Goal: Task Accomplishment & Management: Use online tool/utility

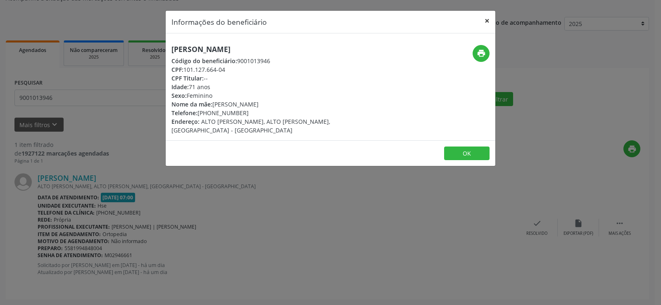
click at [484, 21] on button "×" at bounding box center [487, 21] width 17 height 20
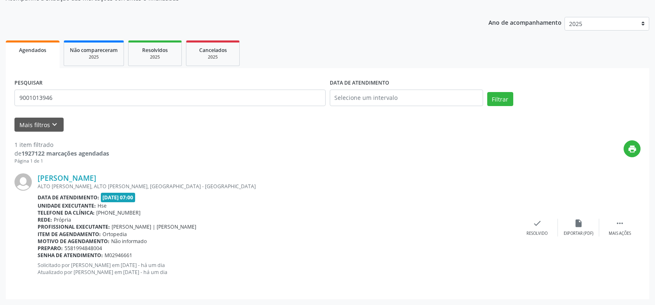
drag, startPoint x: 127, startPoint y: 178, endPoint x: 38, endPoint y: 171, distance: 89.6
click at [38, 171] on div "[PERSON_NAME] [GEOGRAPHIC_DATA] BONIFACIO, [GEOGRAPHIC_DATA][PERSON_NAME], [GEO…" at bounding box center [327, 228] width 626 height 126
copy link "[PERSON_NAME]"
click at [84, 108] on div "PESQUISAR 9001013946" at bounding box center [169, 94] width 315 height 35
click at [85, 104] on input "9001013946" at bounding box center [169, 98] width 311 height 17
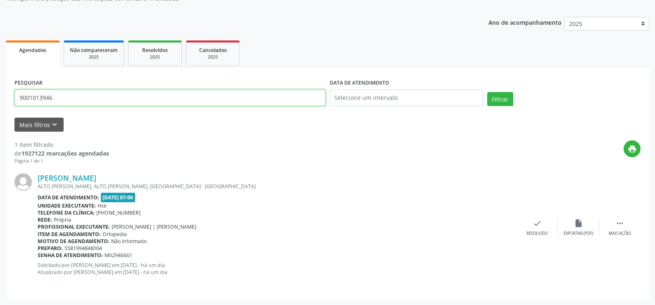
click at [85, 104] on input "9001013946" at bounding box center [169, 98] width 311 height 17
paste input "[PERSON_NAME]"
click at [487, 92] on button "Filtrar" at bounding box center [500, 99] width 26 height 14
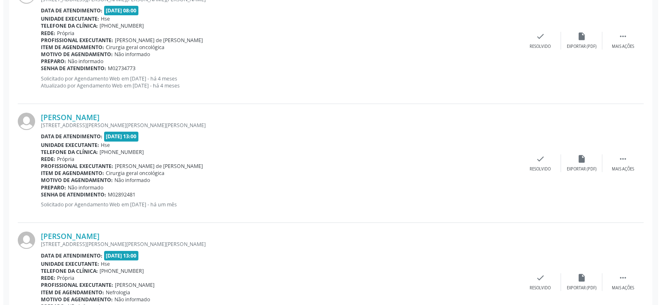
scroll to position [1238, 0]
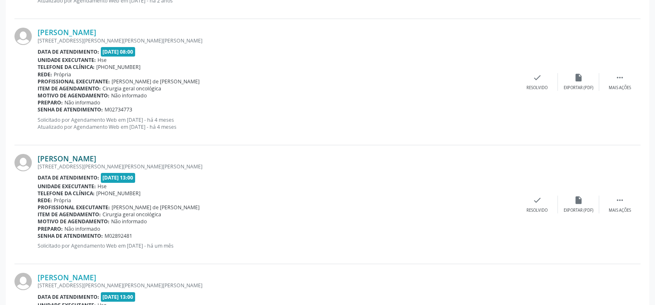
click at [96, 156] on link "[PERSON_NAME]" at bounding box center [67, 158] width 59 height 9
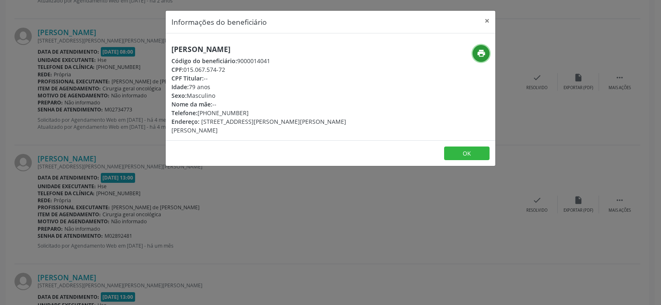
click at [480, 56] on icon "print" at bounding box center [481, 53] width 9 height 9
click at [110, 126] on div "Informações do beneficiário × [PERSON_NAME] Código do beneficiário: 9000014041 …" at bounding box center [330, 152] width 661 height 305
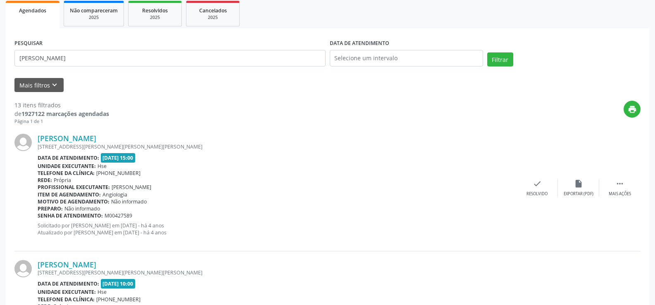
scroll to position [0, 0]
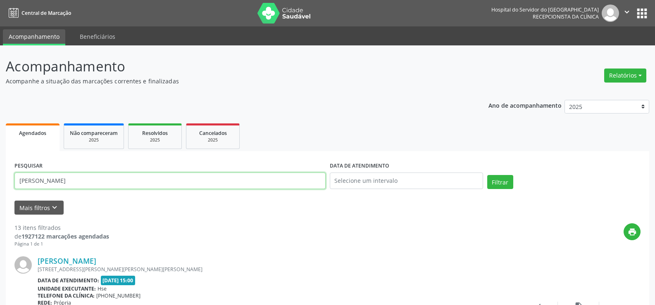
click at [108, 182] on input "[PERSON_NAME]" at bounding box center [169, 181] width 311 height 17
paste input "[PERSON_NAME]"
click at [487, 175] on button "Filtrar" at bounding box center [500, 182] width 26 height 14
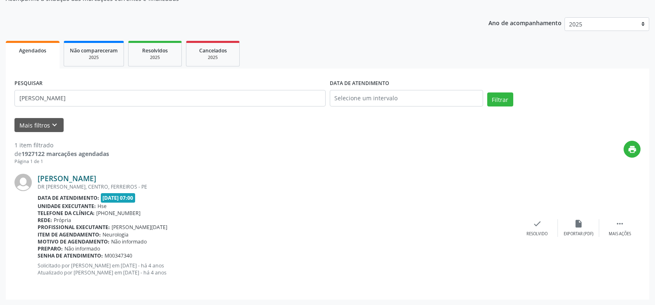
scroll to position [83, 0]
click at [96, 181] on link "[PERSON_NAME]" at bounding box center [67, 178] width 59 height 9
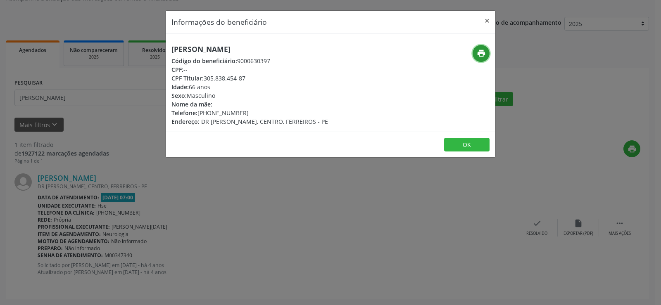
click at [483, 54] on icon "print" at bounding box center [481, 53] width 9 height 9
click at [484, 19] on button "×" at bounding box center [487, 21] width 17 height 20
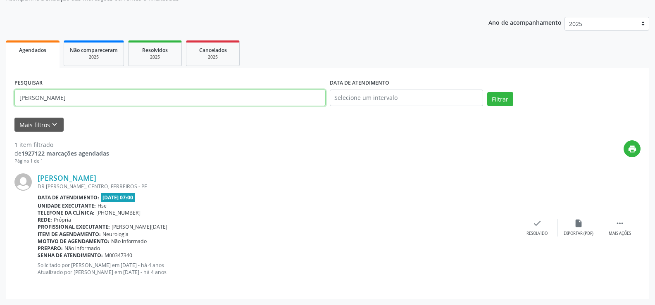
click at [78, 91] on input "[PERSON_NAME]" at bounding box center [169, 98] width 311 height 17
click at [79, 91] on input "[PERSON_NAME]" at bounding box center [169, 98] width 311 height 17
paste input "[PERSON_NAME]"
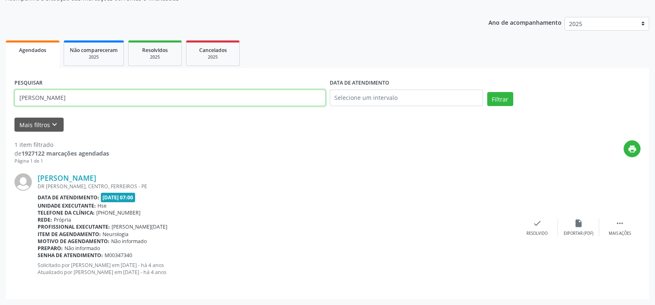
click at [79, 91] on input "[PERSON_NAME]" at bounding box center [169, 98] width 311 height 17
paste input "[PERSON_NAME]"
click at [487, 92] on button "Filtrar" at bounding box center [500, 99] width 26 height 14
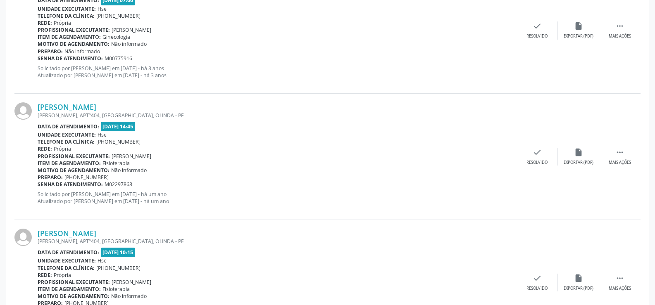
scroll to position [966, 0]
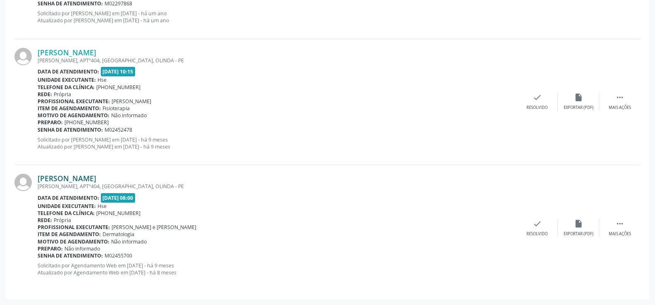
click at [96, 181] on link "[PERSON_NAME]" at bounding box center [67, 178] width 59 height 9
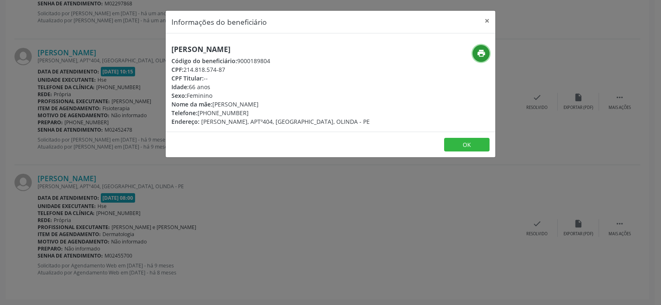
click at [483, 56] on icon "print" at bounding box center [481, 53] width 9 height 9
click at [488, 18] on button "×" at bounding box center [487, 21] width 17 height 20
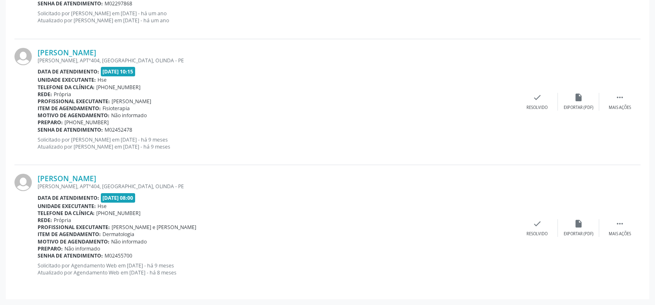
click at [119, 202] on span "[DATE] 08:00" at bounding box center [118, 198] width 35 height 10
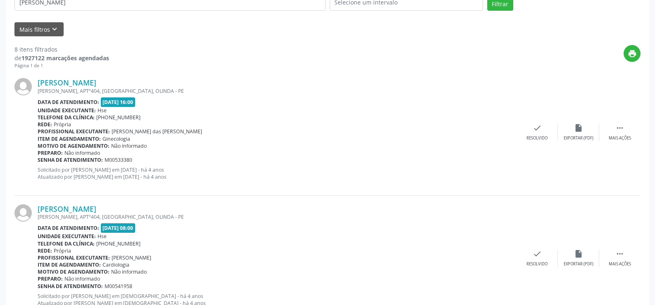
scroll to position [0, 0]
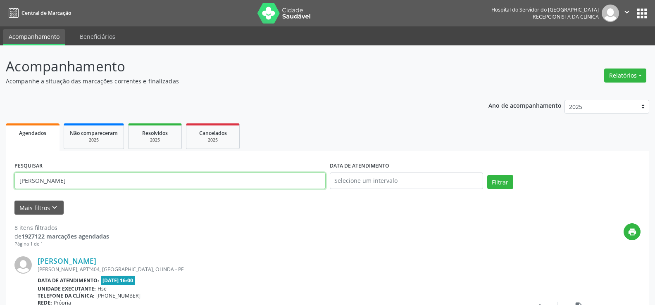
click at [148, 178] on input "[PERSON_NAME]" at bounding box center [169, 181] width 311 height 17
paste input "[PERSON_NAME]"
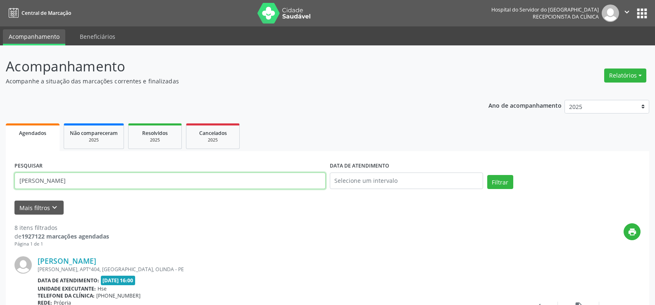
click at [487, 175] on button "Filtrar" at bounding box center [500, 182] width 26 height 14
click at [100, 186] on input "[PERSON_NAME]" at bounding box center [169, 181] width 311 height 17
paste input "edvanira mo"
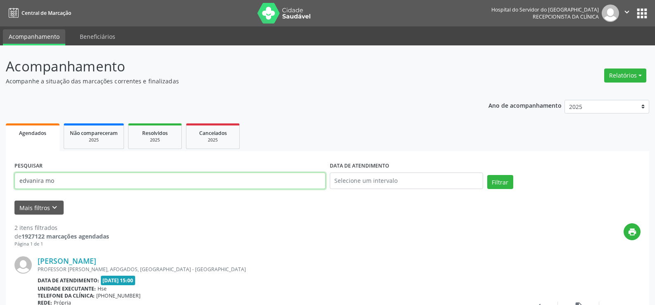
click at [487, 175] on button "Filtrar" at bounding box center [500, 182] width 26 height 14
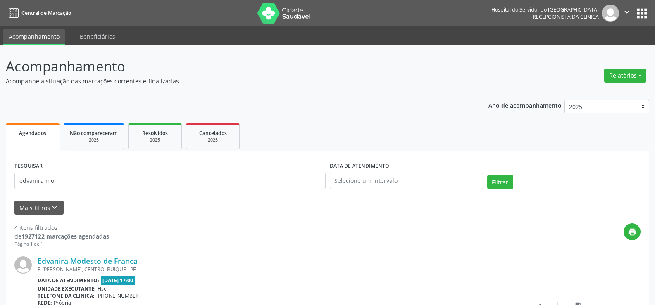
click at [118, 256] on div "Edvanira Modesto de Franca R OSORIO GALVAO, CENTRO, BUIQUE - PE Data de atendim…" at bounding box center [327, 311] width 626 height 126
click at [115, 265] on link "Edvanira Modesto de Franca" at bounding box center [88, 261] width 100 height 9
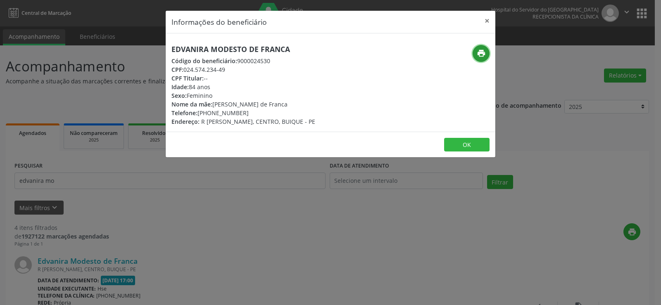
click at [484, 56] on icon "print" at bounding box center [481, 53] width 9 height 9
click at [108, 161] on div "Informações do beneficiário × Edvanira Modesto de Franca Código do beneficiário…" at bounding box center [330, 152] width 661 height 305
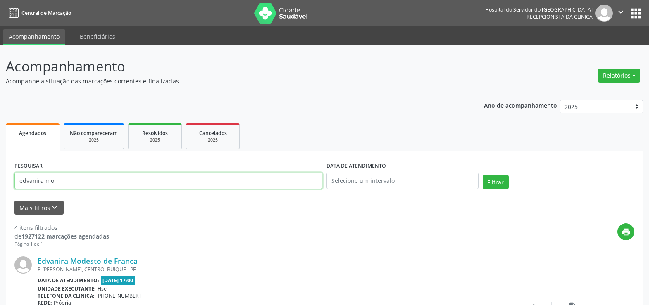
click at [100, 177] on input "edvanira mo" at bounding box center [168, 181] width 308 height 17
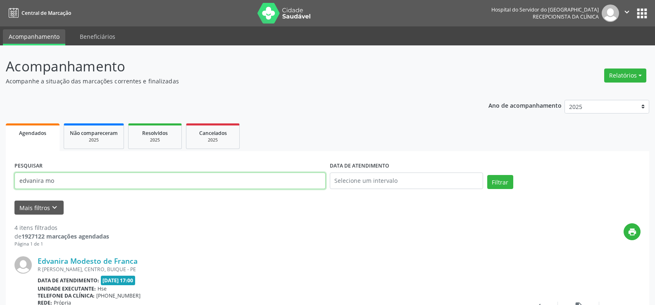
click at [100, 177] on input "edvanira mo" at bounding box center [169, 181] width 311 height 17
paste input "[PERSON_NAME]"
click at [487, 175] on button "Filtrar" at bounding box center [500, 182] width 26 height 14
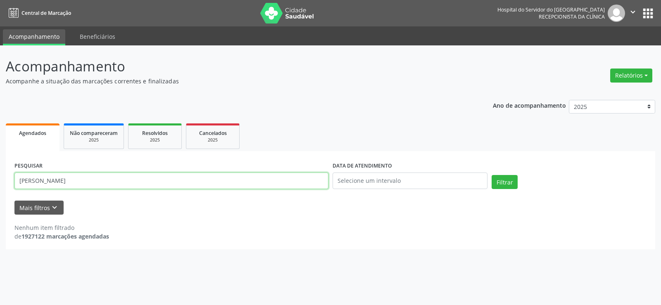
click at [100, 177] on input "[PERSON_NAME]" at bounding box center [171, 181] width 314 height 17
click at [492, 175] on button "Filtrar" at bounding box center [505, 182] width 26 height 14
click at [94, 179] on input "09349079791" at bounding box center [171, 181] width 314 height 17
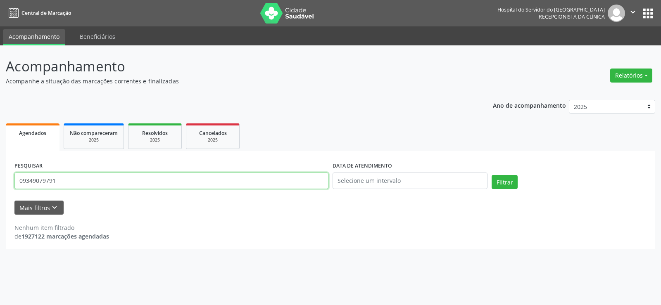
click at [94, 179] on input "09349079791" at bounding box center [171, 181] width 314 height 17
click at [492, 175] on button "Filtrar" at bounding box center [505, 182] width 26 height 14
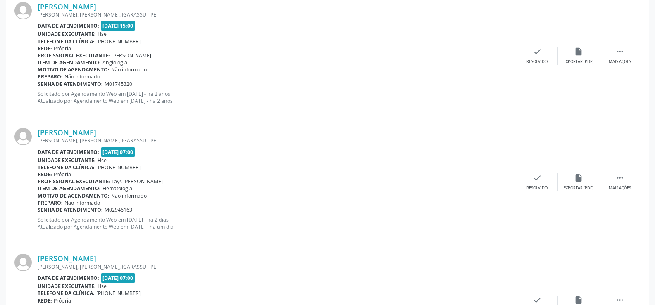
scroll to position [993, 0]
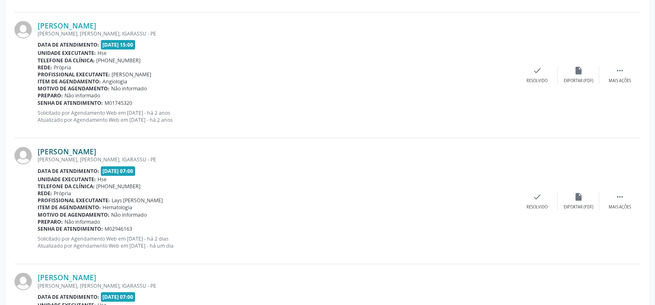
click at [96, 151] on link "[PERSON_NAME]" at bounding box center [67, 151] width 59 height 9
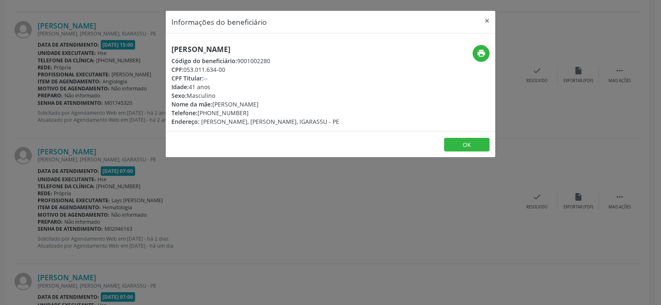
click at [200, 52] on h5 "[PERSON_NAME]" at bounding box center [255, 49] width 168 height 9
copy div "[PERSON_NAME]"
click at [118, 129] on div "Informações do beneficiário × [PERSON_NAME] Código do beneficiário: 9001002280 …" at bounding box center [330, 152] width 661 height 305
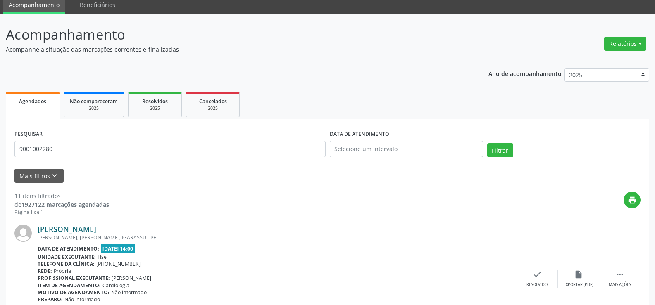
scroll to position [0, 0]
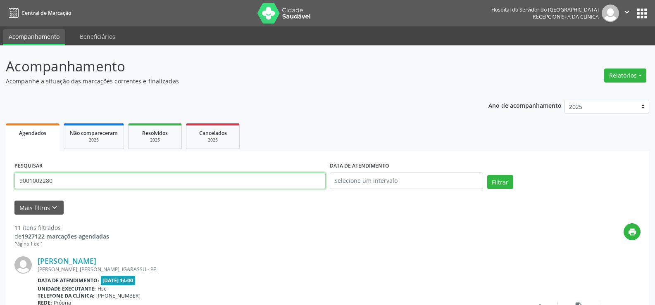
click at [149, 183] on input "9001002280" at bounding box center [169, 181] width 311 height 17
click at [487, 175] on button "Filtrar" at bounding box center [500, 182] width 26 height 14
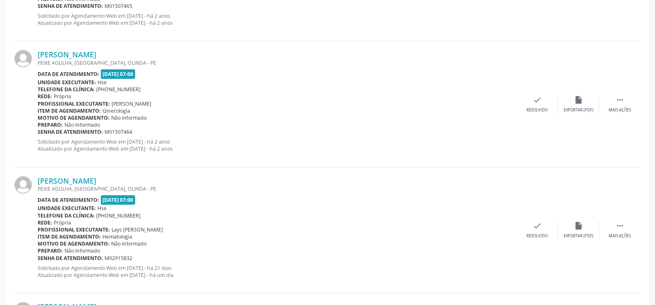
scroll to position [835, 0]
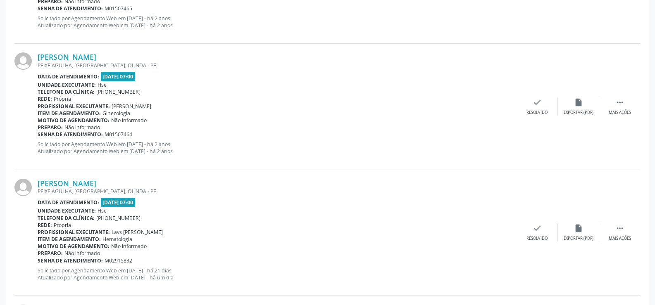
click at [133, 190] on div "PEIXE AGULHA, [GEOGRAPHIC_DATA], OLINDA - PE" at bounding box center [277, 191] width 479 height 7
click at [130, 177] on div "[PERSON_NAME] PEIXE AGULHA, [GEOGRAPHIC_DATA], OLINDA - PE Data de atendimento:…" at bounding box center [327, 233] width 626 height 126
click at [96, 184] on link "[PERSON_NAME]" at bounding box center [67, 183] width 59 height 9
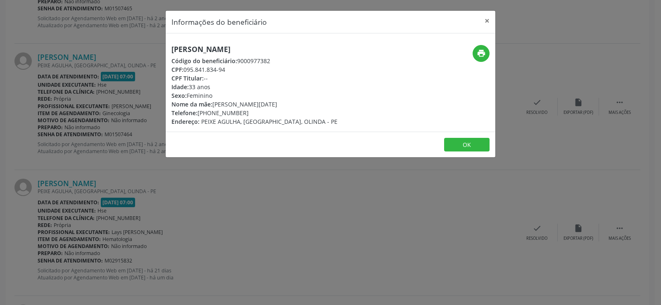
click at [206, 47] on h5 "[PERSON_NAME]" at bounding box center [254, 49] width 166 height 9
copy div "[PERSON_NAME]"
click at [89, 207] on div "Informações do beneficiário × [PERSON_NAME] Código do beneficiário: 9000977382 …" at bounding box center [330, 152] width 661 height 305
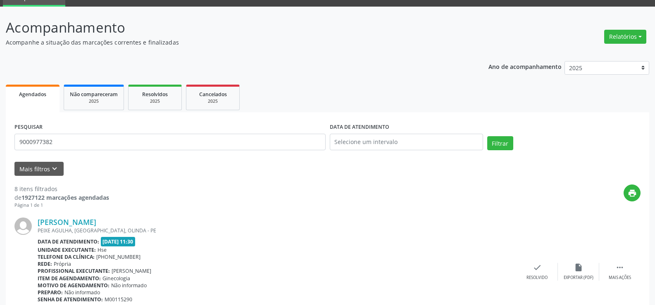
scroll to position [0, 0]
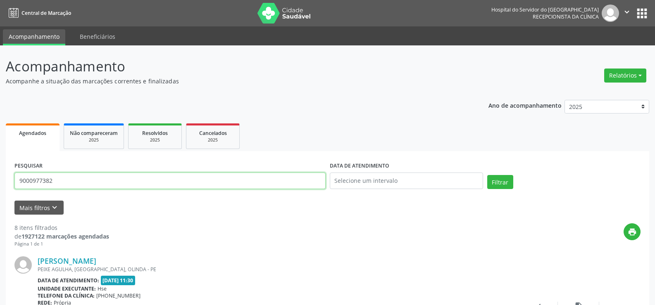
click at [121, 181] on input "9000977382" at bounding box center [169, 181] width 311 height 17
click at [487, 175] on button "Filtrar" at bounding box center [500, 182] width 26 height 14
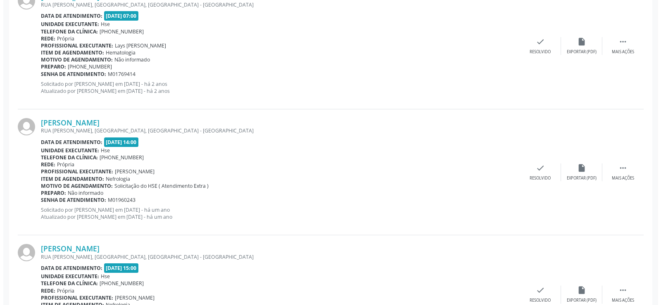
scroll to position [1842, 0]
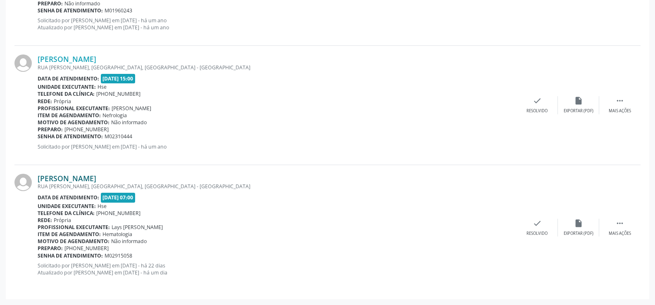
click at [96, 178] on link "[PERSON_NAME]" at bounding box center [67, 178] width 59 height 9
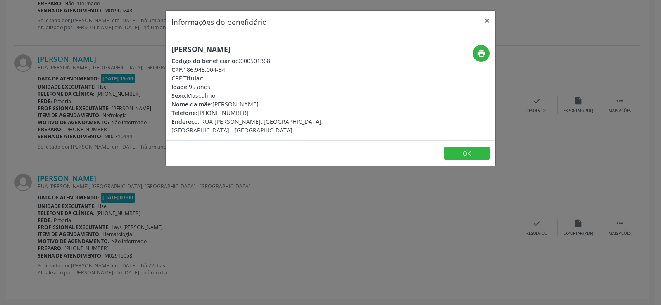
click at [214, 43] on div "[PERSON_NAME] Código do beneficiário: 9000501368 CPF: 186.945.004-34 CPF Titula…" at bounding box center [331, 86] width 330 height 107
copy div "[PERSON_NAME]"
click at [98, 208] on div "Informações do beneficiário × [PERSON_NAME] Código do beneficiário: 9000501368 …" at bounding box center [330, 152] width 661 height 305
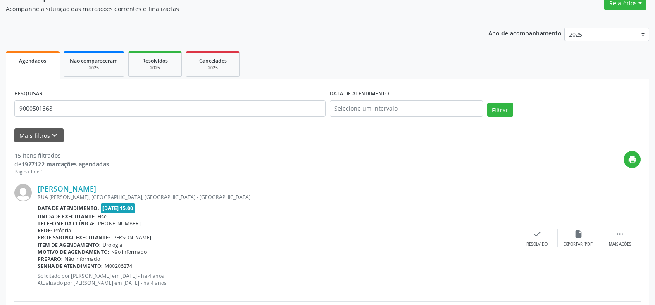
scroll to position [0, 0]
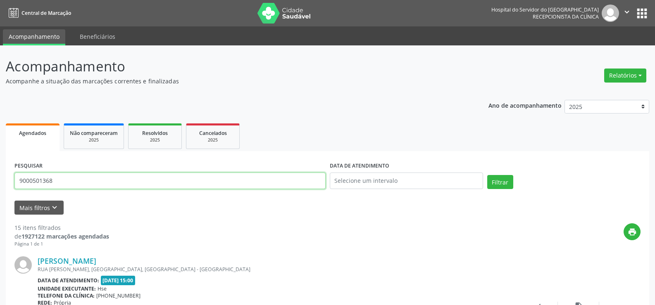
click at [149, 176] on input "9000501368" at bounding box center [169, 181] width 311 height 17
click at [487, 175] on button "Filtrar" at bounding box center [500, 182] width 26 height 14
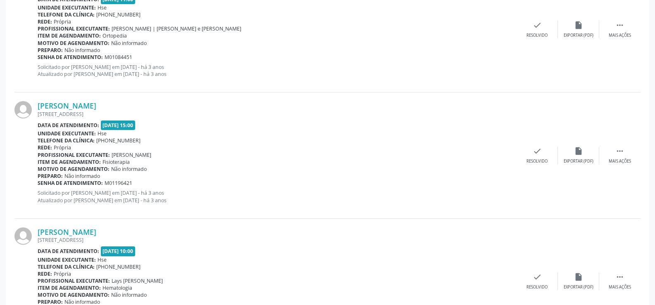
scroll to position [1866, 0]
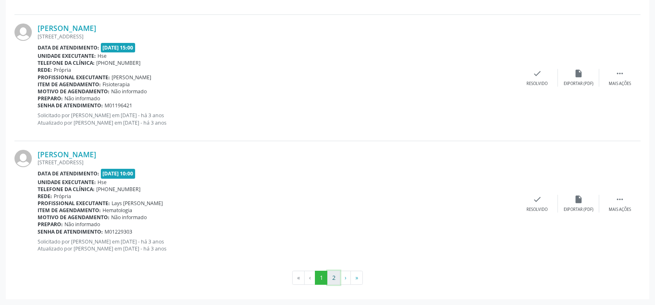
click at [329, 285] on button "2" at bounding box center [333, 278] width 13 height 14
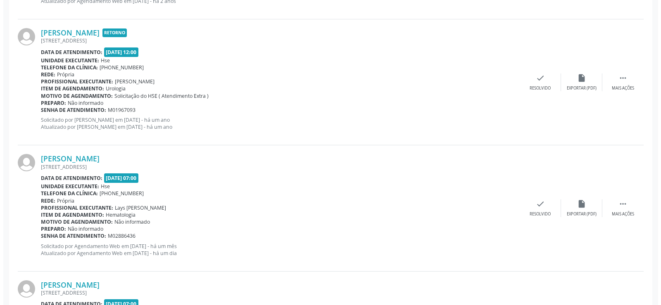
scroll to position [1102, 0]
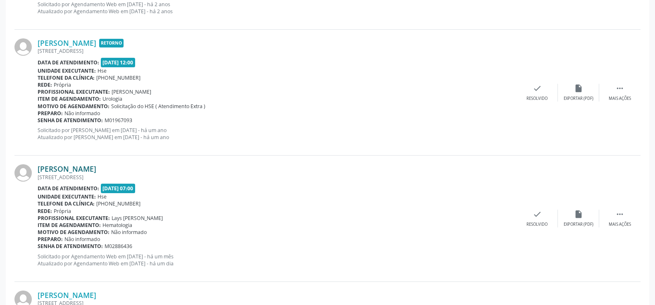
click at [80, 165] on link "[PERSON_NAME]" at bounding box center [67, 168] width 59 height 9
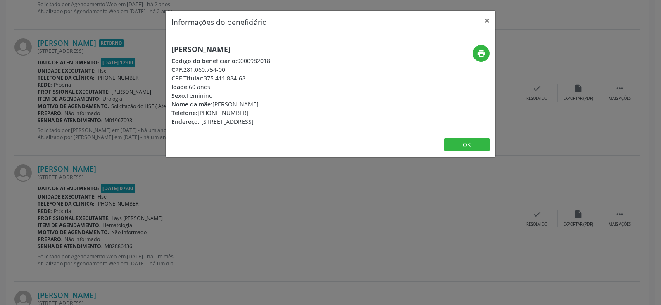
click at [236, 51] on h5 "[PERSON_NAME]" at bounding box center [220, 49] width 99 height 9
copy div "[PERSON_NAME]"
click at [113, 162] on div "Informações do beneficiário × [PERSON_NAME] Código do beneficiário: 9000982018 …" at bounding box center [330, 152] width 661 height 305
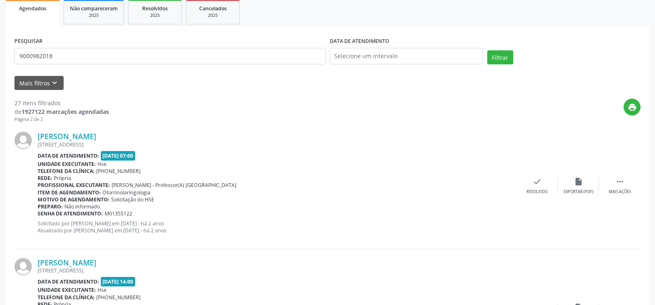
scroll to position [0, 0]
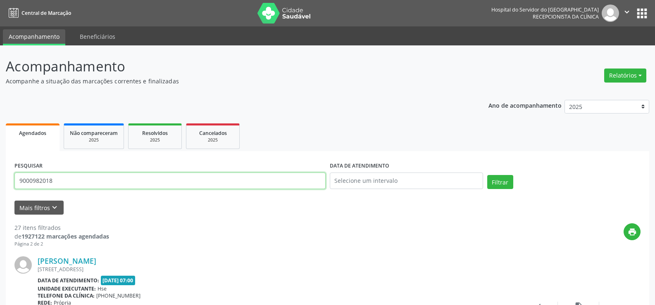
click at [133, 183] on input "9000982018" at bounding box center [169, 181] width 311 height 17
click at [487, 175] on button "Filtrar" at bounding box center [500, 182] width 26 height 14
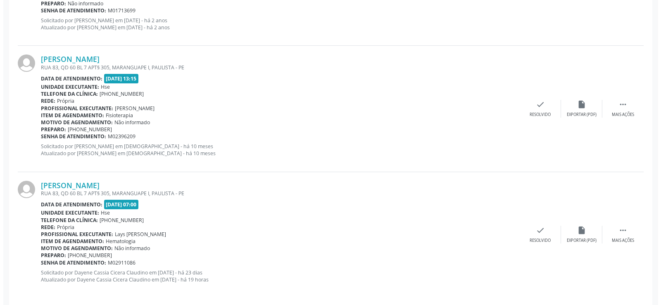
scroll to position [840, 0]
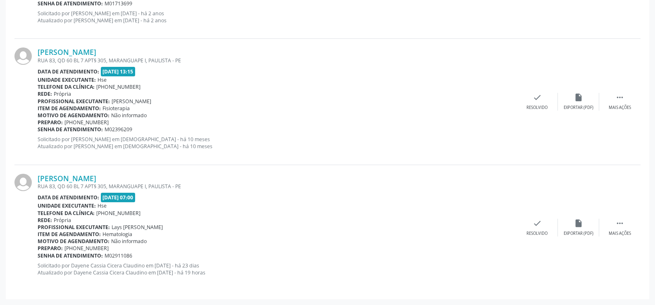
click at [128, 184] on div "RUA 83, QD 60 BL 7 APT§ 305, MARANGUAPE I, PAULISTA - PE" at bounding box center [277, 186] width 479 height 7
click at [96, 181] on link "[PERSON_NAME]" at bounding box center [67, 178] width 59 height 9
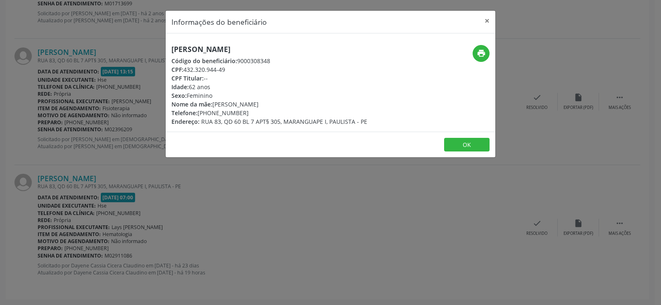
click at [243, 52] on h5 "[PERSON_NAME]" at bounding box center [269, 49] width 196 height 9
copy div "[PERSON_NAME]"
click at [46, 110] on div "Informações do beneficiário × Rildete do Nascimento Tavares Código do beneficiá…" at bounding box center [330, 152] width 661 height 305
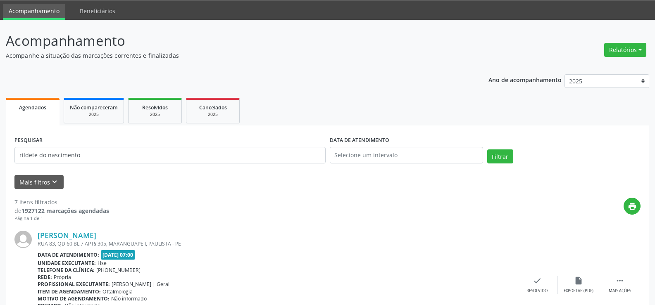
scroll to position [0, 0]
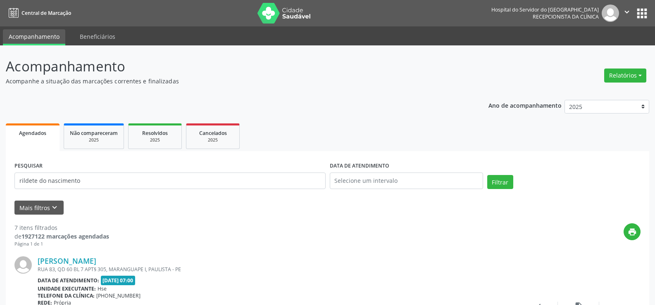
drag, startPoint x: 110, startPoint y: 167, endPoint x: 111, endPoint y: 179, distance: 11.6
click at [110, 167] on div "PESQUISAR rildete do nascimento" at bounding box center [169, 177] width 315 height 35
click at [111, 180] on input "rildete do nascimento" at bounding box center [169, 181] width 311 height 17
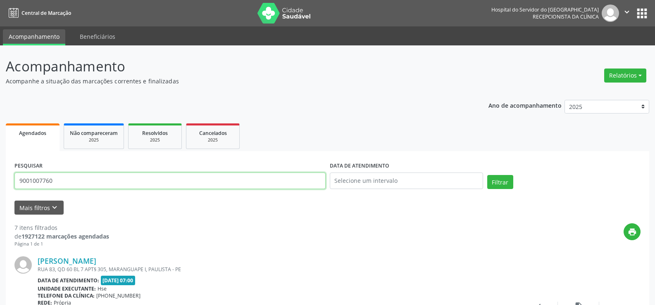
click at [487, 175] on button "Filtrar" at bounding box center [500, 182] width 26 height 14
click at [140, 180] on input "9001007760" at bounding box center [169, 181] width 311 height 17
click at [487, 175] on button "Filtrar" at bounding box center [500, 182] width 26 height 14
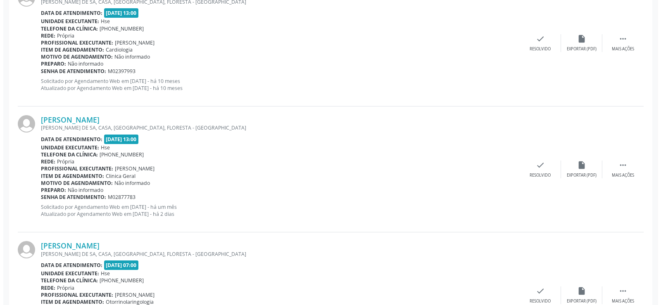
scroll to position [1723, 0]
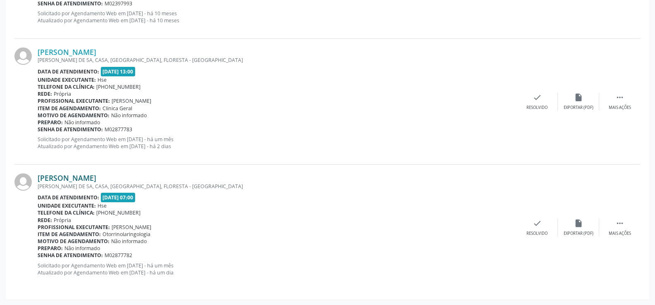
click at [96, 177] on link "[PERSON_NAME]" at bounding box center [67, 178] width 59 height 9
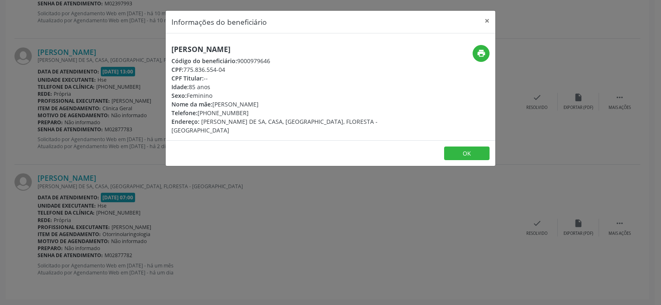
click at [57, 83] on div "Informações do beneficiário × [PERSON_NAME] Código do beneficiário: 9000979646 …" at bounding box center [330, 152] width 661 height 305
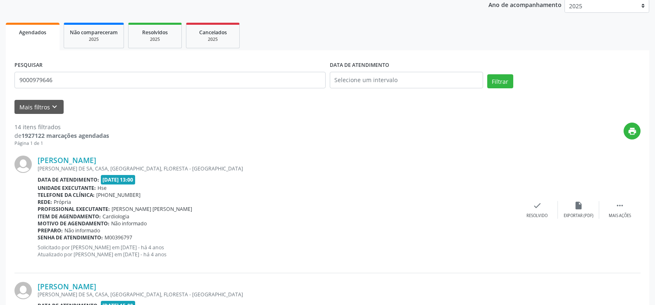
scroll to position [0, 0]
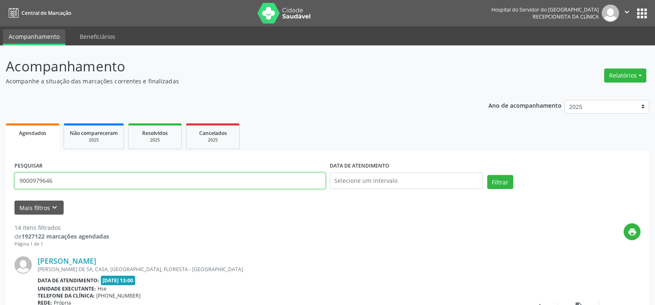
click at [115, 182] on input "9000979646" at bounding box center [169, 181] width 311 height 17
click at [487, 175] on button "Filtrar" at bounding box center [500, 182] width 26 height 14
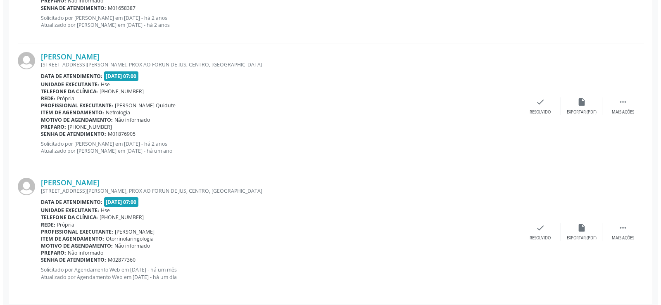
scroll to position [462, 0]
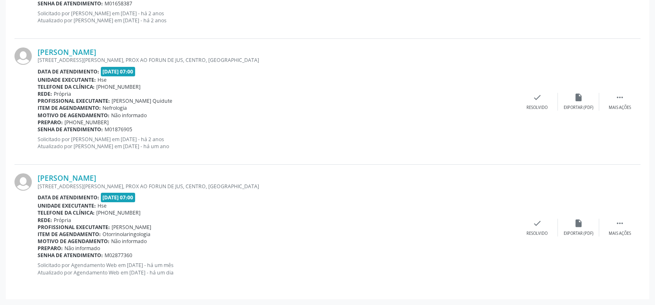
click at [115, 173] on div "[PERSON_NAME] [STREET_ADDRESS][PERSON_NAME] Data de atendimento: [DATE] 07:00 U…" at bounding box center [327, 228] width 626 height 126
click at [96, 176] on link "[PERSON_NAME]" at bounding box center [67, 178] width 59 height 9
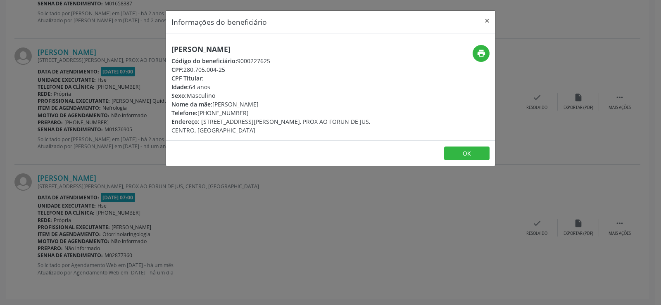
click at [227, 55] on div "[PERSON_NAME] Código do beneficiário: 9000227625 CPF: 280.705.004-25 CPF Titula…" at bounding box center [275, 90] width 208 height 90
click at [226, 50] on h5 "[PERSON_NAME]" at bounding box center [275, 49] width 208 height 9
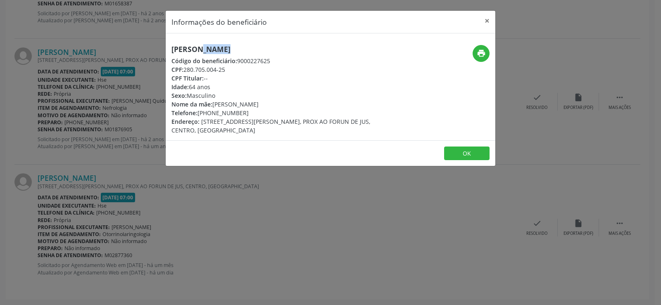
copy div "[PERSON_NAME]"
click at [84, 64] on div "Informações do beneficiário × [PERSON_NAME] Código do beneficiário: 9000227625 …" at bounding box center [330, 152] width 661 height 305
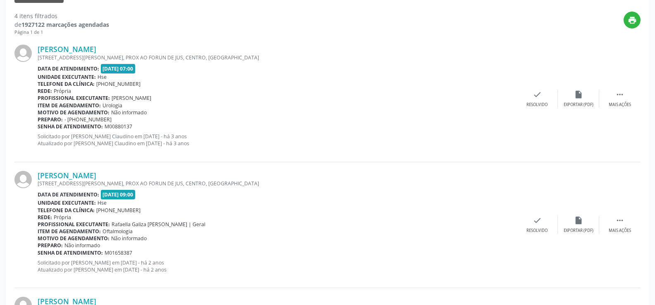
scroll to position [0, 0]
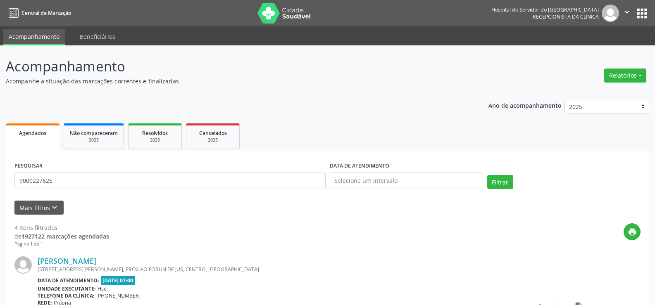
click at [89, 171] on div "PESQUISAR 9000227625" at bounding box center [169, 177] width 315 height 35
click at [90, 173] on input "9000227625" at bounding box center [169, 181] width 311 height 17
click at [487, 175] on button "Filtrar" at bounding box center [500, 182] width 26 height 14
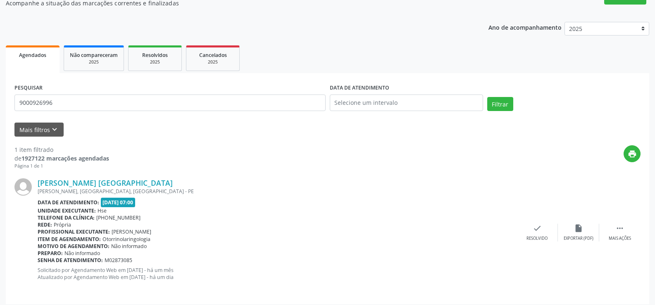
scroll to position [83, 0]
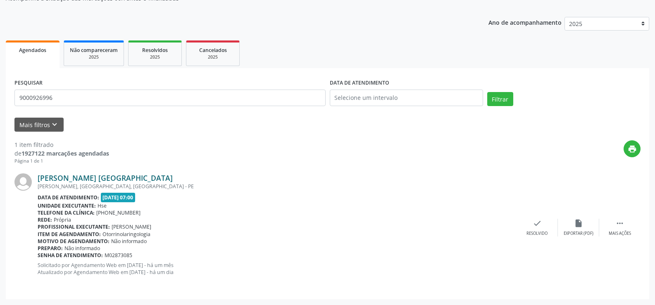
click at [75, 174] on link "[PERSON_NAME] [GEOGRAPHIC_DATA]" at bounding box center [105, 178] width 135 height 9
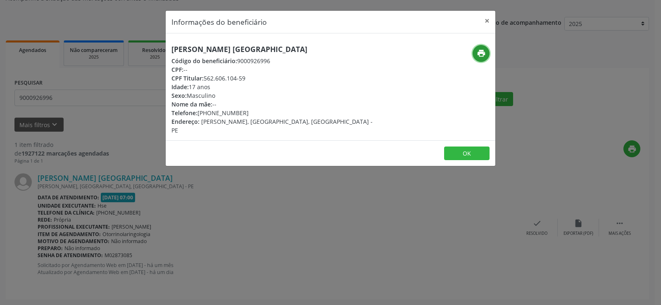
click at [484, 52] on icon "print" at bounding box center [481, 53] width 9 height 9
click at [78, 174] on div "Informações do beneficiário × [PERSON_NAME] [GEOGRAPHIC_DATA] Código do benefic…" at bounding box center [330, 152] width 661 height 305
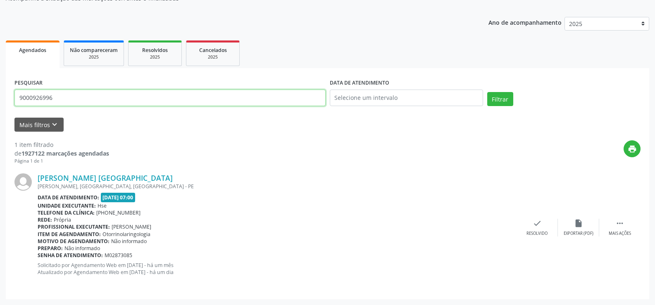
click at [73, 90] on input "9000926996" at bounding box center [169, 98] width 311 height 17
click at [487, 92] on button "Filtrar" at bounding box center [500, 99] width 26 height 14
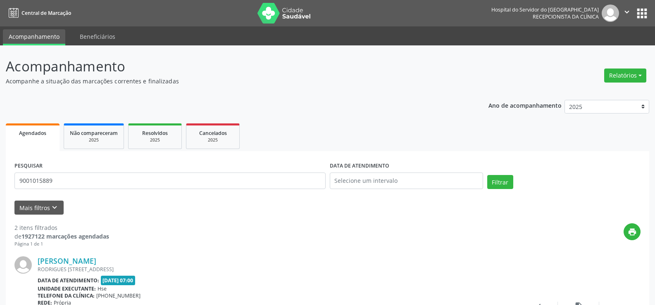
scroll to position [165, 0]
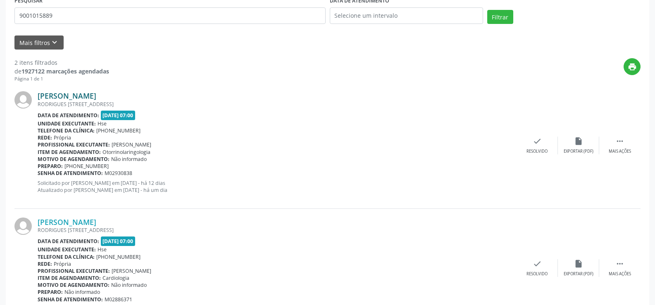
click at [96, 97] on link "[PERSON_NAME]" at bounding box center [67, 95] width 59 height 9
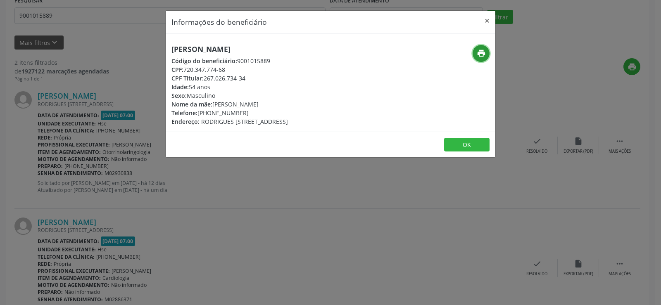
click at [477, 59] on button "print" at bounding box center [481, 53] width 17 height 17
click at [90, 120] on div "Informações do beneficiário × [PERSON_NAME] Código do beneficiário: 9001015889 …" at bounding box center [330, 152] width 661 height 305
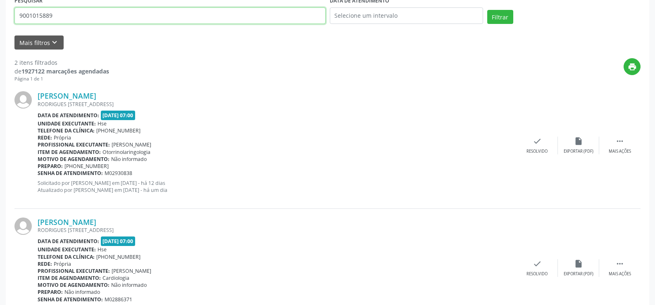
click at [78, 20] on input "9001015889" at bounding box center [169, 15] width 311 height 17
click at [487, 10] on button "Filtrar" at bounding box center [500, 17] width 26 height 14
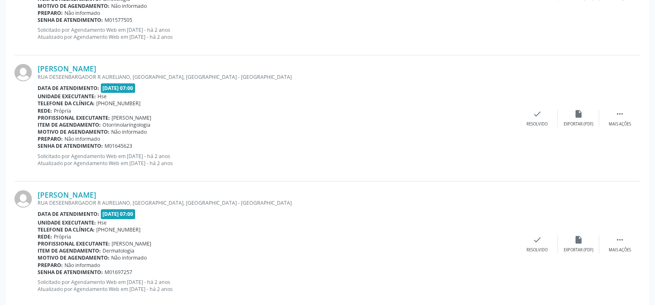
scroll to position [1873, 0]
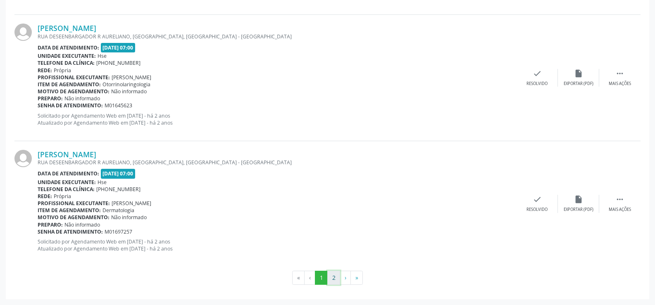
click at [333, 278] on button "2" at bounding box center [333, 278] width 13 height 14
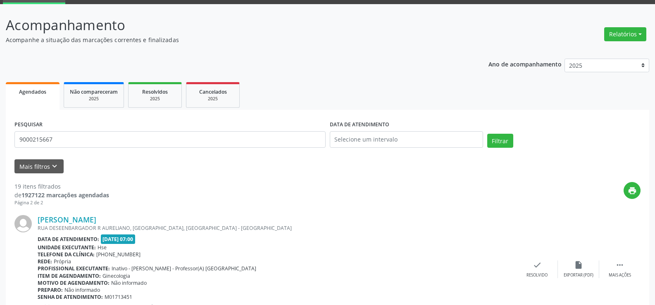
scroll to position [0, 0]
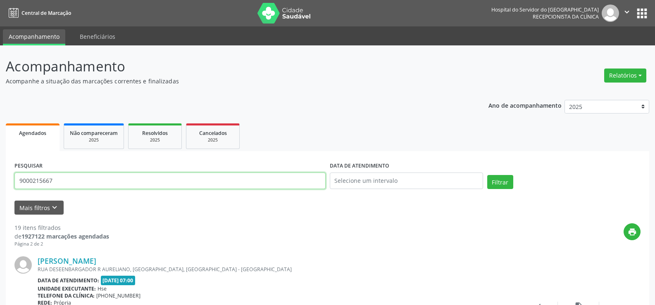
click at [227, 176] on input "9000215667" at bounding box center [169, 181] width 311 height 17
click at [487, 175] on button "Filtrar" at bounding box center [500, 182] width 26 height 14
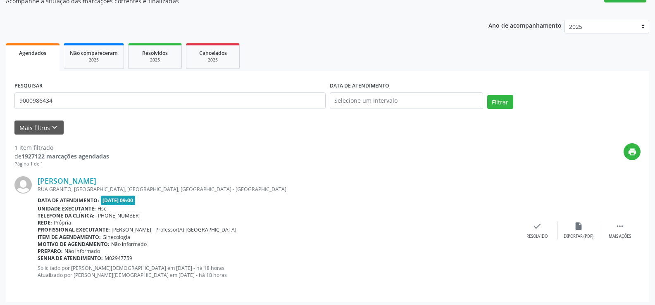
scroll to position [83, 0]
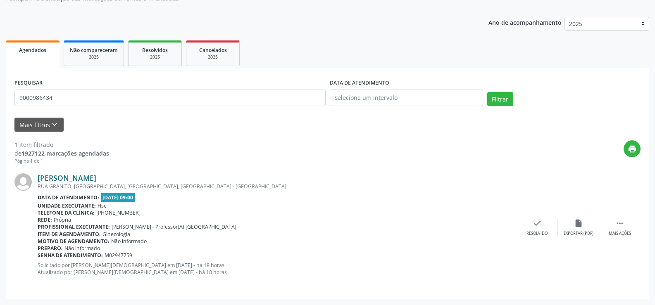
drag, startPoint x: 116, startPoint y: 171, endPoint x: 116, endPoint y: 176, distance: 5.0
click at [116, 171] on div "[PERSON_NAME] [GEOGRAPHIC_DATA], [GEOGRAPHIC_DATA], [GEOGRAPHIC_DATA], [GEOGRAP…" at bounding box center [327, 228] width 626 height 126
click at [96, 176] on link "[PERSON_NAME]" at bounding box center [67, 178] width 59 height 9
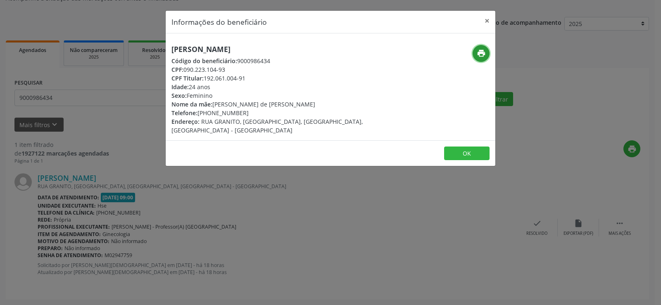
click at [475, 54] on button "print" at bounding box center [481, 53] width 17 height 17
click at [90, 144] on div "Informações do beneficiário × [PERSON_NAME] Código do beneficiário: 9000986434 …" at bounding box center [330, 152] width 661 height 305
click at [80, 93] on div "Informações do beneficiário × [PERSON_NAME] Código do beneficiário: 9000986434 …" at bounding box center [330, 152] width 661 height 305
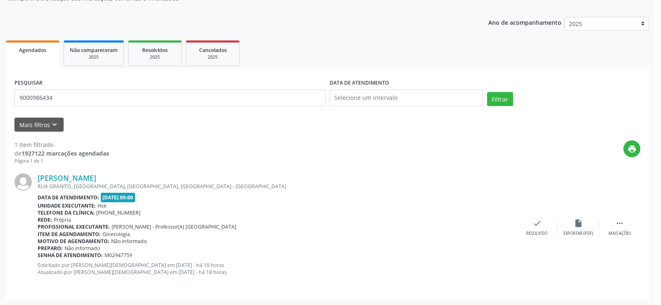
click at [80, 93] on div "Informações do beneficiário × [PERSON_NAME] Código do beneficiário: 9000986434 …" at bounding box center [330, 152] width 661 height 305
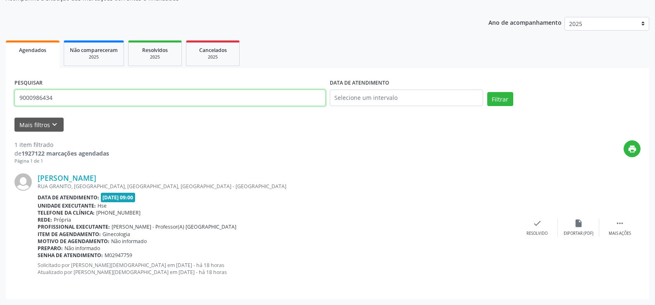
click at [80, 93] on input "9000986434" at bounding box center [169, 98] width 311 height 17
click at [487, 92] on button "Filtrar" at bounding box center [500, 99] width 26 height 14
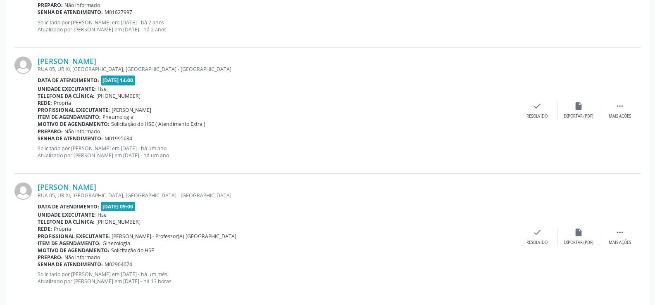
scroll to position [1345, 0]
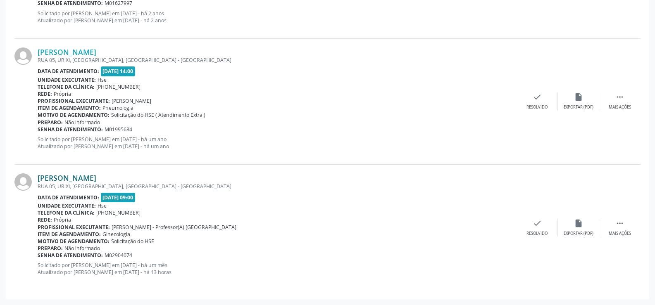
click at [96, 177] on link "[PERSON_NAME]" at bounding box center [67, 178] width 59 height 9
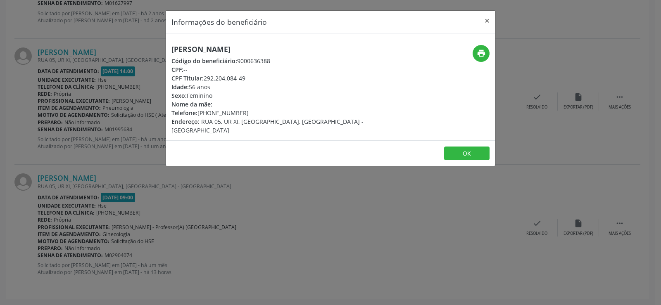
click at [231, 46] on h5 "[PERSON_NAME]" at bounding box center [275, 49] width 208 height 9
copy div "[PERSON_NAME]"
click at [56, 114] on div "Informações do beneficiário × [PERSON_NAME] Código do beneficiário: 9000636388 …" at bounding box center [330, 152] width 661 height 305
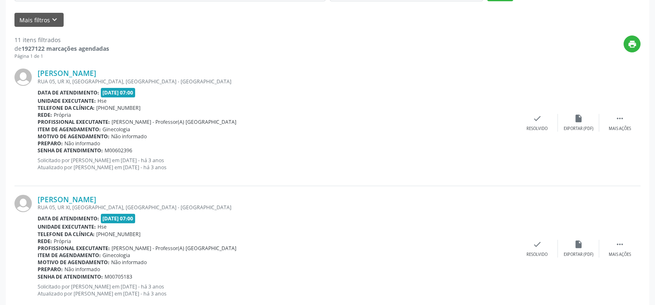
scroll to position [0, 0]
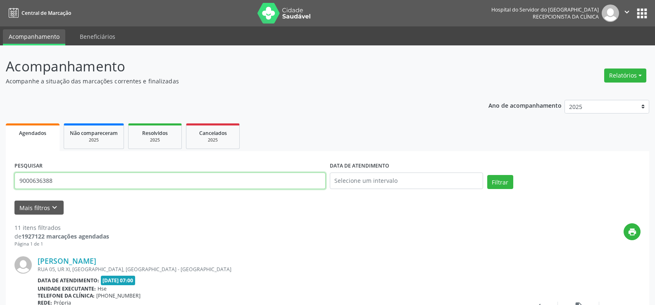
click at [108, 184] on input "9000636388" at bounding box center [169, 181] width 311 height 17
click at [487, 175] on button "Filtrar" at bounding box center [500, 182] width 26 height 14
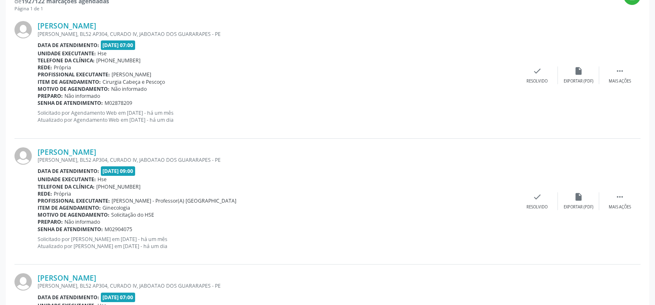
scroll to position [248, 0]
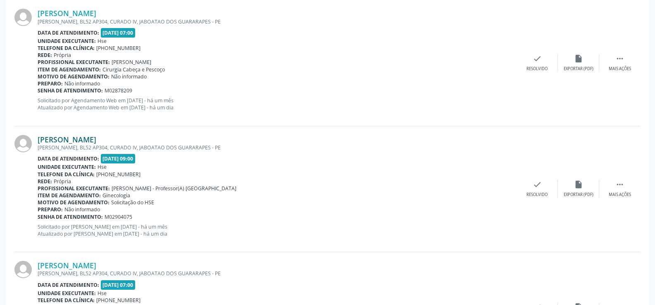
click at [80, 141] on link "[PERSON_NAME]" at bounding box center [67, 139] width 59 height 9
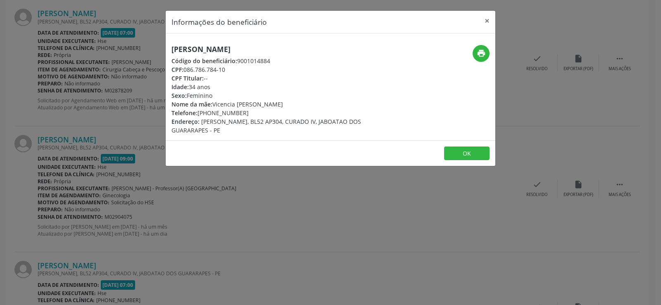
click at [229, 48] on h5 "[PERSON_NAME]" at bounding box center [275, 49] width 208 height 9
copy div "[PERSON_NAME]"
click at [128, 146] on div "Informações do beneficiário × [PERSON_NAME] Código do beneficiário: 9001014884 …" at bounding box center [330, 152] width 661 height 305
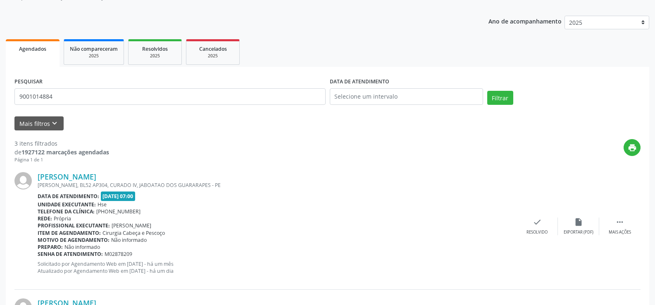
scroll to position [0, 0]
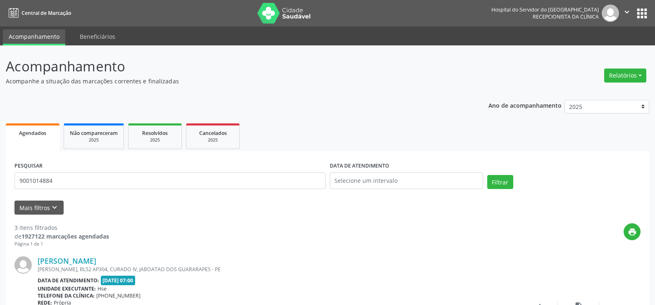
click at [124, 192] on div "PESQUISAR 9001014884" at bounding box center [169, 177] width 315 height 35
click at [128, 182] on input "9001014884" at bounding box center [169, 181] width 311 height 17
click at [487, 175] on button "Filtrar" at bounding box center [500, 182] width 26 height 14
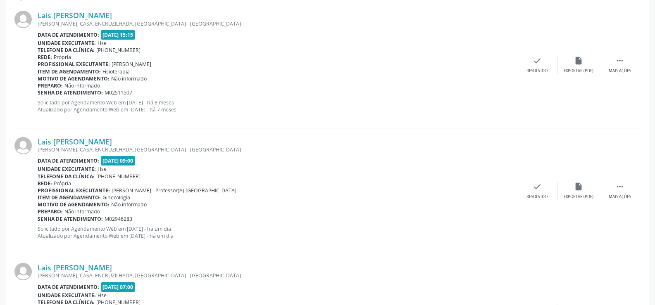
scroll to position [245, 0]
click at [112, 142] on link "Lais [PERSON_NAME]" at bounding box center [75, 142] width 74 height 9
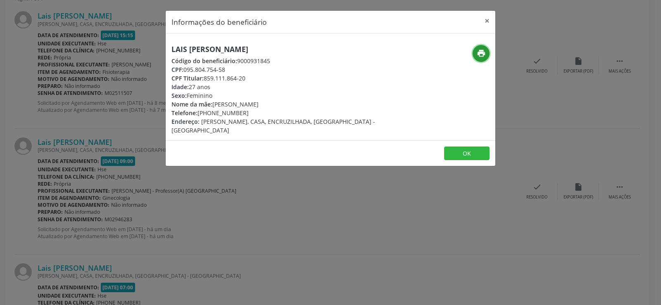
click at [482, 54] on icon "print" at bounding box center [481, 53] width 9 height 9
click at [64, 71] on div "Informações do beneficiário × Lais [PERSON_NAME] Código do beneficiário: 900093…" at bounding box center [330, 152] width 661 height 305
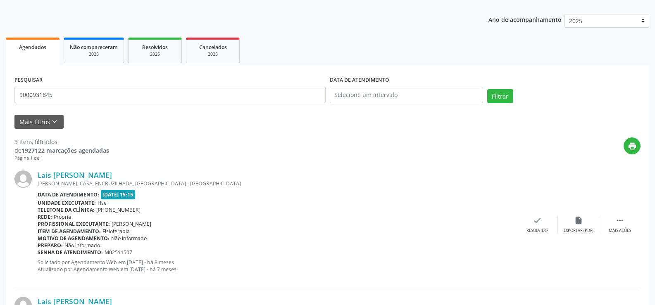
scroll to position [0, 0]
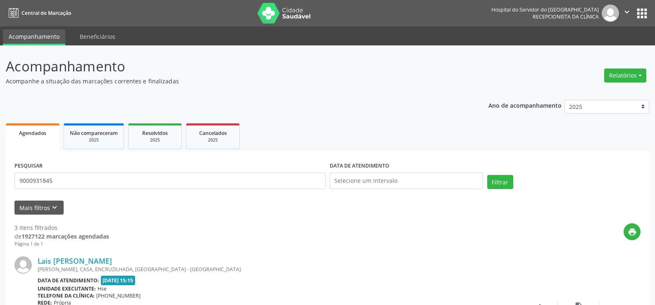
click at [100, 190] on div "PESQUISAR 9000931845" at bounding box center [169, 177] width 315 height 35
click at [100, 182] on input "9000931845" at bounding box center [169, 181] width 311 height 17
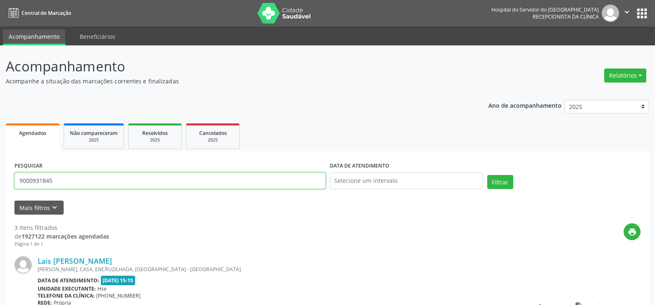
click at [137, 180] on input "9000931845" at bounding box center [169, 181] width 311 height 17
click at [487, 175] on button "Filtrar" at bounding box center [500, 182] width 26 height 14
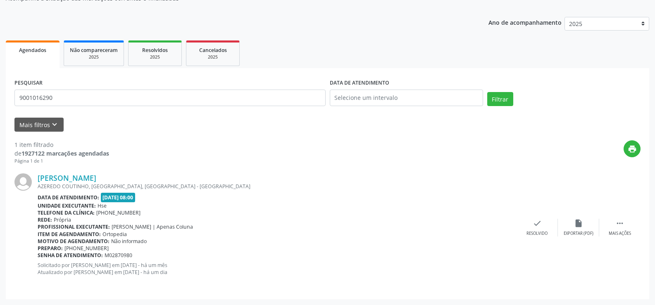
click at [87, 172] on div "[PERSON_NAME] AZEREDO COUTINHO, [GEOGRAPHIC_DATA], [GEOGRAPHIC_DATA] - [GEOGRAP…" at bounding box center [327, 228] width 626 height 126
click at [91, 178] on link "[PERSON_NAME]" at bounding box center [67, 178] width 59 height 9
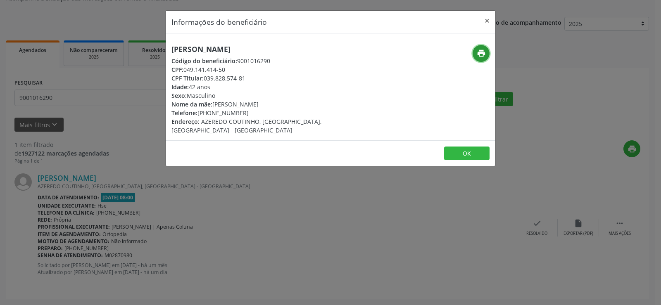
click at [483, 53] on icon "print" at bounding box center [481, 53] width 9 height 9
click at [100, 104] on div "Informações do beneficiário × [PERSON_NAME] Código do beneficiário: 9001016290 …" at bounding box center [330, 152] width 661 height 305
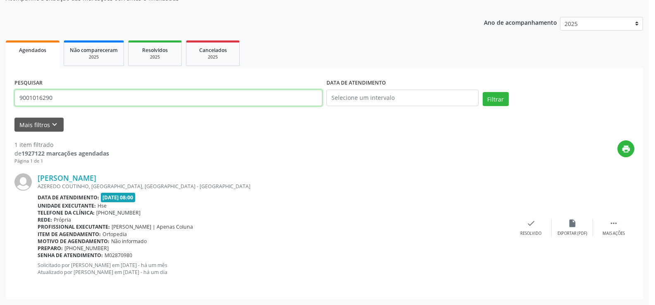
click at [99, 98] on input "9001016290" at bounding box center [168, 98] width 308 height 17
click at [99, 98] on input "9001016290" at bounding box center [169, 98] width 311 height 17
click at [62, 95] on input "9001016290" at bounding box center [169, 98] width 311 height 17
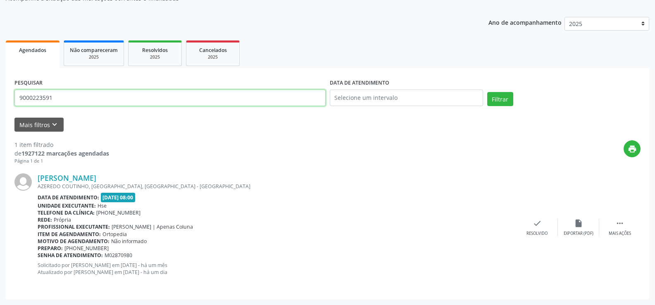
click at [487, 92] on button "Filtrar" at bounding box center [500, 99] width 26 height 14
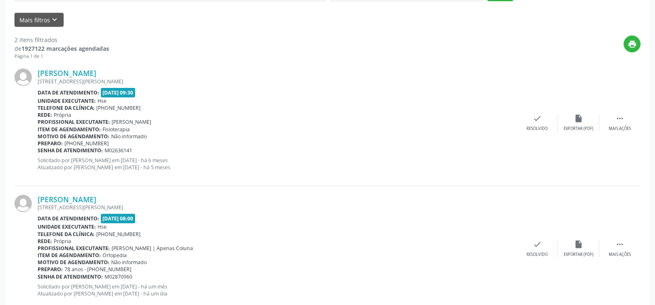
scroll to position [209, 0]
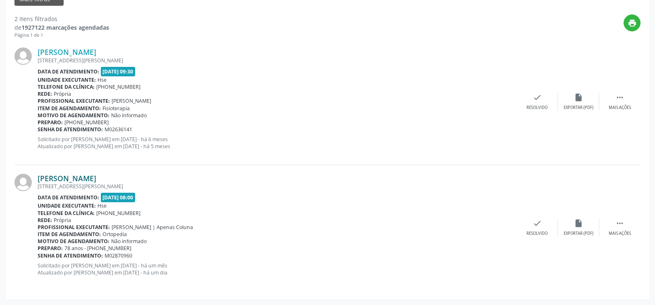
click at [84, 176] on link "[PERSON_NAME]" at bounding box center [67, 178] width 59 height 9
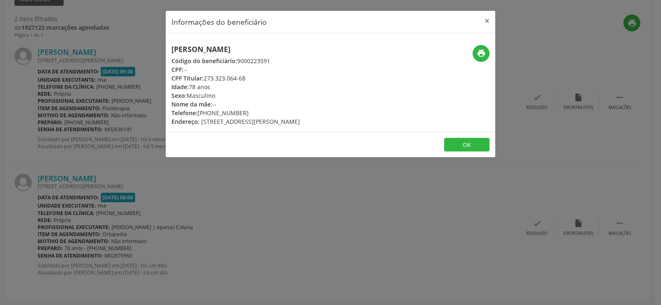
click at [213, 55] on div "[PERSON_NAME] Código do beneficiário: 9000223591 CPF: -- CPF Titular: 273.323.0…" at bounding box center [235, 85] width 128 height 81
click at [215, 50] on h5 "[PERSON_NAME]" at bounding box center [235, 49] width 128 height 9
copy div "[PERSON_NAME]"
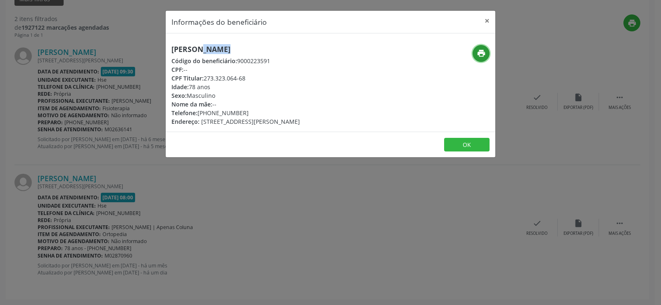
click at [480, 50] on icon "print" at bounding box center [481, 53] width 9 height 9
click at [85, 52] on div "Informações do beneficiário × [PERSON_NAME] Código do beneficiário: 9000223591 …" at bounding box center [330, 152] width 661 height 305
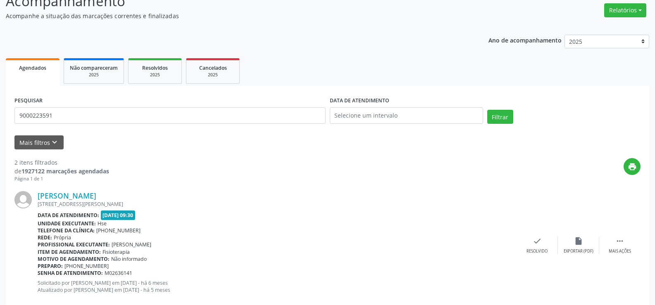
scroll to position [2, 0]
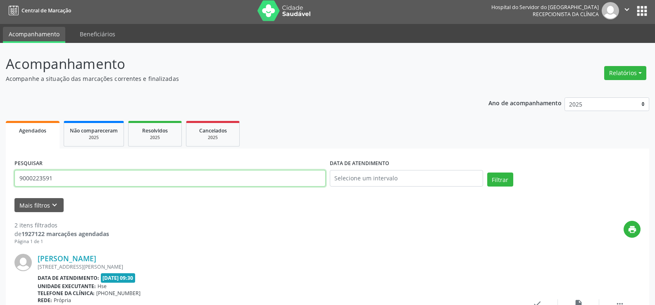
click at [128, 171] on input "9000223591" at bounding box center [169, 178] width 311 height 17
paste input "[PERSON_NAME]"
click at [487, 173] on button "Filtrar" at bounding box center [500, 180] width 26 height 14
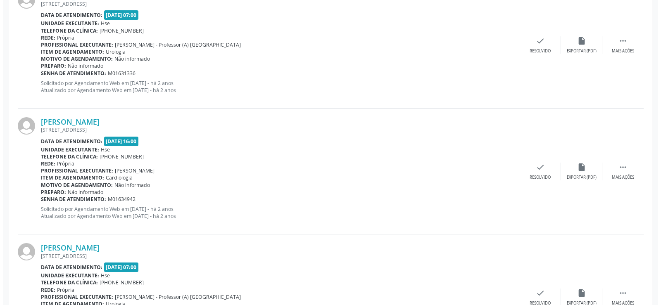
scroll to position [1092, 0]
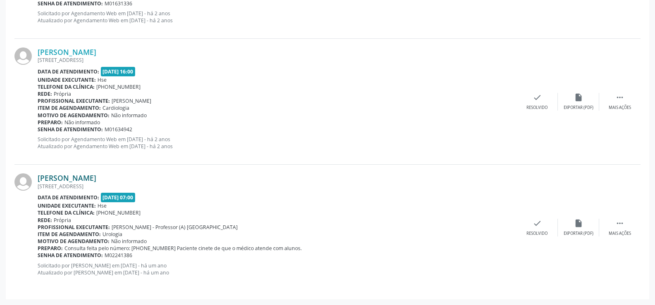
click at [96, 174] on link "[PERSON_NAME]" at bounding box center [67, 178] width 59 height 9
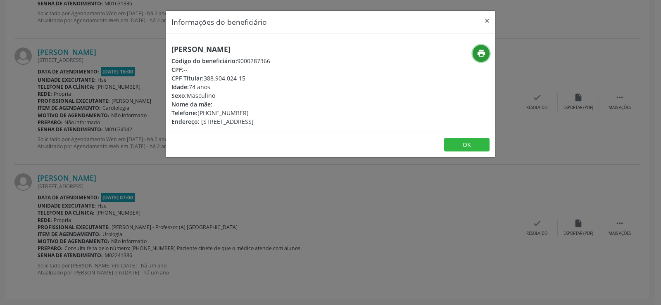
click at [479, 52] on icon "print" at bounding box center [481, 53] width 9 height 9
click at [78, 126] on div "Informações do beneficiário × [PERSON_NAME] Código do beneficiário: 9000287366 …" at bounding box center [330, 152] width 661 height 305
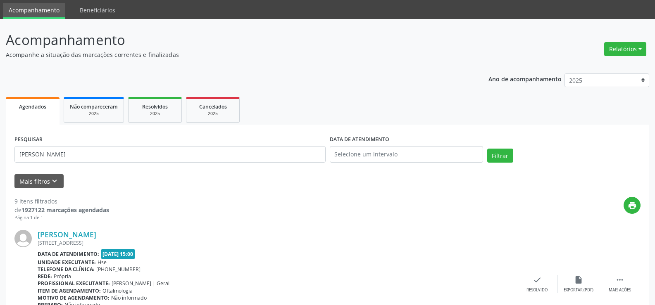
scroll to position [0, 0]
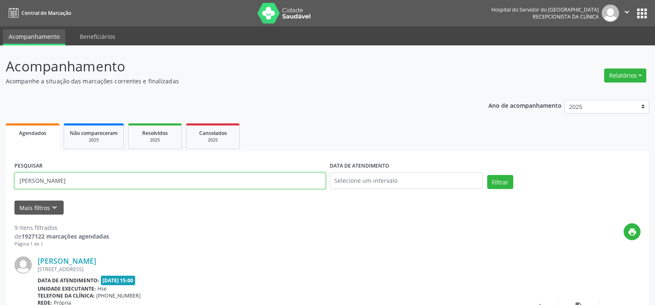
click at [145, 180] on input "[PERSON_NAME]" at bounding box center [169, 181] width 311 height 17
paste input "[PERSON_NAME]"
click at [487, 175] on button "Filtrar" at bounding box center [500, 182] width 26 height 14
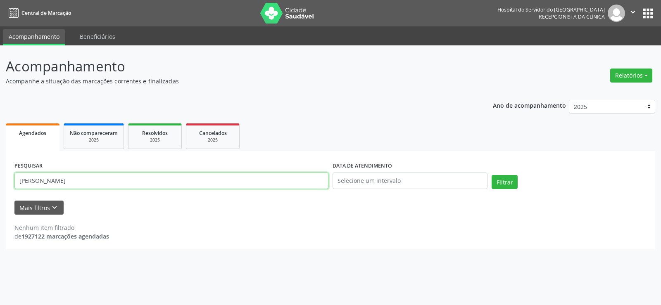
click at [86, 185] on input "[PERSON_NAME]" at bounding box center [171, 181] width 314 height 17
click at [87, 185] on input "[PERSON_NAME]" at bounding box center [171, 181] width 314 height 17
paste input "LZINEIDE NASCIMENTO DA"
click at [492, 175] on button "Filtrar" at bounding box center [505, 182] width 26 height 14
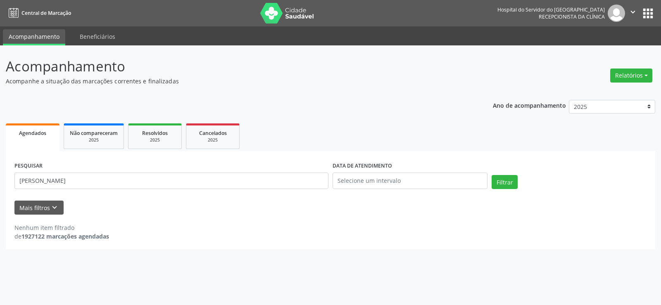
click at [124, 198] on form "PESQUISAR [PERSON_NAME] DATA DE ATENDIMENTO Filtrar UNIDADE EXECUTANTE Selecion…" at bounding box center [330, 187] width 632 height 55
click at [124, 182] on input "[PERSON_NAME]" at bounding box center [171, 181] width 314 height 17
paste input "74296396404"
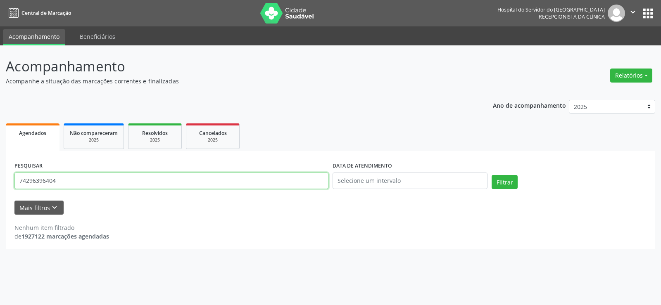
click at [492, 175] on button "Filtrar" at bounding box center [505, 182] width 26 height 14
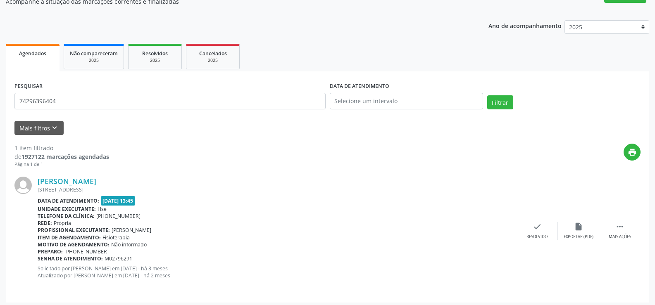
scroll to position [83, 0]
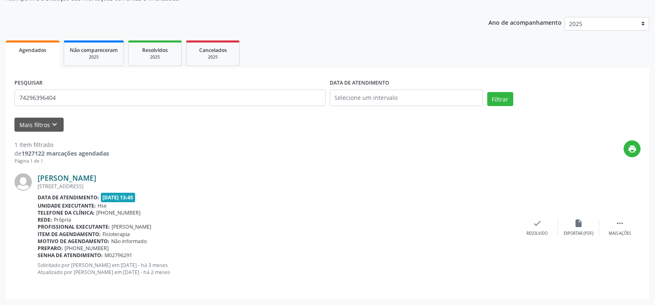
click at [96, 176] on link "[PERSON_NAME]" at bounding box center [67, 178] width 59 height 9
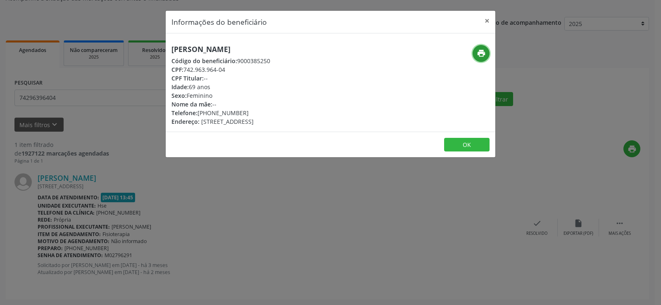
click at [483, 51] on icon "print" at bounding box center [481, 53] width 9 height 9
click at [104, 103] on div "Informações do beneficiário × [PERSON_NAME] Código do beneficiário: 9000385250 …" at bounding box center [330, 152] width 661 height 305
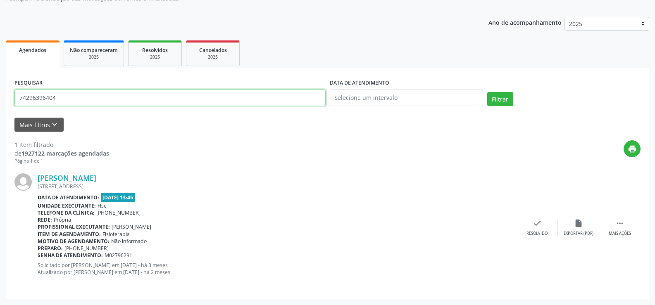
click at [103, 97] on input "74296396404" at bounding box center [169, 98] width 311 height 17
paste input "[PERSON_NAME]"
type input "[PERSON_NAME]"
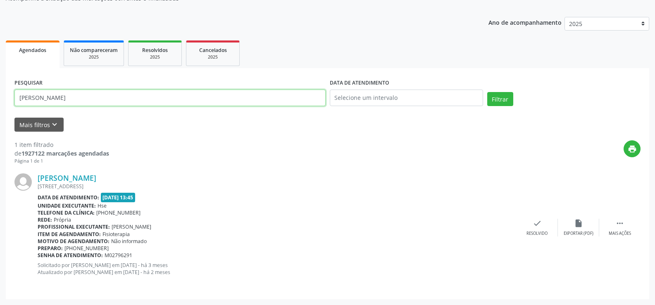
click at [487, 92] on button "Filtrar" at bounding box center [500, 99] width 26 height 14
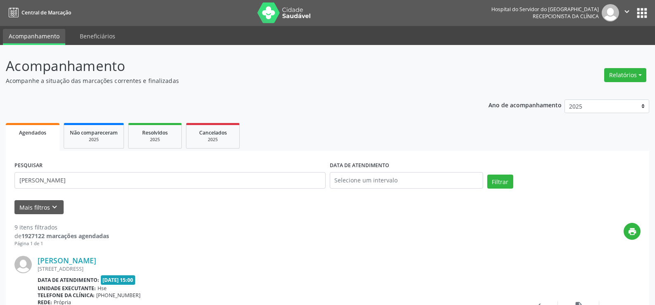
scroll to position [0, 0]
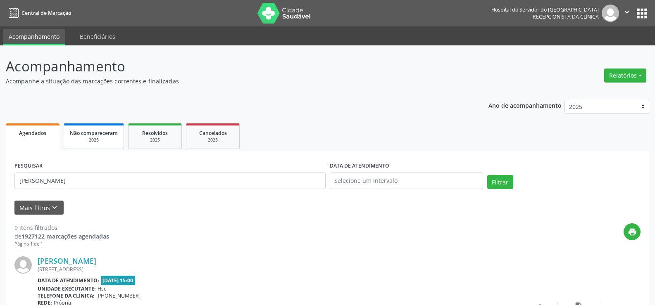
click at [114, 136] on span "Não compareceram" at bounding box center [94, 133] width 48 height 7
select select "8"
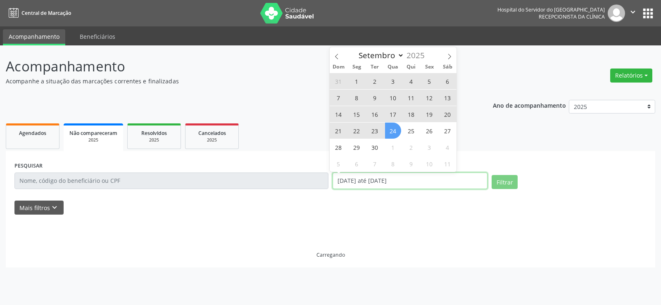
click at [412, 182] on input "[DATE] até [DATE]" at bounding box center [410, 181] width 155 height 17
select select "0"
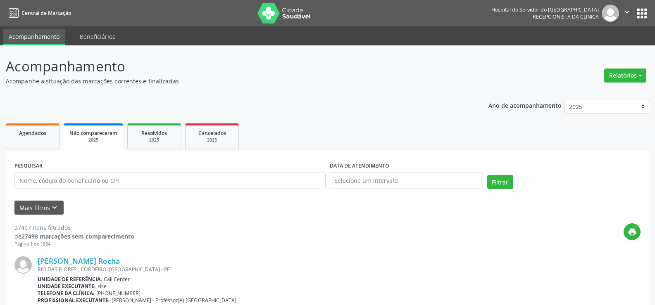
click at [181, 170] on div "PESQUISAR" at bounding box center [169, 177] width 315 height 35
click at [183, 183] on input "text" at bounding box center [169, 181] width 311 height 17
paste input "[PERSON_NAME]"
type input "[PERSON_NAME]"
click at [487, 175] on button "Filtrar" at bounding box center [500, 182] width 26 height 14
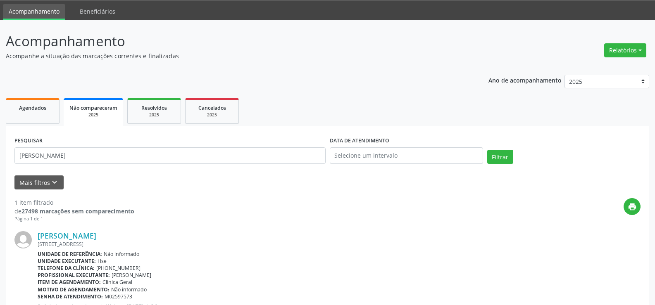
scroll to position [66, 0]
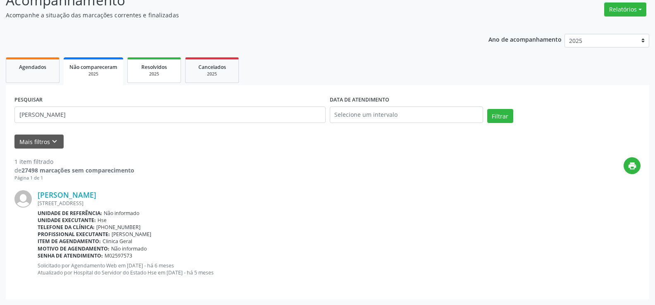
click at [160, 60] on link "Resolvidos 2025" at bounding box center [154, 70] width 54 height 26
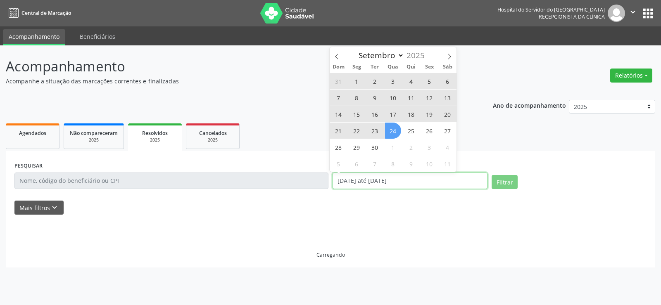
click at [416, 179] on input "[DATE] até [DATE]" at bounding box center [410, 181] width 155 height 17
select select "0"
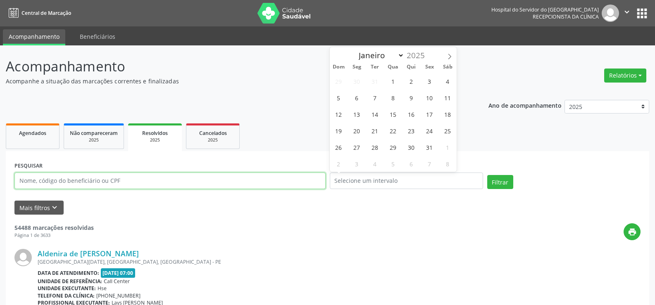
click at [222, 183] on input "text" at bounding box center [169, 181] width 311 height 17
paste input "[PERSON_NAME]"
type input "[PERSON_NAME]"
click at [487, 175] on button "Filtrar" at bounding box center [500, 182] width 26 height 14
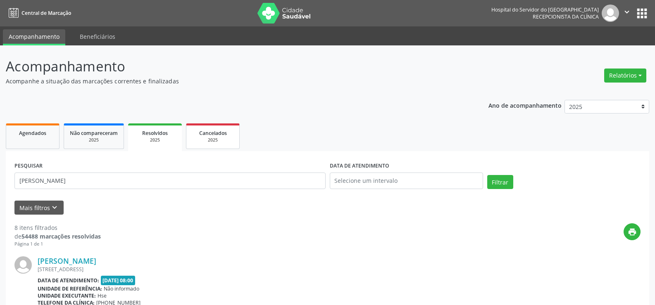
click at [205, 142] on div "2025" at bounding box center [212, 140] width 41 height 6
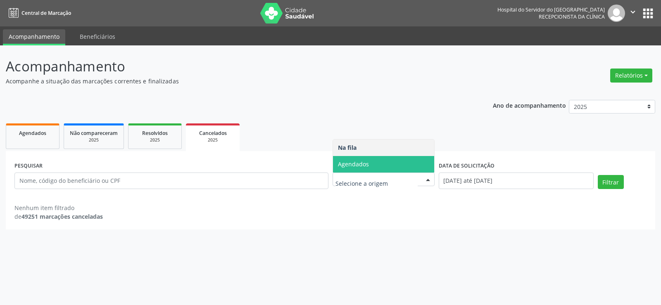
click at [390, 168] on span "Agendados" at bounding box center [383, 164] width 101 height 17
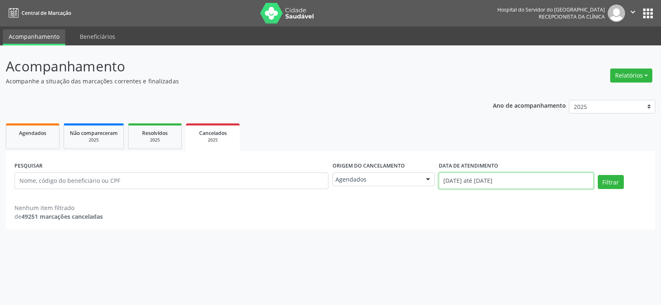
click at [484, 178] on input "[DATE] até [DATE]" at bounding box center [516, 181] width 155 height 17
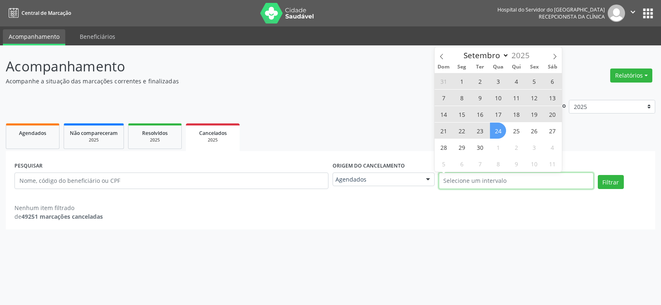
select select "0"
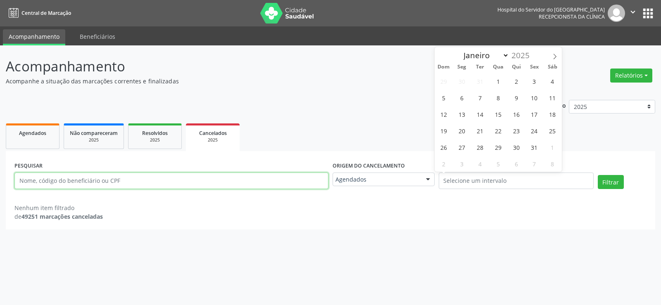
click at [210, 188] on input "text" at bounding box center [171, 181] width 314 height 17
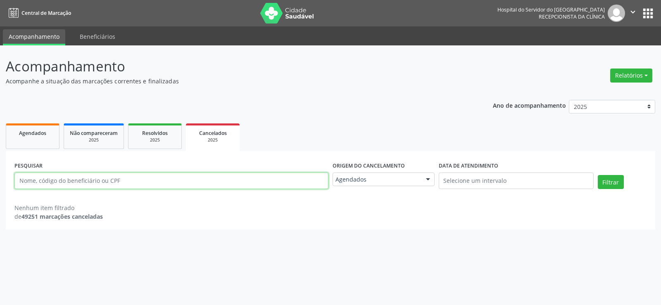
paste input "[PERSON_NAME]"
type input "[PERSON_NAME]"
click at [598, 175] on button "Filtrar" at bounding box center [611, 182] width 26 height 14
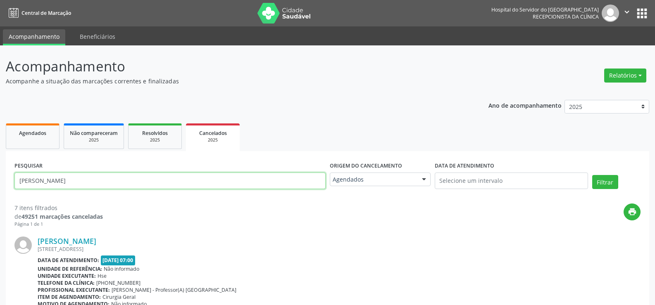
click at [131, 188] on input "[PERSON_NAME]" at bounding box center [169, 181] width 311 height 17
click at [50, 138] on link "Agendados" at bounding box center [33, 137] width 54 height 26
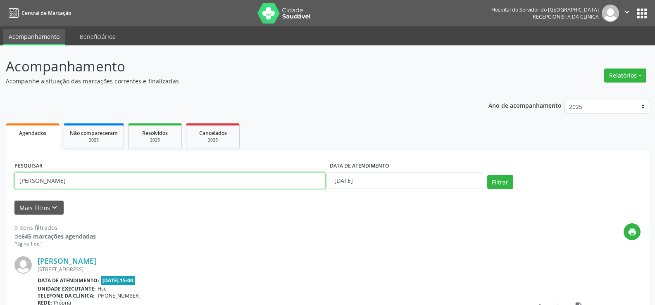
drag, startPoint x: 119, startPoint y: 181, endPoint x: 0, endPoint y: 131, distance: 129.1
paste input "[PERSON_NAME]"
type input "[PERSON_NAME]"
click at [487, 175] on button "Filtrar" at bounding box center [500, 182] width 26 height 14
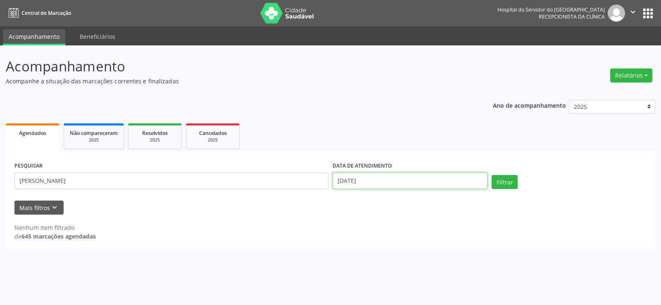
click at [367, 186] on input "[DATE]" at bounding box center [410, 181] width 155 height 17
click at [290, 125] on ul "Agendados Não compareceram 2025 Resolvidos 2025 Cancelados 2025" at bounding box center [331, 136] width 650 height 30
click at [510, 187] on button "Filtrar" at bounding box center [505, 182] width 26 height 14
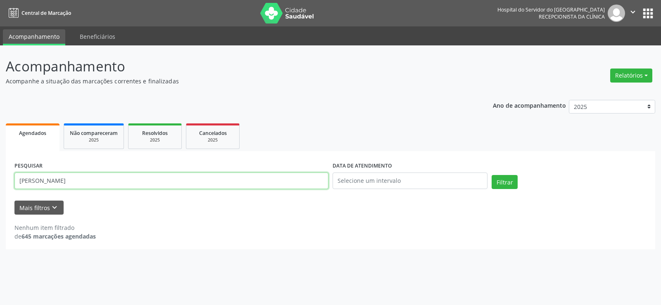
click at [118, 182] on input "[PERSON_NAME]" at bounding box center [171, 181] width 314 height 17
type input "[PERSON_NAME] VENTIM R"
click at [492, 175] on button "Filtrar" at bounding box center [505, 182] width 26 height 14
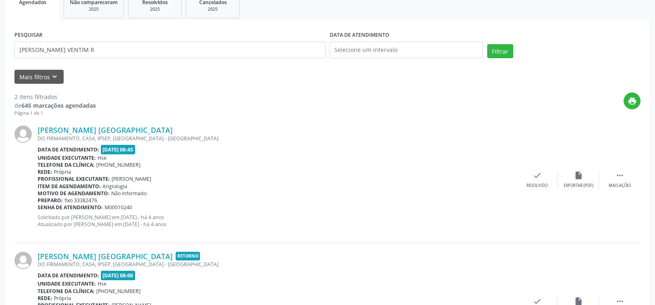
scroll to position [209, 0]
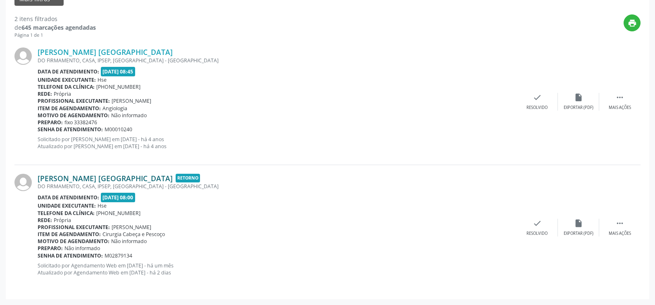
click at [106, 174] on link "[PERSON_NAME] [GEOGRAPHIC_DATA]" at bounding box center [105, 178] width 135 height 9
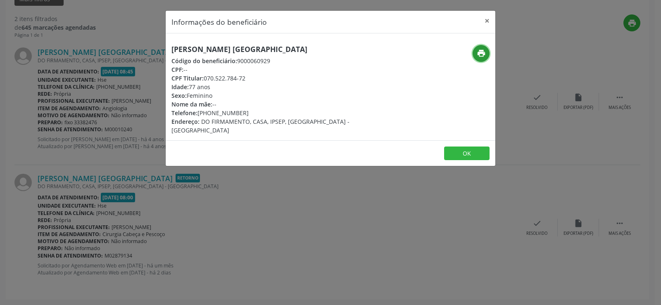
click at [483, 54] on icon "print" at bounding box center [481, 53] width 9 height 9
click at [481, 24] on button "×" at bounding box center [487, 21] width 17 height 20
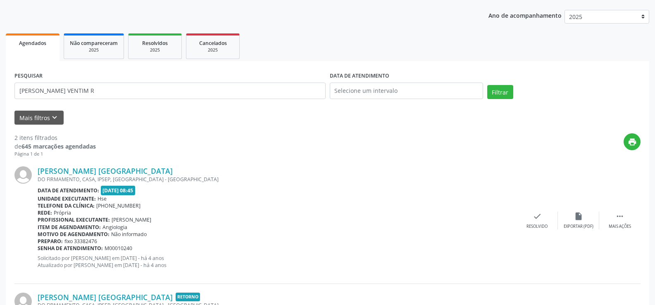
scroll to position [0, 0]
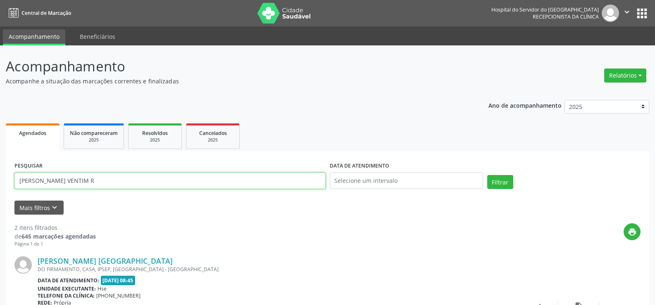
drag, startPoint x: 160, startPoint y: 175, endPoint x: 0, endPoint y: 121, distance: 169.3
click at [0, 121] on div "Acompanhamento Acompanhe a situação das marcações correntes e finalizadas Relat…" at bounding box center [327, 279] width 655 height 469
paste input "[PERSON_NAME]"
click at [487, 175] on button "Filtrar" at bounding box center [500, 182] width 26 height 14
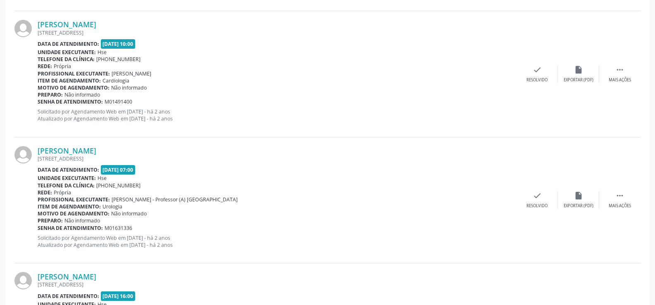
scroll to position [1092, 0]
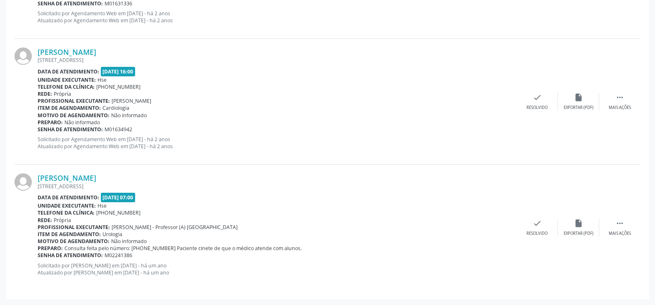
drag, startPoint x: 167, startPoint y: 177, endPoint x: 12, endPoint y: 173, distance: 155.0
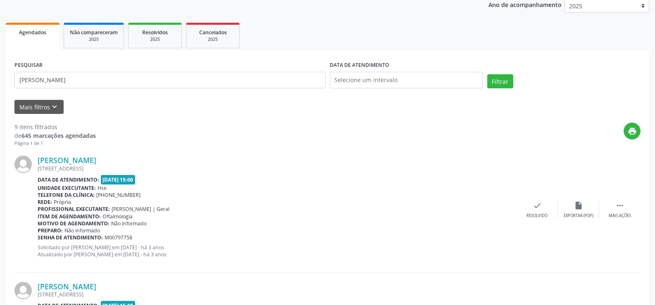
scroll to position [0, 0]
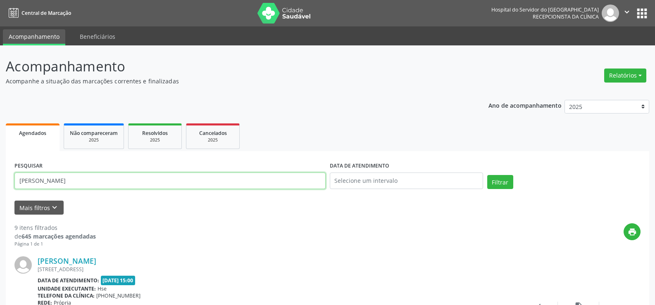
click at [85, 184] on input "[PERSON_NAME]" at bounding box center [169, 181] width 311 height 17
click at [487, 175] on button "Filtrar" at bounding box center [500, 182] width 26 height 14
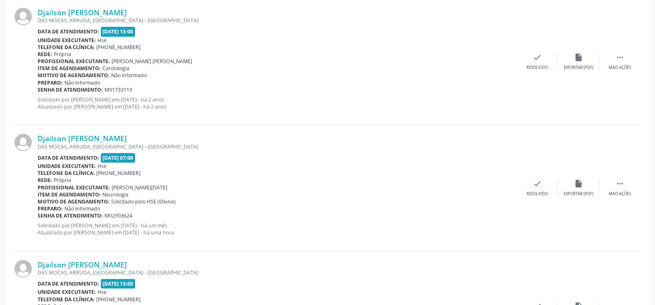
scroll to position [750, 0]
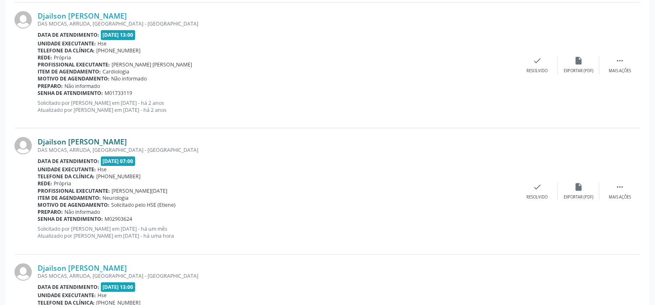
click at [112, 141] on link "Djailson [PERSON_NAME]" at bounding box center [82, 141] width 89 height 9
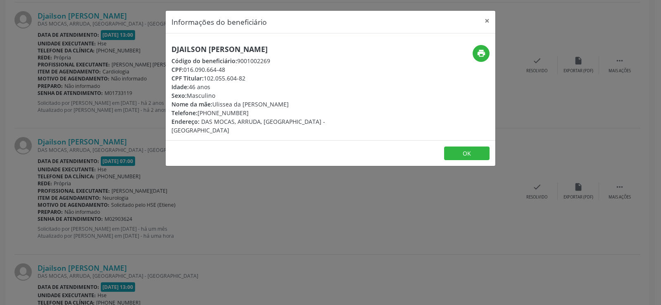
click at [238, 36] on div "Djailson [PERSON_NAME] Código do beneficiário: 9001002269 CPF: 016.090.664-48 C…" at bounding box center [331, 86] width 330 height 107
click at [239, 46] on h5 "Djailson [PERSON_NAME]" at bounding box center [275, 49] width 208 height 9
click at [71, 212] on div "Informações do beneficiário × Djailson [PERSON_NAME] Código do beneficiário: 90…" at bounding box center [330, 152] width 661 height 305
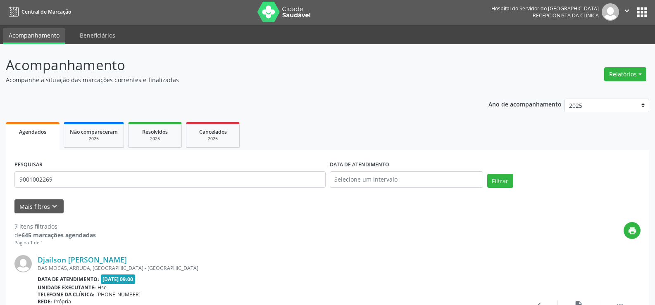
scroll to position [0, 0]
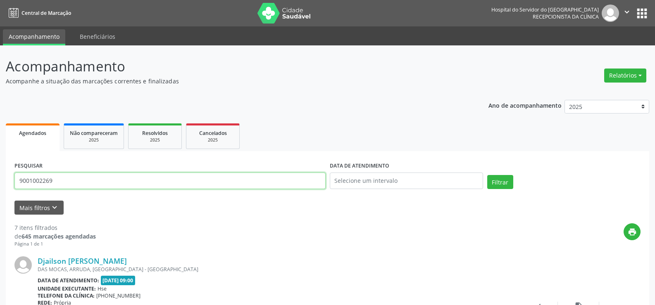
click at [103, 185] on input "9001002269" at bounding box center [169, 181] width 311 height 17
click at [487, 175] on button "Filtrar" at bounding box center [500, 182] width 26 height 14
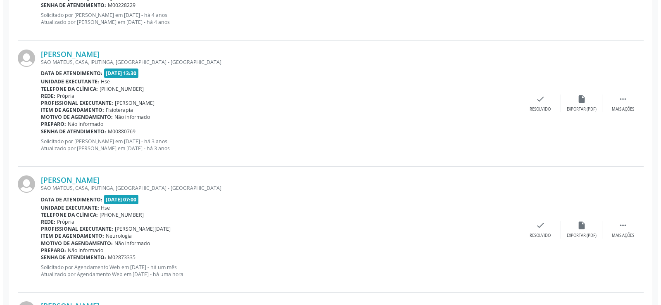
scroll to position [331, 0]
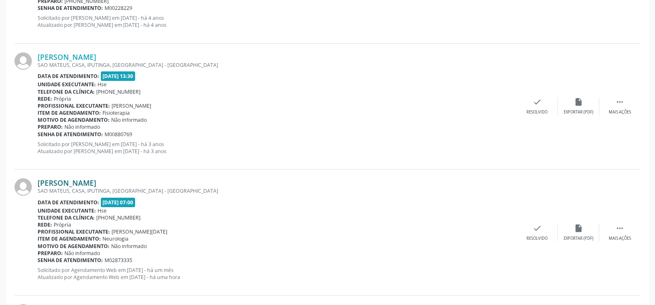
click at [96, 180] on link "[PERSON_NAME]" at bounding box center [67, 182] width 59 height 9
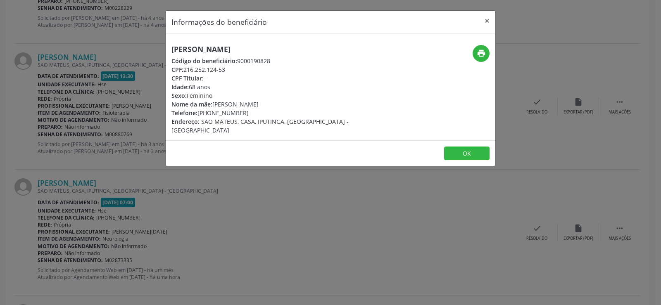
click at [234, 45] on h5 "[PERSON_NAME]" at bounding box center [275, 49] width 208 height 9
click at [102, 129] on div "Informações do beneficiário × [PERSON_NAME] Código do beneficiário: 9000190828 …" at bounding box center [330, 152] width 661 height 305
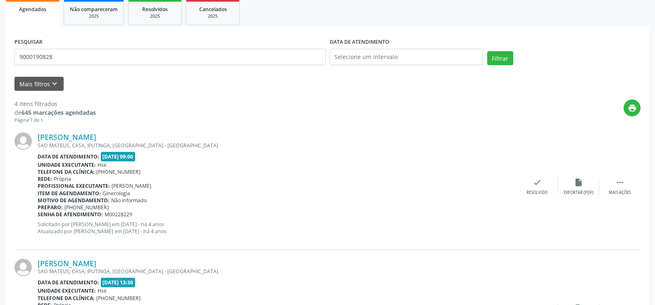
scroll to position [0, 0]
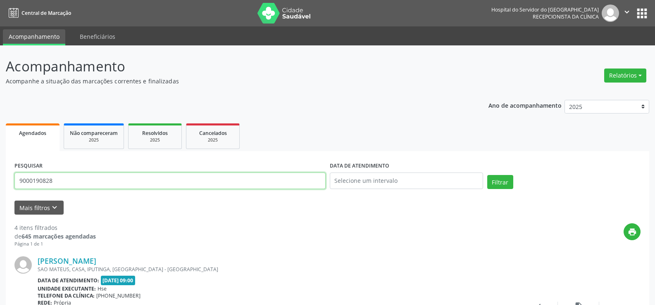
click at [112, 180] on input "9000190828" at bounding box center [169, 181] width 311 height 17
click at [487, 175] on button "Filtrar" at bounding box center [500, 182] width 26 height 14
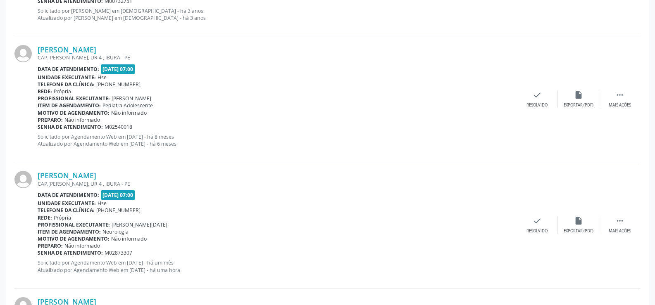
scroll to position [457, 0]
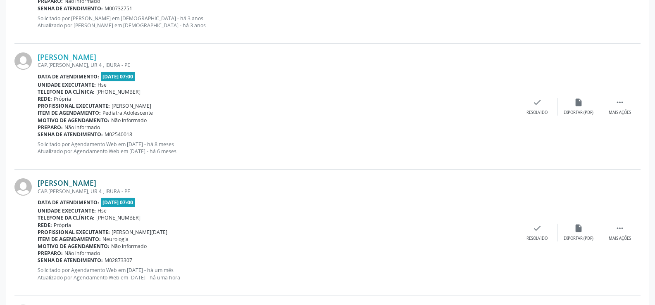
click at [90, 181] on link "[PERSON_NAME]" at bounding box center [67, 182] width 59 height 9
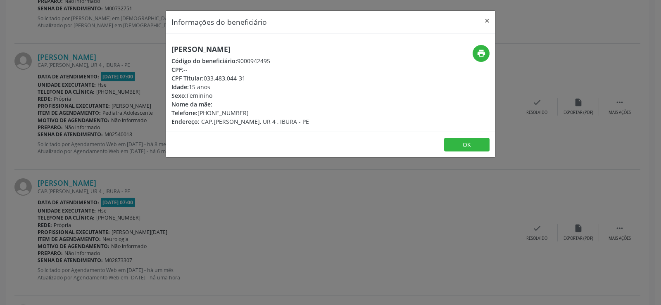
click at [247, 56] on div "[PERSON_NAME] Código do beneficiário: 9000942495 CPF: -- CPF Titular: 033.483.0…" at bounding box center [240, 85] width 138 height 81
click at [242, 48] on h5 "[PERSON_NAME]" at bounding box center [240, 49] width 138 height 9
click at [147, 214] on div "Informações do beneficiário × [PERSON_NAME] Código do beneficiário: 9000942495 …" at bounding box center [330, 152] width 661 height 305
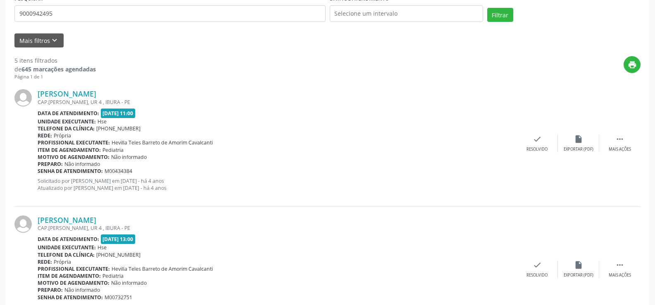
scroll to position [0, 0]
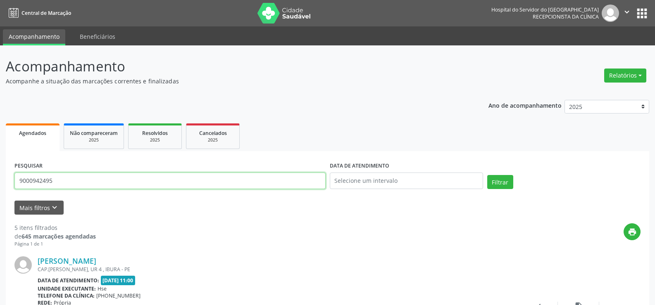
click at [83, 180] on input "9000942495" at bounding box center [169, 181] width 311 height 17
click at [487, 175] on button "Filtrar" at bounding box center [500, 182] width 26 height 14
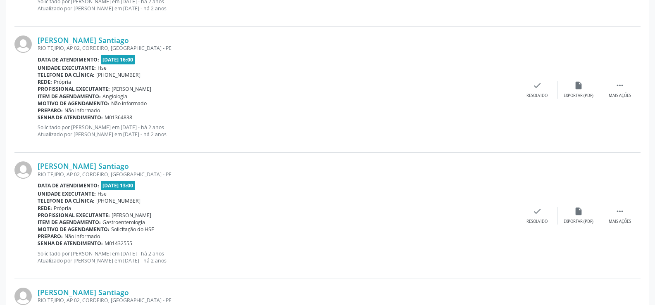
scroll to position [1873, 0]
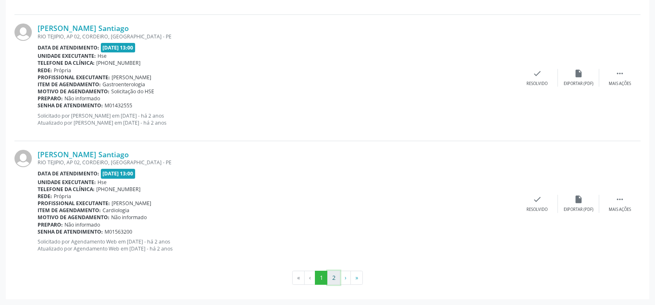
click at [328, 276] on button "2" at bounding box center [333, 278] width 13 height 14
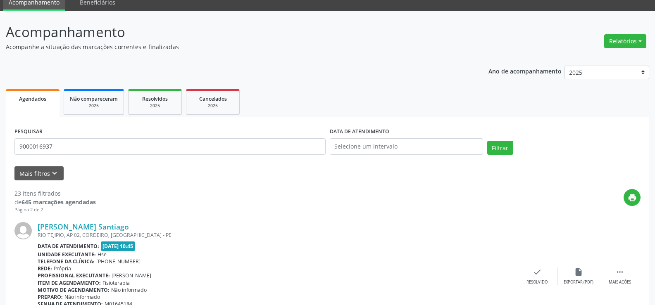
scroll to position [0, 0]
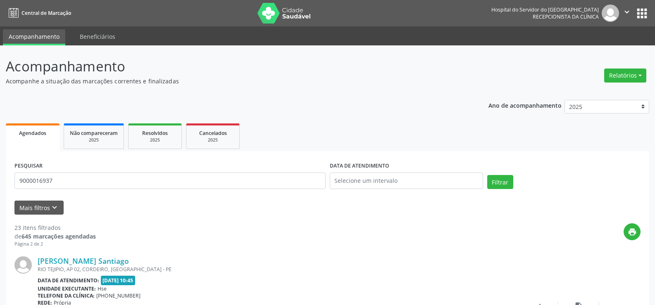
click at [86, 171] on div "PESQUISAR 9000016937" at bounding box center [169, 177] width 315 height 35
click at [88, 178] on input "9000016937" at bounding box center [169, 181] width 311 height 17
click at [487, 175] on button "Filtrar" at bounding box center [500, 182] width 26 height 14
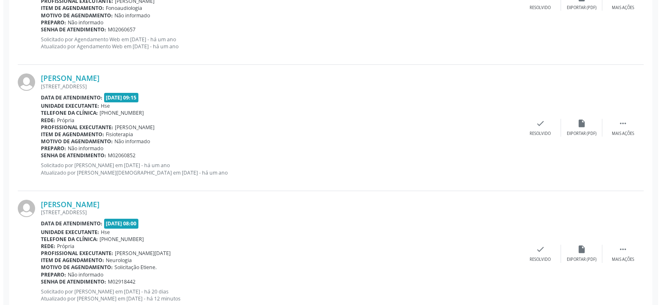
scroll to position [588, 0]
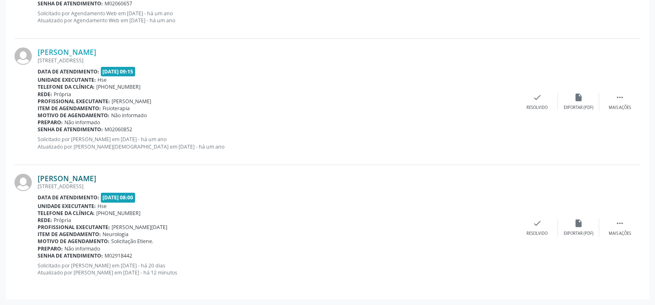
click at [78, 177] on link "[PERSON_NAME]" at bounding box center [67, 178] width 59 height 9
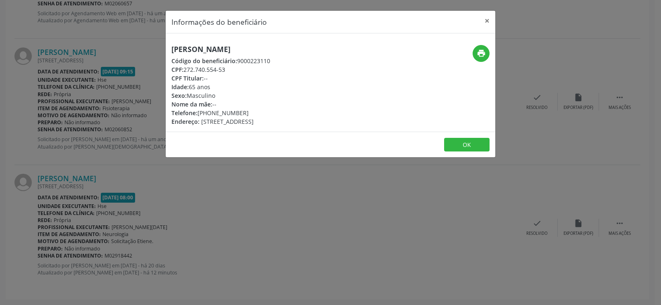
click at [221, 52] on h5 "[PERSON_NAME]" at bounding box center [220, 49] width 99 height 9
drag, startPoint x: 225, startPoint y: 38, endPoint x: 221, endPoint y: 52, distance: 14.0
click at [36, 197] on div "Informações do beneficiário × [PERSON_NAME] Código do beneficiário: 9000223110 …" at bounding box center [330, 152] width 661 height 305
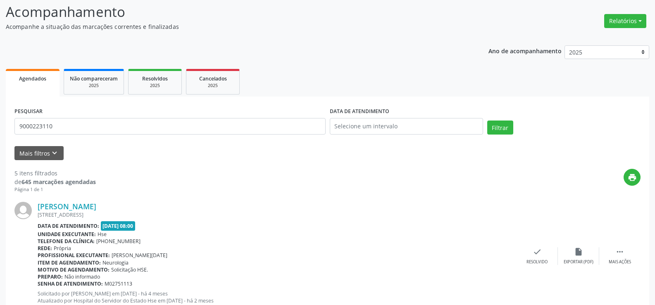
scroll to position [0, 0]
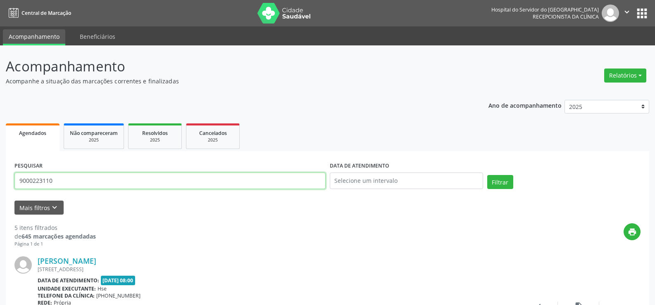
click at [96, 179] on input "9000223110" at bounding box center [169, 181] width 311 height 17
click at [487, 175] on button "Filtrar" at bounding box center [500, 182] width 26 height 14
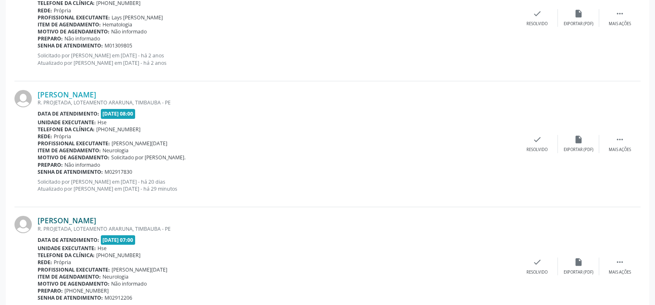
scroll to position [624, 0]
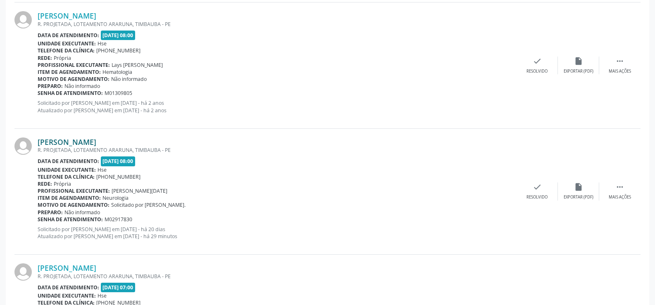
click at [96, 140] on link "[PERSON_NAME]" at bounding box center [67, 142] width 59 height 9
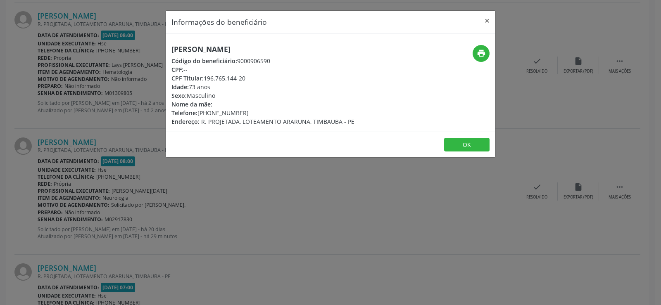
click at [233, 49] on h5 "[PERSON_NAME]" at bounding box center [262, 49] width 183 height 9
click at [57, 125] on div "Informações do beneficiário × [PERSON_NAME] Código do beneficiário: 9000906590 …" at bounding box center [330, 152] width 661 height 305
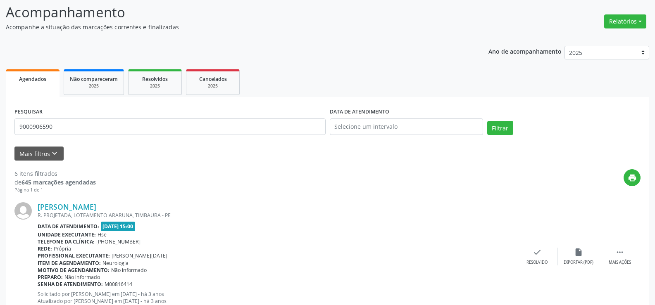
scroll to position [0, 0]
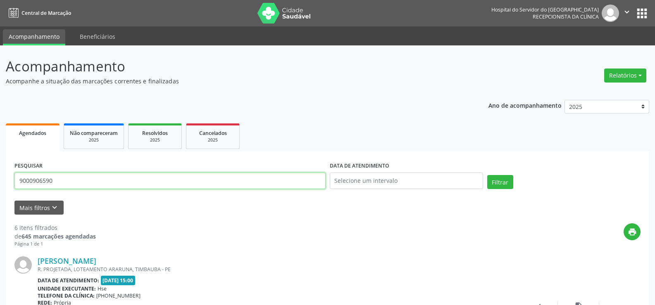
click at [92, 174] on input "9000906590" at bounding box center [169, 181] width 311 height 17
click at [487, 175] on button "Filtrar" at bounding box center [500, 182] width 26 height 14
click at [135, 186] on input "9000969263" at bounding box center [169, 181] width 311 height 17
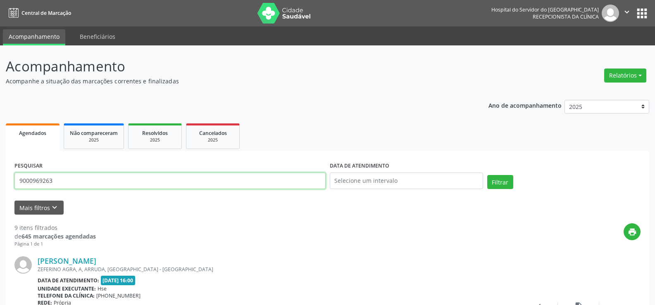
click at [135, 186] on input "9000969263" at bounding box center [169, 181] width 311 height 17
click at [487, 175] on button "Filtrar" at bounding box center [500, 182] width 26 height 14
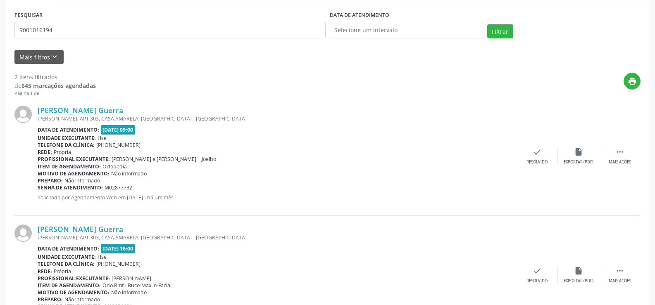
scroll to position [165, 0]
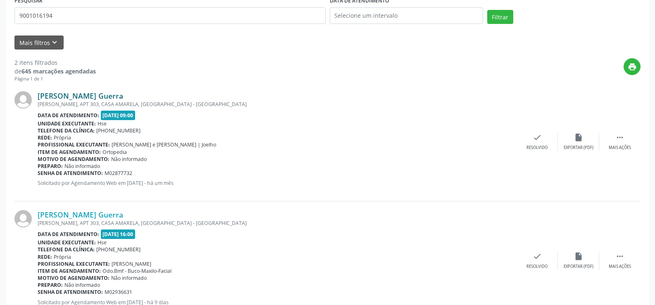
click at [98, 95] on link "[PERSON_NAME] Guerra" at bounding box center [81, 95] width 86 height 9
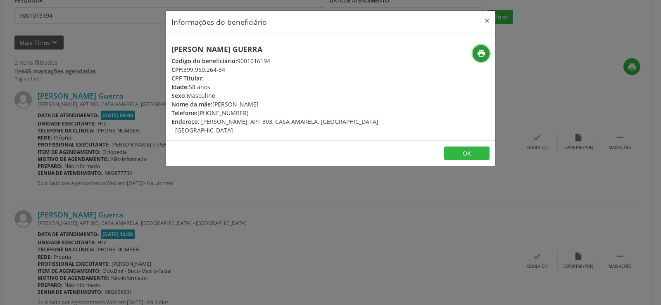
click at [486, 51] on button "print" at bounding box center [481, 53] width 17 height 17
drag, startPoint x: 59, startPoint y: 93, endPoint x: 64, endPoint y: 61, distance: 33.0
click at [59, 93] on div "Informações do beneficiário × [PERSON_NAME] Guerra Código do beneficiário: 9001…" at bounding box center [330, 152] width 661 height 305
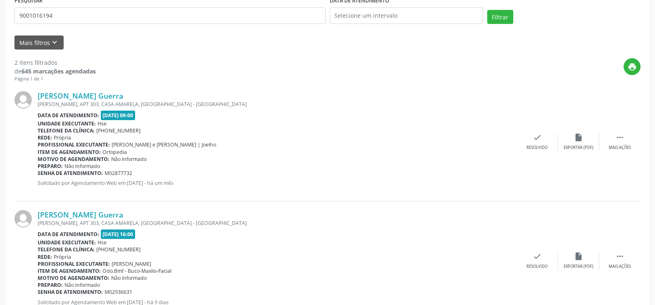
click at [66, 24] on div "PESQUISAR 9001016194" at bounding box center [169, 12] width 315 height 35
click at [62, 20] on input "9001016194" at bounding box center [169, 15] width 311 height 17
click at [487, 10] on button "Filtrar" at bounding box center [500, 17] width 26 height 14
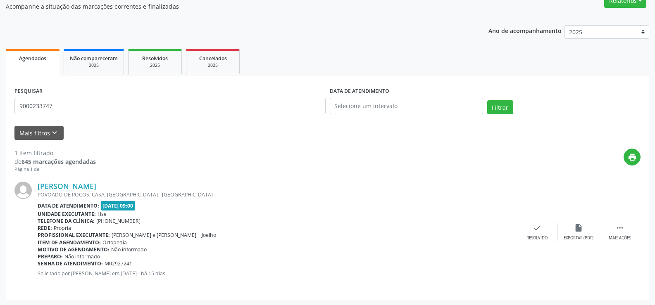
scroll to position [76, 0]
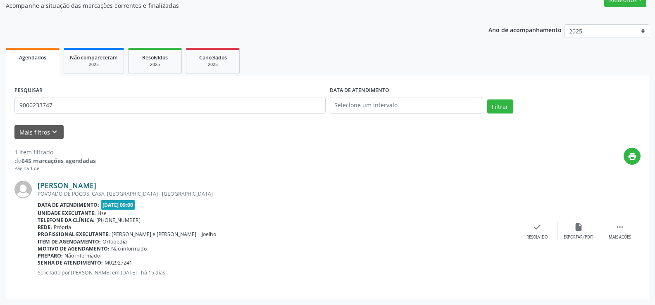
click at [55, 186] on link "[PERSON_NAME]" at bounding box center [67, 185] width 59 height 9
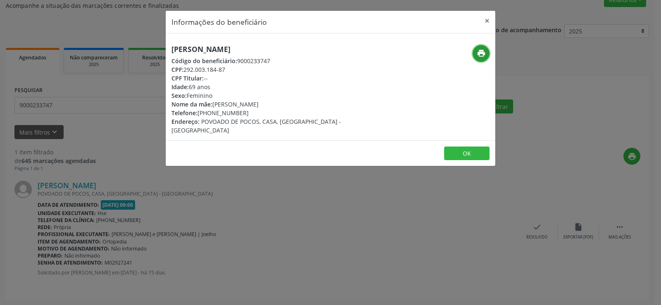
click at [482, 53] on icon "print" at bounding box center [481, 53] width 9 height 9
click at [55, 143] on div "Informações do beneficiário × [PERSON_NAME] Código do beneficiário: 9000233747 …" at bounding box center [330, 152] width 661 height 305
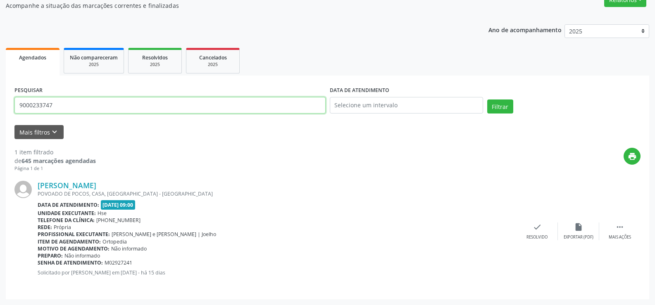
click at [50, 99] on input "9000233747" at bounding box center [169, 105] width 311 height 17
click at [487, 100] on button "Filtrar" at bounding box center [500, 107] width 26 height 14
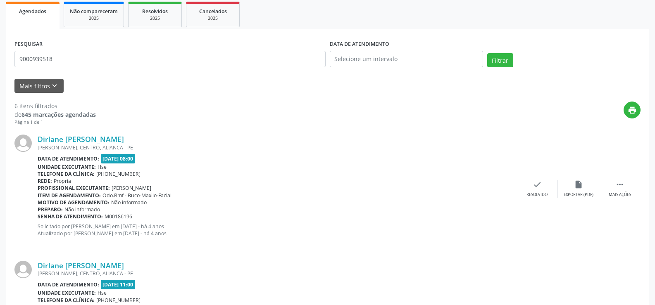
scroll to position [0, 0]
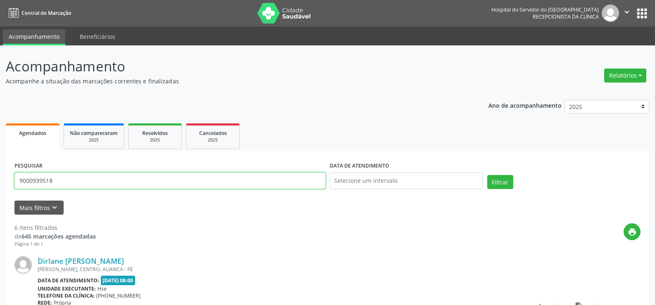
click at [121, 180] on input "9000939518" at bounding box center [169, 181] width 311 height 17
click at [487, 175] on button "Filtrar" at bounding box center [500, 182] width 26 height 14
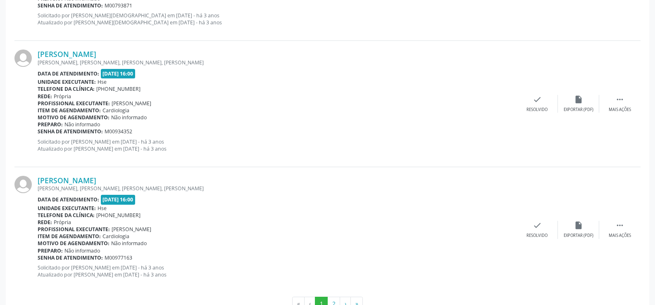
scroll to position [1873, 0]
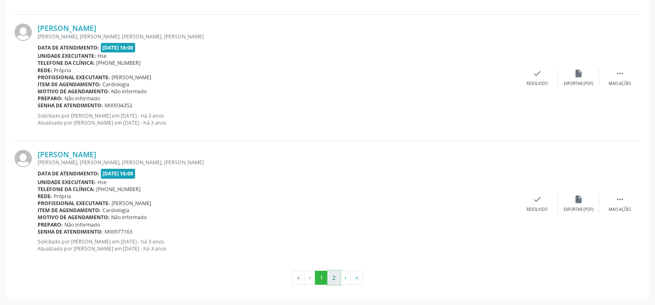
click at [329, 277] on button "2" at bounding box center [333, 278] width 13 height 14
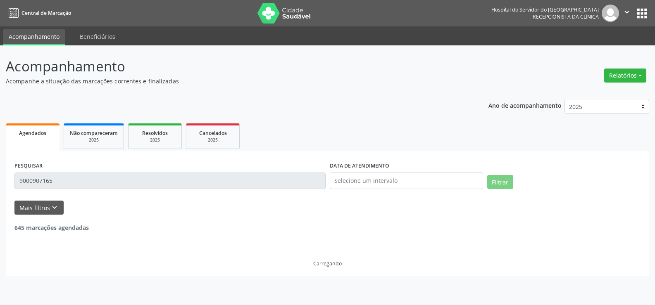
scroll to position [0, 0]
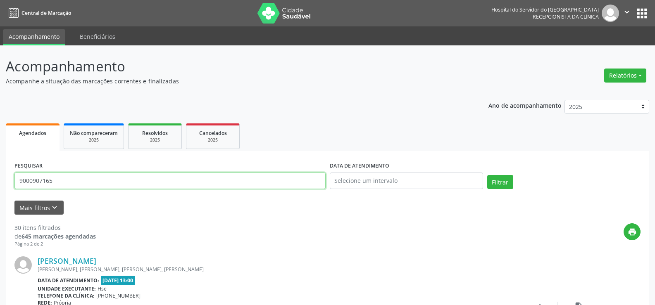
click at [79, 186] on input "9000907165" at bounding box center [169, 181] width 311 height 17
paste input "19835078491"
click at [487, 175] on button "Filtrar" at bounding box center [500, 182] width 26 height 14
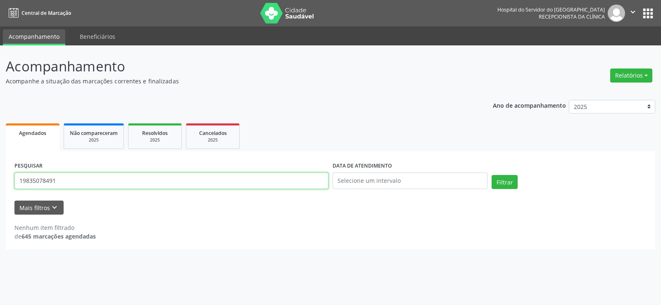
click at [73, 175] on input "19835078491" at bounding box center [171, 181] width 314 height 17
paste input "09112444413"
type input "09112444413"
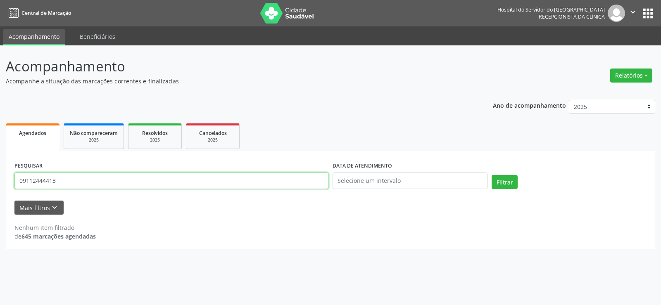
click at [492, 175] on button "Filtrar" at bounding box center [505, 182] width 26 height 14
click at [95, 126] on link "Não compareceram 2025" at bounding box center [94, 137] width 60 height 26
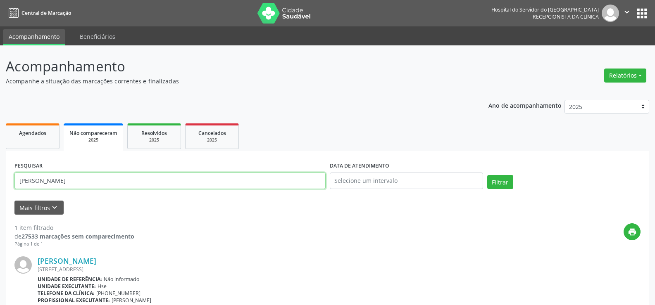
click at [177, 179] on input "[PERSON_NAME]" at bounding box center [169, 181] width 311 height 17
paste input "09112444413"
click at [487, 175] on button "Filtrar" at bounding box center [500, 182] width 26 height 14
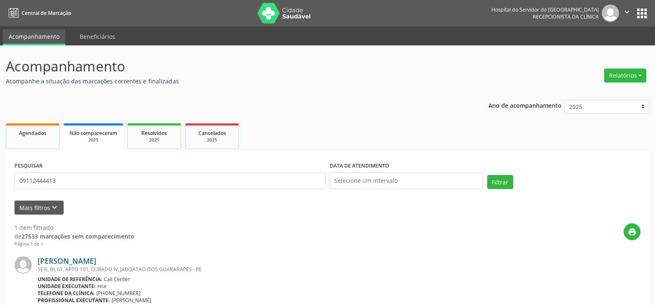
click at [96, 260] on link "[PERSON_NAME]" at bounding box center [67, 261] width 59 height 9
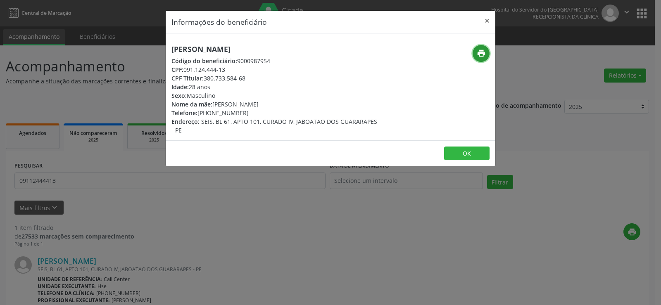
click at [486, 48] on button "print" at bounding box center [481, 53] width 17 height 17
click at [112, 143] on div "Informações do beneficiário × [PERSON_NAME] Código do beneficiário: 9000987954 …" at bounding box center [330, 152] width 661 height 305
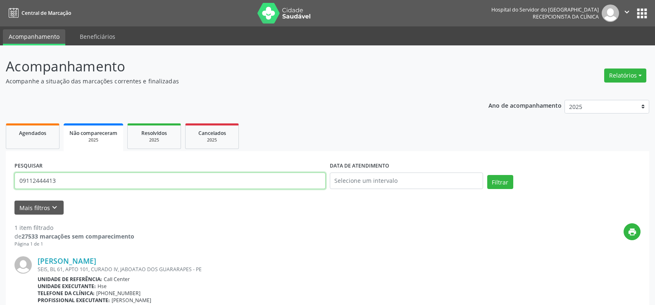
click at [109, 176] on input "09112444413" at bounding box center [169, 181] width 311 height 17
paste input "28274253434"
type input "28274253434"
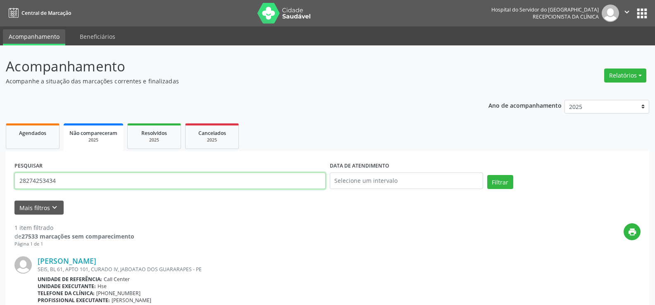
click at [487, 175] on button "Filtrar" at bounding box center [500, 182] width 26 height 14
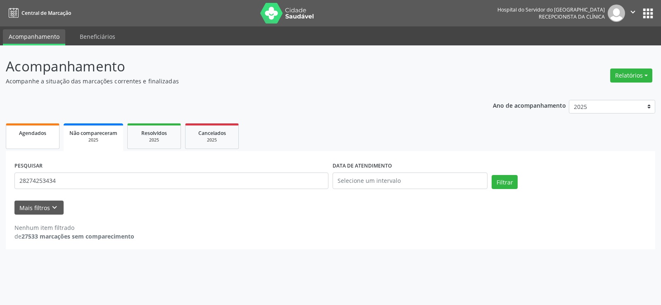
click at [43, 144] on link "Agendados" at bounding box center [33, 137] width 54 height 26
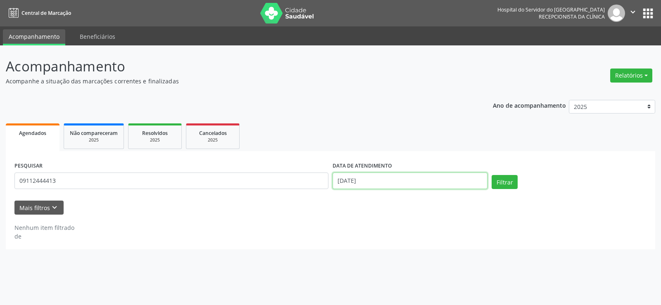
click at [404, 175] on input "[DATE]" at bounding box center [410, 181] width 155 height 17
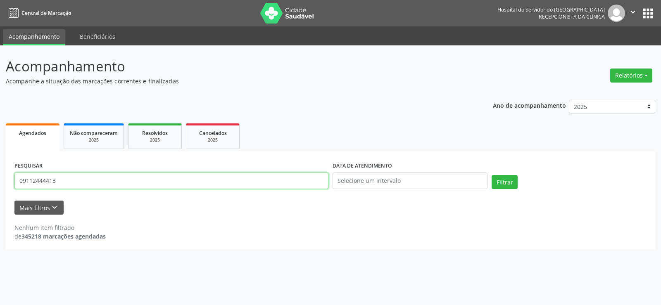
click at [154, 181] on input "09112444413" at bounding box center [171, 181] width 314 height 17
paste input "28274253434"
click at [492, 175] on button "Filtrar" at bounding box center [505, 182] width 26 height 14
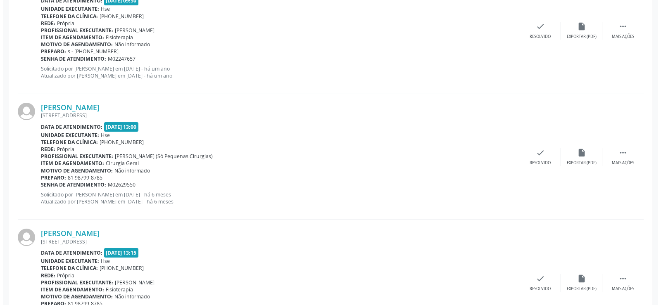
scroll to position [1092, 0]
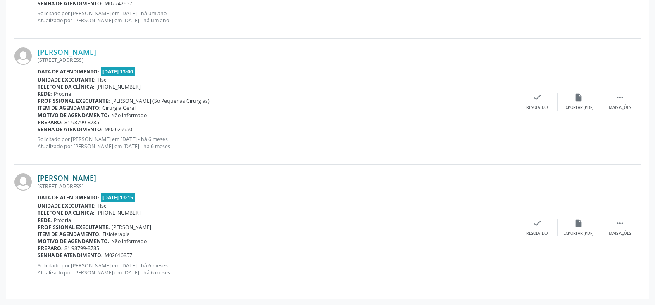
click at [84, 180] on link "[PERSON_NAME]" at bounding box center [67, 178] width 59 height 9
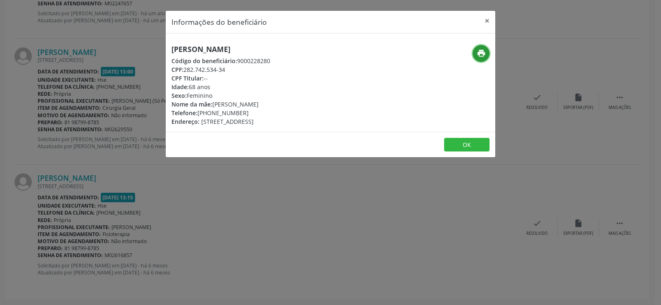
click at [477, 59] on button "print" at bounding box center [481, 53] width 17 height 17
click at [71, 95] on div "Informações do beneficiário × [PERSON_NAME] Código do beneficiário: 9000228280 …" at bounding box center [330, 152] width 661 height 305
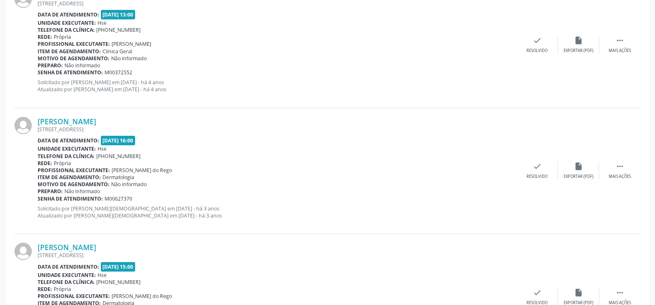
scroll to position [0, 0]
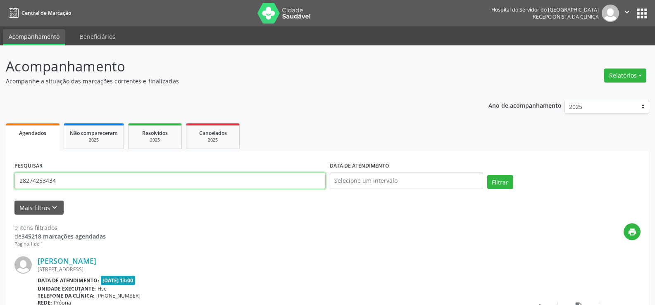
click at [98, 188] on input "28274253434" at bounding box center [169, 181] width 311 height 17
click at [487, 175] on button "Filtrar" at bounding box center [500, 182] width 26 height 14
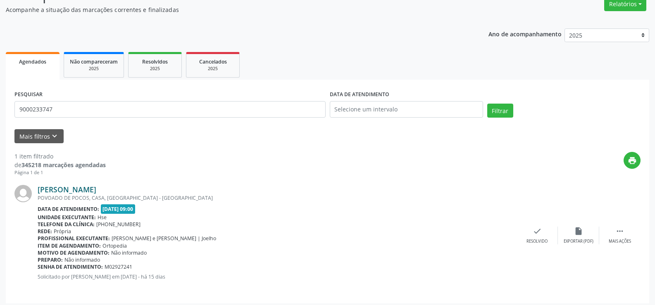
scroll to position [76, 0]
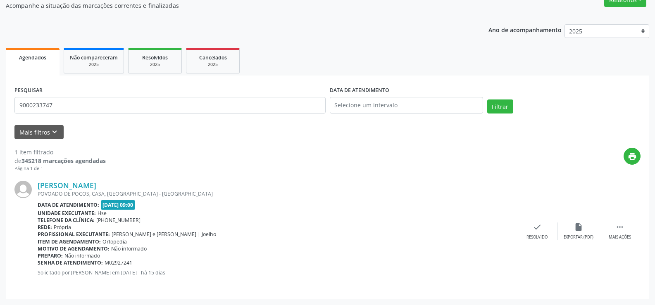
click at [88, 191] on div "POVOADO DE POCOS, CASA, [GEOGRAPHIC_DATA] - [GEOGRAPHIC_DATA]" at bounding box center [277, 193] width 479 height 7
click at [88, 183] on link "[PERSON_NAME]" at bounding box center [67, 185] width 59 height 9
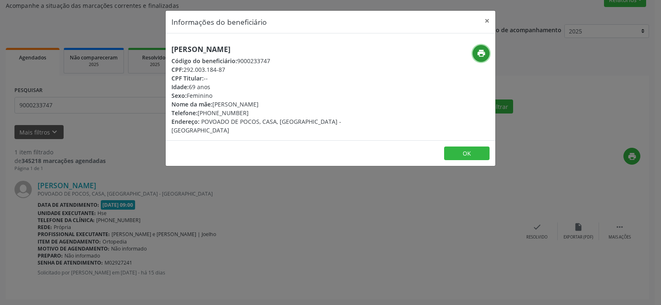
click at [481, 54] on icon "print" at bounding box center [481, 53] width 9 height 9
click at [83, 113] on div "Informações do beneficiário × [PERSON_NAME] Código do beneficiário: 9000233747 …" at bounding box center [330, 152] width 661 height 305
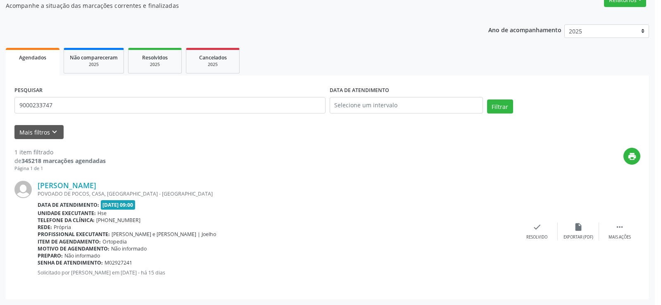
click at [83, 104] on div "Informações do beneficiário × [PERSON_NAME] Código do beneficiário: 9000233747 …" at bounding box center [330, 152] width 661 height 305
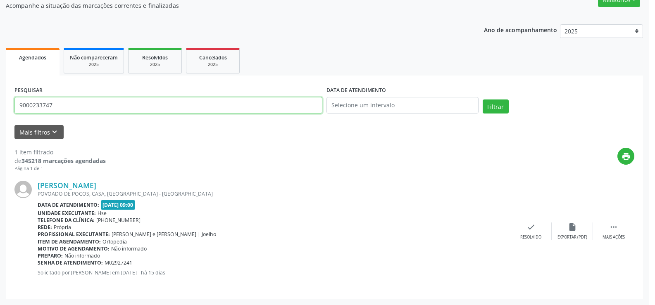
click at [83, 104] on input "9000233747" at bounding box center [168, 105] width 308 height 17
click at [83, 104] on input "9000233747" at bounding box center [169, 105] width 311 height 17
click at [487, 100] on button "Filtrar" at bounding box center [500, 107] width 26 height 14
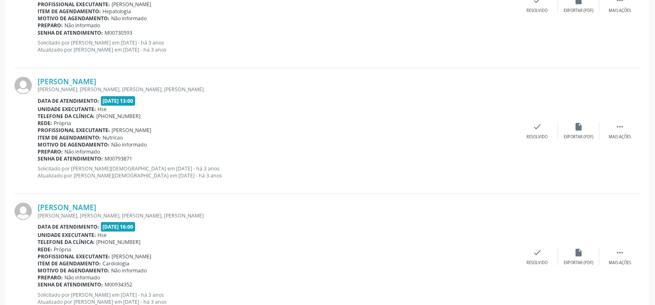
scroll to position [1873, 0]
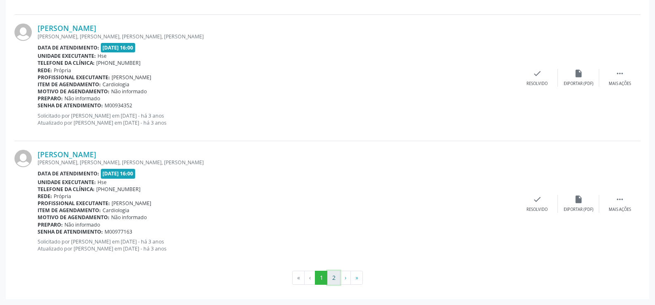
click at [333, 281] on button "2" at bounding box center [333, 278] width 13 height 14
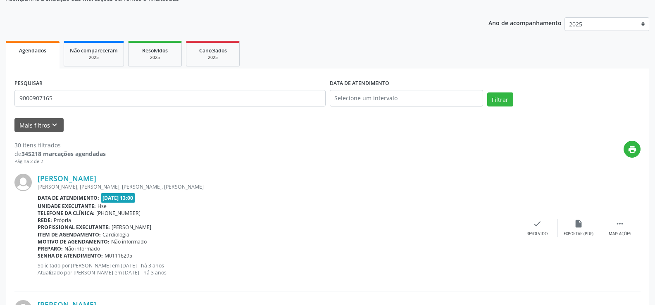
scroll to position [0, 0]
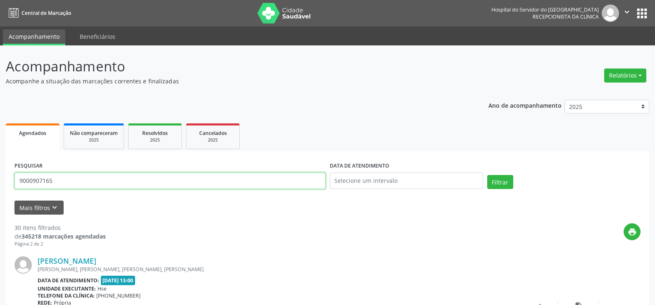
click at [148, 173] on input "9000907165" at bounding box center [169, 181] width 311 height 17
click at [487, 175] on button "Filtrar" at bounding box center [500, 182] width 26 height 14
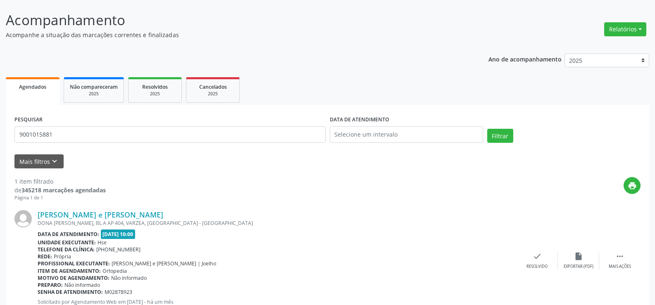
scroll to position [76, 0]
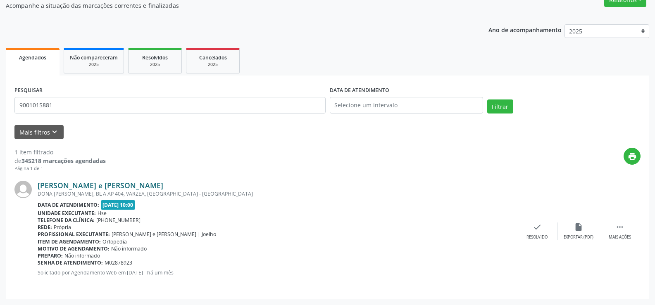
click at [117, 186] on link "[PERSON_NAME] e [PERSON_NAME]" at bounding box center [101, 185] width 126 height 9
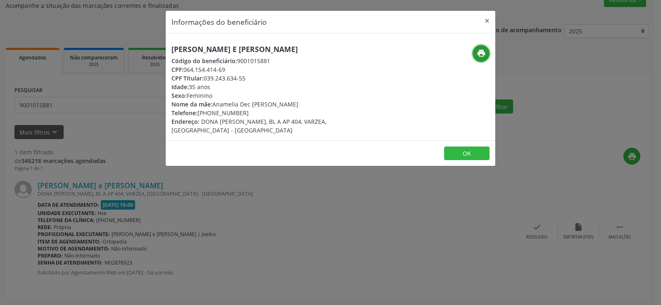
click at [484, 50] on icon "print" at bounding box center [481, 53] width 9 height 9
click at [92, 109] on div "Informações do beneficiário × [PERSON_NAME] e Sa Código do beneficiário: 900101…" at bounding box center [330, 152] width 661 height 305
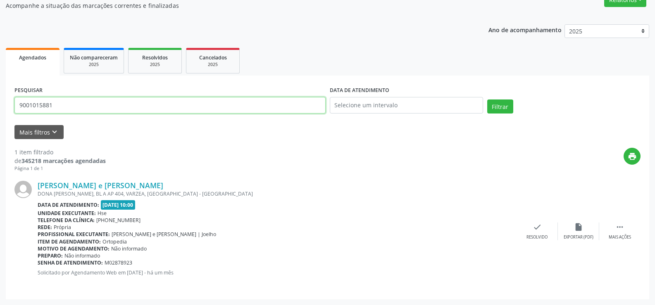
click at [92, 109] on input "9001015881" at bounding box center [169, 105] width 311 height 17
click at [487, 100] on button "Filtrar" at bounding box center [500, 107] width 26 height 14
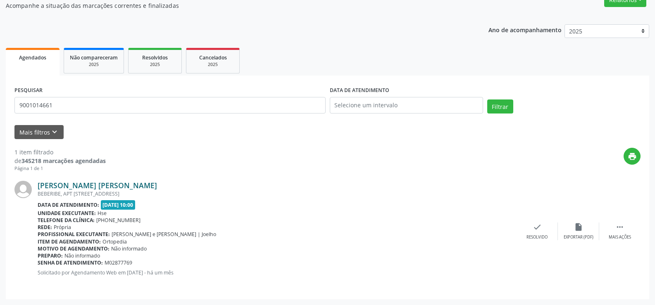
click at [157, 188] on link "[PERSON_NAME] [PERSON_NAME]" at bounding box center [97, 185] width 119 height 9
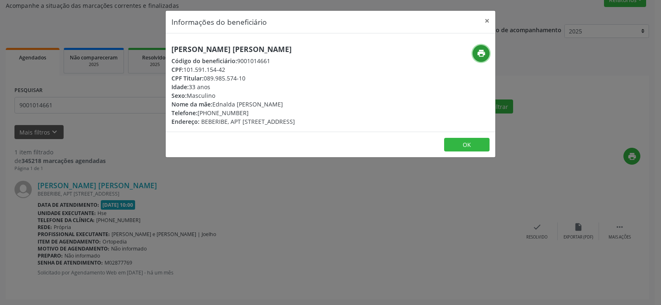
click at [485, 57] on icon "print" at bounding box center [481, 53] width 9 height 9
click at [484, 23] on button "×" at bounding box center [487, 21] width 17 height 20
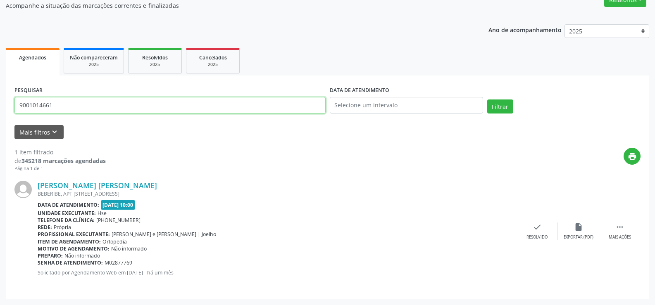
click at [105, 107] on input "9001014661" at bounding box center [169, 105] width 311 height 17
click at [487, 100] on button "Filtrar" at bounding box center [500, 107] width 26 height 14
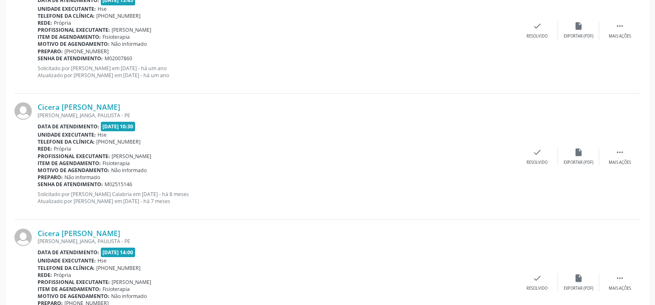
scroll to position [966, 0]
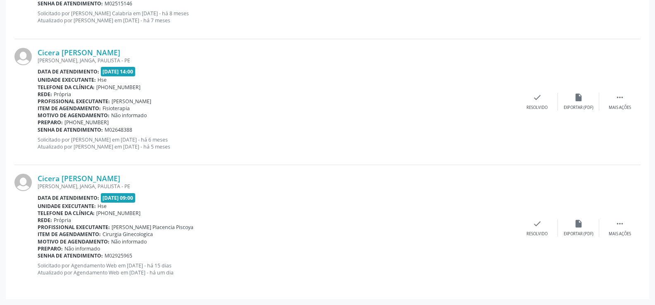
click at [90, 171] on div "Cicera [PERSON_NAME] [PERSON_NAME], JANGA, PAULISTA - PE Data de atendimento: […" at bounding box center [327, 228] width 626 height 126
click at [93, 175] on link "Cicera [PERSON_NAME]" at bounding box center [79, 178] width 83 height 9
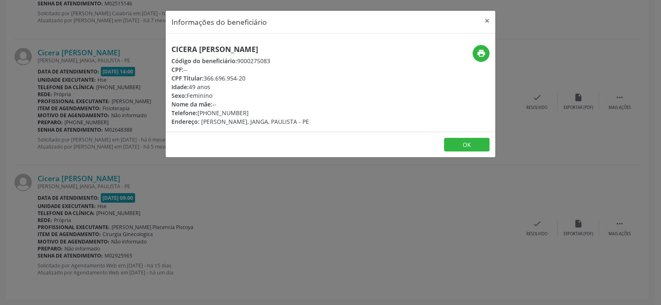
click at [215, 46] on h5 "Cicera [PERSON_NAME]" at bounding box center [240, 49] width 138 height 9
drag, startPoint x: 205, startPoint y: 80, endPoint x: 251, endPoint y: 77, distance: 46.3
click at [251, 77] on div "CPF Titular: 366.696.954-20" at bounding box center [240, 78] width 138 height 9
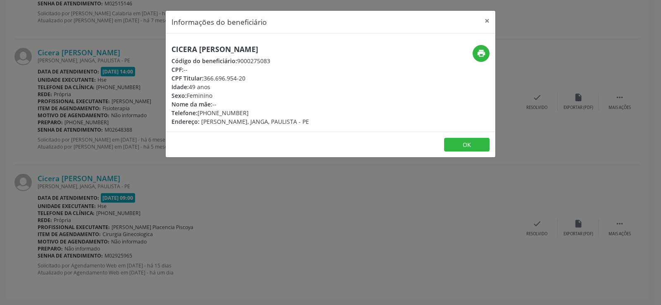
click at [224, 48] on h5 "Cicera [PERSON_NAME]" at bounding box center [240, 49] width 138 height 9
click at [474, 47] on div "print" at bounding box center [440, 53] width 98 height 17
click at [479, 57] on icon "print" at bounding box center [481, 53] width 9 height 9
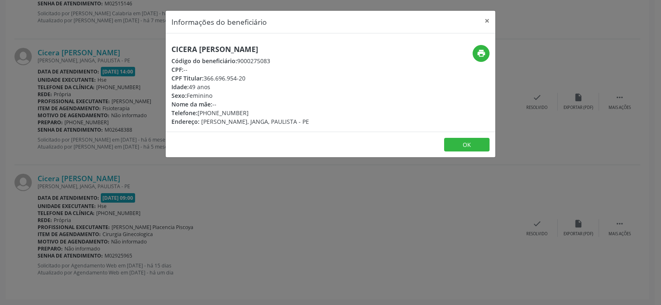
drag, startPoint x: 205, startPoint y: 78, endPoint x: 248, endPoint y: 85, distance: 44.0
click at [248, 85] on div "Cicera [PERSON_NAME] Código do beneficiário: 9000275083 CPF: -- CPF Titular: 36…" at bounding box center [240, 85] width 138 height 81
click at [238, 80] on div "CPF Titular: 366.696.954-20" at bounding box center [240, 78] width 138 height 9
drag, startPoint x: 247, startPoint y: 81, endPoint x: 203, endPoint y: 81, distance: 43.8
click at [203, 81] on div "CPF Titular: 366.696.954-20" at bounding box center [240, 78] width 138 height 9
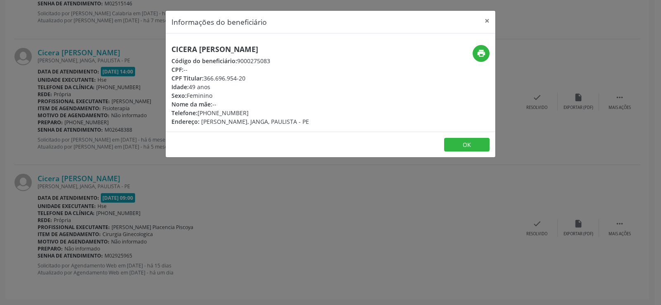
click at [205, 81] on div "CPF Titular: 366.696.954-20" at bounding box center [240, 78] width 138 height 9
click at [212, 79] on div "CPF Titular: 366.696.954-20" at bounding box center [240, 78] width 138 height 9
drag, startPoint x: 205, startPoint y: 80, endPoint x: 250, endPoint y: 81, distance: 44.6
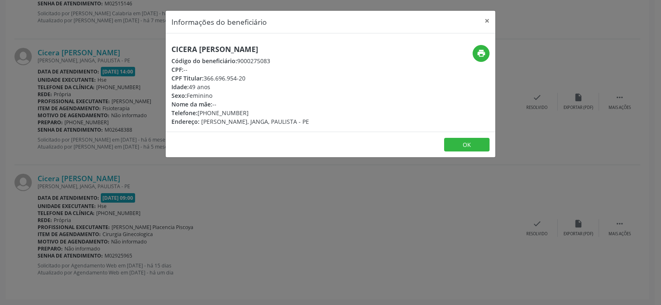
click at [250, 81] on div "CPF Titular: 366.696.954-20" at bounding box center [240, 78] width 138 height 9
click at [31, 114] on div "Informações do beneficiário × Cicera [PERSON_NAME] Código do beneficiário: 9000…" at bounding box center [330, 152] width 661 height 305
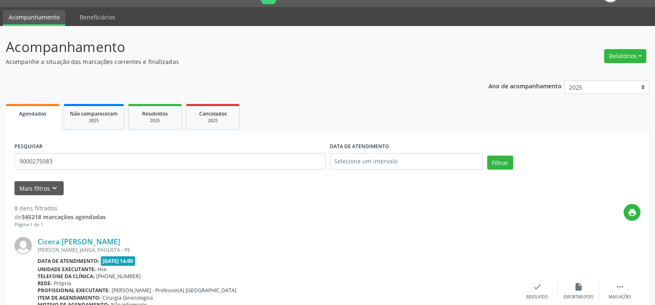
scroll to position [0, 0]
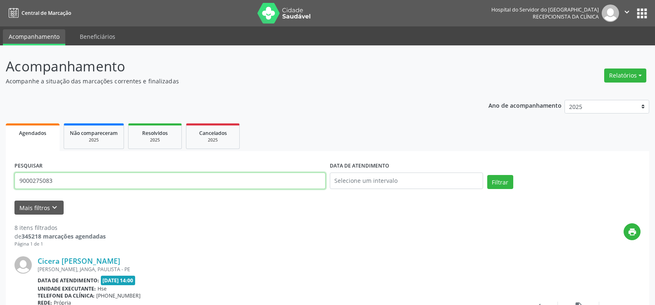
click at [129, 181] on input "9000275083" at bounding box center [169, 181] width 311 height 17
paste input "366.696.954-20"
click at [487, 175] on button "Filtrar" at bounding box center [500, 182] width 26 height 14
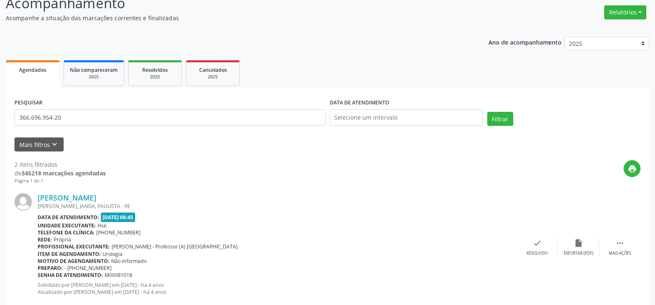
scroll to position [209, 0]
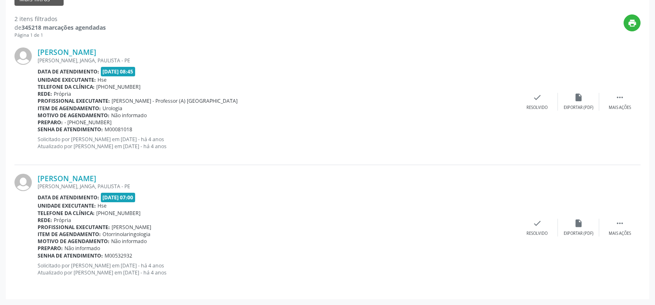
click at [131, 135] on div "[PERSON_NAME] [PERSON_NAME], JANGA, PAULISTA - PE Data de atendimento: [DATE] 0…" at bounding box center [277, 102] width 479 height 108
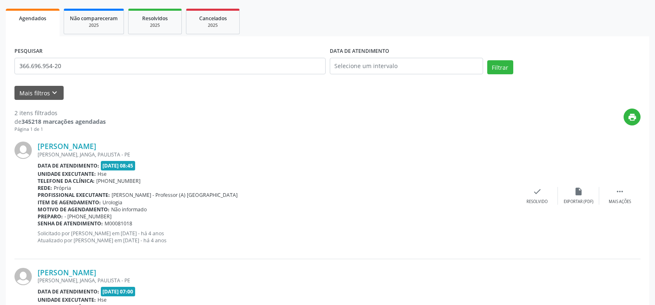
scroll to position [44, 0]
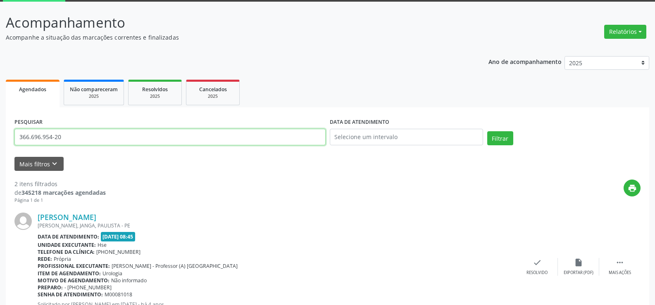
click at [141, 138] on input "366.696.954-20" at bounding box center [169, 137] width 311 height 17
click at [487, 131] on button "Filtrar" at bounding box center [500, 138] width 26 height 14
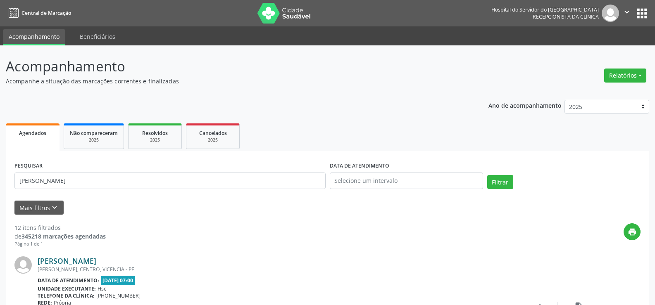
click at [96, 259] on link "[PERSON_NAME]" at bounding box center [67, 261] width 59 height 9
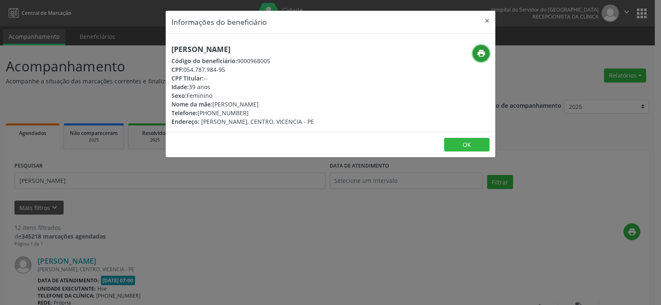
click at [483, 52] on icon "print" at bounding box center [481, 53] width 9 height 9
drag, startPoint x: 493, startPoint y: 19, endPoint x: 488, endPoint y: 19, distance: 4.5
click at [491, 19] on button "×" at bounding box center [487, 21] width 17 height 20
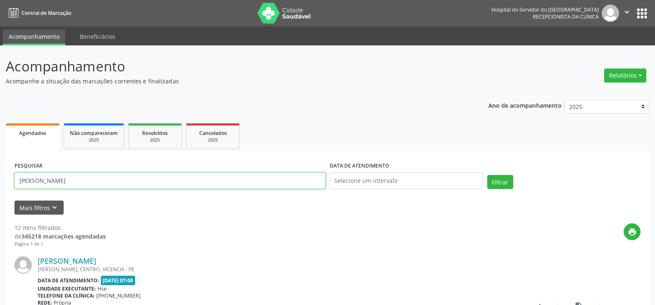
click at [144, 173] on input "[PERSON_NAME]" at bounding box center [169, 181] width 311 height 17
click at [487, 175] on button "Filtrar" at bounding box center [500, 182] width 26 height 14
click at [102, 173] on input "9000118716" at bounding box center [169, 181] width 311 height 17
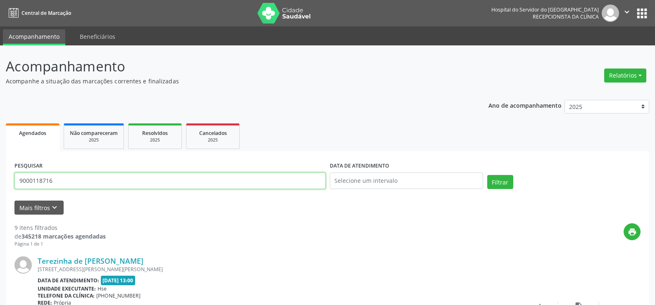
click at [102, 173] on input "9000118716" at bounding box center [169, 181] width 311 height 17
click at [487, 175] on button "Filtrar" at bounding box center [500, 182] width 26 height 14
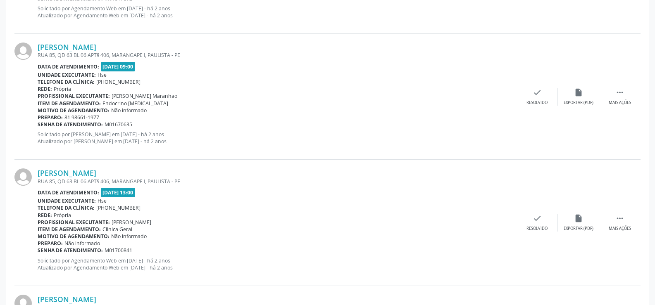
scroll to position [1873, 0]
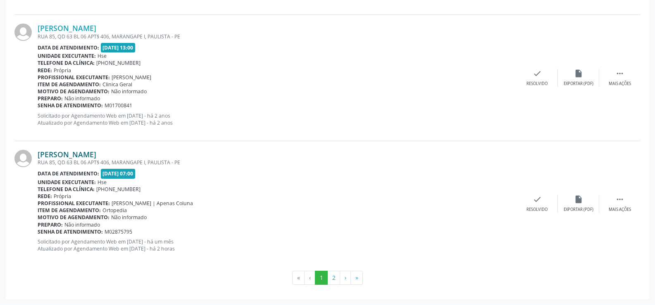
click at [84, 152] on link "[PERSON_NAME]" at bounding box center [67, 154] width 59 height 9
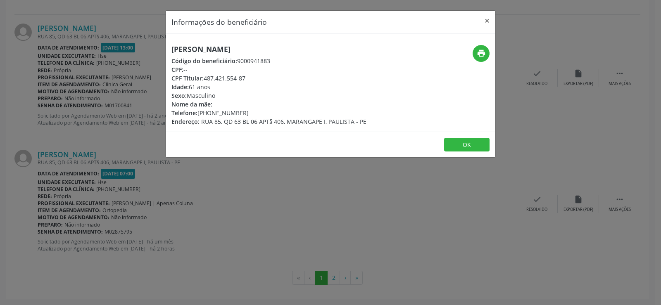
click at [223, 48] on h5 "[PERSON_NAME]" at bounding box center [268, 49] width 195 height 9
drag, startPoint x: 336, startPoint y: 178, endPoint x: 338, endPoint y: 215, distance: 36.4
click at [336, 181] on div "Informações do beneficiário × [PERSON_NAME] Código do beneficiário: 9000941883 …" at bounding box center [330, 152] width 661 height 305
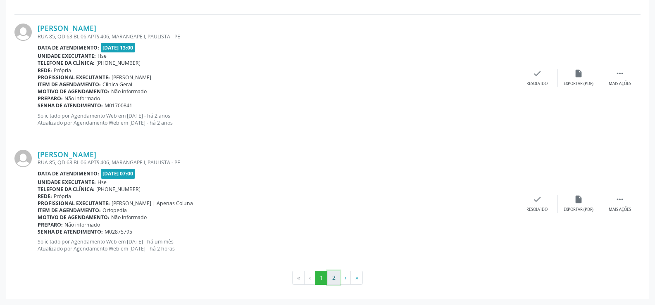
click at [333, 281] on button "2" at bounding box center [333, 278] width 13 height 14
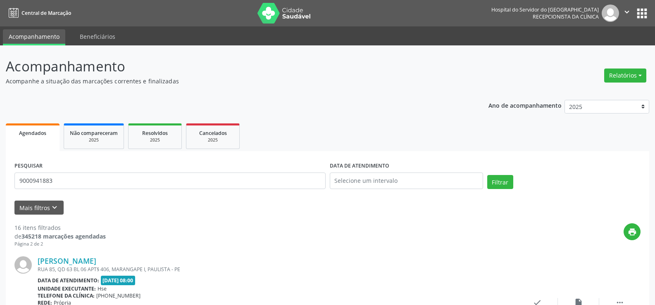
click at [64, 98] on div "Ano de acompanhamento 2025 2024 2023 2022 2021 Agendados Não compareceram 2025 …" at bounding box center [327, 246] width 643 height 305
click at [79, 182] on input "9000941883" at bounding box center [169, 181] width 311 height 17
click at [487, 175] on button "Filtrar" at bounding box center [500, 182] width 26 height 14
click at [114, 172] on div "PESQUISAR 9000300841" at bounding box center [169, 177] width 315 height 35
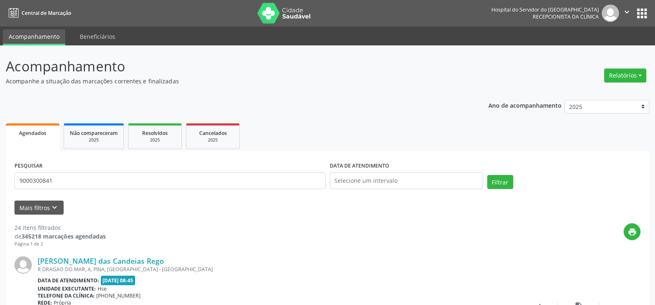
click at [114, 172] on div "PESQUISAR 9000300841" at bounding box center [169, 177] width 315 height 35
click at [116, 178] on input "9000300841" at bounding box center [169, 181] width 311 height 17
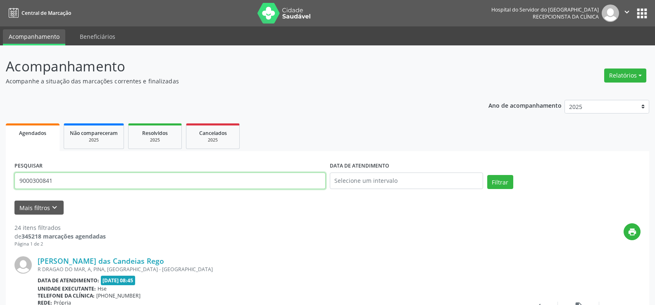
click at [487, 175] on button "Filtrar" at bounding box center [500, 182] width 26 height 14
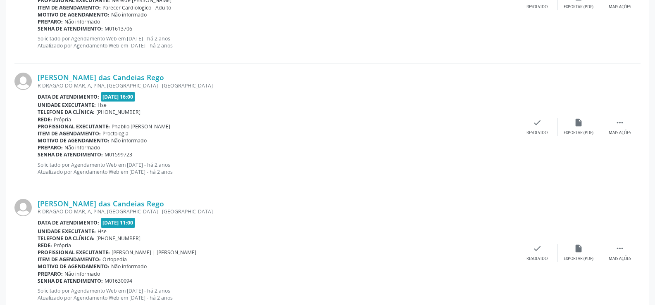
scroll to position [1873, 0]
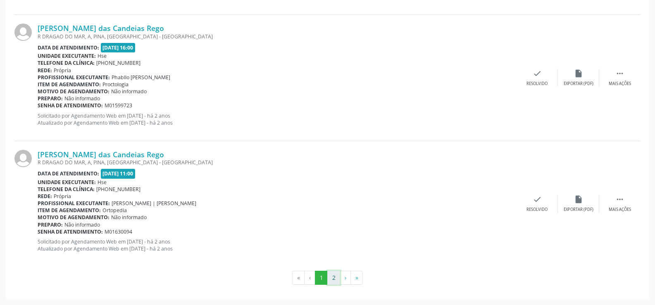
click at [336, 275] on button "2" at bounding box center [333, 278] width 13 height 14
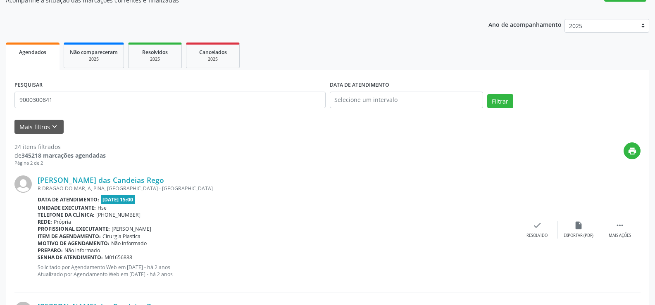
scroll to position [0, 0]
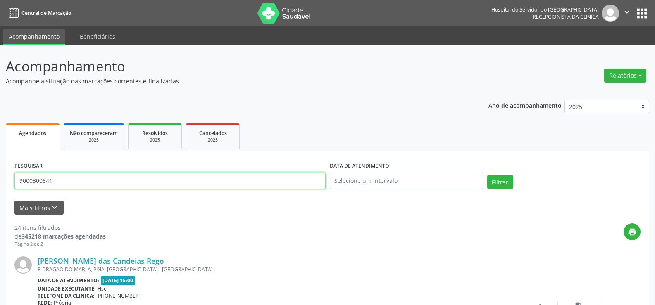
click at [94, 179] on input "9000300841" at bounding box center [169, 181] width 311 height 17
click at [487, 175] on button "Filtrar" at bounding box center [500, 182] width 26 height 14
click at [145, 178] on input "9000995655" at bounding box center [169, 181] width 311 height 17
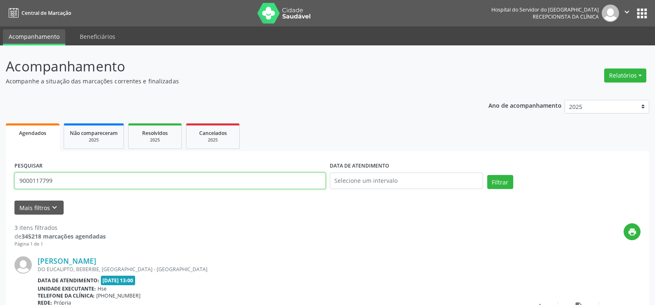
click at [487, 175] on button "Filtrar" at bounding box center [500, 182] width 26 height 14
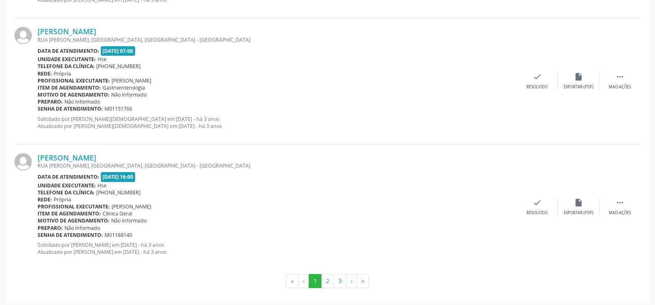
scroll to position [1873, 0]
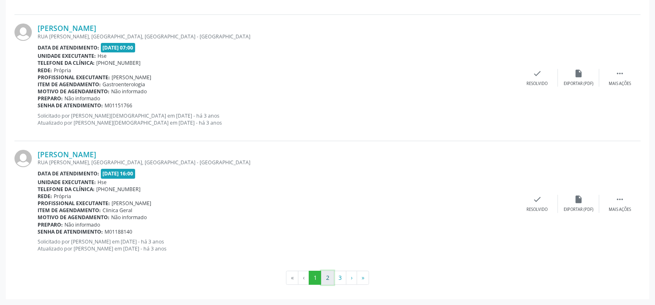
click at [332, 276] on button "2" at bounding box center [327, 278] width 13 height 14
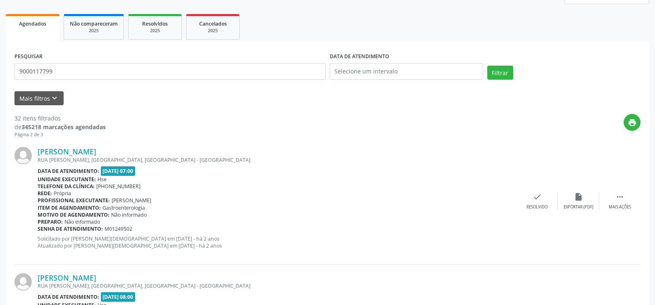
scroll to position [14, 0]
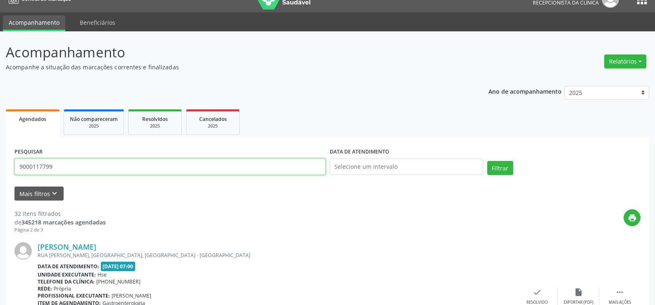
click at [100, 169] on input "9000117799" at bounding box center [169, 167] width 311 height 17
paste input "[PERSON_NAME]"
click at [487, 161] on button "Filtrar" at bounding box center [500, 168] width 26 height 14
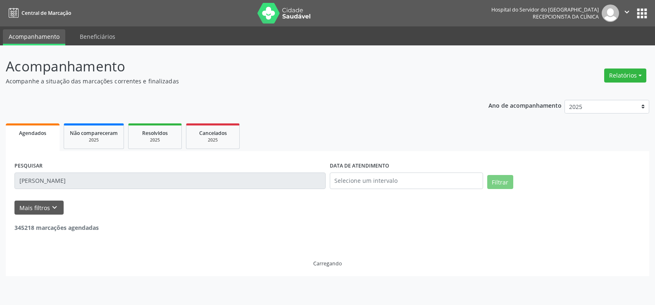
scroll to position [0, 0]
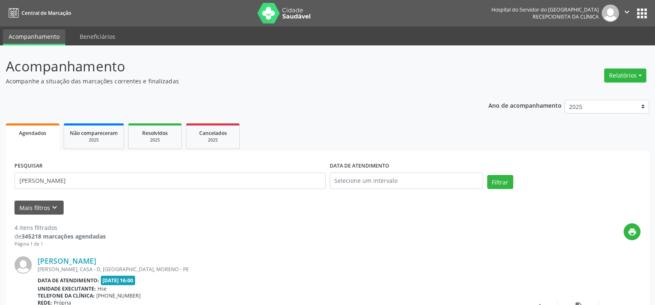
click at [63, 130] on ul "Agendados Não compareceram 2025 Resolvidos 2025 Cancelados 2025" at bounding box center [327, 136] width 643 height 30
click at [68, 169] on div "PESQUISAR [PERSON_NAME]" at bounding box center [169, 177] width 315 height 35
click at [70, 174] on input "[PERSON_NAME]" at bounding box center [169, 181] width 311 height 17
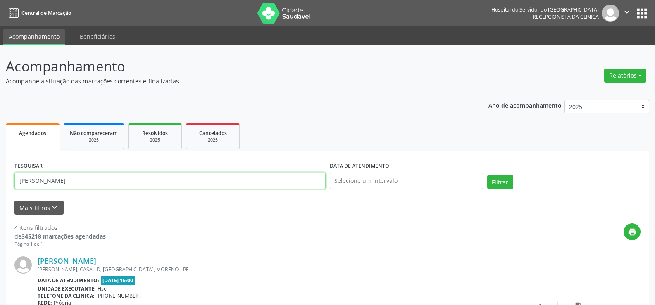
click at [70, 174] on input "[PERSON_NAME]" at bounding box center [169, 181] width 311 height 17
click at [487, 175] on button "Filtrar" at bounding box center [500, 182] width 26 height 14
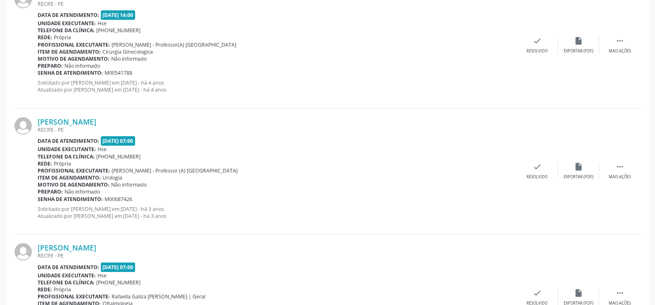
scroll to position [966, 0]
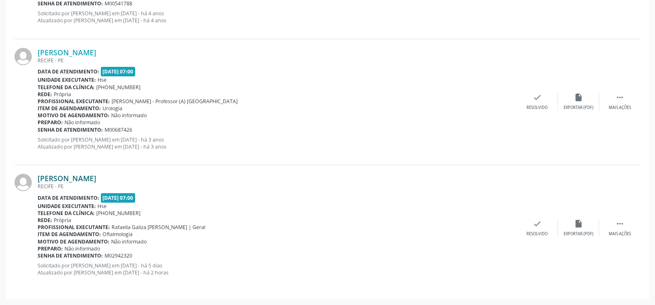
click at [96, 178] on link "[PERSON_NAME]" at bounding box center [67, 178] width 59 height 9
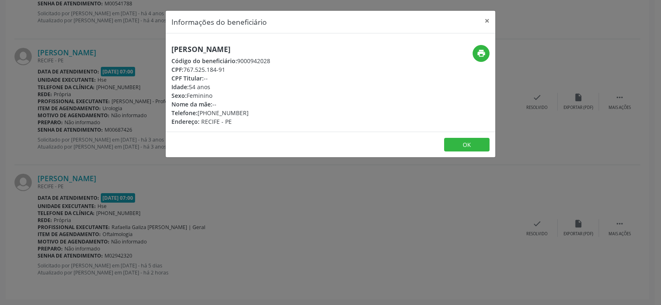
click at [238, 47] on h5 "[PERSON_NAME]" at bounding box center [220, 49] width 99 height 9
click at [62, 118] on div "Informações do beneficiário × [PERSON_NAME] Código do beneficiário: 9000942028 …" at bounding box center [330, 152] width 661 height 305
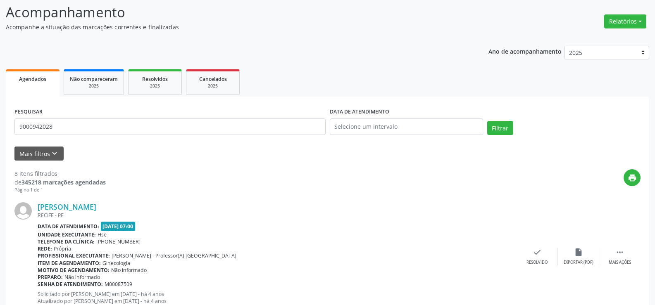
scroll to position [0, 0]
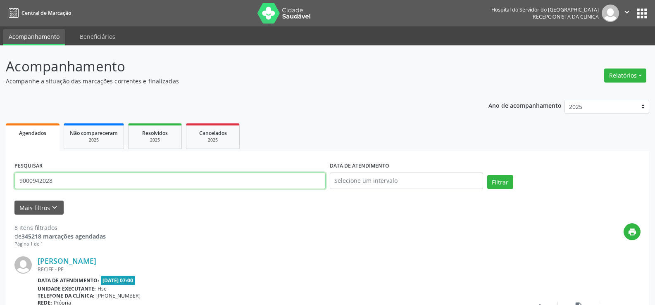
click at [71, 180] on input "9000942028" at bounding box center [169, 181] width 311 height 17
click at [487, 175] on button "Filtrar" at bounding box center [500, 182] width 26 height 14
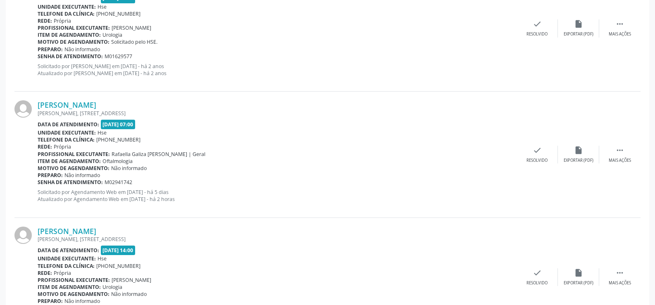
scroll to position [1340, 0]
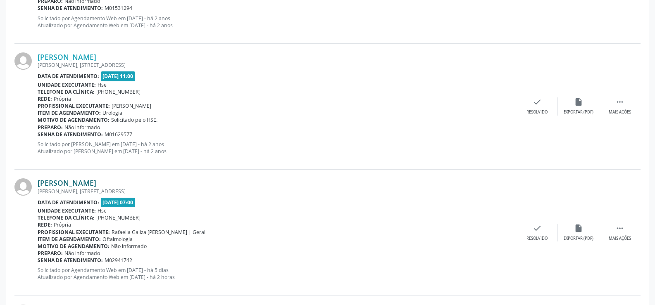
click at [86, 183] on link "[PERSON_NAME]" at bounding box center [67, 182] width 59 height 9
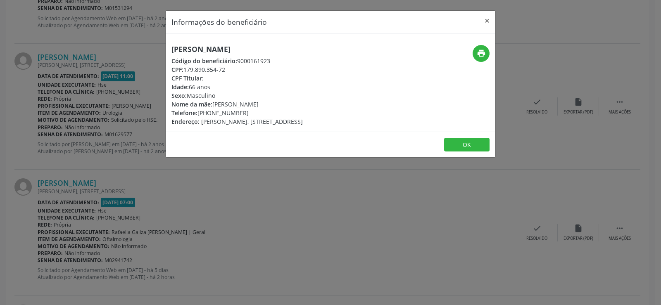
click at [196, 45] on h5 "[PERSON_NAME]" at bounding box center [236, 49] width 131 height 9
click at [69, 118] on div "Informações do beneficiário × [PERSON_NAME] Código do beneficiário: 9000161923 …" at bounding box center [330, 152] width 661 height 305
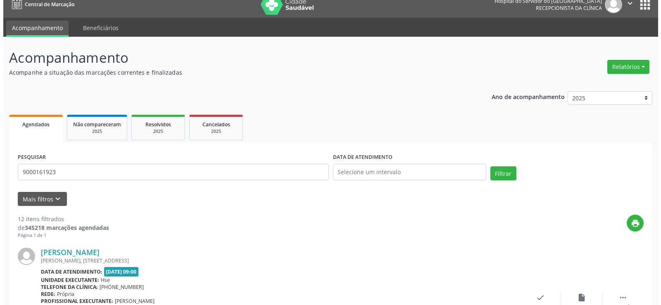
scroll to position [0, 0]
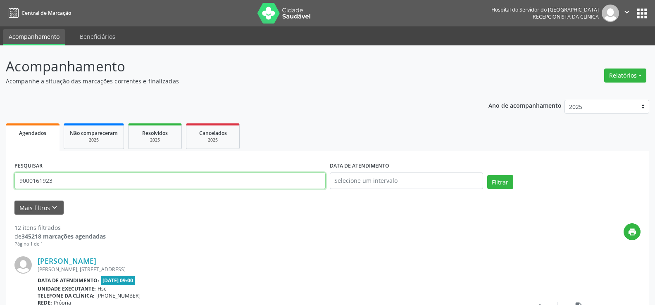
click at [121, 188] on input "9000161923" at bounding box center [169, 181] width 311 height 17
click at [487, 175] on button "Filtrar" at bounding box center [500, 182] width 26 height 14
click at [81, 178] on input "9000939518" at bounding box center [169, 181] width 311 height 17
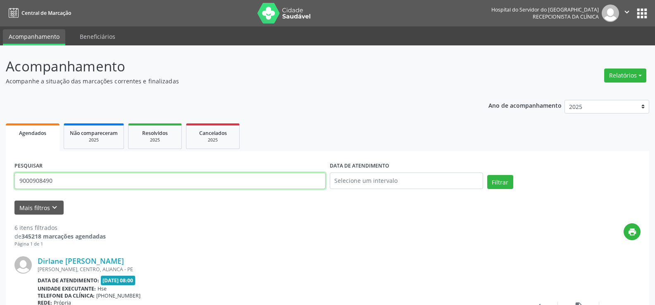
click at [487, 175] on button "Filtrar" at bounding box center [500, 182] width 26 height 14
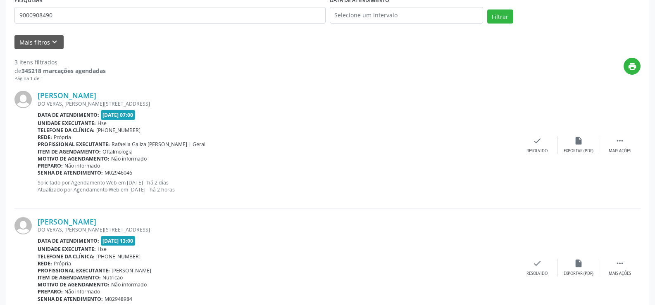
scroll to position [165, 0]
click at [91, 91] on div "[PERSON_NAME] DO VERAS, [STREET_ADDRESS][PERSON_NAME] Data de atendimento: [DAT…" at bounding box center [327, 146] width 626 height 126
click at [94, 100] on link "[PERSON_NAME]" at bounding box center [67, 95] width 59 height 9
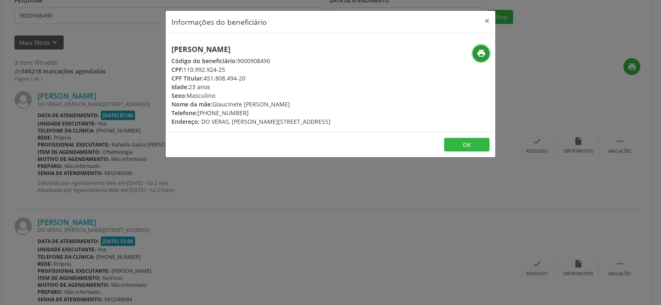
click at [480, 51] on icon "print" at bounding box center [481, 53] width 9 height 9
click at [57, 53] on div "Informações do beneficiário × [PERSON_NAME] Código do beneficiário: 9000908490 …" at bounding box center [330, 152] width 661 height 305
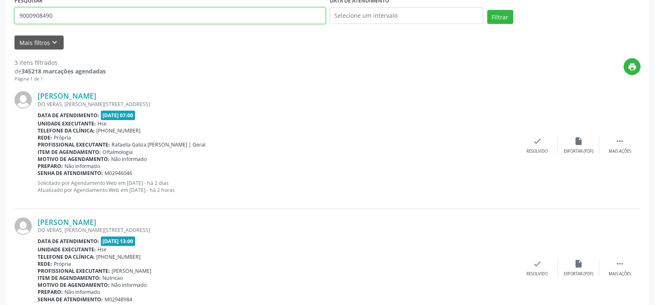
click at [70, 23] on input "9000908490" at bounding box center [169, 15] width 311 height 17
click at [487, 10] on button "Filtrar" at bounding box center [500, 17] width 26 height 14
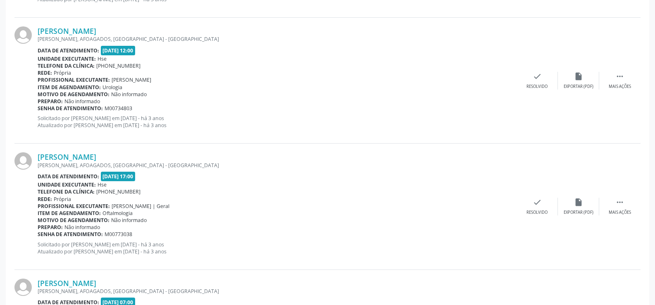
scroll to position [1873, 0]
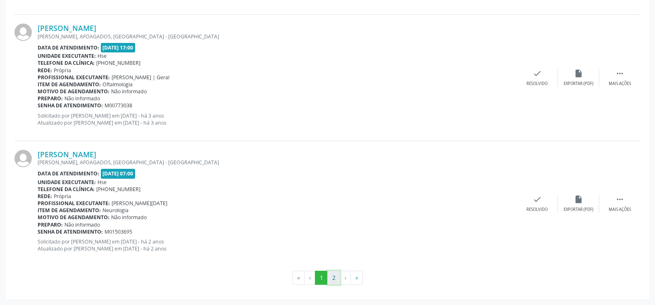
click at [334, 275] on button "2" at bounding box center [333, 278] width 13 height 14
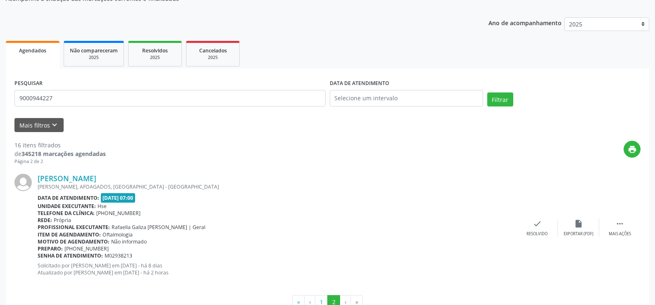
scroll to position [107, 0]
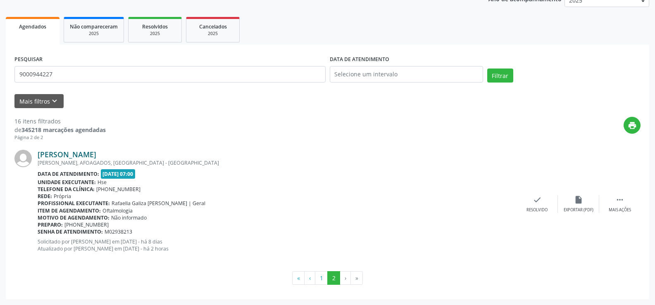
click at [96, 154] on link "[PERSON_NAME]" at bounding box center [67, 154] width 59 height 9
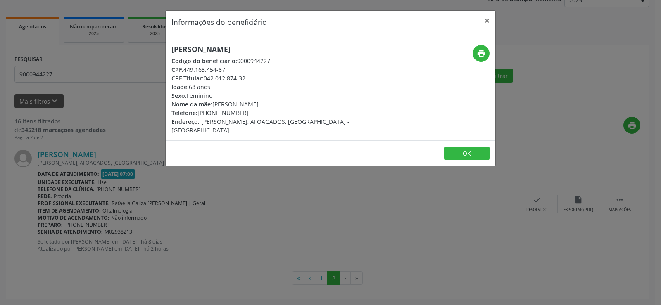
click at [242, 48] on h5 "[PERSON_NAME]" at bounding box center [275, 49] width 208 height 9
click at [62, 112] on div "Informações do beneficiário × [PERSON_NAME] Código do beneficiário: 9000944227 …" at bounding box center [330, 152] width 661 height 305
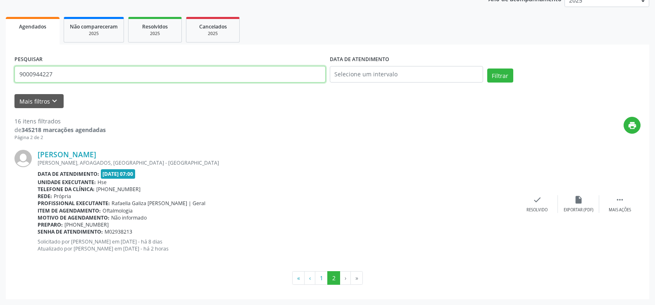
click at [67, 77] on input "9000944227" at bounding box center [169, 74] width 311 height 17
click at [487, 69] on button "Filtrar" at bounding box center [500, 76] width 26 height 14
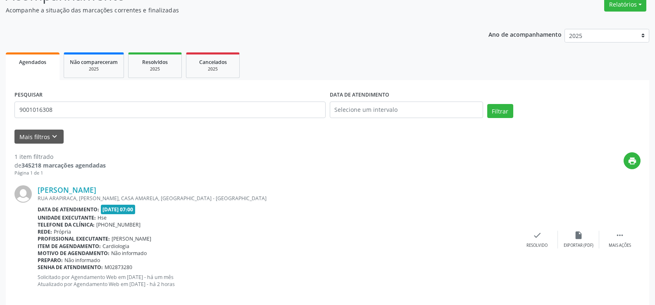
scroll to position [83, 0]
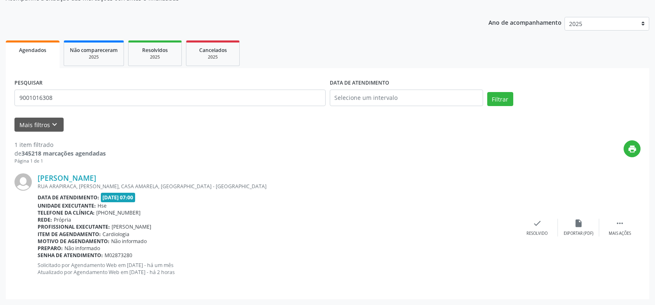
click at [106, 183] on div "RUA ARAPIRACA, [PERSON_NAME], CASA AMARELA, [GEOGRAPHIC_DATA] - [GEOGRAPHIC_DAT…" at bounding box center [277, 186] width 479 height 7
click at [96, 178] on link "[PERSON_NAME]" at bounding box center [67, 178] width 59 height 9
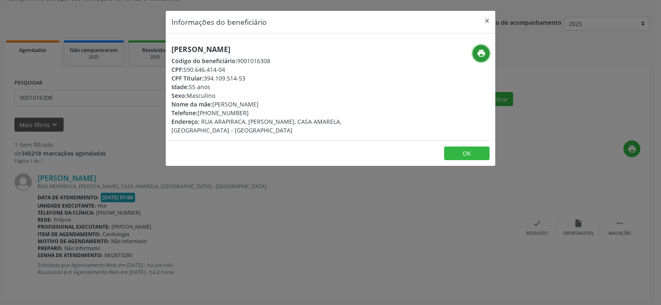
click at [482, 53] on icon "print" at bounding box center [481, 53] width 9 height 9
click at [59, 87] on div "Informações do beneficiário × [PERSON_NAME] Código do beneficiário: 9001016308 …" at bounding box center [330, 152] width 661 height 305
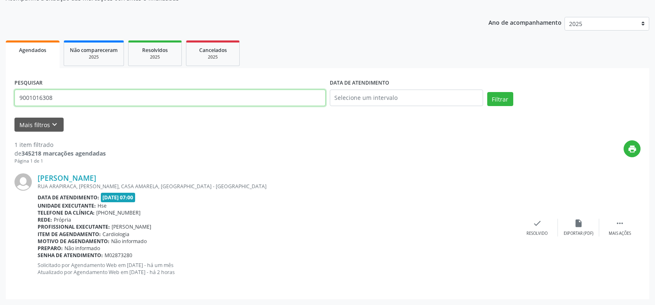
click at [63, 96] on input "9001016308" at bounding box center [169, 98] width 311 height 17
click at [487, 92] on button "Filtrar" at bounding box center [500, 99] width 26 height 14
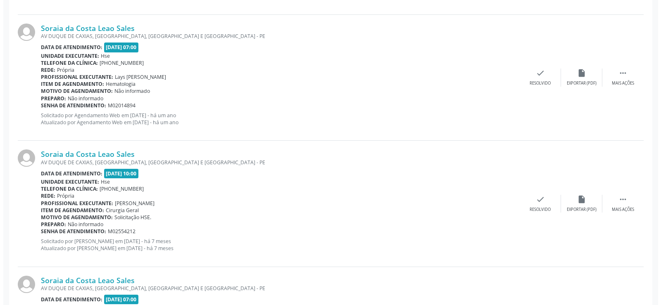
scroll to position [1471, 0]
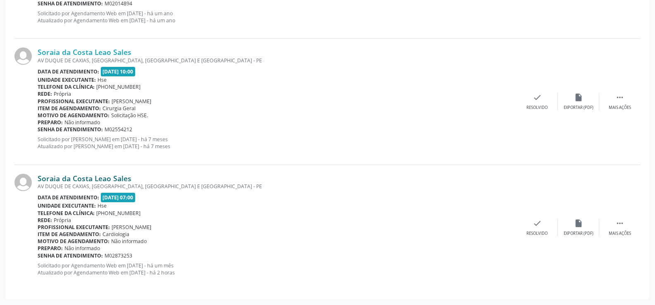
click at [105, 181] on link "Soraia da Costa Leao Sales" at bounding box center [85, 178] width 94 height 9
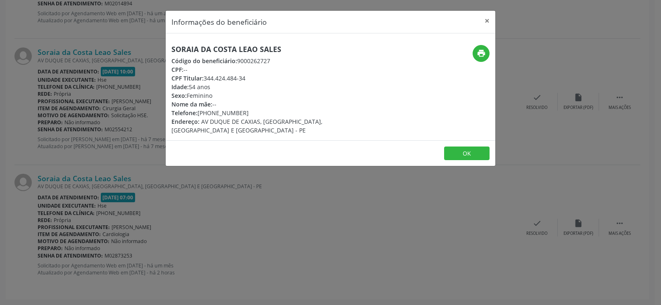
click at [260, 54] on div "Soraia da Costa Leao Sales Código do beneficiário: 9000262727 CPF: -- CPF Titul…" at bounding box center [275, 90] width 208 height 90
click at [76, 175] on div "Informações do beneficiário × Soraia da Costa Leao Sales Código do beneficiário…" at bounding box center [330, 152] width 661 height 305
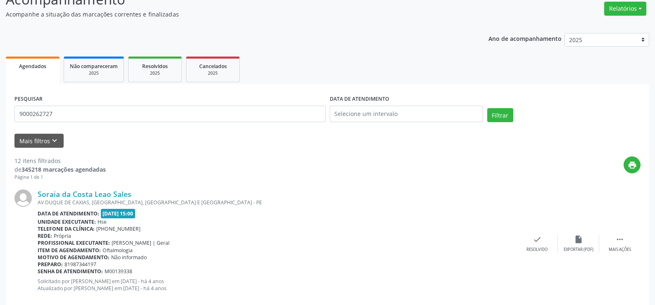
scroll to position [0, 0]
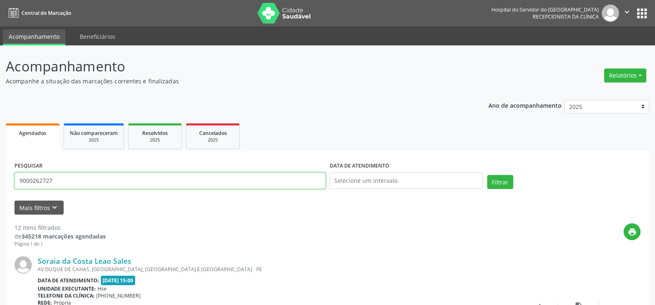
click at [80, 181] on input "9000262727" at bounding box center [169, 181] width 311 height 17
click at [487, 175] on button "Filtrar" at bounding box center [500, 182] width 26 height 14
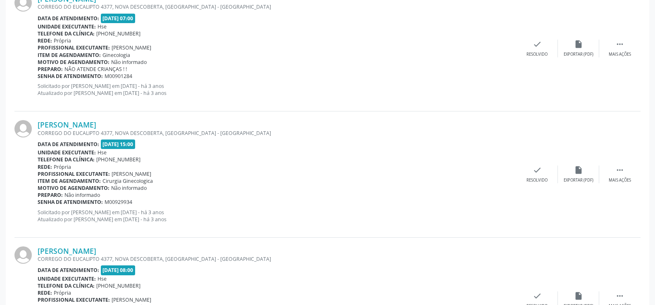
scroll to position [1873, 0]
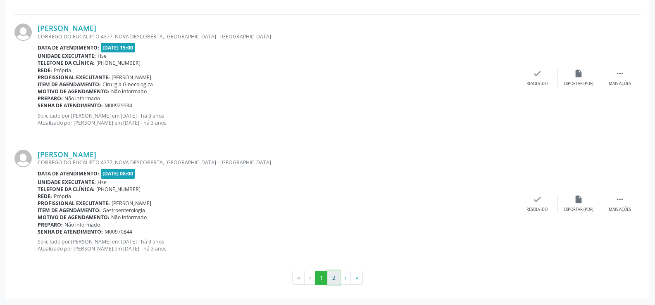
click at [336, 275] on button "2" at bounding box center [333, 278] width 13 height 14
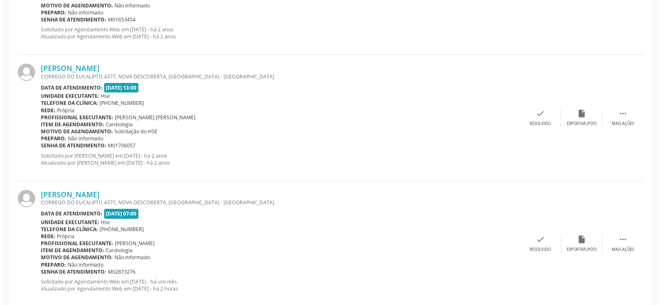
scroll to position [1242, 0]
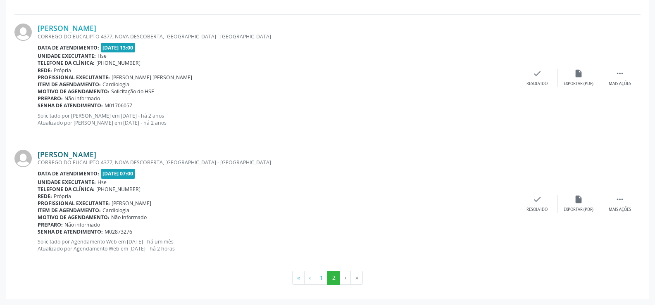
click at [96, 156] on link "[PERSON_NAME]" at bounding box center [67, 154] width 59 height 9
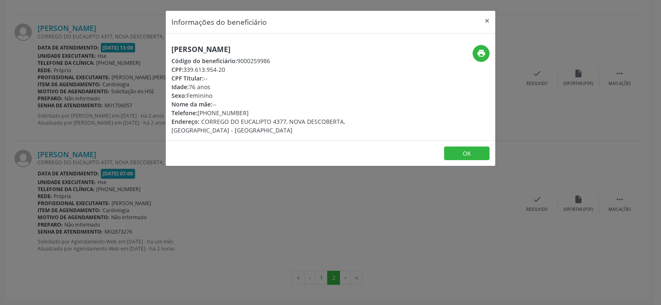
click at [224, 50] on h5 "[PERSON_NAME]" at bounding box center [275, 49] width 208 height 9
click at [72, 151] on div "Informações do beneficiário × [PERSON_NAME] Código do beneficiário: 9000259986 …" at bounding box center [330, 152] width 661 height 305
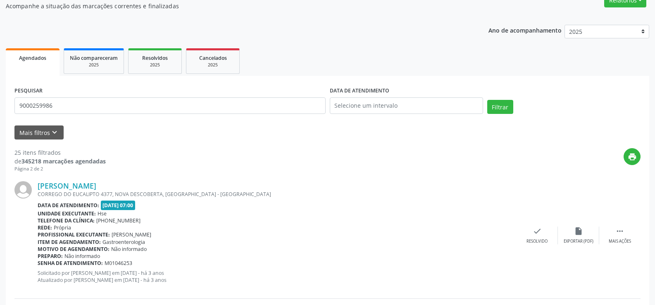
scroll to position [0, 0]
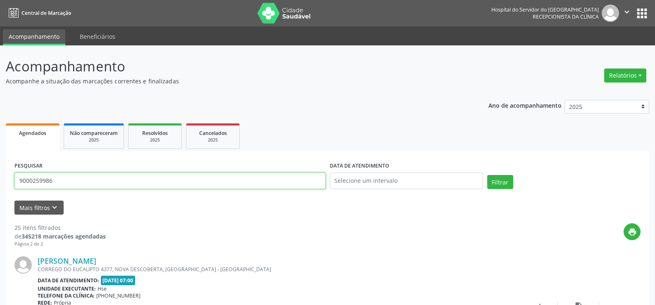
click at [93, 186] on input "9000259986" at bounding box center [169, 181] width 311 height 17
click at [487, 175] on button "Filtrar" at bounding box center [500, 182] width 26 height 14
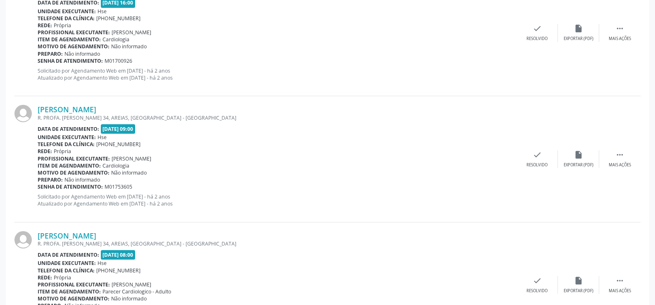
scroll to position [1471, 0]
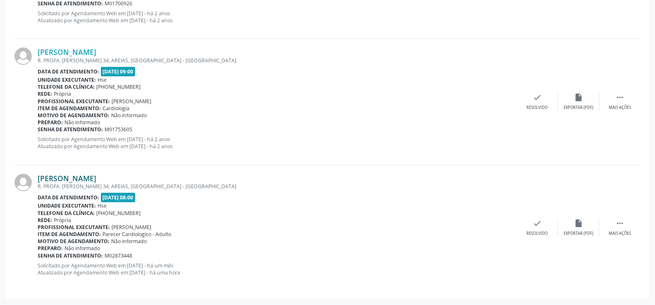
click at [96, 175] on link "[PERSON_NAME]" at bounding box center [67, 178] width 59 height 9
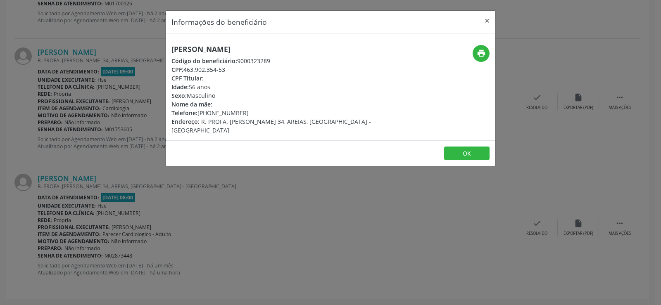
click at [190, 50] on h5 "[PERSON_NAME]" at bounding box center [275, 49] width 208 height 9
click at [74, 111] on div "Informações do beneficiário × [PERSON_NAME] Código do beneficiário: 9000323289 …" at bounding box center [330, 152] width 661 height 305
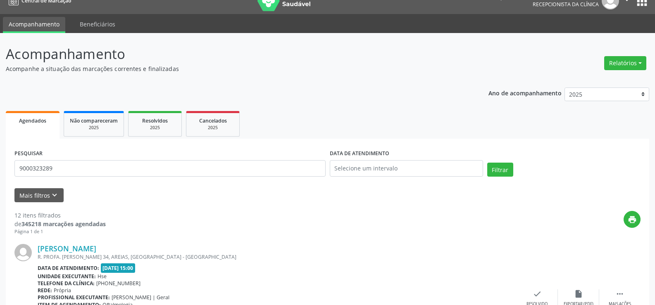
scroll to position [0, 0]
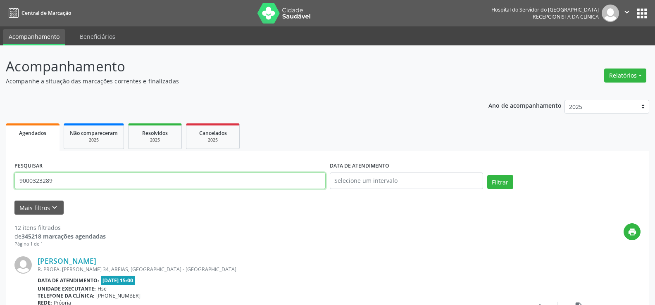
click at [84, 175] on input "9000323289" at bounding box center [169, 181] width 311 height 17
click at [487, 175] on button "Filtrar" at bounding box center [500, 182] width 26 height 14
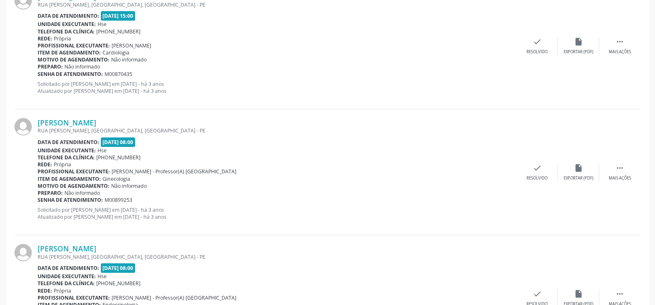
scroll to position [1873, 0]
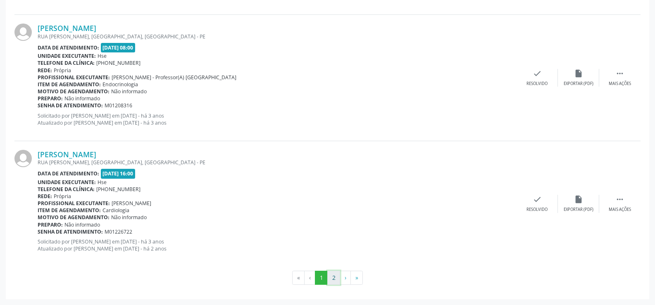
click at [333, 281] on button "2" at bounding box center [333, 278] width 13 height 14
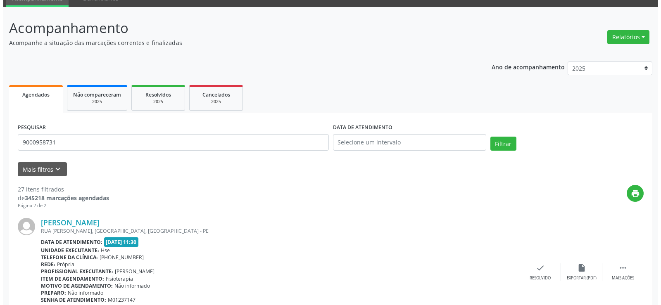
scroll to position [0, 0]
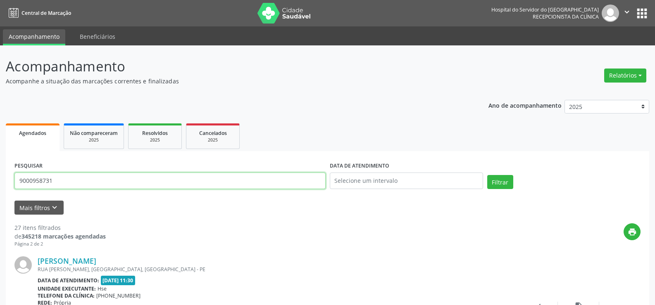
click at [84, 181] on input "9000958731" at bounding box center [169, 181] width 311 height 17
click at [487, 175] on button "Filtrar" at bounding box center [500, 182] width 26 height 14
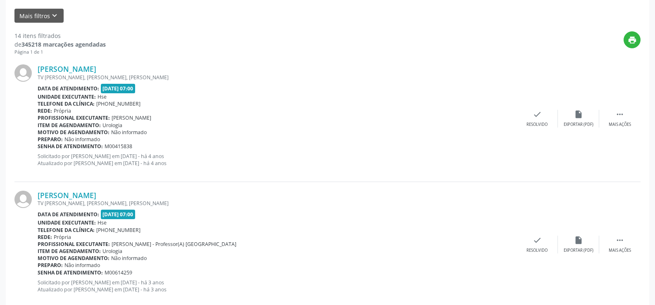
scroll to position [71, 0]
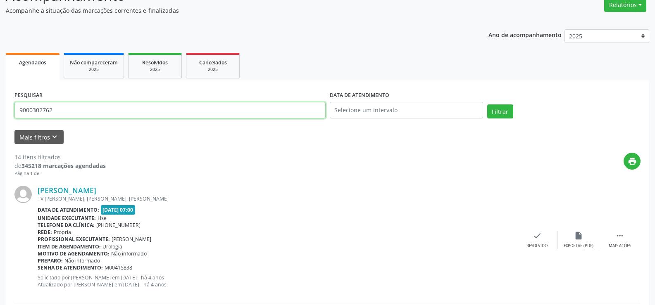
click at [103, 105] on input "9000302762" at bounding box center [169, 110] width 311 height 17
click at [487, 105] on button "Filtrar" at bounding box center [500, 112] width 26 height 14
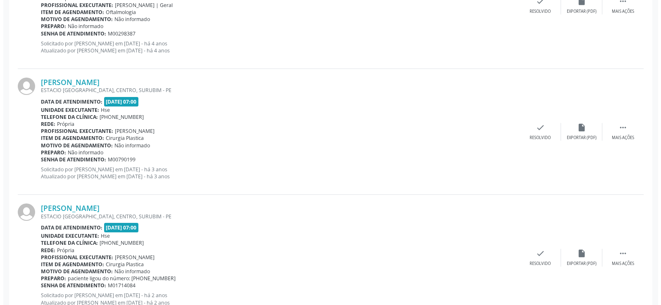
scroll to position [588, 0]
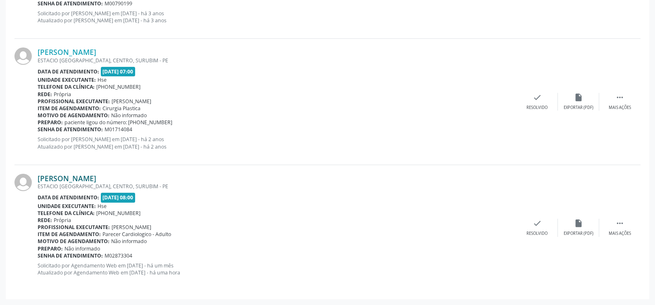
click at [96, 182] on link "[PERSON_NAME]" at bounding box center [67, 178] width 59 height 9
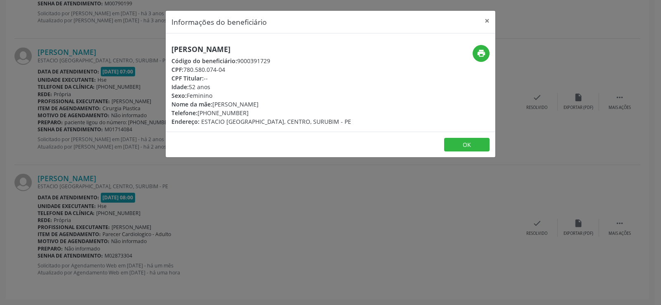
click at [213, 48] on h5 "[PERSON_NAME]" at bounding box center [261, 49] width 180 height 9
click at [95, 191] on div "Informações do beneficiário × [PERSON_NAME] Código do beneficiário: 9000391729 …" at bounding box center [330, 152] width 661 height 305
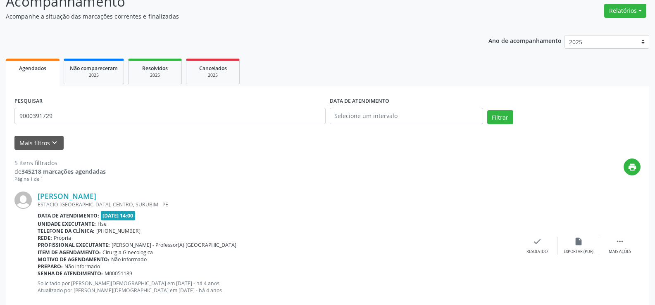
scroll to position [0, 0]
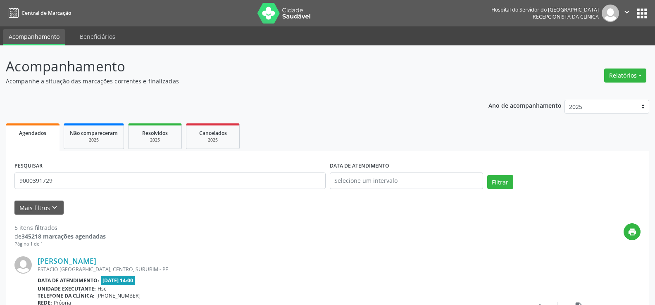
click at [93, 196] on form "PESQUISAR 9000391729 DATA DE ATENDIMENTO Filtrar UNIDADE EXECUTANTE Selecione u…" at bounding box center [327, 187] width 626 height 55
click at [96, 185] on input "9000391729" at bounding box center [169, 181] width 311 height 17
click at [487, 175] on button "Filtrar" at bounding box center [500, 182] width 26 height 14
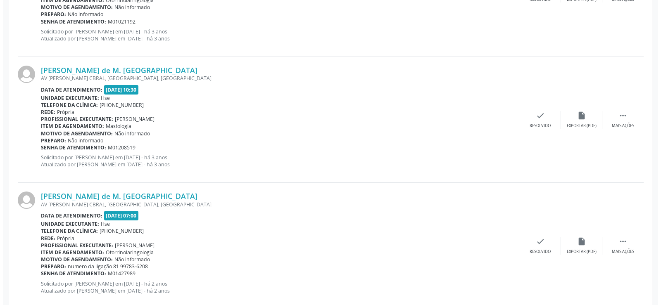
scroll to position [1345, 0]
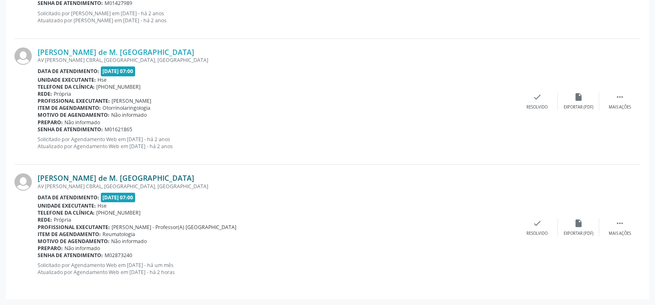
click at [111, 181] on link "[PERSON_NAME] de M. [GEOGRAPHIC_DATA]" at bounding box center [116, 178] width 157 height 9
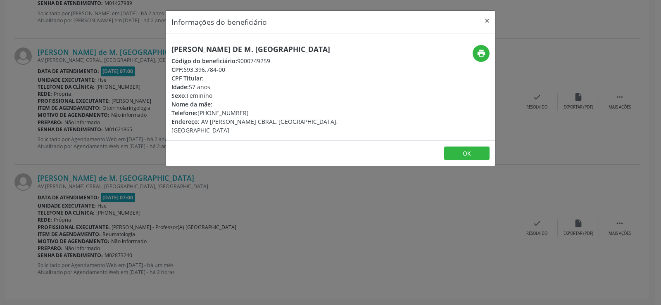
click at [239, 47] on h5 "[PERSON_NAME] de M. [GEOGRAPHIC_DATA]" at bounding box center [275, 49] width 208 height 9
click at [64, 174] on div "Informações do beneficiário × [PERSON_NAME] de M. [GEOGRAPHIC_DATA] Código do b…" at bounding box center [330, 152] width 661 height 305
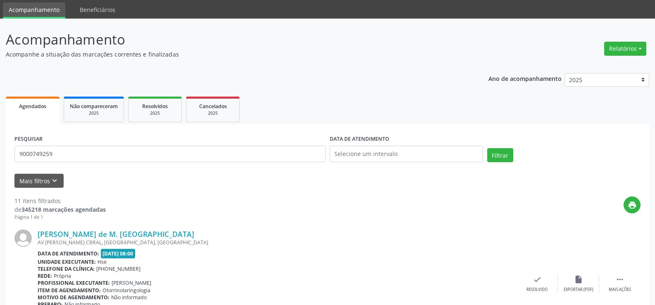
scroll to position [0, 0]
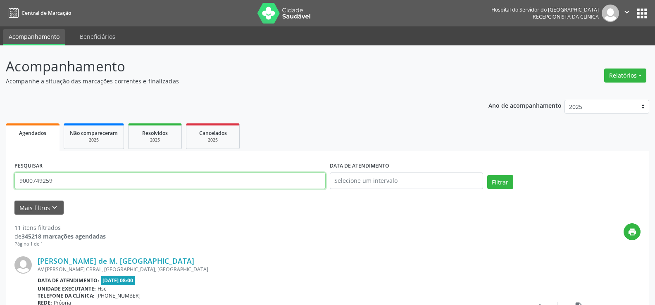
click at [83, 174] on input "9000749259" at bounding box center [169, 181] width 311 height 17
click at [487, 175] on button "Filtrar" at bounding box center [500, 182] width 26 height 14
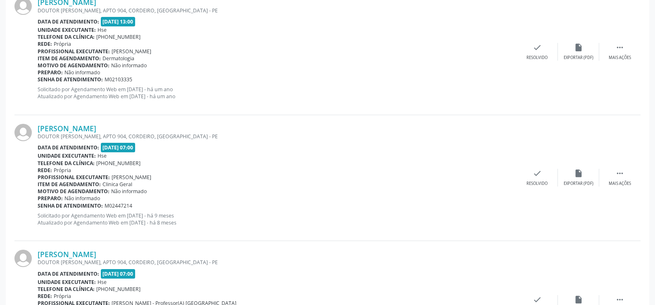
scroll to position [966, 0]
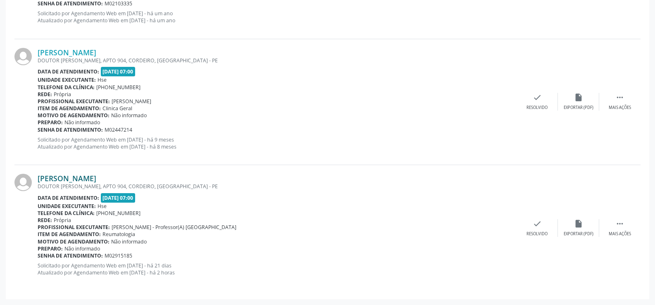
click at [67, 181] on link "[PERSON_NAME]" at bounding box center [67, 178] width 59 height 9
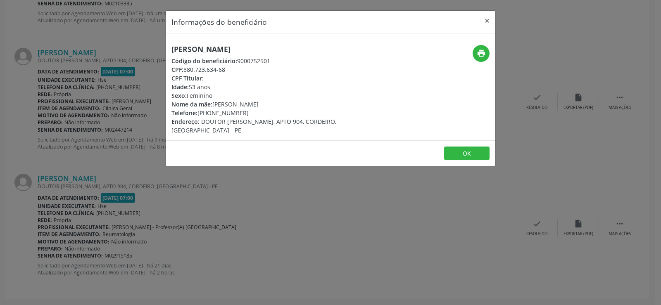
click at [203, 45] on h5 "[PERSON_NAME]" at bounding box center [275, 49] width 208 height 9
click at [95, 138] on div "Informações do beneficiário × [PERSON_NAME] Código do beneficiário: 9000752501 …" at bounding box center [330, 152] width 661 height 305
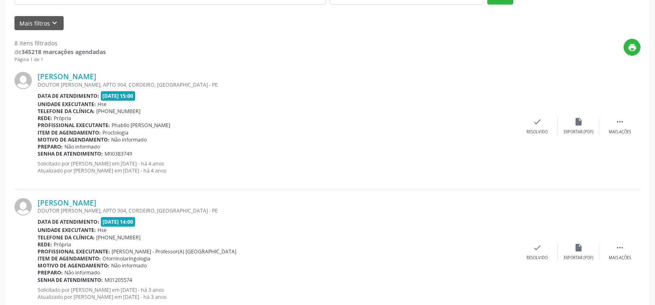
scroll to position [140, 0]
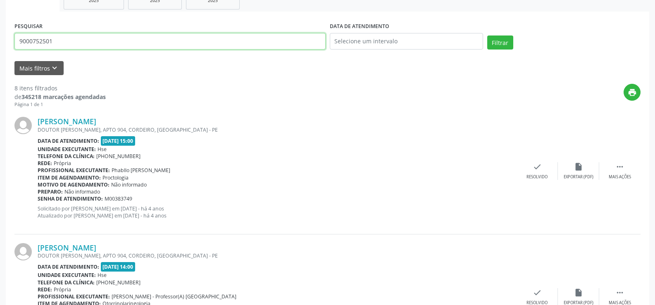
click at [113, 40] on input "9000752501" at bounding box center [169, 41] width 311 height 17
click at [487, 36] on button "Filtrar" at bounding box center [500, 43] width 26 height 14
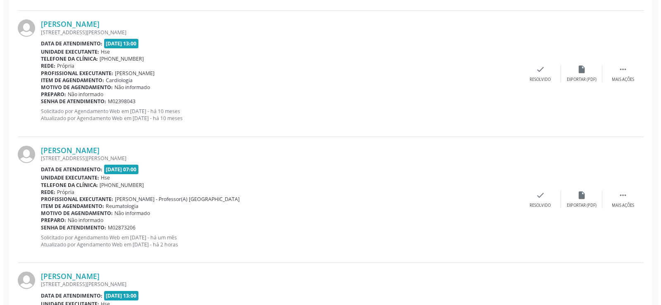
scroll to position [1466, 0]
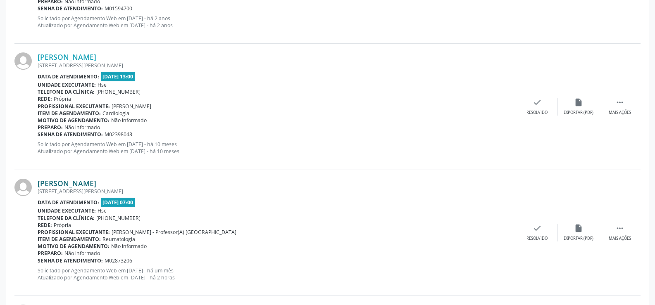
click at [96, 181] on link "[PERSON_NAME]" at bounding box center [67, 183] width 59 height 9
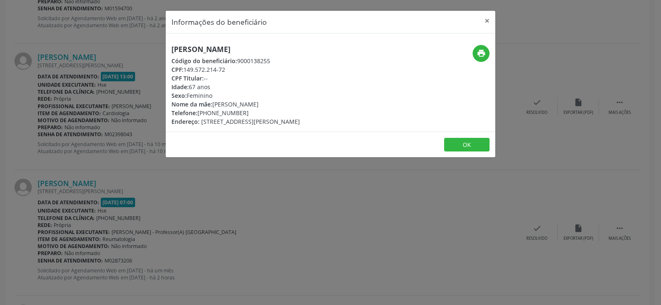
click at [183, 55] on div "[PERSON_NAME] Código do beneficiário: 9000138255 CPF: 149.572.214-72 CPF Titula…" at bounding box center [235, 85] width 128 height 81
click at [83, 119] on div "Informações do beneficiário × [PERSON_NAME] Código do beneficiário: 9000138255 …" at bounding box center [330, 152] width 661 height 305
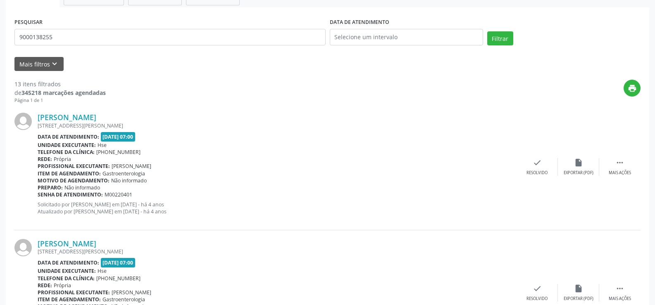
scroll to position [0, 0]
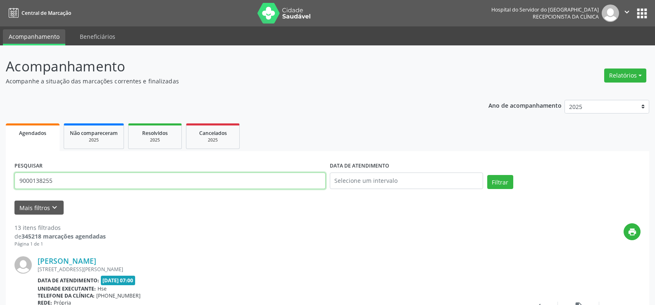
click at [90, 176] on input "9000138255" at bounding box center [169, 181] width 311 height 17
click at [73, 186] on input "9000901284" at bounding box center [169, 181] width 311 height 17
click at [487, 175] on button "Filtrar" at bounding box center [500, 182] width 26 height 14
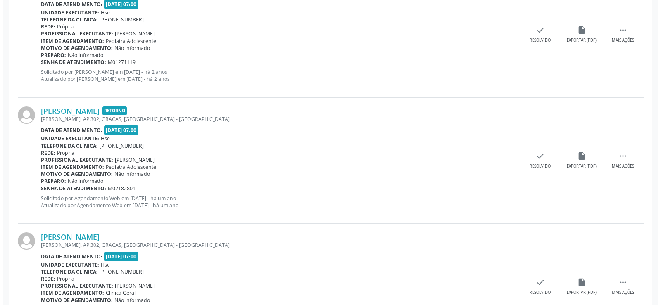
scroll to position [335, 0]
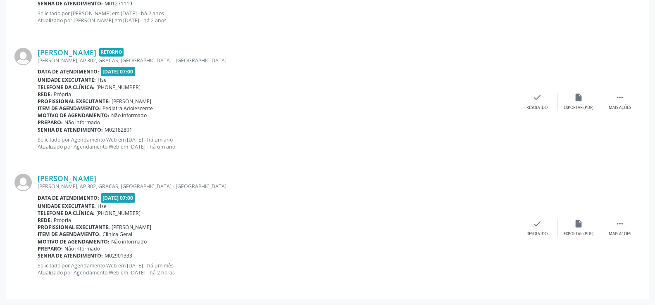
click at [75, 172] on div "[PERSON_NAME] [PERSON_NAME], AP 302, GRACAS, [GEOGRAPHIC_DATA] - [GEOGRAPHIC_DA…" at bounding box center [327, 228] width 626 height 126
click at [79, 177] on link "[PERSON_NAME]" at bounding box center [67, 178] width 59 height 9
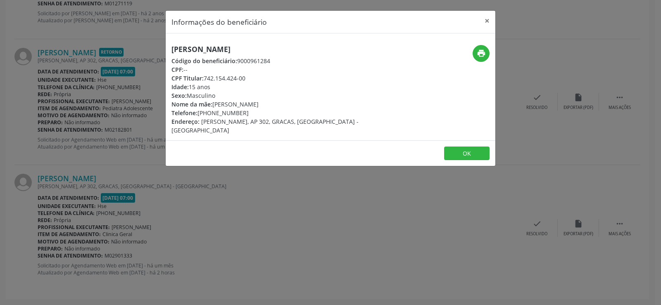
click at [180, 51] on h5 "[PERSON_NAME]" at bounding box center [275, 49] width 208 height 9
click at [86, 191] on div "Informações do beneficiário × [PERSON_NAME] Código do beneficiário: 9000961284 …" at bounding box center [330, 152] width 661 height 305
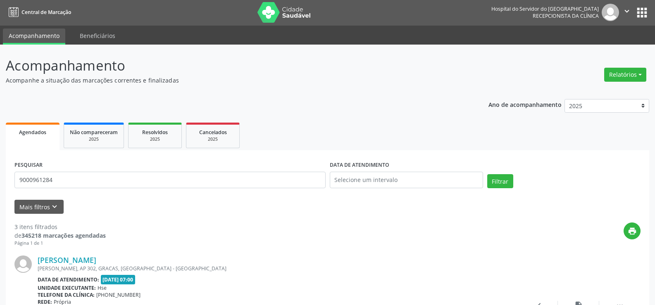
scroll to position [0, 0]
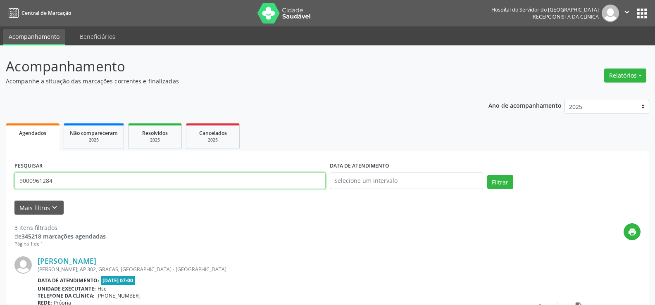
click at [81, 173] on input "9000961284" at bounding box center [169, 181] width 311 height 17
click at [487, 175] on button "Filtrar" at bounding box center [500, 182] width 26 height 14
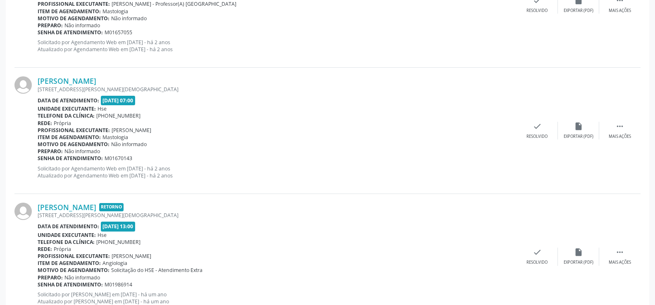
scroll to position [1873, 0]
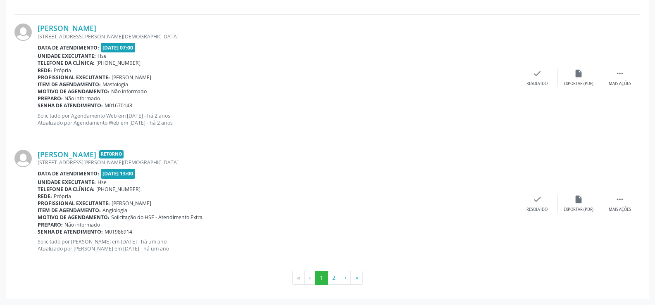
click at [333, 278] on button "2" at bounding box center [333, 278] width 13 height 14
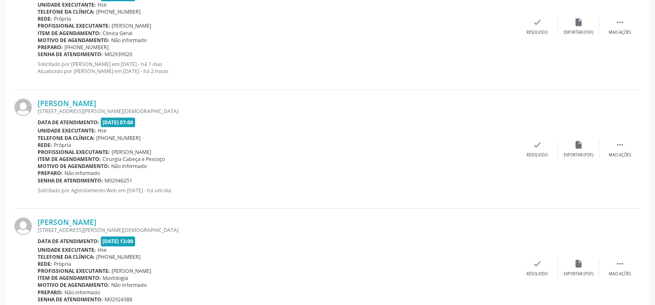
scroll to position [175, 0]
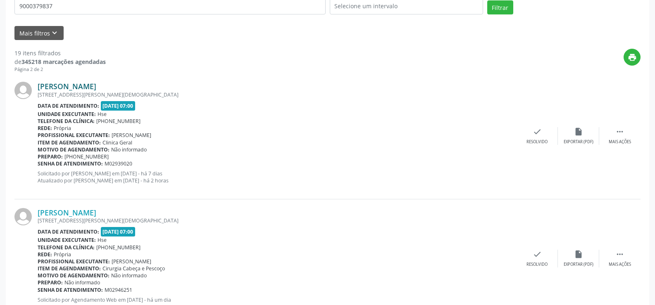
click at [51, 90] on link "[PERSON_NAME]" at bounding box center [67, 86] width 59 height 9
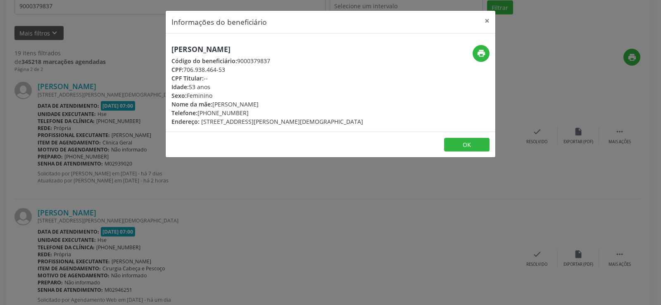
click at [189, 48] on h5 "[PERSON_NAME]" at bounding box center [267, 49] width 192 height 9
click at [62, 198] on div "Informações do beneficiário × [PERSON_NAME] Código do beneficiário: 9000379837 …" at bounding box center [330, 152] width 661 height 305
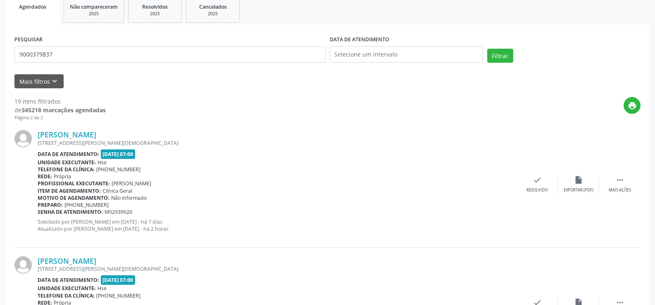
scroll to position [0, 0]
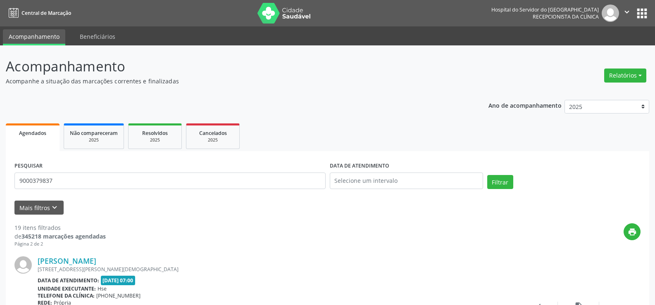
click at [69, 190] on div "PESQUISAR 9000379837" at bounding box center [169, 177] width 315 height 35
click at [69, 188] on input "9000379837" at bounding box center [169, 181] width 311 height 17
click at [487, 175] on button "Filtrar" at bounding box center [500, 182] width 26 height 14
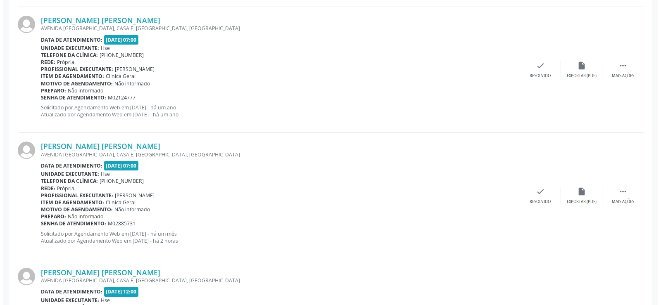
scroll to position [1124, 0]
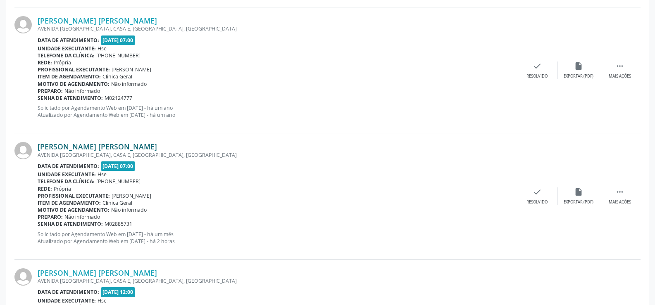
drag, startPoint x: 77, startPoint y: 139, endPoint x: 78, endPoint y: 145, distance: 5.8
click at [77, 139] on div "[PERSON_NAME] [PERSON_NAME] [GEOGRAPHIC_DATA][PERSON_NAME], [GEOGRAPHIC_DATA], …" at bounding box center [327, 196] width 626 height 126
click at [79, 146] on link "[PERSON_NAME] [PERSON_NAME]" at bounding box center [97, 146] width 119 height 9
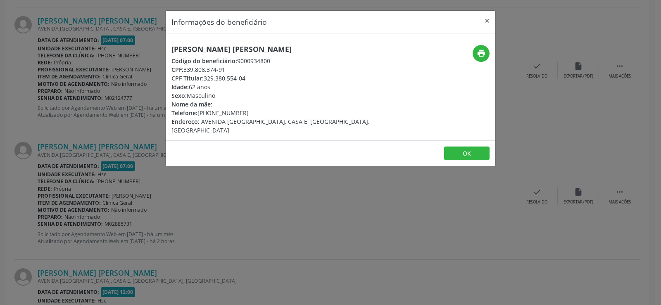
click at [226, 49] on h5 "[PERSON_NAME] [PERSON_NAME]" at bounding box center [275, 49] width 208 height 9
click at [105, 124] on div "Informações do beneficiário × [PERSON_NAME] Código do beneficiário: 9000934800 …" at bounding box center [330, 152] width 661 height 305
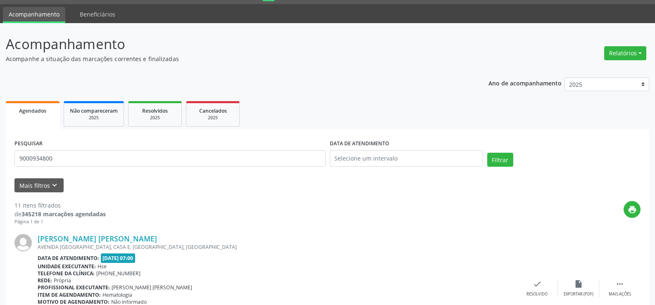
scroll to position [0, 0]
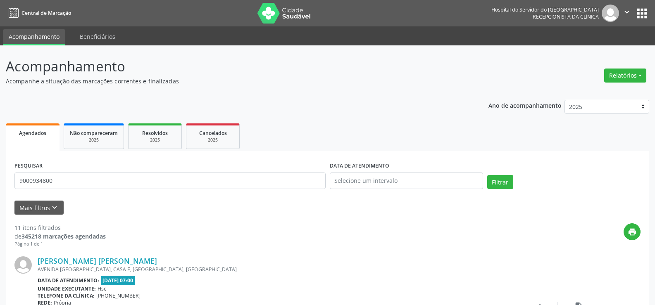
click at [92, 193] on div "PESQUISAR 9000934800" at bounding box center [169, 177] width 315 height 35
click at [88, 181] on input "9000934800" at bounding box center [169, 181] width 311 height 17
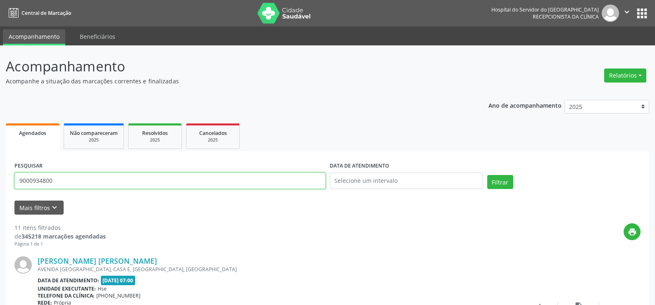
paste input "[DEMOGRAPHIC_DATA] [PERSON_NAME]"
click at [487, 175] on button "Filtrar" at bounding box center [500, 182] width 26 height 14
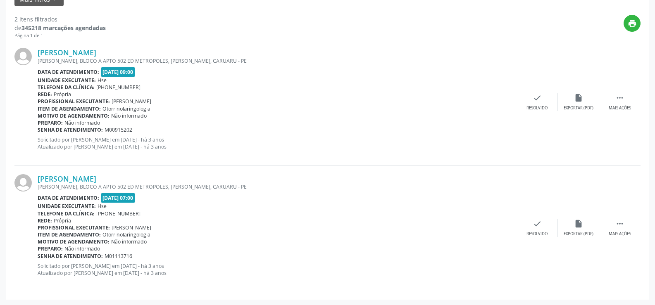
scroll to position [209, 0]
click at [96, 180] on link "[PERSON_NAME]" at bounding box center [67, 178] width 59 height 9
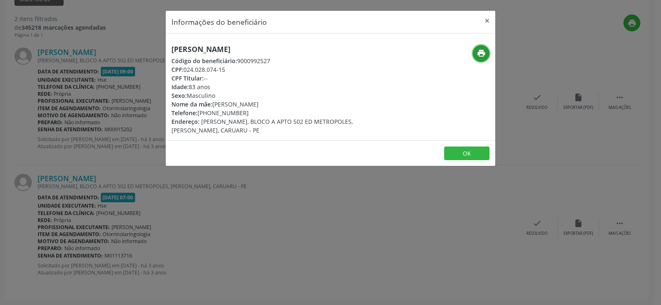
click at [481, 55] on icon "print" at bounding box center [481, 53] width 9 height 9
click at [93, 152] on div "Informações do beneficiário × [PERSON_NAME] Código do beneficiário: 9000992527 …" at bounding box center [330, 152] width 661 height 305
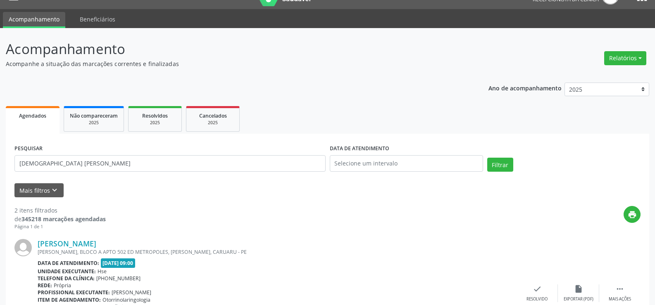
scroll to position [0, 0]
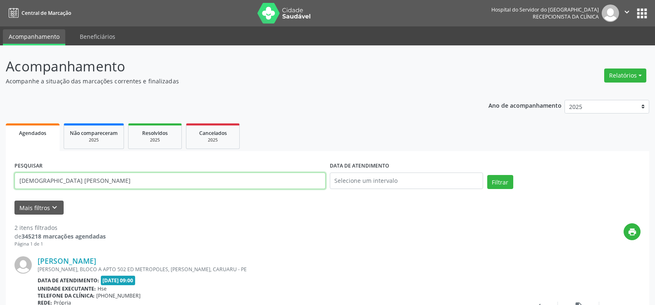
click at [119, 188] on input "[DEMOGRAPHIC_DATA] [PERSON_NAME]" at bounding box center [169, 181] width 311 height 17
paste input "[PERSON_NAME]"
click at [487, 175] on button "Filtrar" at bounding box center [500, 182] width 26 height 14
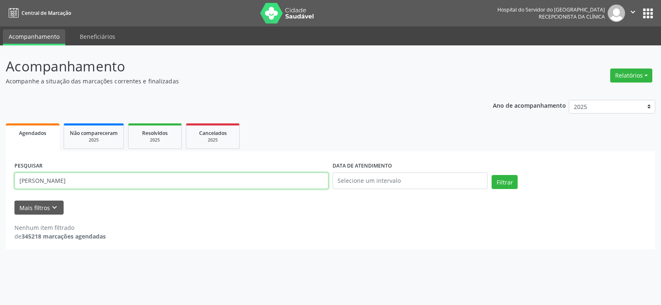
click at [131, 185] on input "[PERSON_NAME]" at bounding box center [171, 181] width 314 height 17
click at [492, 175] on button "Filtrar" at bounding box center [505, 182] width 26 height 14
click at [101, 183] on input "[PERSON_NAME]" at bounding box center [171, 181] width 314 height 17
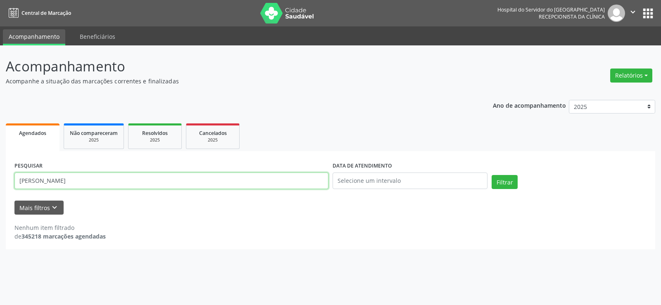
paste input "243.843.054-00"
type input "243.843.054-00"
click at [492, 175] on button "Filtrar" at bounding box center [505, 182] width 26 height 14
click at [77, 134] on span "Não compareceram" at bounding box center [94, 133] width 48 height 7
click at [67, 181] on input "28274253434" at bounding box center [171, 181] width 314 height 17
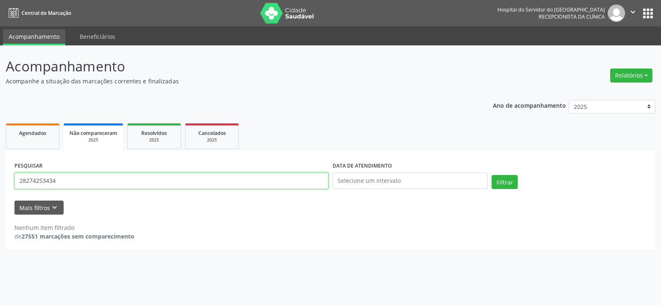
click at [67, 181] on input "28274253434" at bounding box center [171, 181] width 314 height 17
paste input "43.843.054-00"
type input "243.843.054-00"
click at [492, 175] on button "Filtrar" at bounding box center [505, 182] width 26 height 14
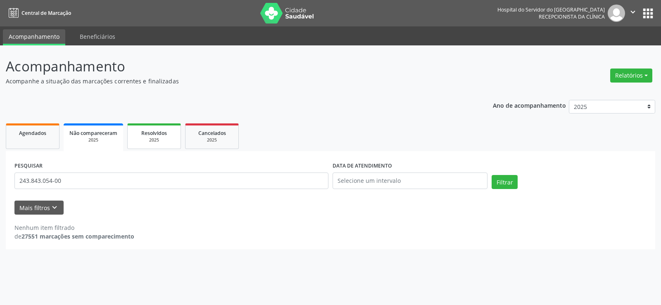
click at [156, 131] on span "Resolvidos" at bounding box center [154, 133] width 26 height 7
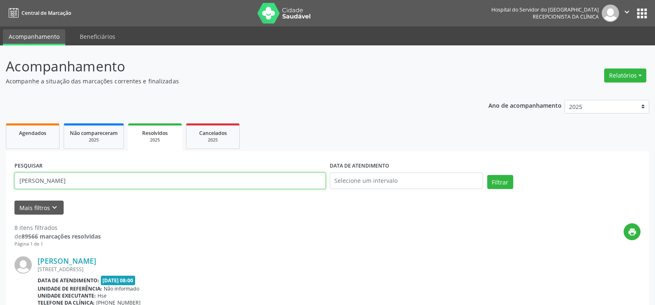
click at [135, 181] on input "[PERSON_NAME]" at bounding box center [169, 181] width 311 height 17
paste input "243.843.054-00"
type input "243.843.054-00"
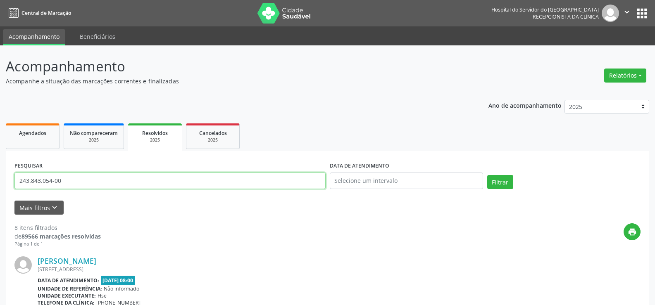
click at [487, 175] on button "Filtrar" at bounding box center [500, 182] width 26 height 14
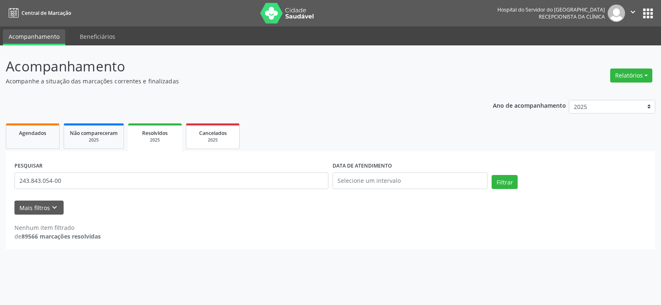
click at [202, 140] on div "2025" at bounding box center [212, 140] width 41 height 6
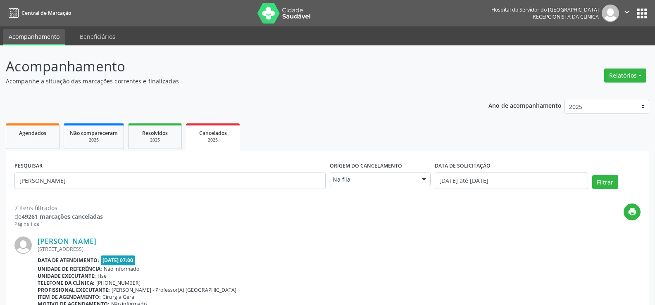
click at [195, 190] on div "PESQUISAR [PERSON_NAME]" at bounding box center [169, 177] width 315 height 35
click at [190, 185] on input "[PERSON_NAME]" at bounding box center [169, 181] width 311 height 17
paste input "243.843.054-00"
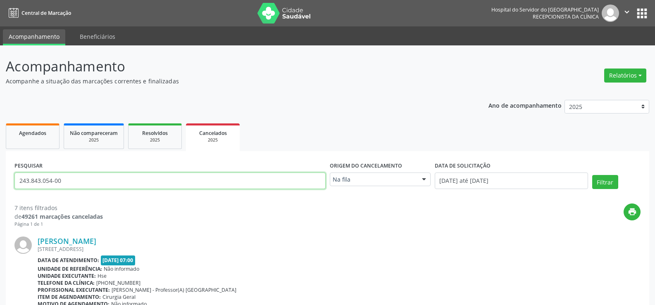
type input "243.843.054-00"
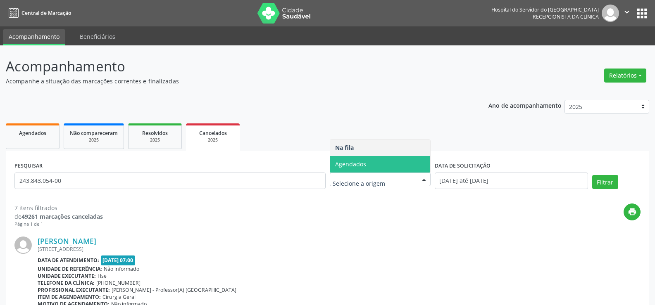
click at [386, 164] on span "Agendados" at bounding box center [380, 164] width 100 height 17
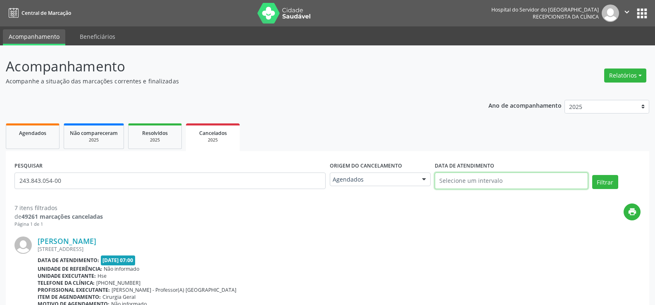
click at [490, 187] on input "text" at bounding box center [511, 181] width 153 height 17
click at [600, 186] on button "Filtrar" at bounding box center [605, 182] width 26 height 14
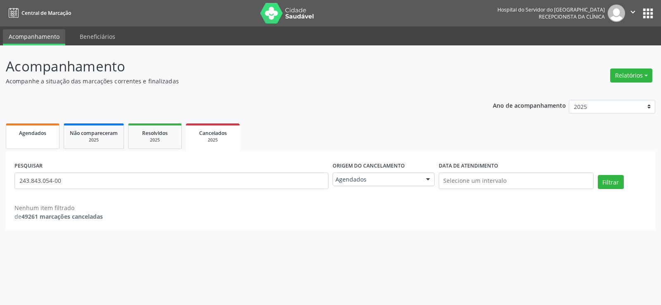
drag, startPoint x: 7, startPoint y: 128, endPoint x: 19, endPoint y: 133, distance: 12.2
click at [7, 128] on link "Agendados" at bounding box center [33, 137] width 54 height 26
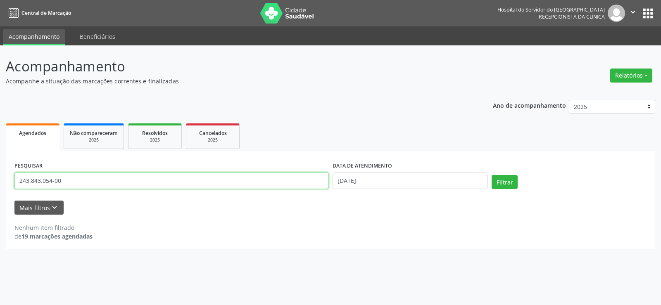
click at [94, 186] on input "243.843.054-00" at bounding box center [171, 181] width 314 height 17
click at [492, 175] on button "Filtrar" at bounding box center [505, 182] width 26 height 14
click at [83, 185] on input "9000031975" at bounding box center [171, 181] width 314 height 17
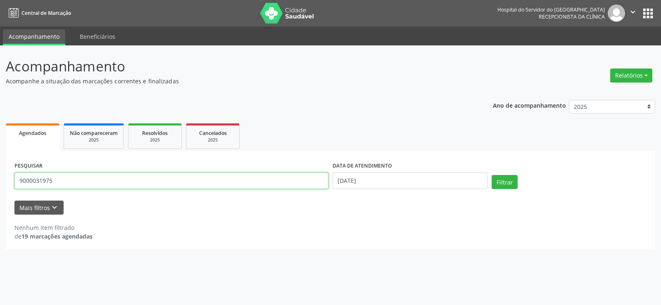
click at [83, 185] on input "9000031975" at bounding box center [171, 181] width 314 height 17
click at [492, 175] on button "Filtrar" at bounding box center [505, 182] width 26 height 14
click at [27, 180] on input "900031975" at bounding box center [171, 181] width 314 height 17
type input "9000031975"
click at [492, 175] on button "Filtrar" at bounding box center [505, 182] width 26 height 14
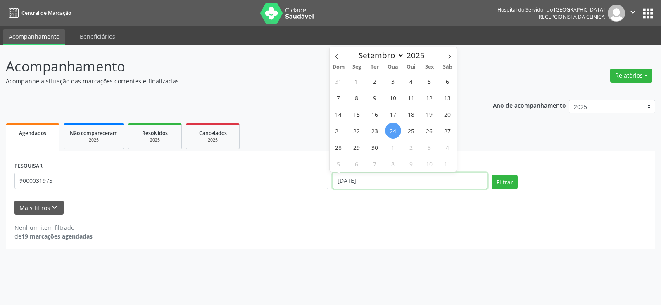
click at [376, 183] on input "[DATE]" at bounding box center [410, 181] width 155 height 17
click at [492, 175] on button "Filtrar" at bounding box center [505, 182] width 26 height 14
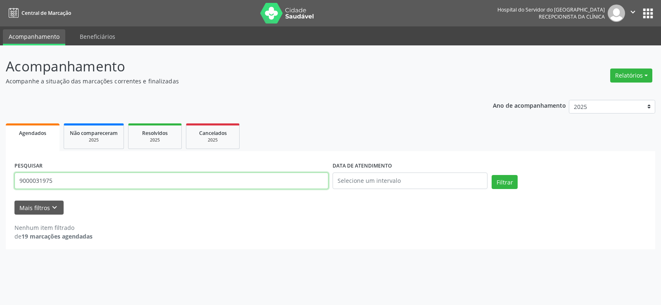
click at [147, 180] on input "9000031975" at bounding box center [171, 181] width 314 height 17
click at [492, 175] on button "Filtrar" at bounding box center [505, 182] width 26 height 14
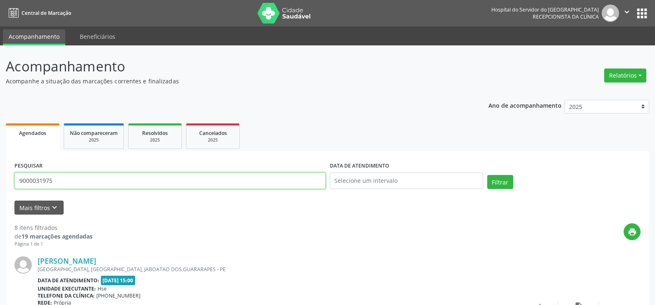
click at [78, 174] on input "9000031975" at bounding box center [169, 181] width 311 height 17
click at [487, 175] on button "Filtrar" at bounding box center [500, 182] width 26 height 14
click at [70, 179] on input "9000184875" at bounding box center [169, 181] width 311 height 17
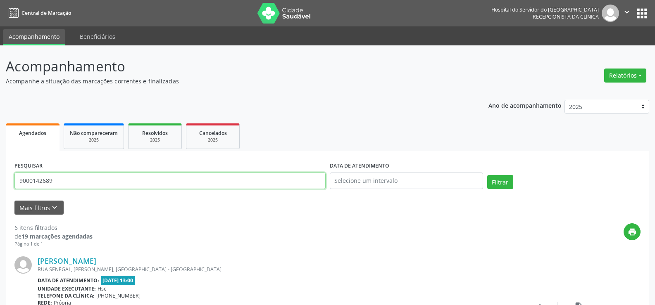
click at [487, 175] on button "Filtrar" at bounding box center [500, 182] width 26 height 14
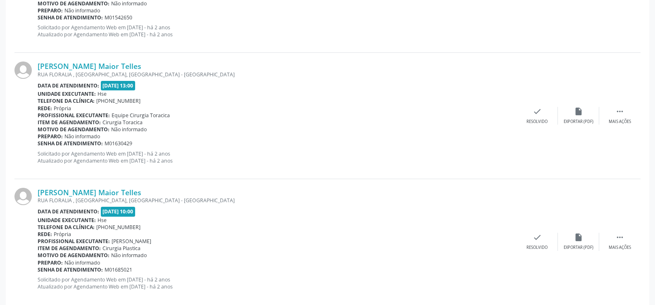
scroll to position [1873, 0]
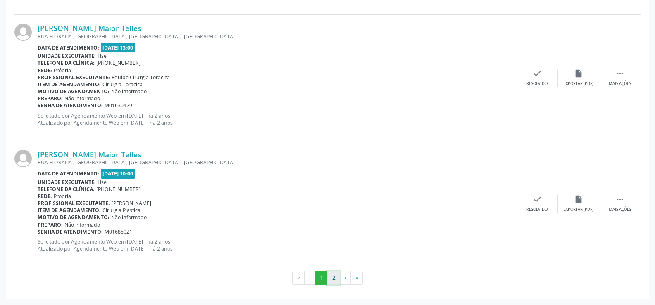
click at [332, 275] on button "2" at bounding box center [333, 278] width 13 height 14
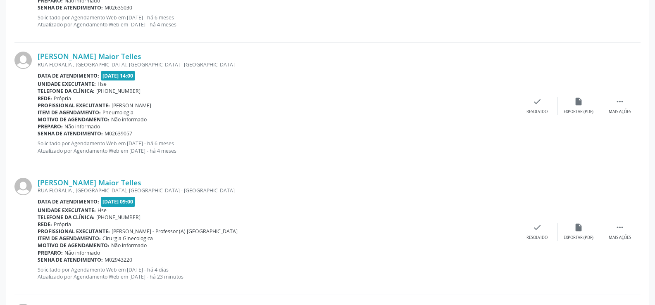
scroll to position [578, 0]
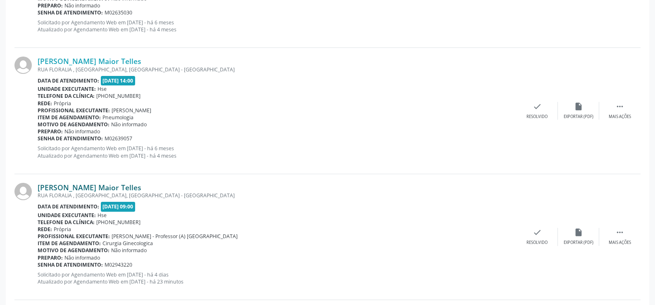
click at [86, 186] on link "[PERSON_NAME] Maior Telles" at bounding box center [90, 187] width 104 height 9
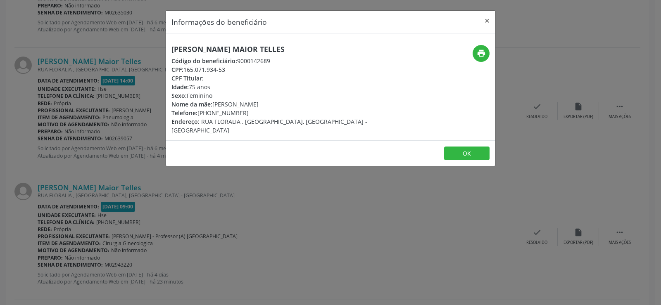
click at [201, 48] on h5 "[PERSON_NAME] Maior Telles" at bounding box center [275, 49] width 208 height 9
click at [98, 167] on div "Informações do beneficiário × [PERSON_NAME] Maior Telles Código do beneficiário…" at bounding box center [330, 152] width 661 height 305
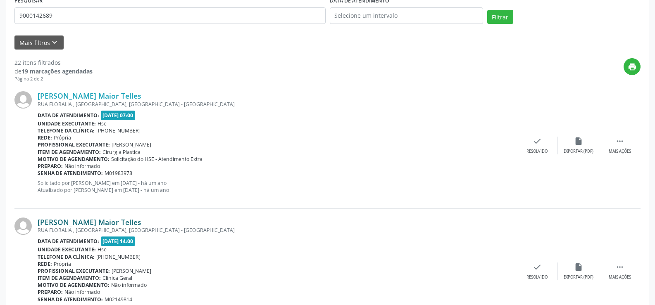
scroll to position [0, 0]
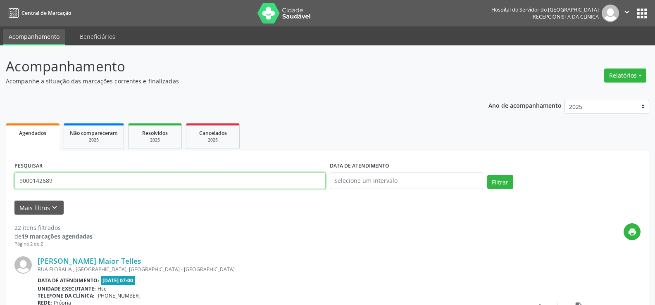
click at [100, 183] on input "9000142689" at bounding box center [169, 181] width 311 height 17
click at [487, 175] on button "Filtrar" at bounding box center [500, 182] width 26 height 14
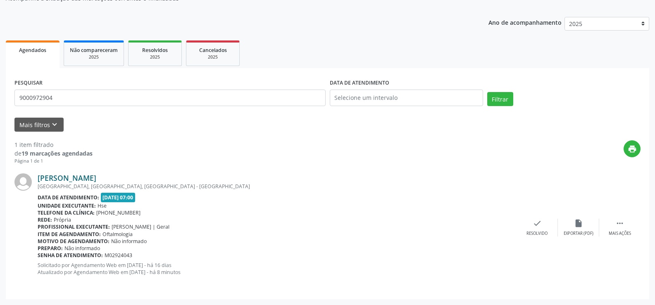
click at [96, 179] on link "[PERSON_NAME]" at bounding box center [67, 178] width 59 height 9
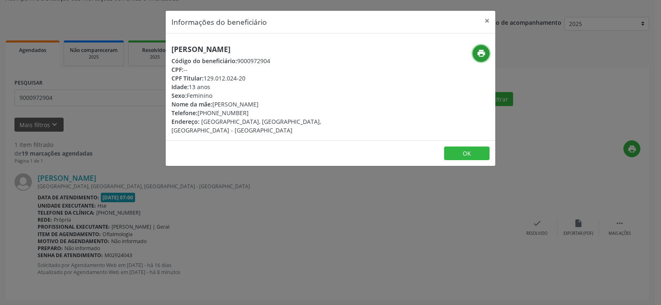
click at [481, 51] on icon "print" at bounding box center [481, 53] width 9 height 9
click at [88, 103] on div "Informações do beneficiário × [PERSON_NAME] Código do beneficiário: 9000972904 …" at bounding box center [330, 152] width 661 height 305
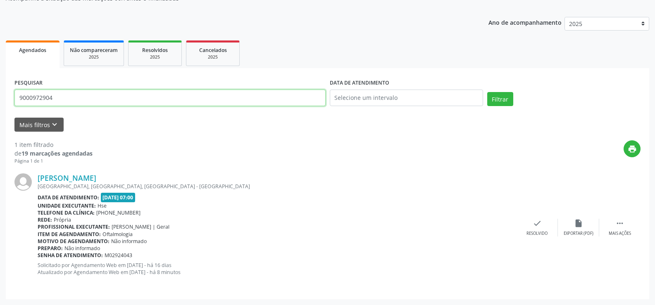
click at [87, 95] on input "9000972904" at bounding box center [169, 98] width 311 height 17
click at [487, 92] on button "Filtrar" at bounding box center [500, 99] width 26 height 14
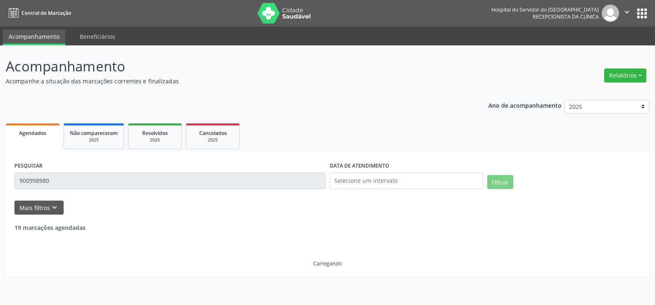
scroll to position [0, 0]
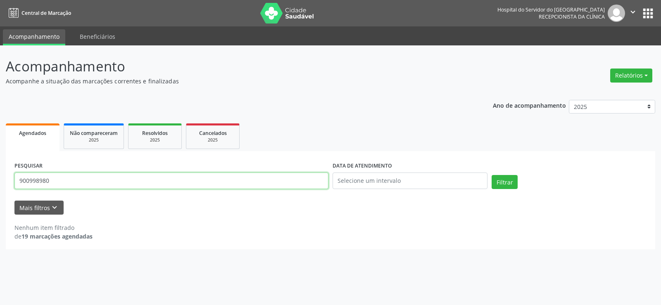
drag, startPoint x: 50, startPoint y: 188, endPoint x: 52, endPoint y: 184, distance: 5.0
click at [52, 184] on input "900998980" at bounding box center [171, 181] width 314 height 17
click at [492, 175] on button "Filtrar" at bounding box center [505, 182] width 26 height 14
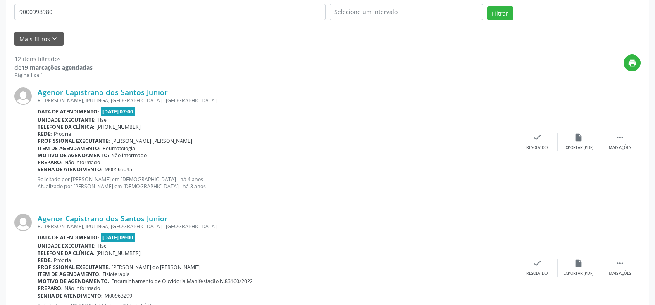
scroll to position [52, 0]
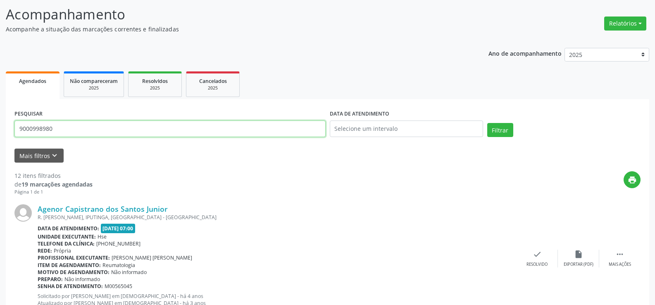
click at [86, 131] on input "9000998980" at bounding box center [169, 129] width 311 height 17
click at [487, 123] on button "Filtrar" at bounding box center [500, 130] width 26 height 14
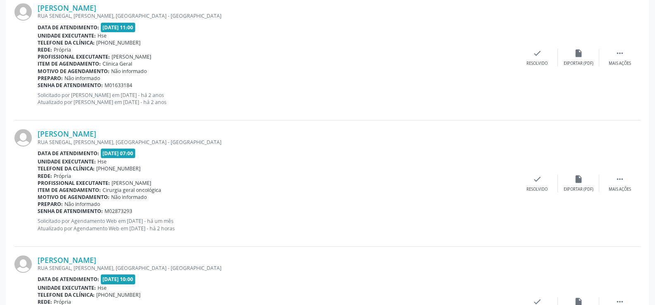
scroll to position [493, 0]
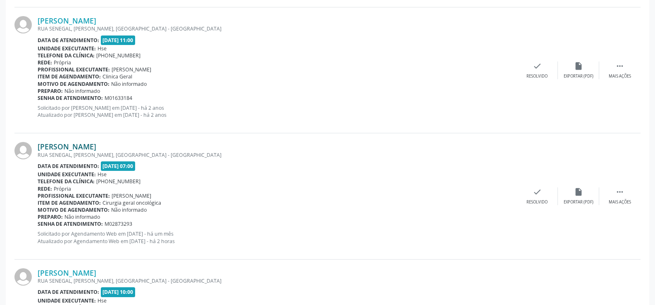
click at [88, 148] on link "[PERSON_NAME]" at bounding box center [67, 146] width 59 height 9
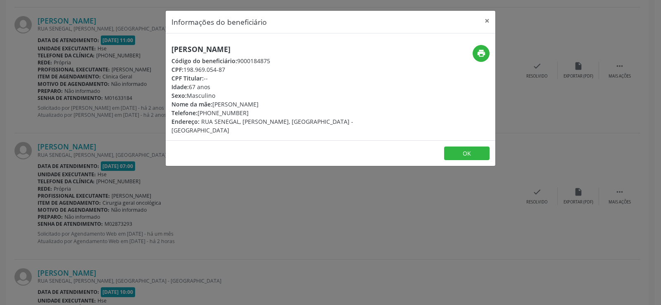
click at [235, 46] on h5 "[PERSON_NAME]" at bounding box center [275, 49] width 208 height 9
click at [57, 140] on div "Informações do beneficiário × [PERSON_NAME] Código do beneficiário: 9000184875 …" at bounding box center [330, 152] width 661 height 305
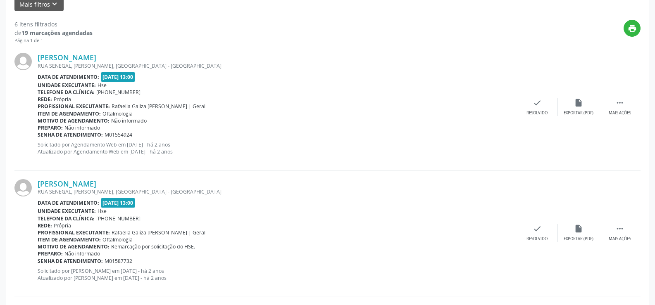
scroll to position [0, 0]
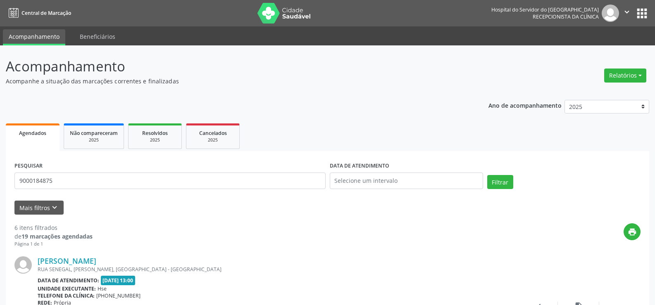
click at [109, 161] on div "PESQUISAR 9000184875" at bounding box center [169, 177] width 315 height 35
click at [102, 186] on input "9000184875" at bounding box center [169, 181] width 311 height 17
click at [487, 175] on button "Filtrar" at bounding box center [500, 182] width 26 height 14
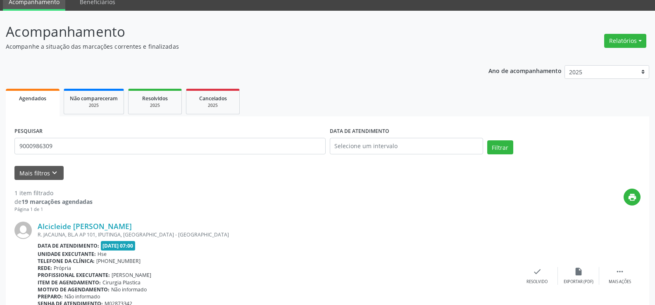
scroll to position [83, 0]
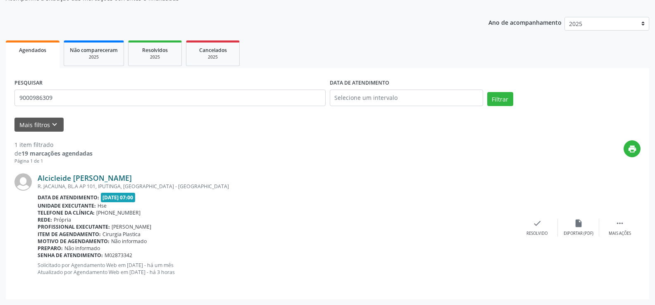
click at [120, 174] on link "Alcicleide [PERSON_NAME]" at bounding box center [85, 178] width 94 height 9
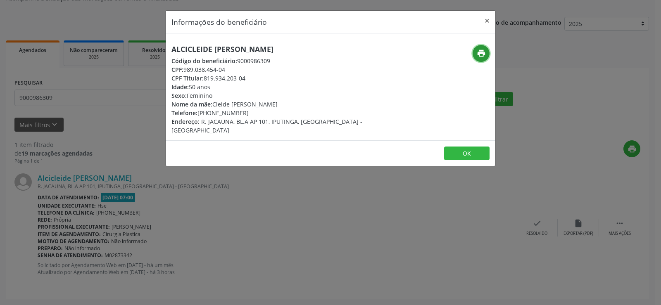
click at [476, 55] on button "print" at bounding box center [481, 53] width 17 height 17
click at [101, 101] on div "Informações do beneficiário × Alcicleide [PERSON_NAME] Código do beneficiário: …" at bounding box center [330, 152] width 661 height 305
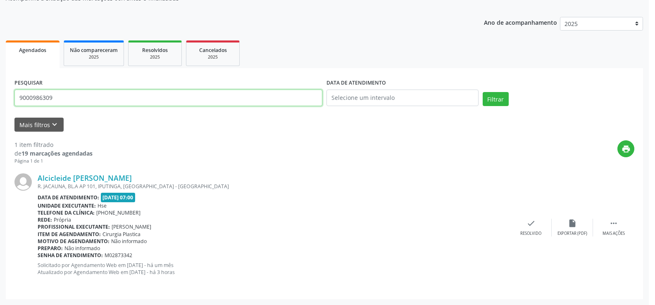
click at [101, 101] on input "9000986309" at bounding box center [168, 98] width 308 height 17
click at [487, 92] on button "Filtrar" at bounding box center [500, 99] width 26 height 14
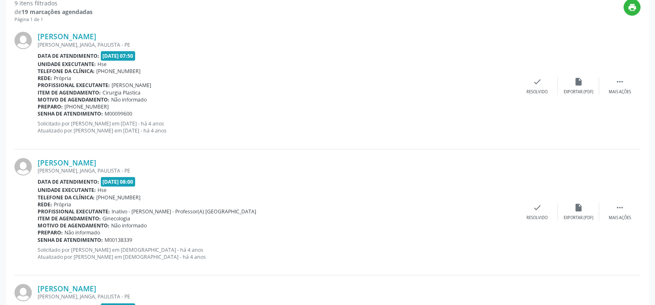
scroll to position [0, 0]
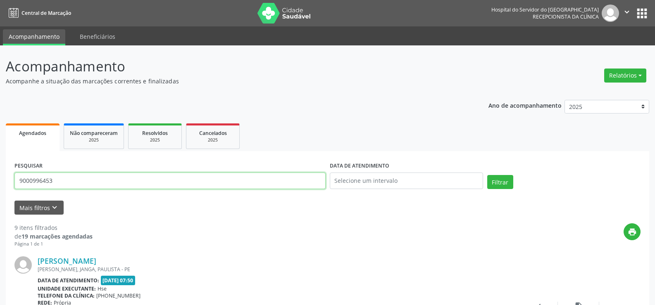
click at [188, 180] on input "9000996453" at bounding box center [169, 181] width 311 height 17
click at [487, 175] on button "Filtrar" at bounding box center [500, 182] width 26 height 14
click at [160, 177] on input "9000249070" at bounding box center [169, 181] width 311 height 17
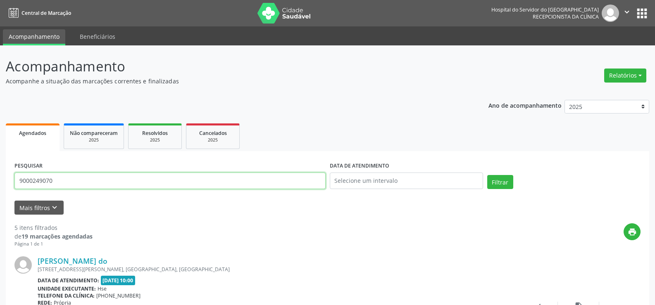
click at [160, 177] on input "9000249070" at bounding box center [169, 181] width 311 height 17
click at [487, 175] on button "Filtrar" at bounding box center [500, 182] width 26 height 14
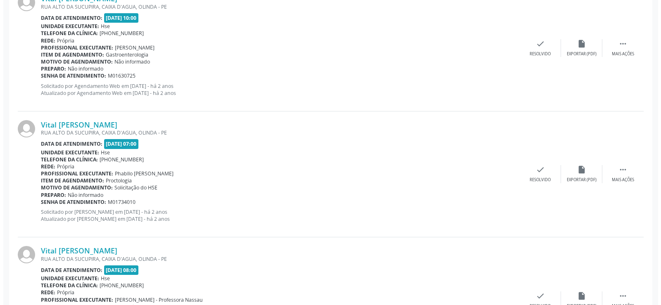
scroll to position [1345, 0]
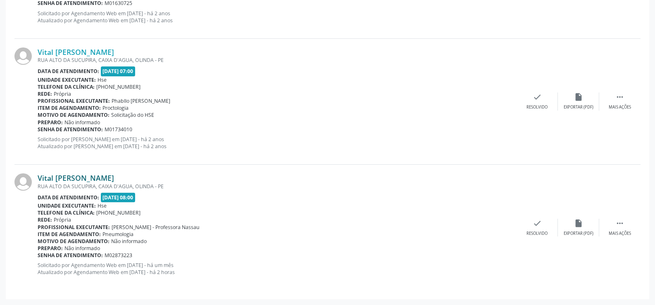
click at [105, 180] on link "Vital [PERSON_NAME]" at bounding box center [76, 178] width 76 height 9
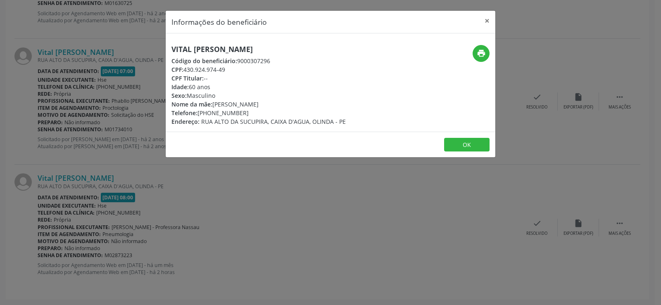
click at [225, 45] on h5 "Vital [PERSON_NAME]" at bounding box center [258, 49] width 174 height 9
click at [225, 46] on h5 "Vital [PERSON_NAME]" at bounding box center [258, 49] width 174 height 9
drag, startPoint x: 116, startPoint y: 223, endPoint x: 101, endPoint y: 221, distance: 15.1
click at [115, 223] on div "Informações do beneficiário × Vital [PERSON_NAME] Código do beneficiário: 90003…" at bounding box center [330, 152] width 661 height 305
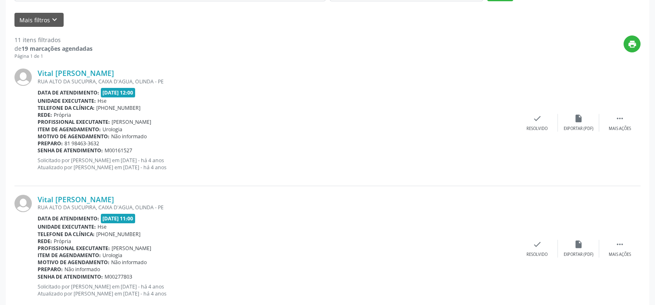
scroll to position [0, 0]
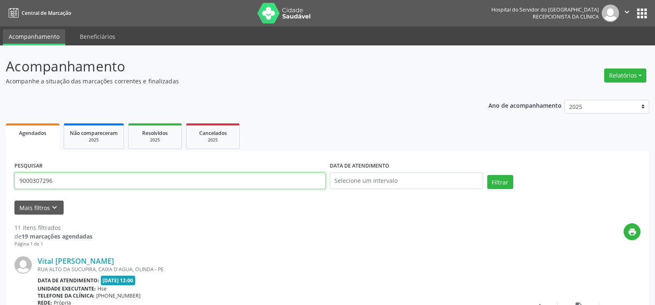
click at [145, 187] on input "9000307296" at bounding box center [169, 181] width 311 height 17
click at [487, 175] on button "Filtrar" at bounding box center [500, 182] width 26 height 14
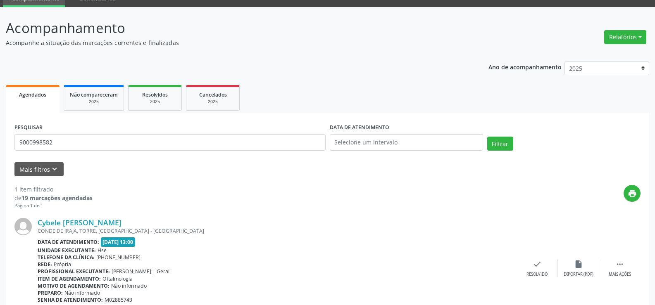
scroll to position [76, 0]
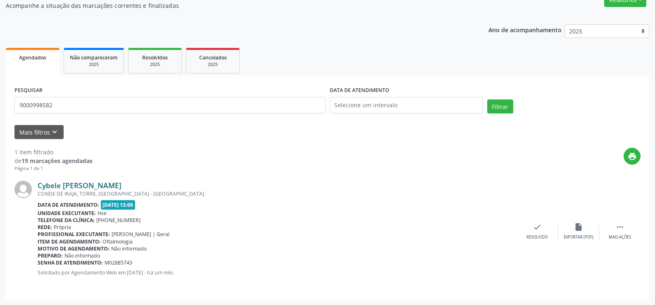
click at [105, 188] on link "Cybele [PERSON_NAME]" at bounding box center [80, 185] width 84 height 9
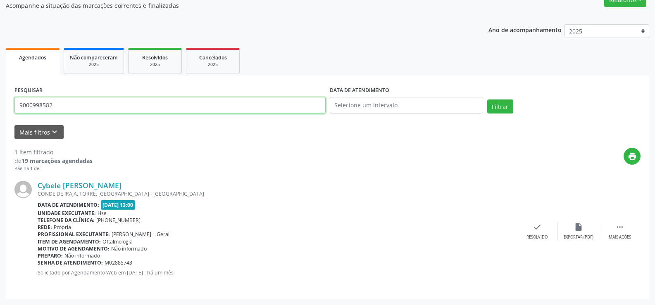
click at [211, 105] on input "9000998582" at bounding box center [169, 105] width 311 height 17
paste input "[PERSON_NAME]"
click at [487, 100] on button "Filtrar" at bounding box center [500, 107] width 26 height 14
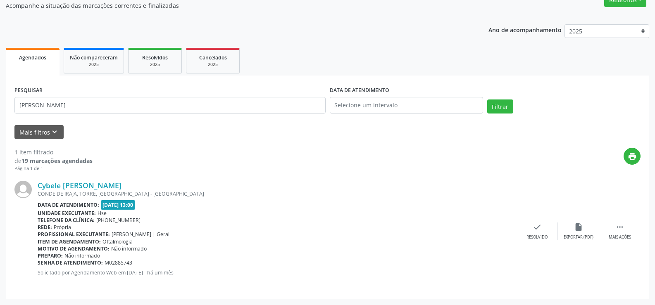
scroll to position [0, 0]
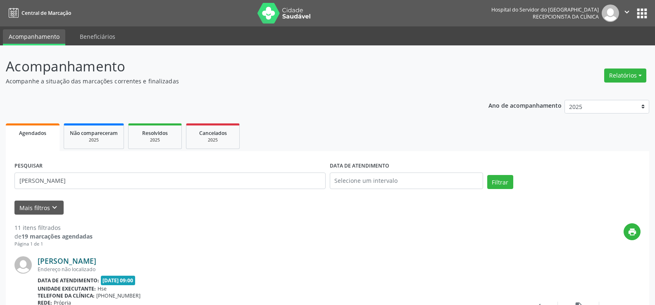
click at [96, 263] on link "[PERSON_NAME]" at bounding box center [67, 261] width 59 height 9
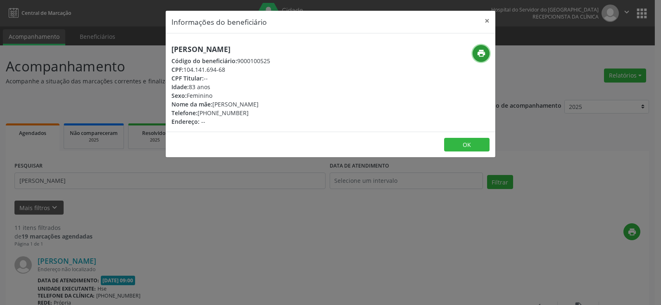
click at [485, 60] on button "print" at bounding box center [481, 53] width 17 height 17
click at [97, 177] on div "Informações do beneficiário × [PERSON_NAME] Código do beneficiário: 9000100525 …" at bounding box center [330, 152] width 661 height 305
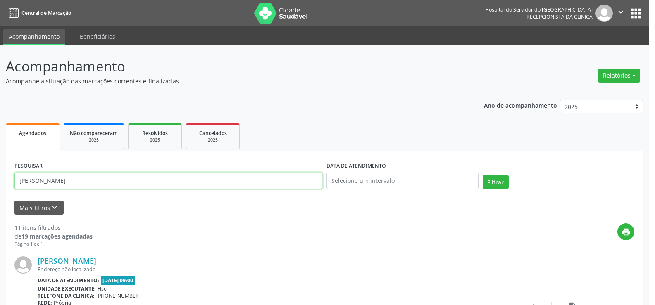
click at [97, 177] on input "[PERSON_NAME]" at bounding box center [168, 181] width 308 height 17
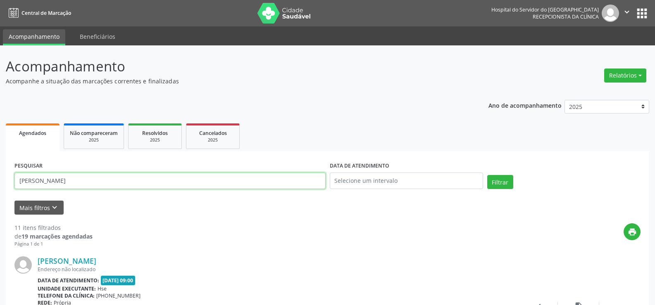
click at [97, 177] on input "[PERSON_NAME]" at bounding box center [169, 181] width 311 height 17
paste input "[PERSON_NAME]"
click at [487, 175] on button "Filtrar" at bounding box center [500, 182] width 26 height 14
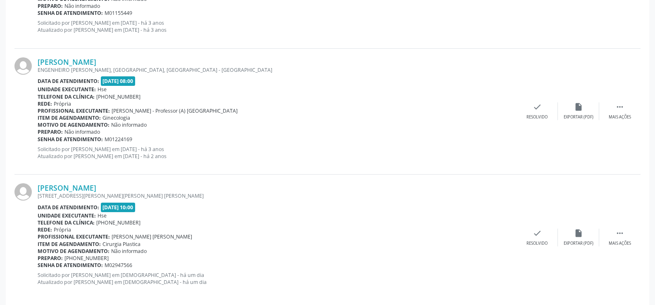
scroll to position [1597, 0]
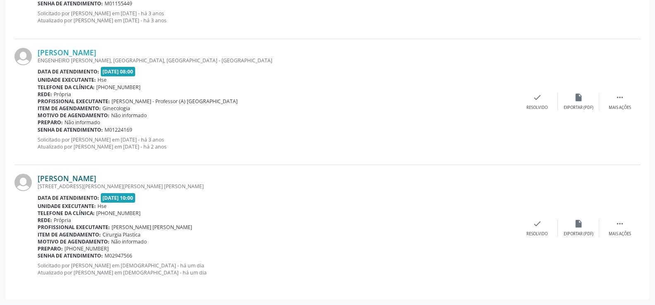
click at [96, 178] on link "[PERSON_NAME]" at bounding box center [67, 178] width 59 height 9
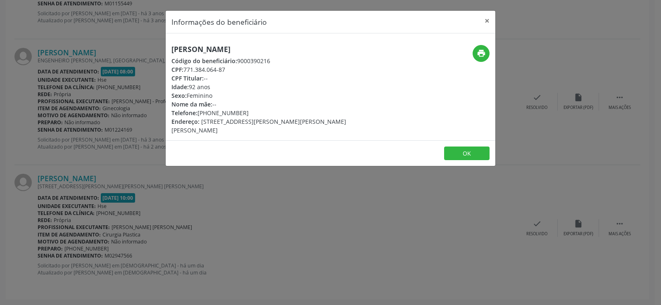
drag, startPoint x: 226, startPoint y: 69, endPoint x: 185, endPoint y: 72, distance: 41.4
click at [185, 72] on div "CPF: 771.384.064-87" at bounding box center [275, 69] width 208 height 9
click at [76, 102] on div "Informações do beneficiário × [PERSON_NAME] Código do beneficiário: 9000390216 …" at bounding box center [330, 152] width 661 height 305
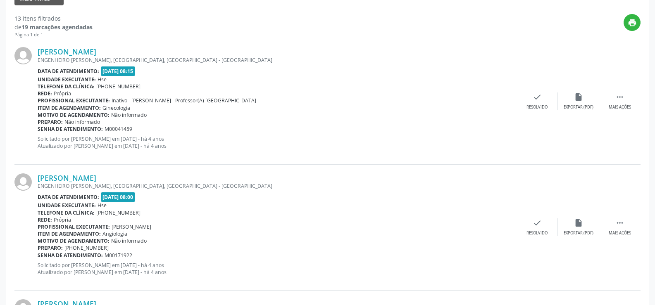
scroll to position [151, 0]
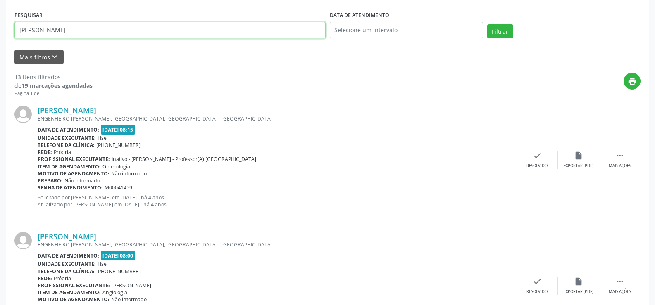
click at [141, 29] on input "[PERSON_NAME]" at bounding box center [169, 30] width 311 height 17
paste input "771.384.064-87"
click at [487, 24] on button "Filtrar" at bounding box center [500, 31] width 26 height 14
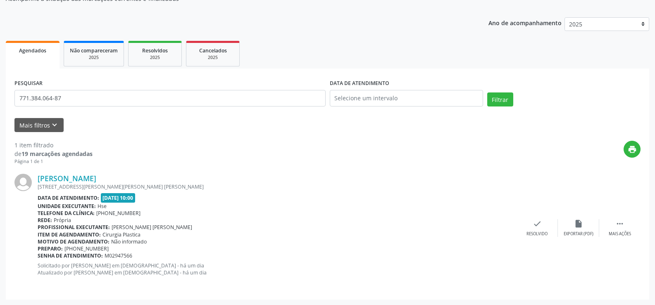
scroll to position [83, 0]
click at [86, 172] on div "[PERSON_NAME] [STREET_ADDRESS][PERSON_NAME][PERSON_NAME] [PERSON_NAME] Data de …" at bounding box center [327, 228] width 626 height 126
click at [89, 177] on link "[PERSON_NAME]" at bounding box center [67, 178] width 59 height 9
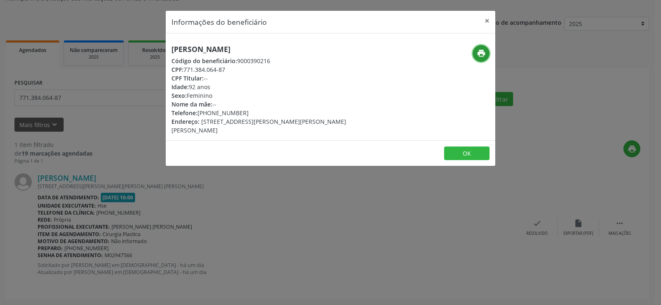
click at [481, 55] on icon "print" at bounding box center [481, 53] width 9 height 9
click at [107, 140] on div "Informações do beneficiário × [PERSON_NAME] Código do beneficiário: 9000390216 …" at bounding box center [330, 152] width 661 height 305
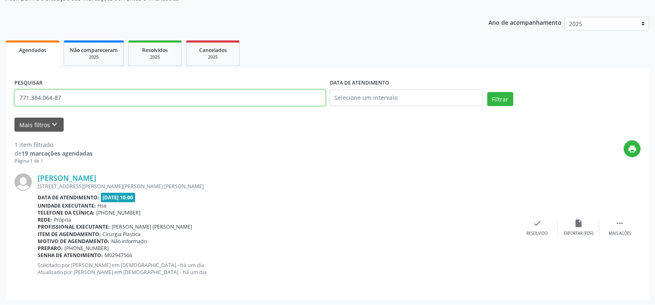
click at [95, 106] on input "771.384.064-87" at bounding box center [169, 98] width 311 height 17
click at [487, 92] on button "Filtrar" at bounding box center [500, 99] width 26 height 14
click at [89, 95] on input "05221376440" at bounding box center [169, 98] width 311 height 17
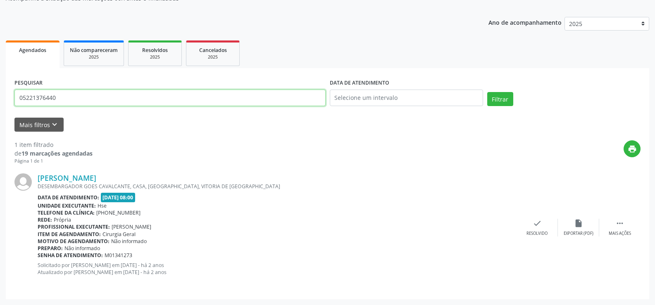
click at [89, 95] on input "05221376440" at bounding box center [169, 98] width 311 height 17
paste input "[PERSON_NAME]"
click at [487, 92] on button "Filtrar" at bounding box center [500, 99] width 26 height 14
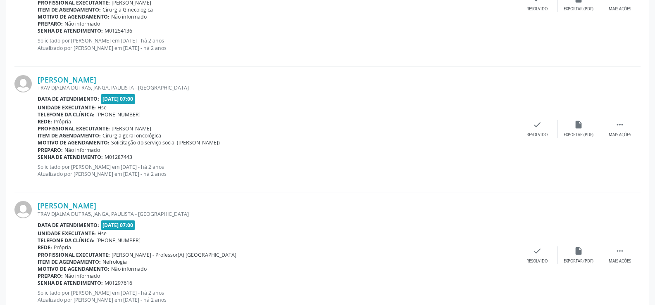
scroll to position [714, 0]
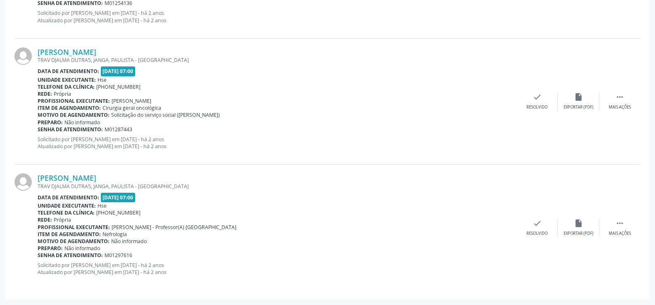
click at [132, 110] on span "Cirurgia geral oncológica" at bounding box center [131, 108] width 59 height 7
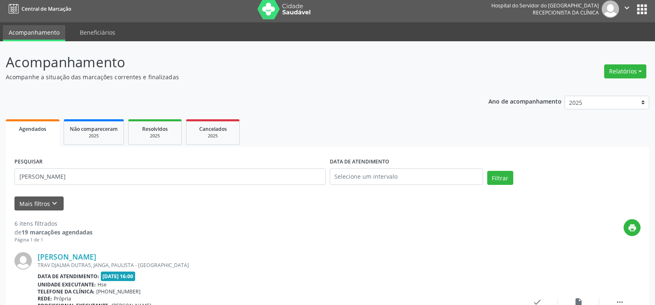
scroll to position [0, 0]
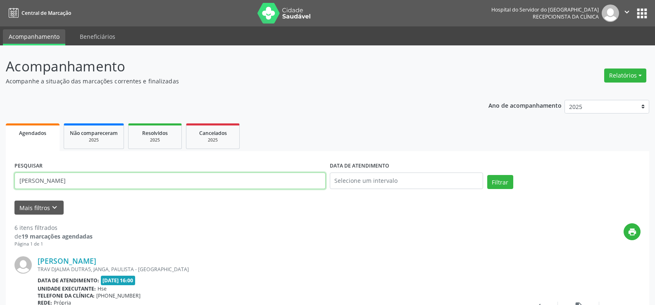
click at [118, 180] on input "[PERSON_NAME]" at bounding box center [169, 181] width 311 height 17
paste input "VANDERLI AUXILIADORA LIMA DO CARMO"
click at [487, 175] on button "Filtrar" at bounding box center [500, 182] width 26 height 14
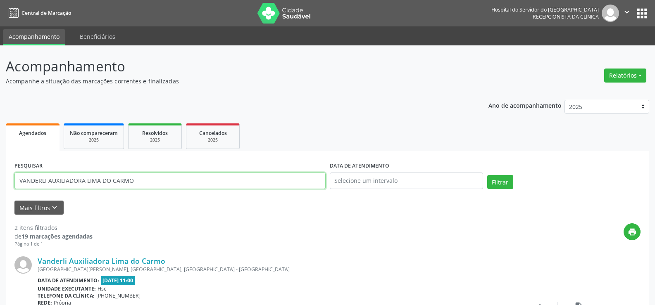
click at [110, 173] on input "VANDERLI AUXILIADORA LIMA DO CARMO" at bounding box center [169, 181] width 311 height 17
paste input "[PERSON_NAME]"
click at [487, 175] on button "Filtrar" at bounding box center [500, 182] width 26 height 14
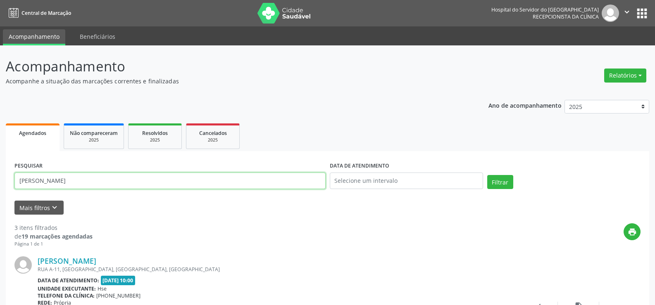
click at [99, 173] on input "[PERSON_NAME]" at bounding box center [169, 181] width 311 height 17
click at [487, 175] on button "Filtrar" at bounding box center [500, 182] width 26 height 14
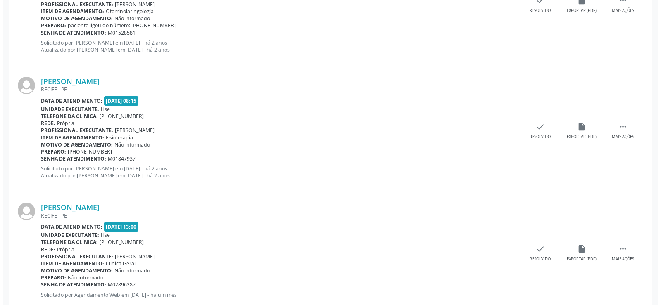
scroll to position [1716, 0]
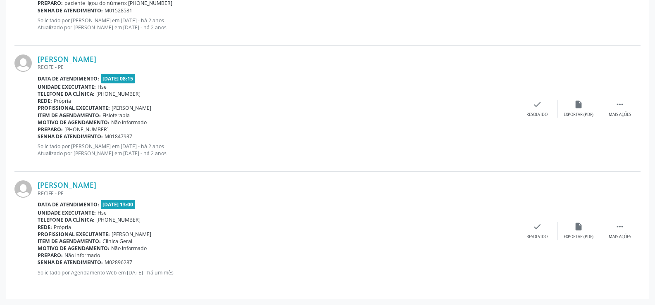
click at [105, 180] on div "[PERSON_NAME] [GEOGRAPHIC_DATA] - [GEOGRAPHIC_DATA] Data de atendimento: [DATE]…" at bounding box center [327, 231] width 626 height 119
click at [96, 185] on link "[PERSON_NAME]" at bounding box center [67, 185] width 59 height 9
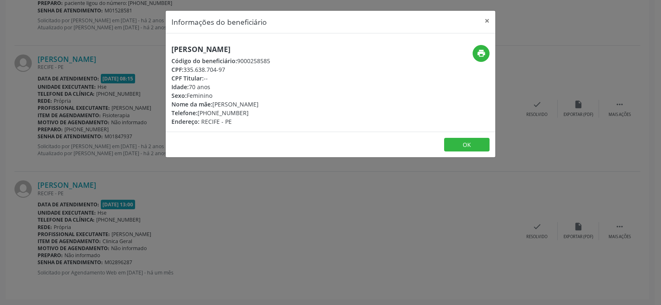
click at [247, 50] on h5 "[PERSON_NAME]" at bounding box center [220, 49] width 99 height 9
click at [106, 132] on div "Informações do beneficiário × [PERSON_NAME] Código do beneficiário: 9000258585 …" at bounding box center [330, 152] width 661 height 305
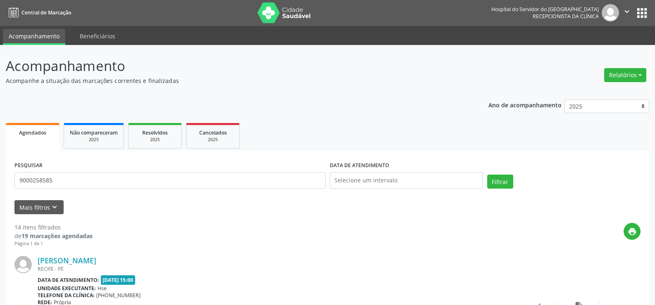
scroll to position [0, 0]
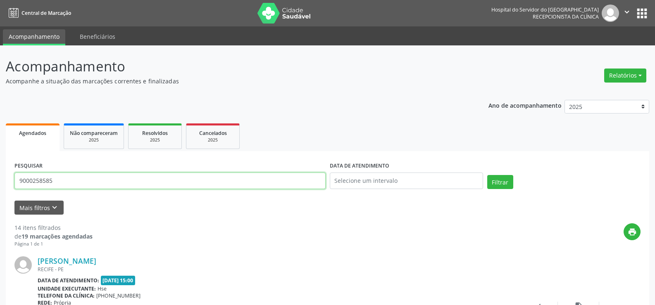
click at [137, 183] on input "9000258585" at bounding box center [169, 181] width 311 height 17
click at [487, 175] on button "Filtrar" at bounding box center [500, 182] width 26 height 14
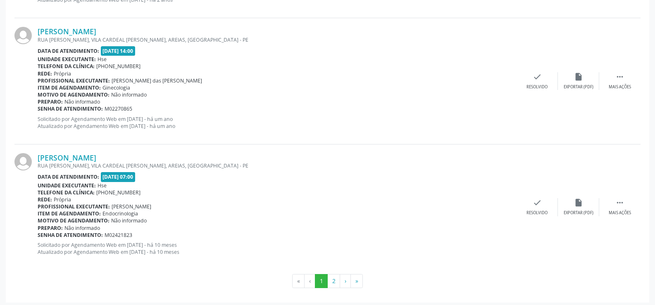
scroll to position [1873, 0]
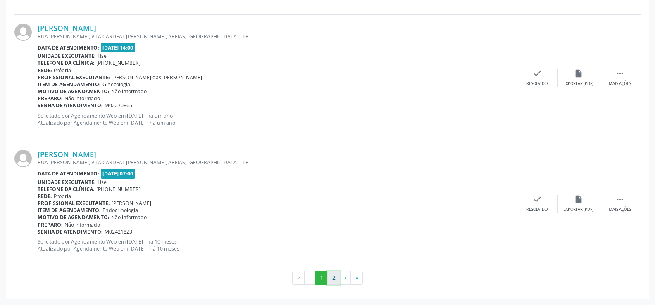
click at [335, 280] on button "2" at bounding box center [333, 278] width 13 height 14
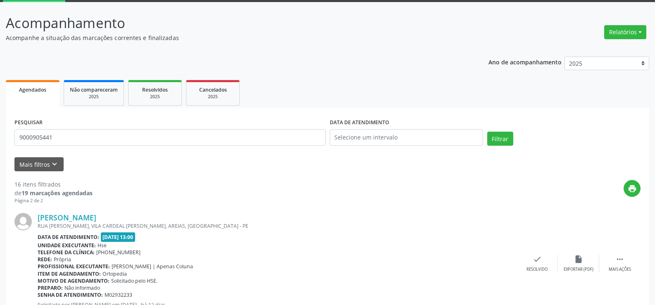
scroll to position [100, 0]
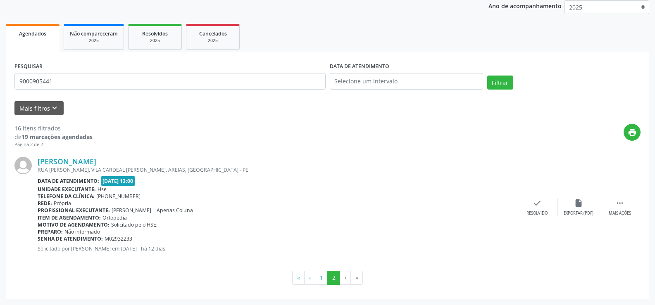
click at [140, 155] on div "[PERSON_NAME] RUA [GEOGRAPHIC_DATA], VILA CARDEAL [PERSON_NAME], [GEOGRAPHIC_DA…" at bounding box center [327, 207] width 626 height 119
click at [96, 160] on link "[PERSON_NAME]" at bounding box center [67, 161] width 59 height 9
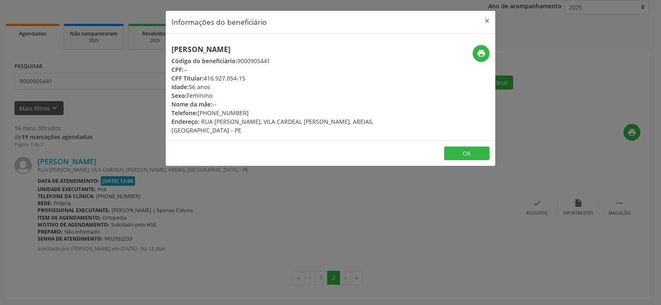
drag, startPoint x: 262, startPoint y: 41, endPoint x: 262, endPoint y: 52, distance: 11.6
click at [262, 42] on div "[PERSON_NAME] Código do beneficiário: 9000905441 CPF: -- CPF Titular: 416.927.0…" at bounding box center [331, 86] width 330 height 107
click at [262, 52] on h5 "[PERSON_NAME]" at bounding box center [275, 49] width 208 height 9
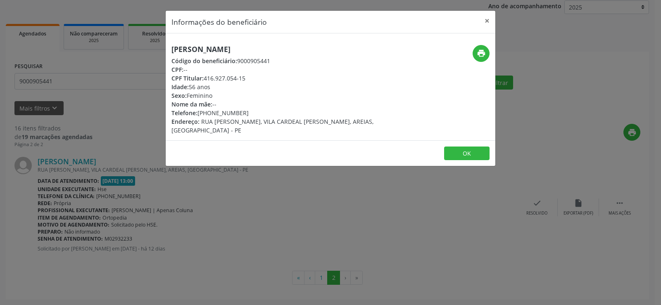
click at [83, 139] on div "Informações do beneficiário × [PERSON_NAME] Código do beneficiário: 9000905441 …" at bounding box center [330, 152] width 661 height 305
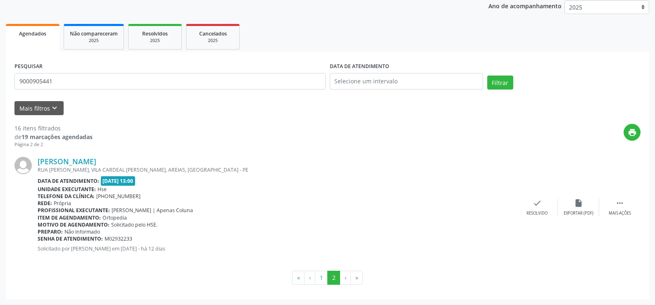
click at [79, 71] on div "PESQUISAR 9000905441" at bounding box center [169, 77] width 315 height 35
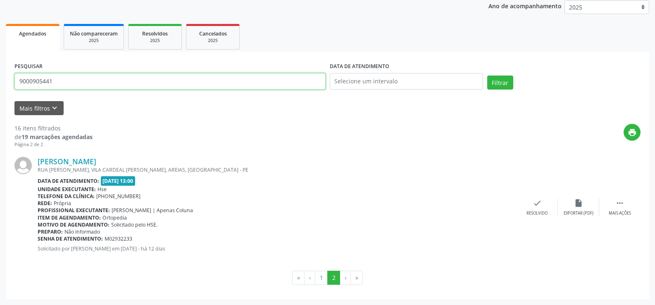
click at [80, 79] on input "9000905441" at bounding box center [169, 81] width 311 height 17
click at [487, 76] on button "Filtrar" at bounding box center [500, 83] width 26 height 14
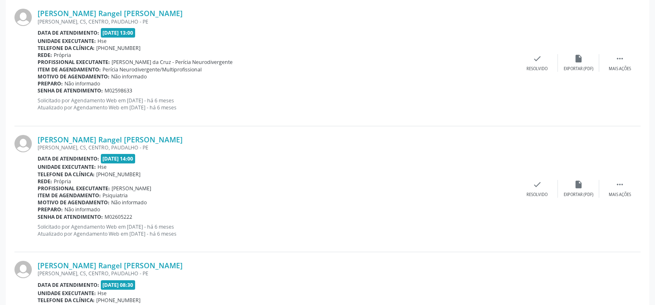
scroll to position [454, 0]
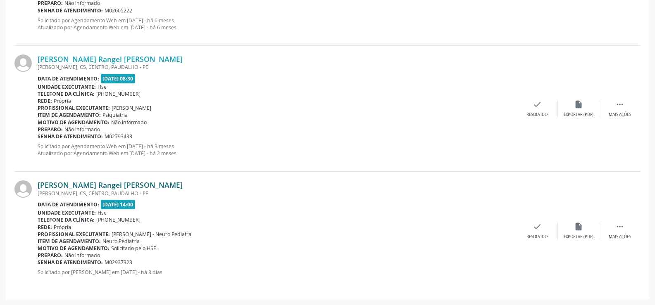
click at [152, 181] on link "[PERSON_NAME] Rangel [PERSON_NAME]" at bounding box center [110, 185] width 145 height 9
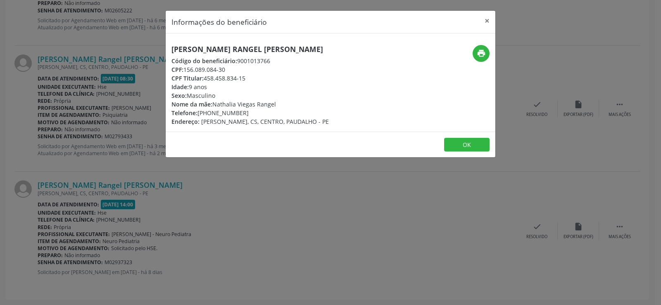
click at [235, 49] on h5 "[PERSON_NAME] Rangel [PERSON_NAME]" at bounding box center [249, 49] width 157 height 9
click at [238, 248] on div "Informações do beneficiário × [PERSON_NAME] Rangel [PERSON_NAME] Código do bene…" at bounding box center [330, 152] width 661 height 305
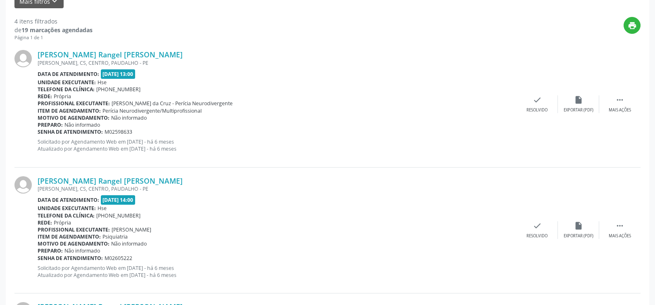
scroll to position [0, 0]
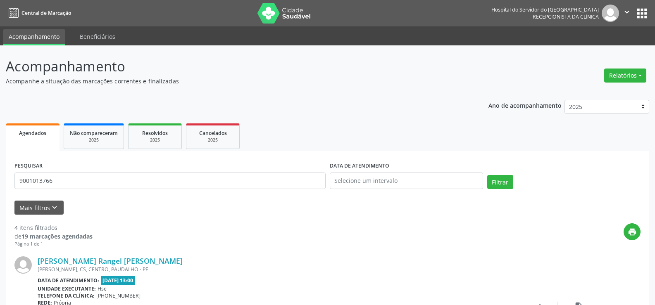
drag, startPoint x: 143, startPoint y: 169, endPoint x: 98, endPoint y: 176, distance: 46.0
click at [98, 176] on div "PESQUISAR 9001013766" at bounding box center [169, 177] width 315 height 35
drag, startPoint x: 102, startPoint y: 179, endPoint x: 0, endPoint y: 172, distance: 102.7
paste input "[PERSON_NAME]"
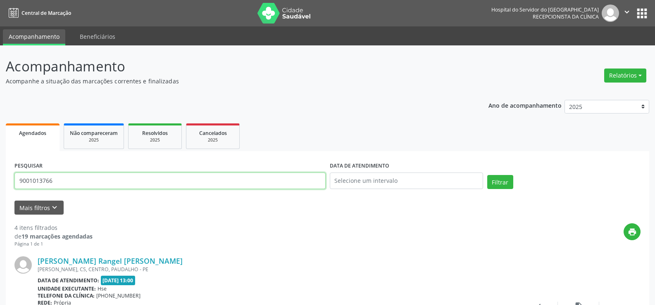
click at [487, 175] on button "Filtrar" at bounding box center [500, 182] width 26 height 14
drag, startPoint x: 133, startPoint y: 177, endPoint x: 0, endPoint y: 159, distance: 134.6
paste input "[PERSON_NAME]"
click at [487, 175] on button "Filtrar" at bounding box center [500, 182] width 26 height 14
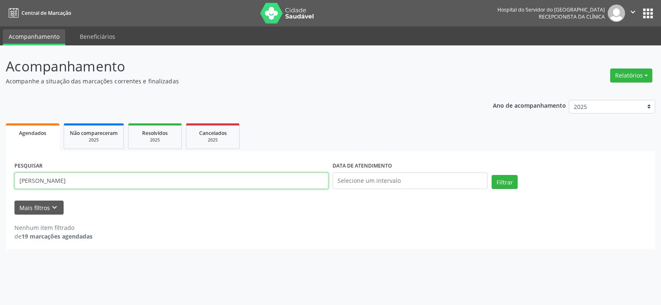
drag, startPoint x: 151, startPoint y: 178, endPoint x: 95, endPoint y: 183, distance: 55.9
click at [95, 183] on input "[PERSON_NAME]" at bounding box center [171, 181] width 314 height 17
click at [492, 175] on button "Filtrar" at bounding box center [505, 182] width 26 height 14
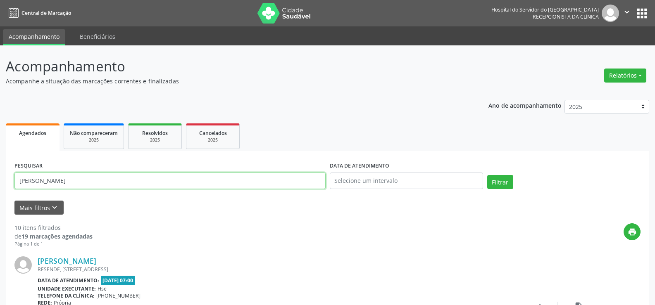
click at [128, 178] on input "[PERSON_NAME]" at bounding box center [169, 181] width 311 height 17
paste input "[PERSON_NAME]"
click at [487, 175] on button "Filtrar" at bounding box center [500, 182] width 26 height 14
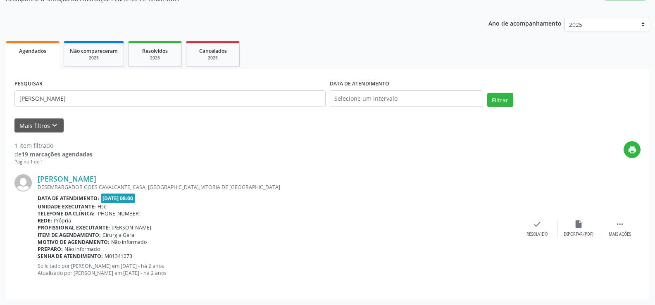
scroll to position [83, 0]
click at [96, 180] on link "[PERSON_NAME]" at bounding box center [67, 178] width 59 height 9
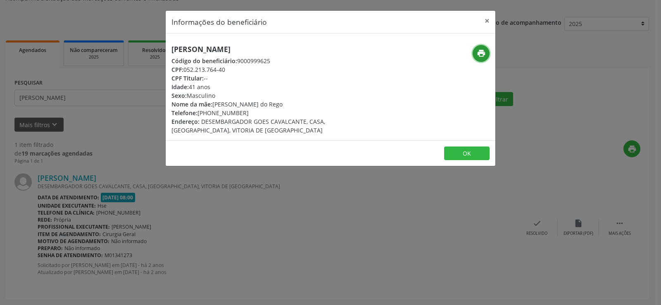
click at [485, 54] on icon "print" at bounding box center [481, 53] width 9 height 9
click at [481, 20] on button "×" at bounding box center [487, 21] width 17 height 20
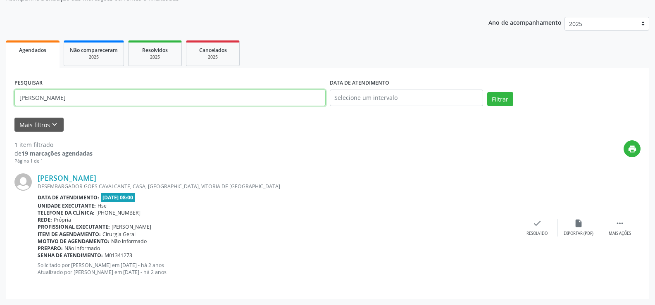
click at [209, 94] on input "[PERSON_NAME]" at bounding box center [169, 98] width 311 height 17
type input "A"
click at [487, 92] on button "Filtrar" at bounding box center [500, 99] width 26 height 14
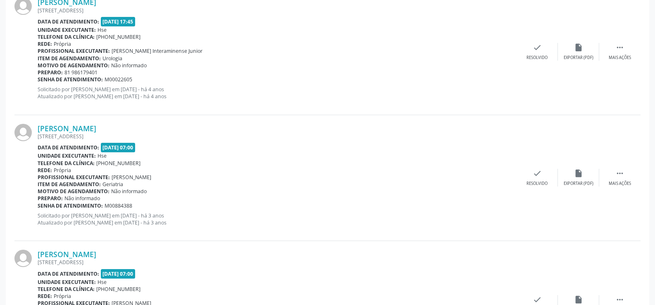
scroll to position [144, 0]
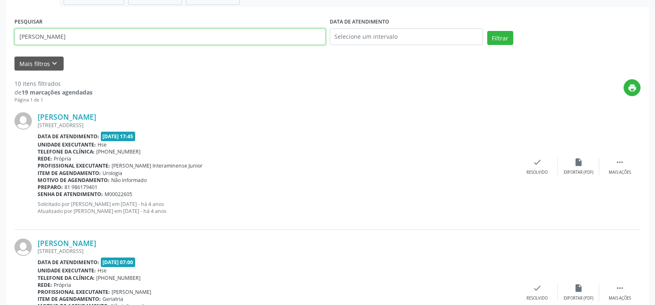
drag, startPoint x: 86, startPoint y: 36, endPoint x: 0, endPoint y: 39, distance: 86.4
paste input "[PERSON_NAME]"
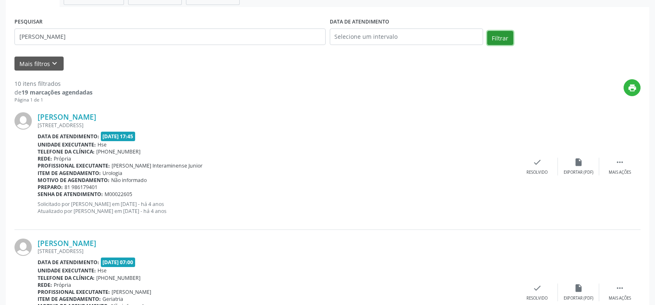
click at [495, 37] on button "Filtrar" at bounding box center [500, 38] width 26 height 14
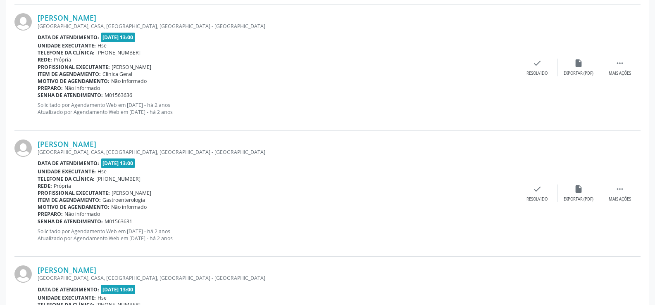
scroll to position [1505, 0]
click at [196, 172] on div "Unidade executante: Hse" at bounding box center [277, 172] width 479 height 7
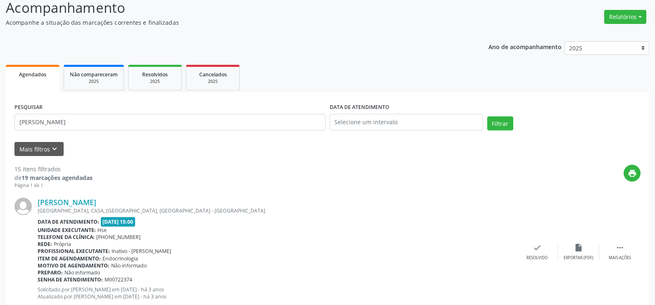
scroll to position [0, 0]
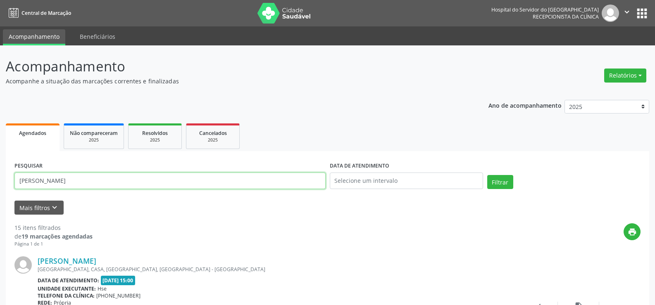
click at [131, 185] on input "[PERSON_NAME]" at bounding box center [169, 181] width 311 height 17
paste input "[PERSON_NAME]"
click at [487, 175] on button "Filtrar" at bounding box center [500, 182] width 26 height 14
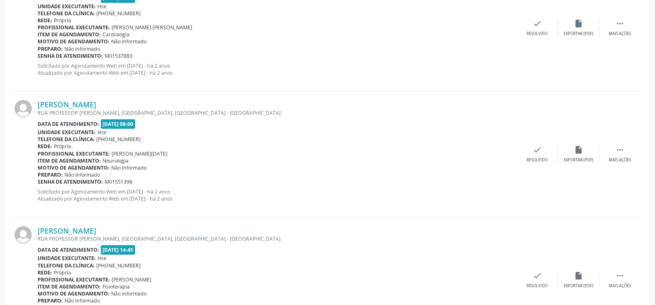
scroll to position [1471, 0]
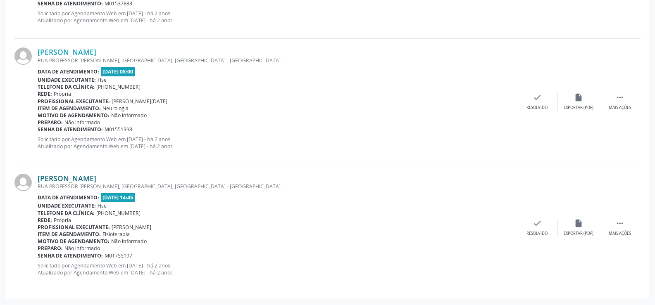
click at [96, 181] on link "[PERSON_NAME]" at bounding box center [67, 178] width 59 height 9
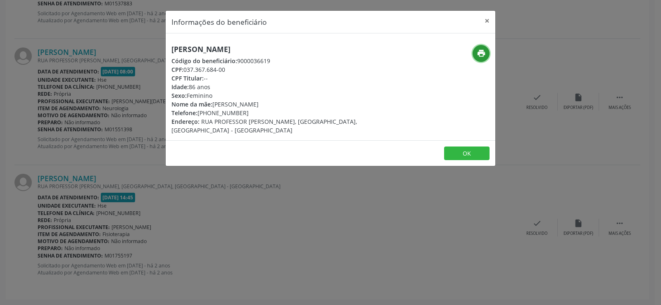
click at [480, 49] on icon "print" at bounding box center [481, 53] width 9 height 9
click at [160, 167] on div "Informações do beneficiário × [PERSON_NAME] Código do beneficiário: 9000036619 …" at bounding box center [330, 152] width 661 height 305
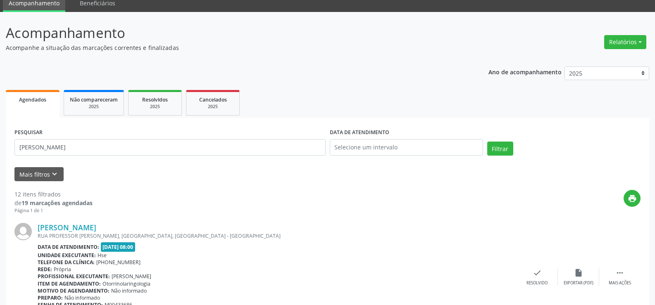
scroll to position [0, 0]
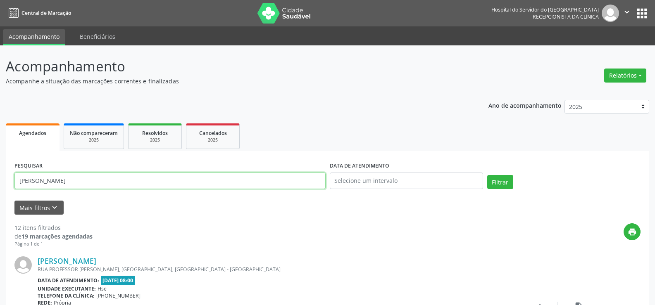
click at [178, 177] on input "[PERSON_NAME]" at bounding box center [169, 181] width 311 height 17
paste input "109.993.394-35"
click at [487, 175] on button "Filtrar" at bounding box center [500, 182] width 26 height 14
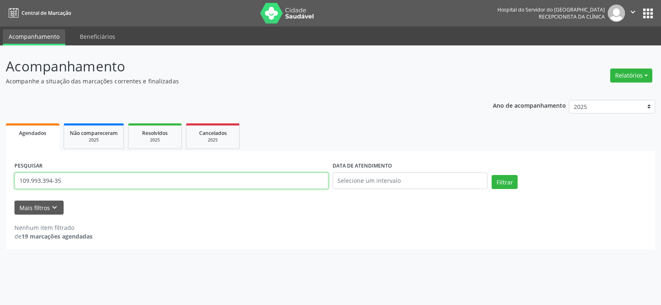
click at [103, 174] on input "109.993.394-35" at bounding box center [171, 181] width 314 height 17
paste input "[PERSON_NAME]"
click at [492, 175] on button "Filtrar" at bounding box center [505, 182] width 26 height 14
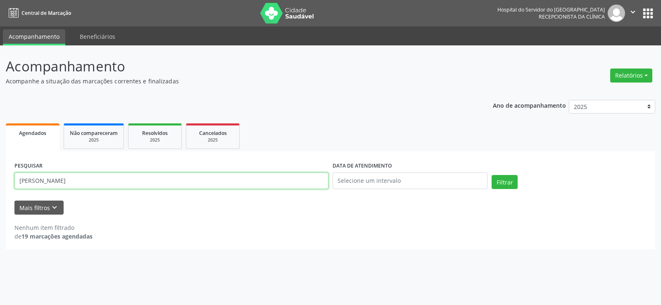
click at [225, 186] on input "[PERSON_NAME]" at bounding box center [171, 181] width 314 height 17
click at [492, 175] on button "Filtrar" at bounding box center [505, 182] width 26 height 14
drag, startPoint x: 72, startPoint y: 183, endPoint x: 167, endPoint y: 185, distance: 95.5
click at [167, 185] on input "[PERSON_NAME]" at bounding box center [171, 181] width 314 height 17
type input "[PERSON_NAME]"
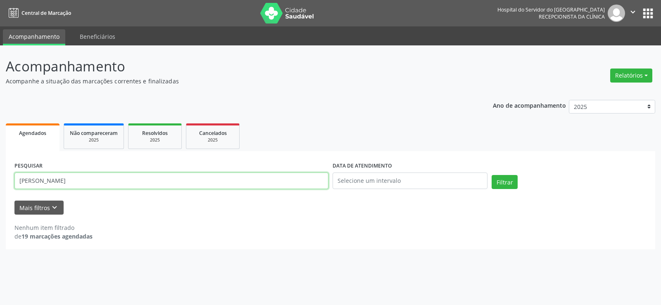
click at [492, 175] on button "Filtrar" at bounding box center [505, 182] width 26 height 14
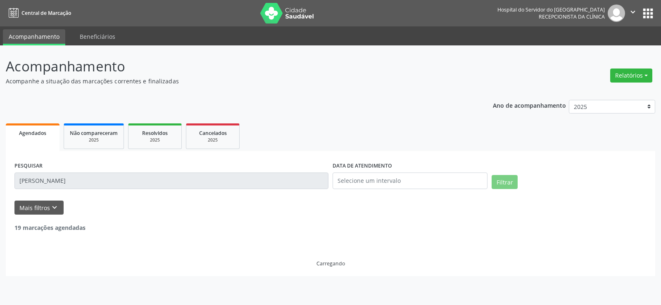
click at [167, 185] on input "[PERSON_NAME]" at bounding box center [171, 181] width 314 height 17
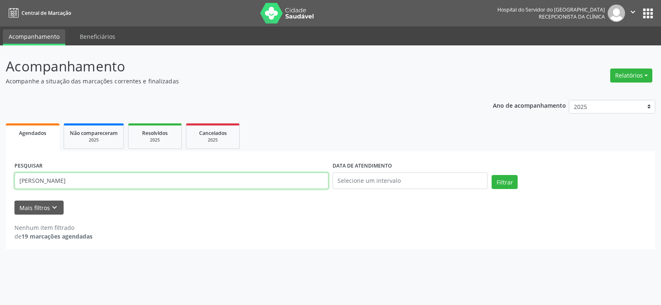
click at [167, 185] on input "[PERSON_NAME]" at bounding box center [171, 181] width 314 height 17
click at [109, 131] on span "Não compareceram" at bounding box center [94, 133] width 48 height 7
click at [102, 185] on input "243.843.054-00" at bounding box center [171, 181] width 314 height 17
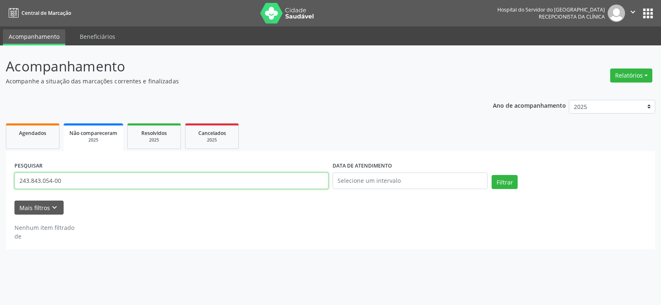
paste input "[PERSON_NAME]"
type input "[PERSON_NAME]"
click at [492, 175] on button "Filtrar" at bounding box center [505, 182] width 26 height 14
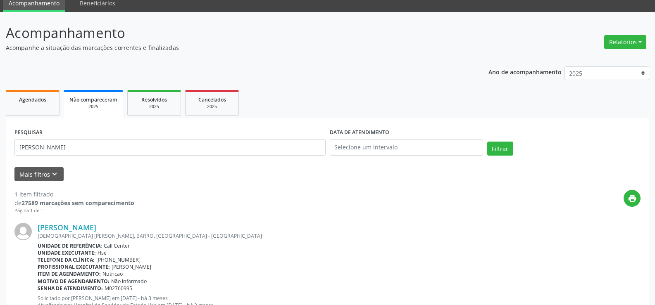
scroll to position [66, 0]
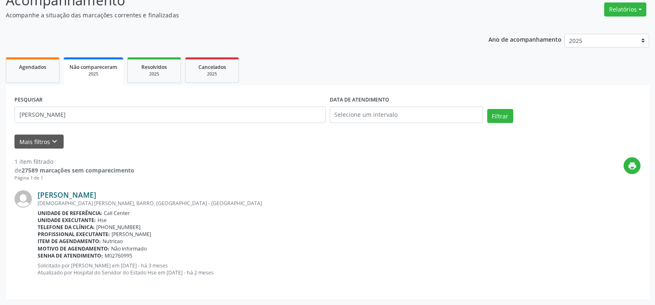
click at [96, 190] on link "[PERSON_NAME]" at bounding box center [67, 194] width 59 height 9
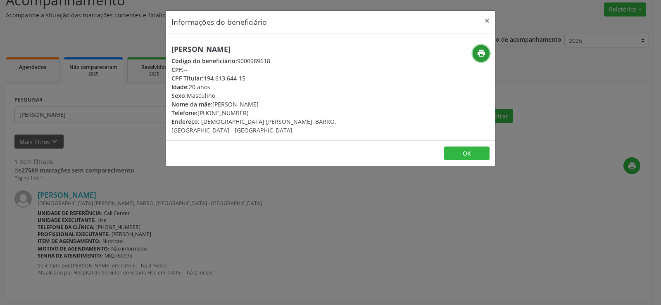
click at [481, 47] on button "print" at bounding box center [481, 53] width 17 height 17
click at [485, 21] on button "×" at bounding box center [487, 21] width 17 height 20
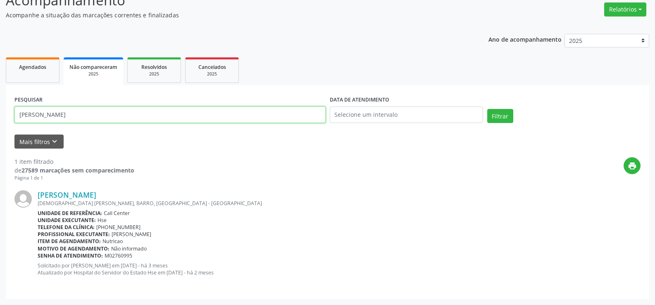
click at [109, 112] on input "[PERSON_NAME]" at bounding box center [169, 115] width 311 height 17
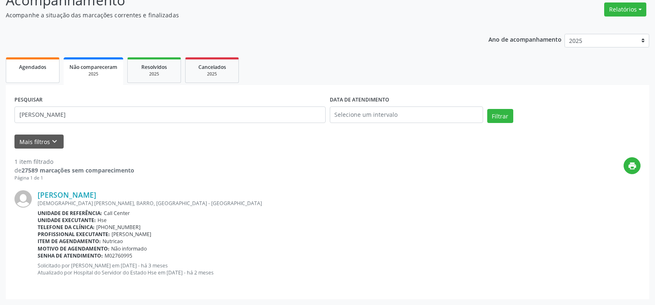
click at [23, 75] on link "Agendados" at bounding box center [33, 70] width 54 height 26
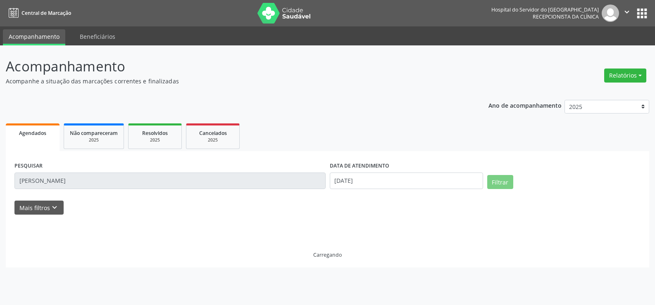
scroll to position [0, 0]
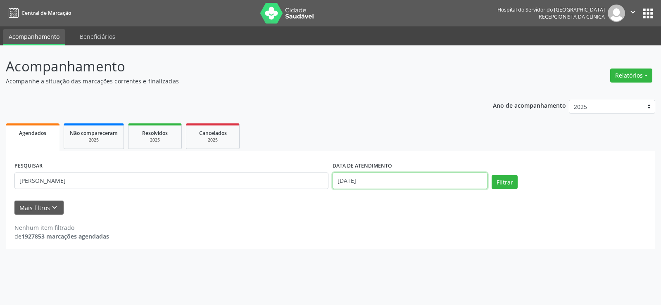
click at [337, 176] on input "[DATE]" at bounding box center [410, 181] width 155 height 17
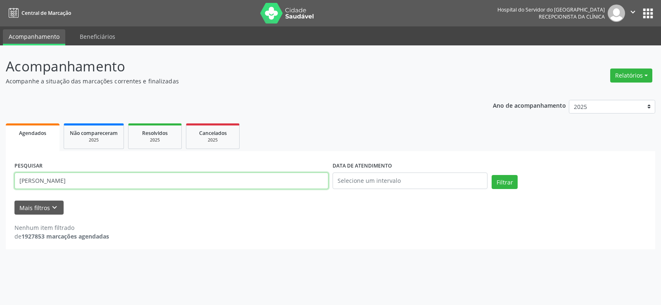
click at [260, 182] on input "[PERSON_NAME]" at bounding box center [171, 181] width 314 height 17
click at [492, 175] on button "Filtrar" at bounding box center [505, 182] width 26 height 14
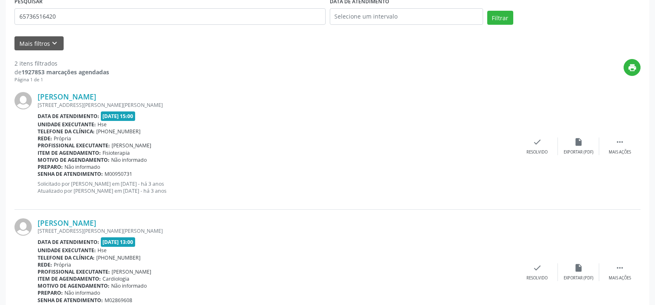
scroll to position [209, 0]
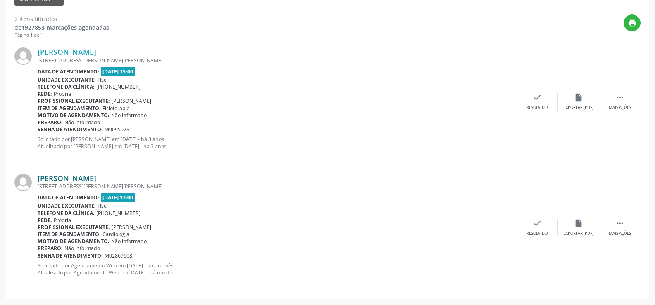
click at [96, 181] on link "[PERSON_NAME]" at bounding box center [67, 178] width 59 height 9
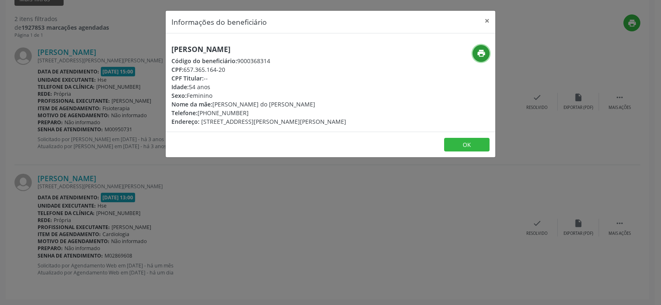
click at [478, 57] on icon "print" at bounding box center [481, 53] width 9 height 9
click at [137, 209] on div "Informações do beneficiário × [PERSON_NAME] Código do beneficiário: 9000368314 …" at bounding box center [330, 152] width 661 height 305
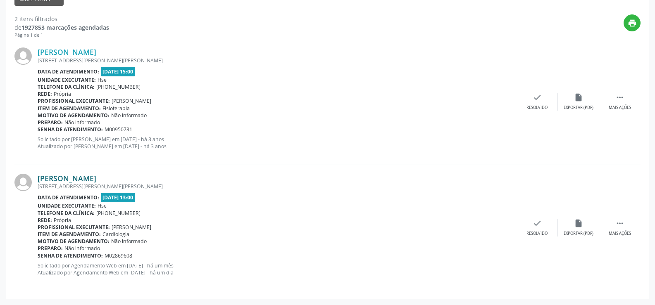
click at [80, 180] on link "[PERSON_NAME]" at bounding box center [67, 178] width 59 height 9
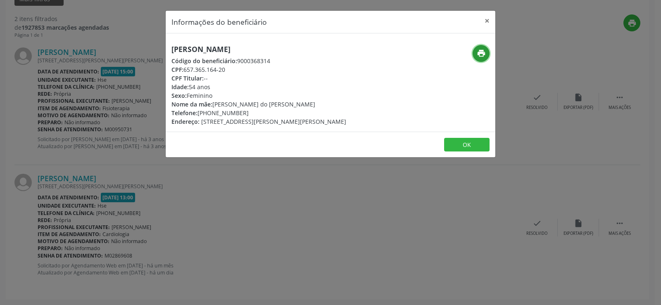
click at [481, 55] on icon "print" at bounding box center [481, 53] width 9 height 9
click at [212, 51] on h5 "[PERSON_NAME]" at bounding box center [258, 49] width 175 height 9
click at [490, 20] on button "×" at bounding box center [487, 21] width 17 height 20
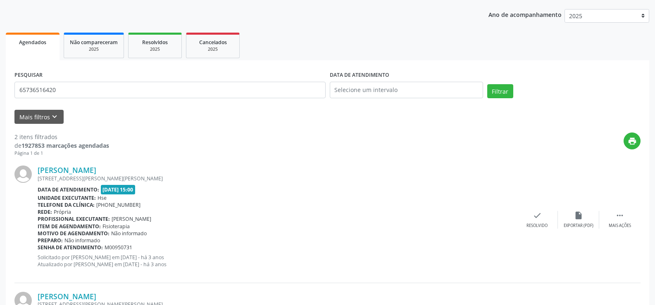
scroll to position [85, 0]
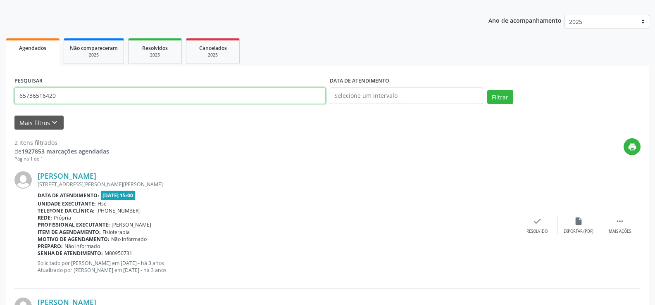
click at [115, 93] on input "65736516420" at bounding box center [169, 96] width 311 height 17
paste input "432.648.759-34"
click at [487, 90] on button "Filtrar" at bounding box center [500, 97] width 26 height 14
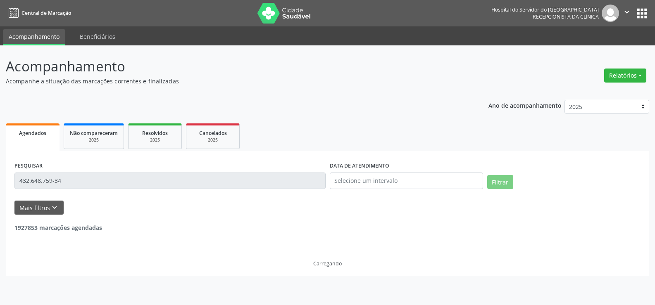
scroll to position [0, 0]
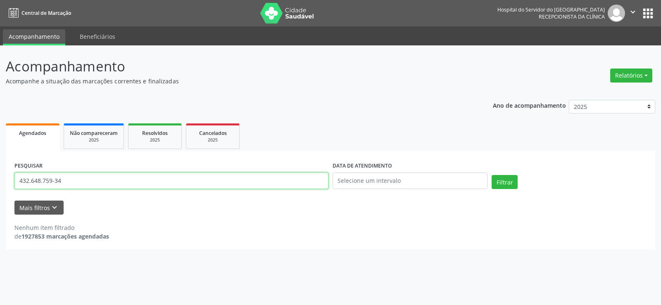
click at [81, 173] on input "432.648.759-34" at bounding box center [171, 181] width 314 height 17
paste input "[PERSON_NAME]"
click at [492, 175] on button "Filtrar" at bounding box center [505, 182] width 26 height 14
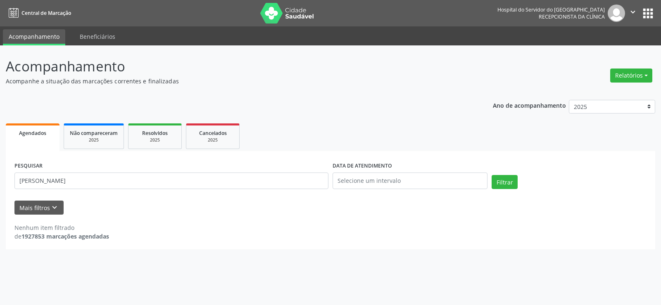
click at [125, 193] on div "PESQUISAR [PERSON_NAME]" at bounding box center [171, 177] width 318 height 35
click at [123, 184] on input "[PERSON_NAME]" at bounding box center [171, 181] width 314 height 17
click at [492, 175] on button "Filtrar" at bounding box center [505, 182] width 26 height 14
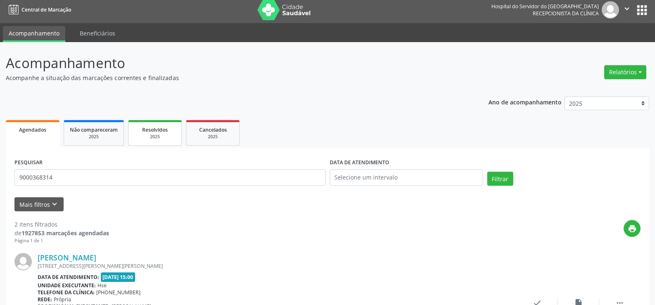
scroll to position [2, 0]
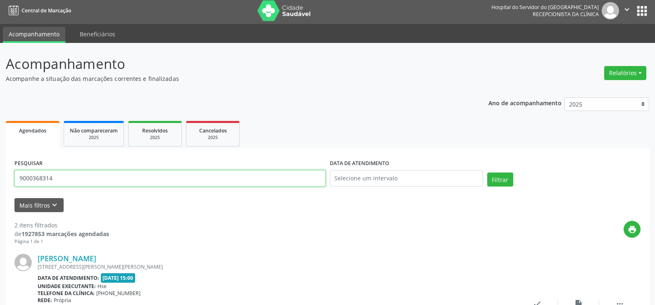
click at [147, 183] on input "9000368314" at bounding box center [169, 178] width 311 height 17
paste input "[PERSON_NAME]"
type input "[PERSON_NAME]"
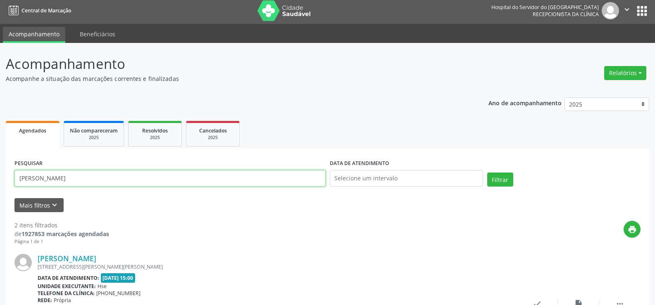
click at [487, 173] on button "Filtrar" at bounding box center [500, 180] width 26 height 14
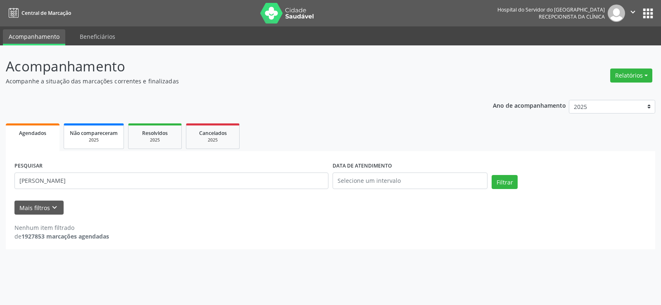
click at [105, 147] on link "Não compareceram 2025" at bounding box center [94, 137] width 60 height 26
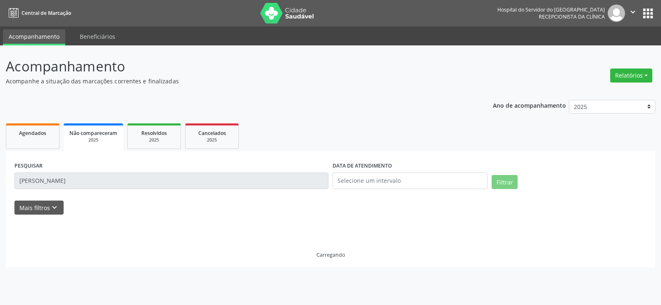
click at [127, 190] on div "PESQUISAR [PERSON_NAME]" at bounding box center [171, 177] width 318 height 35
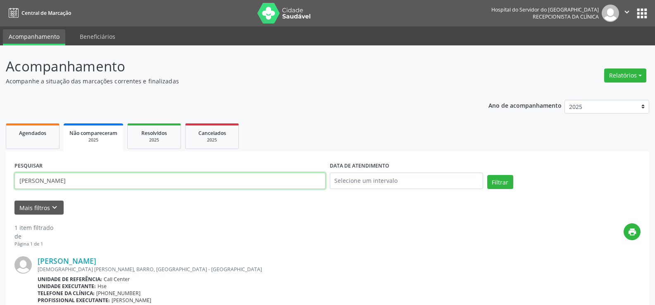
click at [124, 184] on input "[PERSON_NAME]" at bounding box center [169, 181] width 311 height 17
paste input "[PERSON_NAME]"
type input "[PERSON_NAME]"
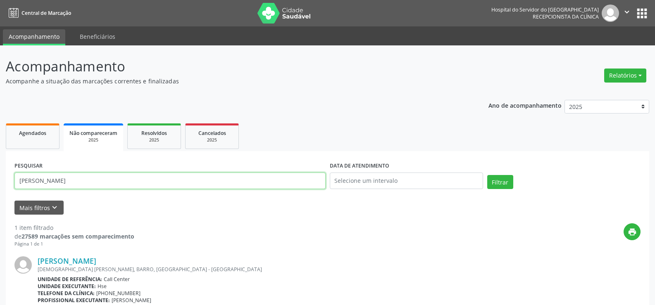
click at [487, 175] on button "Filtrar" at bounding box center [500, 182] width 26 height 14
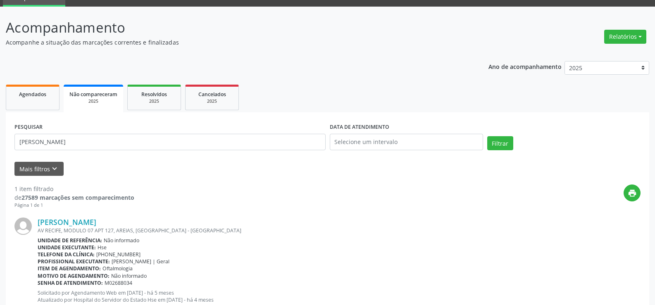
scroll to position [66, 0]
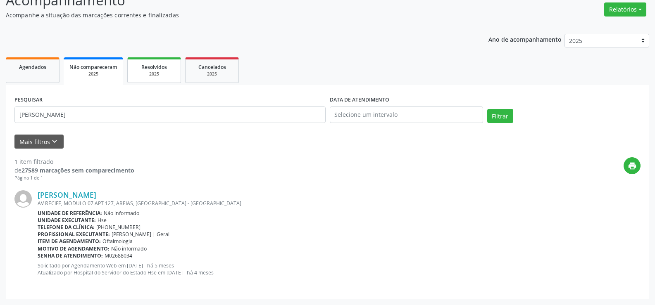
click at [153, 61] on link "Resolvidos 2025" at bounding box center [154, 70] width 54 height 26
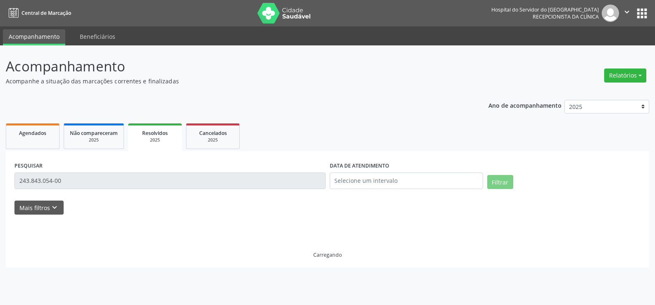
scroll to position [0, 0]
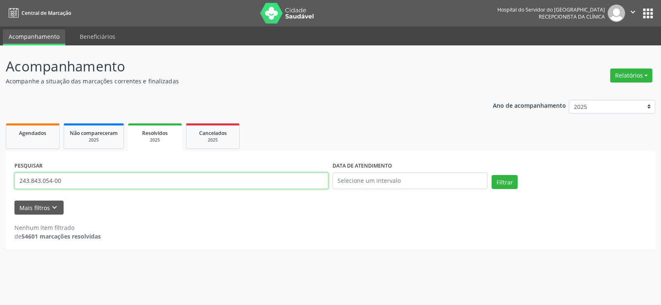
click at [115, 177] on input "243.843.054-00" at bounding box center [171, 181] width 314 height 17
paste input "[PERSON_NAME]"
click at [492, 175] on button "Filtrar" at bounding box center [505, 182] width 26 height 14
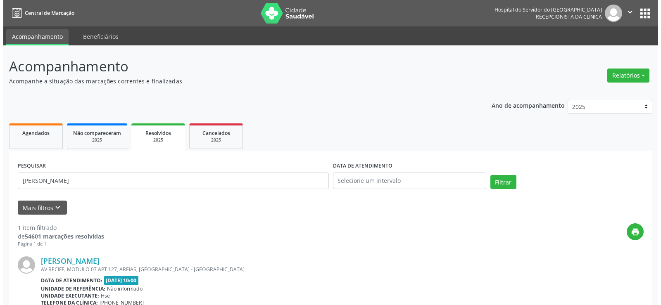
scroll to position [76, 0]
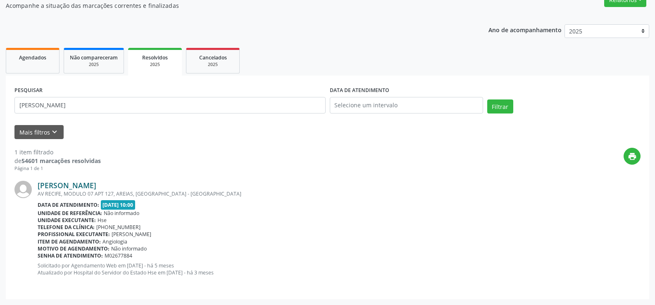
click at [96, 184] on link "[PERSON_NAME]" at bounding box center [67, 185] width 59 height 9
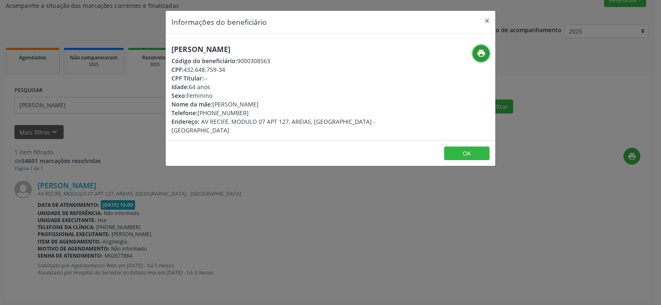
click at [488, 51] on button "print" at bounding box center [481, 53] width 17 height 17
click at [128, 160] on div "Informações do beneficiário × [PERSON_NAME] Código do beneficiário: 9000308563 …" at bounding box center [330, 152] width 661 height 305
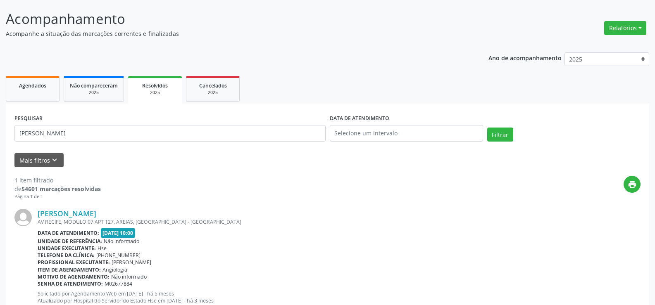
scroll to position [0, 0]
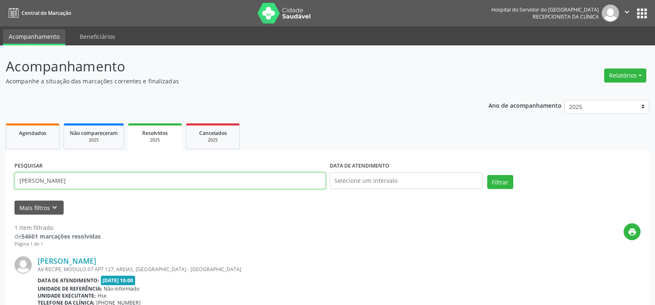
click at [126, 181] on input "[PERSON_NAME]" at bounding box center [169, 181] width 311 height 17
paste input "03130657487"
type input "03130657487"
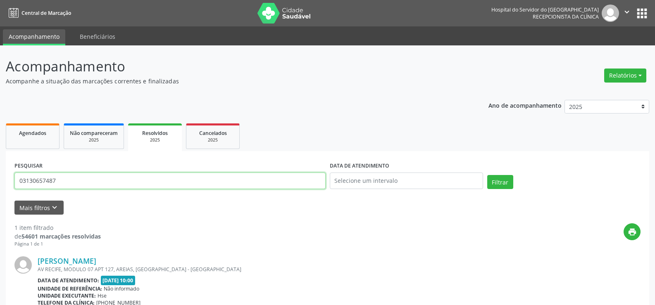
click at [487, 175] on button "Filtrar" at bounding box center [500, 182] width 26 height 14
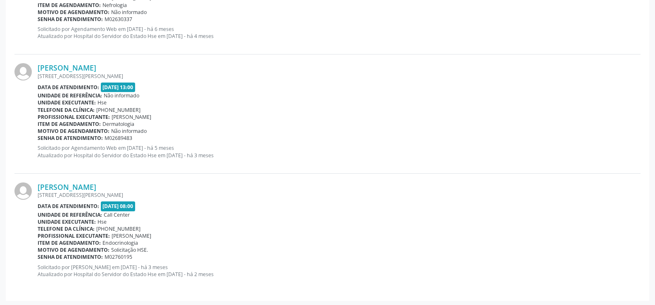
scroll to position [790, 0]
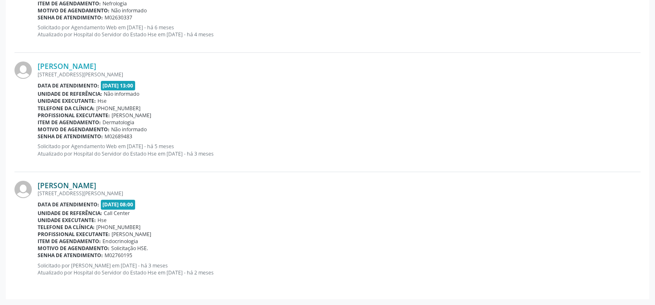
click at [81, 181] on link "[PERSON_NAME]" at bounding box center [67, 185] width 59 height 9
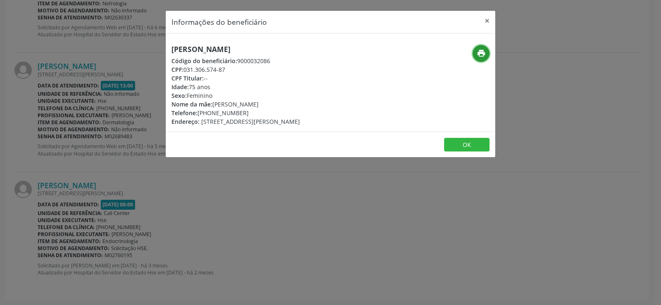
click at [483, 56] on icon "print" at bounding box center [481, 53] width 9 height 9
click at [485, 19] on button "×" at bounding box center [487, 21] width 17 height 20
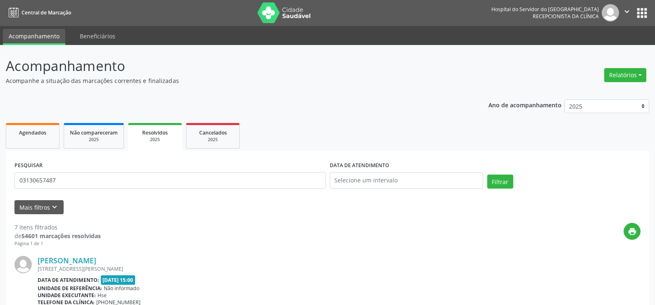
scroll to position [0, 0]
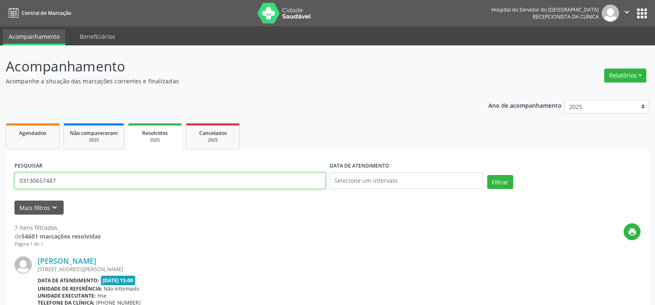
click at [105, 174] on input "03130657487" at bounding box center [169, 181] width 311 height 17
click at [108, 175] on input "03130657487" at bounding box center [169, 181] width 311 height 17
click at [109, 175] on input "03130657487" at bounding box center [169, 181] width 311 height 17
type input "j"
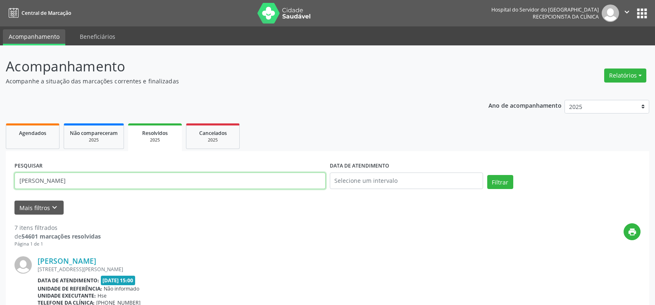
type input "[PERSON_NAME]"
click at [487, 175] on button "Filtrar" at bounding box center [500, 182] width 26 height 14
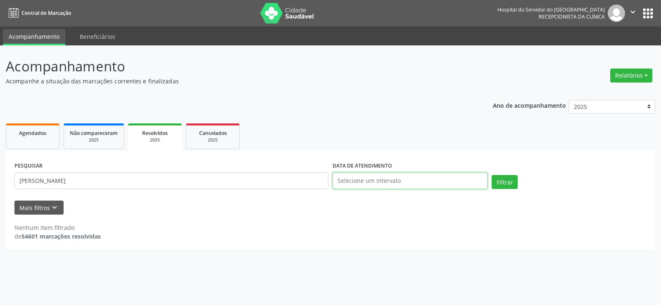
click at [356, 179] on input "text" at bounding box center [410, 181] width 155 height 17
click at [493, 126] on ul "Agendados Não compareceram 2025 Resolvidos 2025 Cancelados 2025" at bounding box center [331, 136] width 650 height 30
click at [505, 178] on button "Filtrar" at bounding box center [505, 182] width 26 height 14
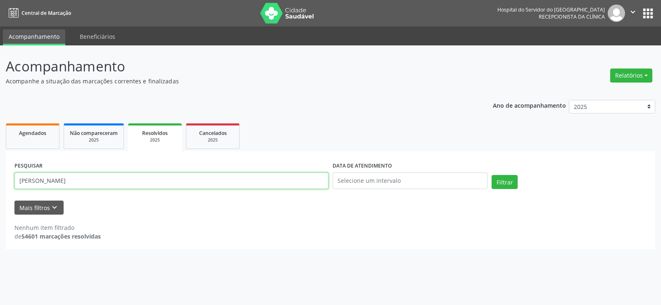
drag, startPoint x: 124, startPoint y: 177, endPoint x: 33, endPoint y: 176, distance: 90.9
click at [33, 176] on input "[PERSON_NAME]" at bounding box center [171, 181] width 314 height 17
click at [104, 180] on input "[PERSON_NAME]" at bounding box center [171, 181] width 314 height 17
drag, startPoint x: 122, startPoint y: 182, endPoint x: 0, endPoint y: 185, distance: 121.9
click at [0, 185] on div "Acompanhamento Acompanhe a situação das marcações correntes e finalizadas Relat…" at bounding box center [330, 175] width 661 height 260
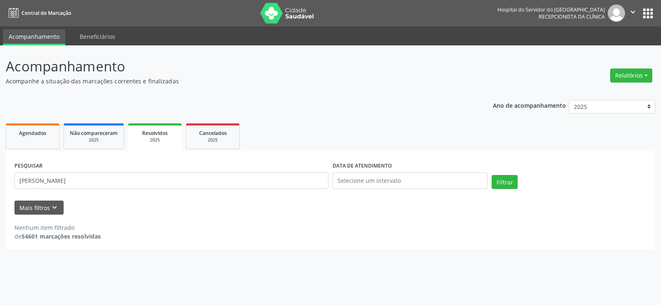
click at [202, 96] on div "Ano de acompanhamento 2025 2024 2023 2022 2021 Agendados Não compareceram 2025 …" at bounding box center [331, 172] width 650 height 156
click at [146, 178] on input "[PERSON_NAME]" at bounding box center [171, 181] width 314 height 17
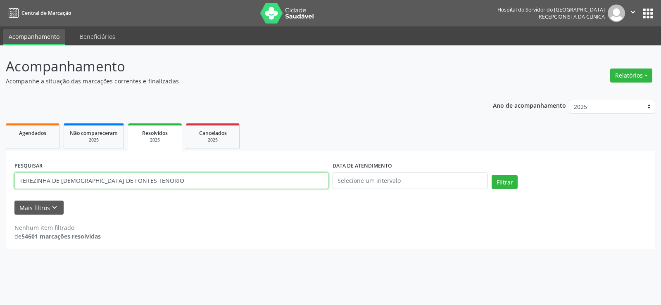
click at [492, 175] on button "Filtrar" at bounding box center [505, 182] width 26 height 14
click at [140, 186] on input "TEREZINHA DE [DEMOGRAPHIC_DATA] DE FONTES TENORIO" at bounding box center [171, 181] width 314 height 17
drag, startPoint x: 155, startPoint y: 180, endPoint x: 15, endPoint y: 173, distance: 139.8
click at [15, 173] on input "TEREZINHA DE [DEMOGRAPHIC_DATA] DE FONTES TENORIO" at bounding box center [171, 181] width 314 height 17
type input "[PERSON_NAME][DATE] PA"
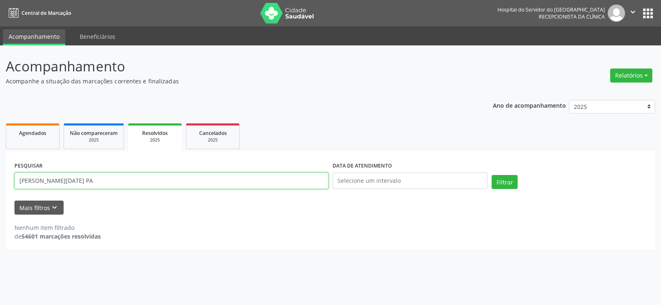
click at [492, 175] on button "Filtrar" at bounding box center [505, 182] width 26 height 14
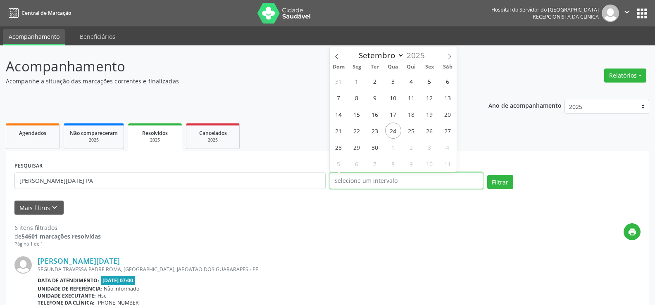
click at [391, 185] on input "text" at bounding box center [406, 181] width 153 height 17
click at [392, 135] on span "24" at bounding box center [393, 131] width 16 height 16
type input "[DATE]"
click at [392, 135] on span "24" at bounding box center [393, 131] width 16 height 16
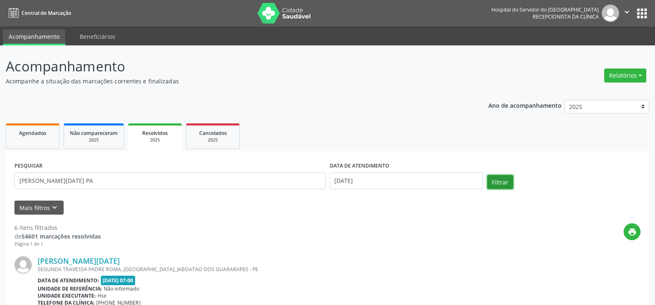
click at [497, 181] on button "Filtrar" at bounding box center [500, 182] width 26 height 14
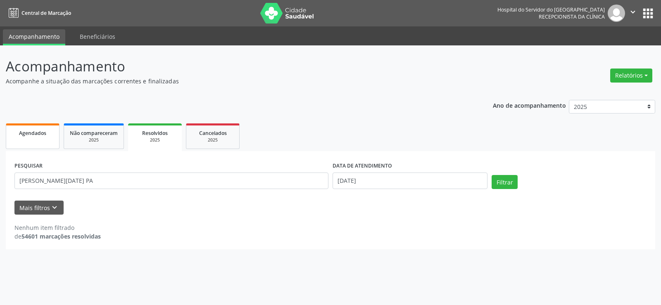
click at [35, 139] on link "Agendados" at bounding box center [33, 137] width 54 height 26
drag, startPoint x: 148, startPoint y: 180, endPoint x: 0, endPoint y: 189, distance: 148.2
click at [0, 189] on div "Acompanhamento Acompanhe a situação das marcações correntes e finalizadas Relat…" at bounding box center [330, 175] width 661 height 260
click at [501, 184] on button "Filtrar" at bounding box center [505, 182] width 26 height 14
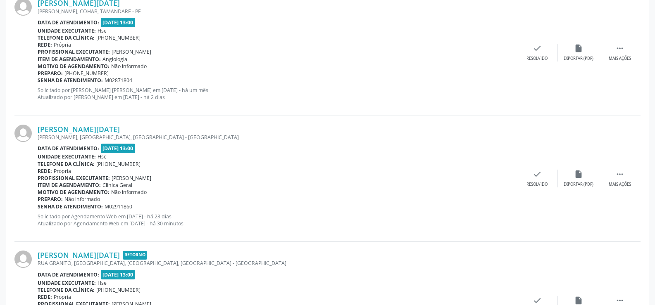
scroll to position [252, 0]
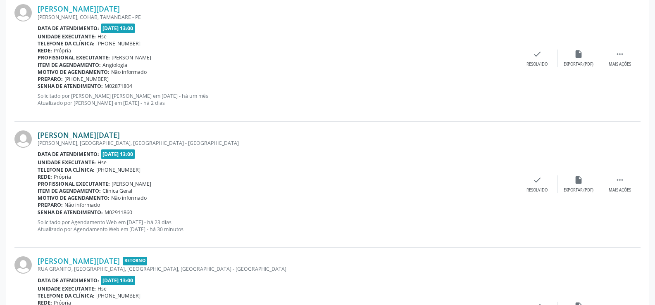
click at [120, 133] on link "[PERSON_NAME][DATE]" at bounding box center [79, 135] width 82 height 9
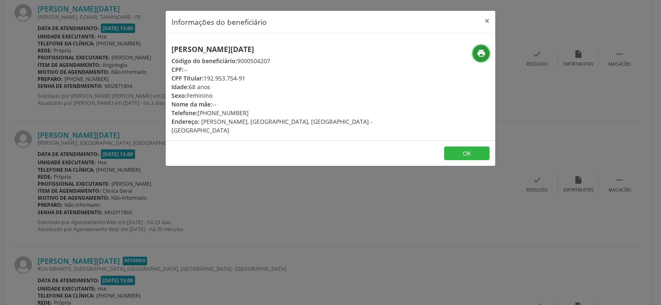
click at [478, 55] on icon "print" at bounding box center [481, 53] width 9 height 9
click at [487, 19] on button "×" at bounding box center [487, 21] width 17 height 20
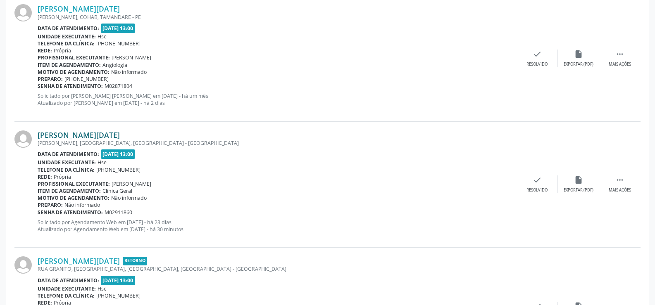
click at [118, 136] on link "[PERSON_NAME][DATE]" at bounding box center [79, 135] width 82 height 9
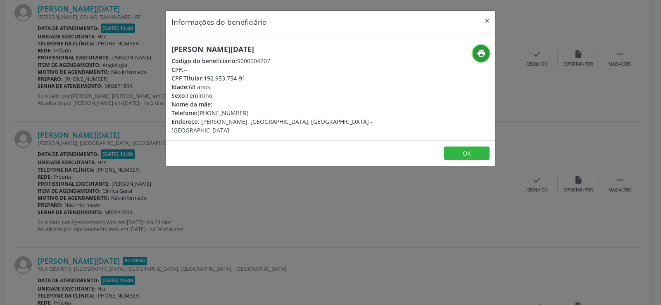
click at [484, 55] on icon "print" at bounding box center [481, 53] width 9 height 9
click at [487, 20] on button "×" at bounding box center [487, 21] width 17 height 20
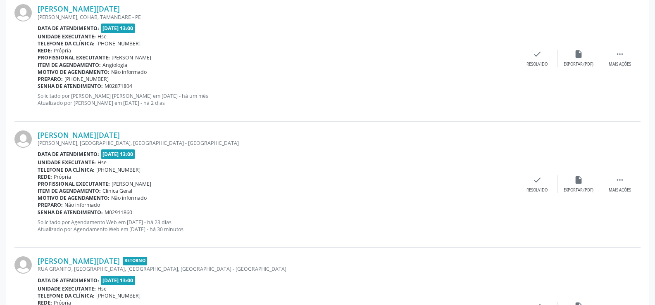
drag, startPoint x: 134, startPoint y: 304, endPoint x: 237, endPoint y: 283, distance: 104.6
click at [237, 283] on div "Data de atendimento: [DATE] 13:00" at bounding box center [277, 281] width 479 height 10
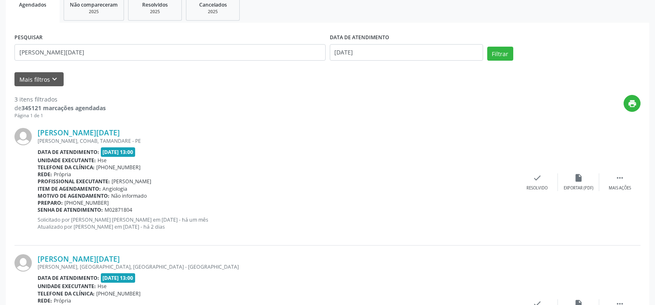
scroll to position [0, 0]
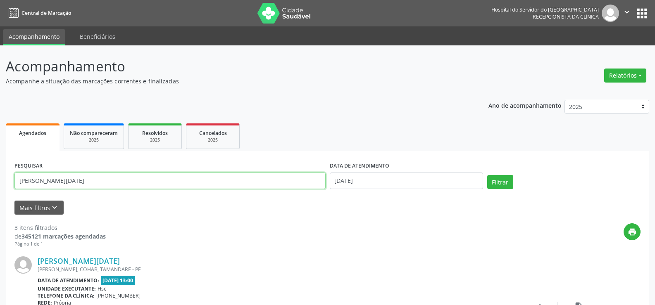
click at [185, 184] on input "[PERSON_NAME][DATE]" at bounding box center [169, 181] width 311 height 17
click at [487, 175] on button "Filtrar" at bounding box center [500, 182] width 26 height 14
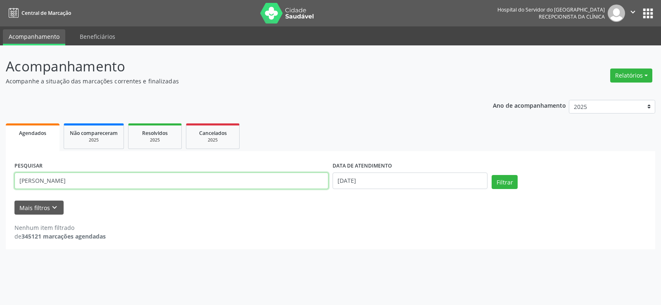
click at [185, 184] on input "[PERSON_NAME]" at bounding box center [171, 181] width 314 height 17
type input "[PERSON_NAME]"
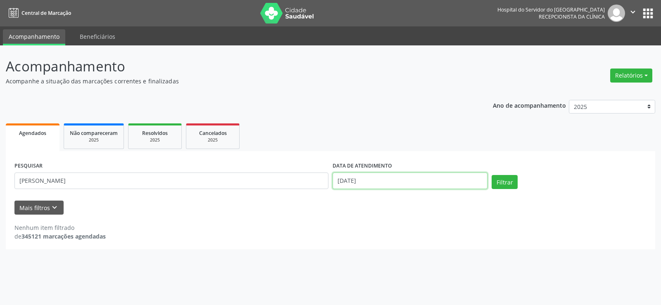
click at [355, 181] on input "[DATE]" at bounding box center [410, 181] width 155 height 17
click at [373, 180] on input "[DATE]" at bounding box center [410, 181] width 155 height 17
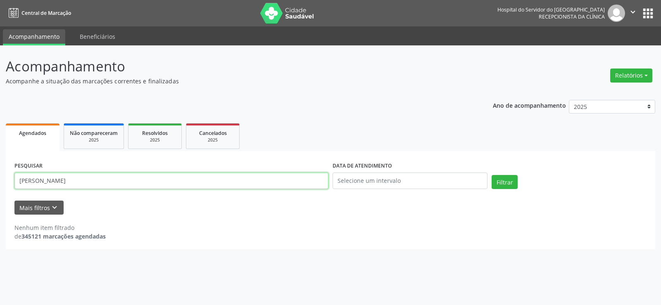
click at [214, 184] on input "[PERSON_NAME]" at bounding box center [171, 181] width 314 height 17
click at [492, 175] on button "Filtrar" at bounding box center [505, 182] width 26 height 14
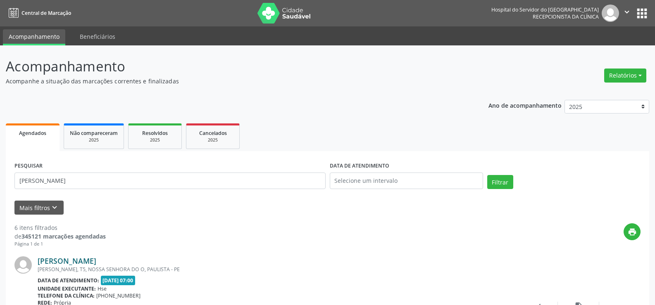
click at [96, 262] on link "[PERSON_NAME]" at bounding box center [67, 261] width 59 height 9
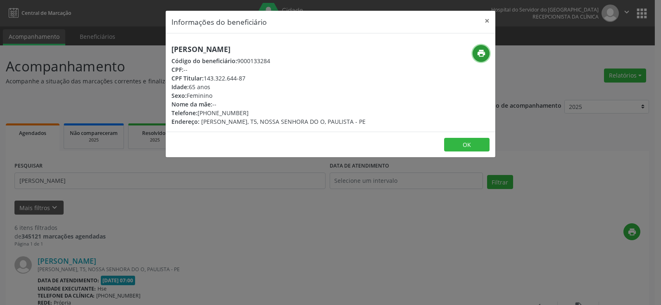
click at [479, 57] on icon "print" at bounding box center [481, 53] width 9 height 9
click at [263, 225] on div "Informações do beneficiário × [PERSON_NAME] Código do beneficiário: 9000133284 …" at bounding box center [330, 152] width 661 height 305
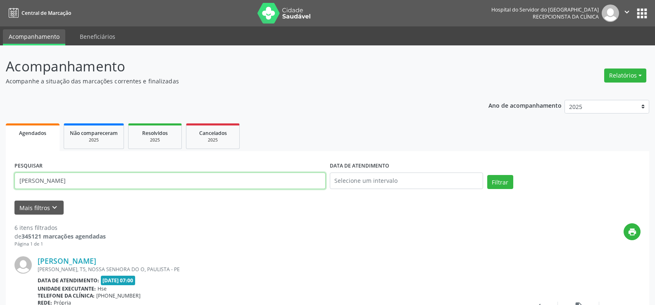
click at [96, 180] on input "[PERSON_NAME]" at bounding box center [169, 181] width 311 height 17
paste input "[PERSON_NAME] [PERSON_NAME]"
type input "[PERSON_NAME] [PERSON_NAME]"
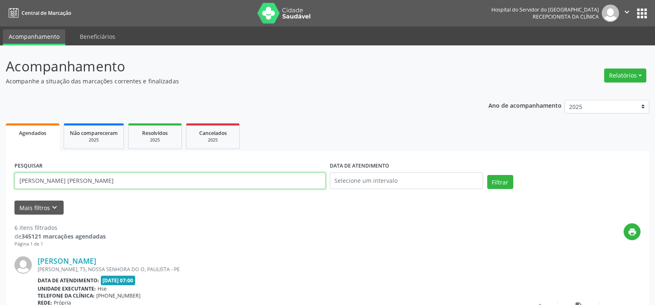
click at [487, 175] on button "Filtrar" at bounding box center [500, 182] width 26 height 14
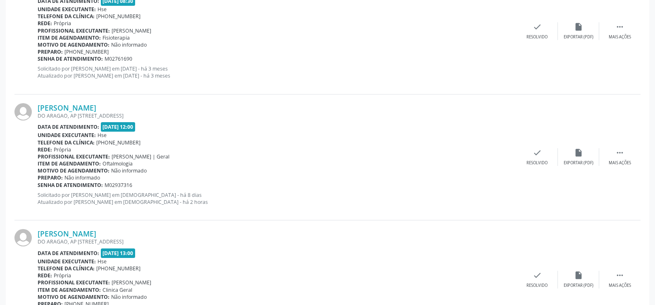
scroll to position [1549, 0]
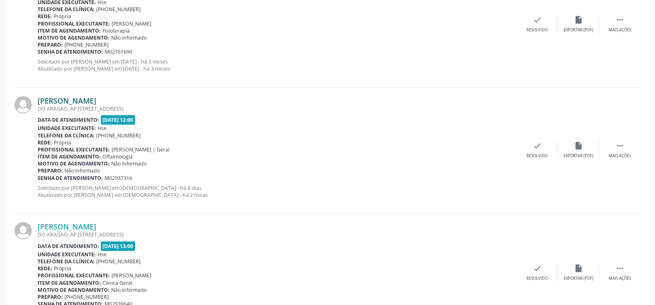
click at [96, 99] on link "[PERSON_NAME]" at bounding box center [67, 100] width 59 height 9
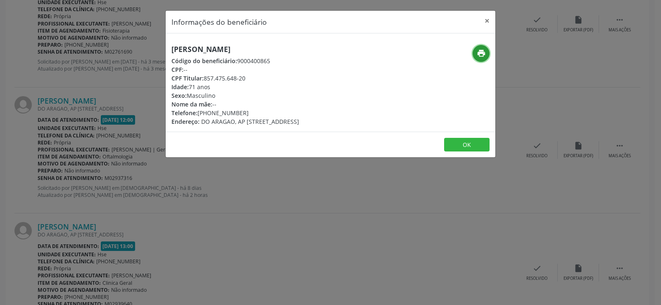
click at [486, 55] on button "print" at bounding box center [481, 53] width 17 height 17
click at [180, 45] on h5 "[PERSON_NAME]" at bounding box center [235, 49] width 128 height 9
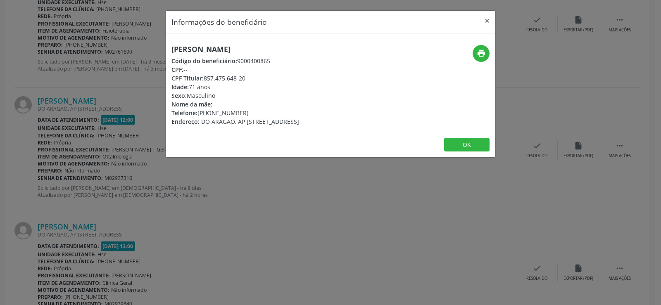
click at [180, 45] on h5 "[PERSON_NAME]" at bounding box center [235, 49] width 128 height 9
click at [84, 80] on div "Informações do beneficiário × [PERSON_NAME] Código do beneficiário: 9000400865 …" at bounding box center [330, 152] width 661 height 305
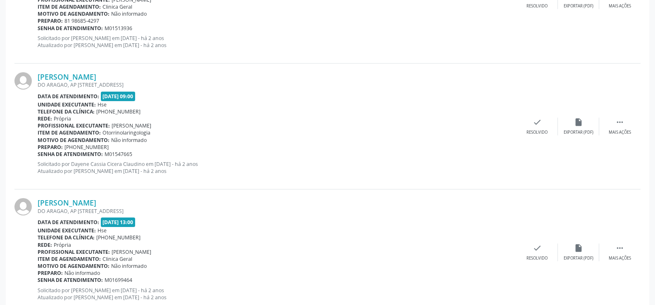
scroll to position [1053, 0]
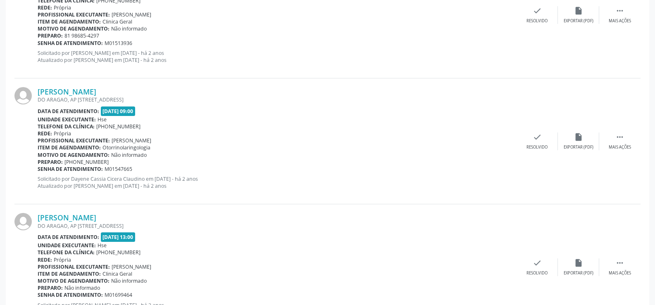
click at [106, 96] on div "DO ARAGAO, AP [STREET_ADDRESS]" at bounding box center [277, 99] width 479 height 7
click at [96, 96] on link "[PERSON_NAME]" at bounding box center [67, 91] width 59 height 9
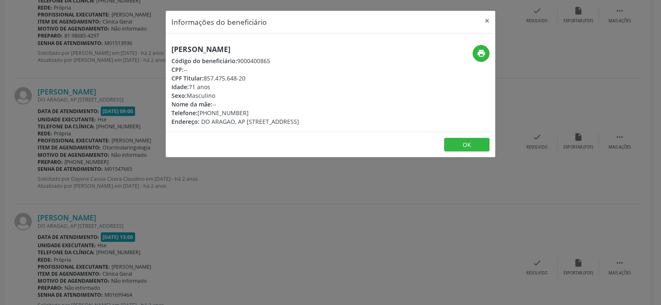
click at [109, 96] on div "Informações do beneficiário × [PERSON_NAME] Código do beneficiário: 9000400865 …" at bounding box center [330, 152] width 661 height 305
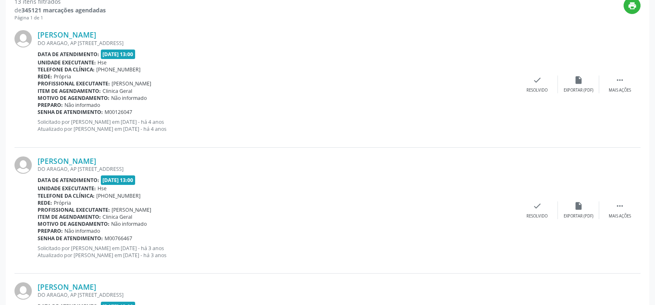
scroll to position [0, 0]
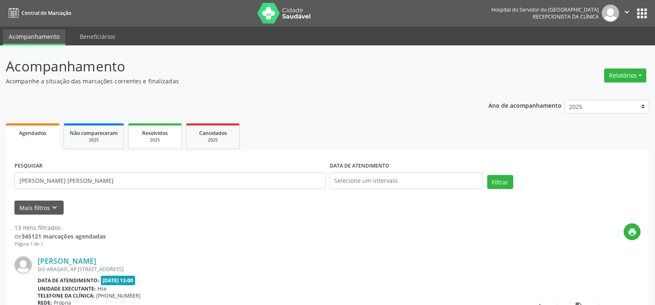
click at [157, 139] on div "2025" at bounding box center [154, 140] width 41 height 6
select select "8"
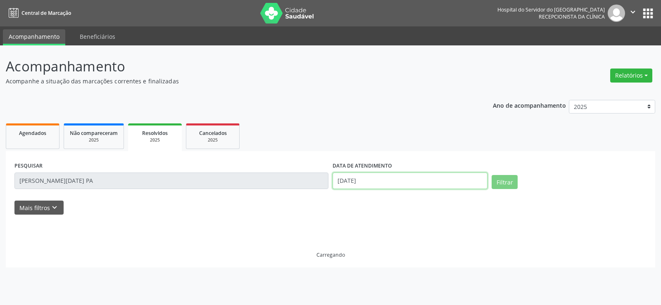
click at [359, 187] on input "[DATE]" at bounding box center [410, 181] width 155 height 17
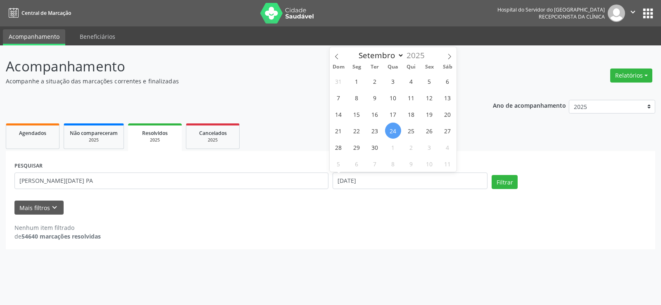
click at [392, 134] on span "24" at bounding box center [393, 131] width 16 height 16
type input "[DATE]"
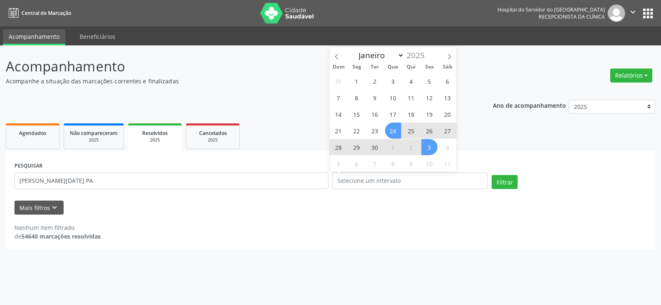
click at [475, 146] on ul "Agendados Não compareceram 2025 Resolvidos 2025 Cancelados 2025" at bounding box center [331, 136] width 650 height 30
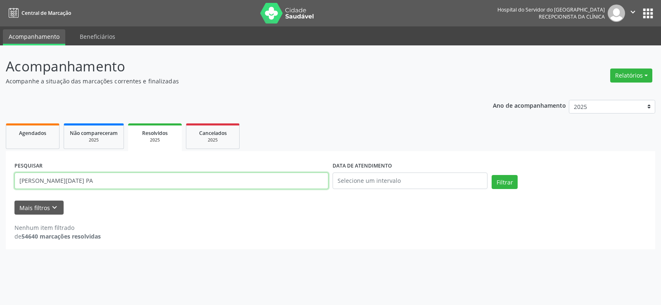
click at [193, 179] on input "[PERSON_NAME][DATE] PA" at bounding box center [171, 181] width 314 height 17
paste input "[PERSON_NAME]"
type input "[PERSON_NAME]"
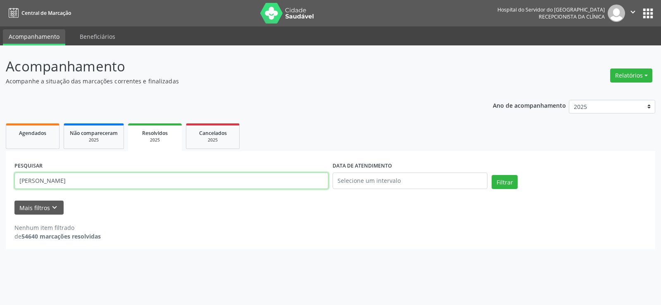
click at [492, 175] on button "Filtrar" at bounding box center [505, 182] width 26 height 14
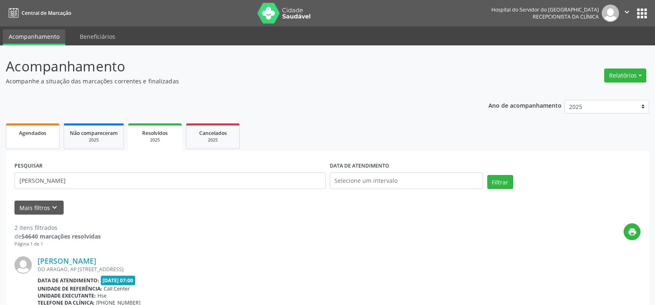
click at [50, 145] on link "Agendados" at bounding box center [33, 137] width 54 height 26
select select "8"
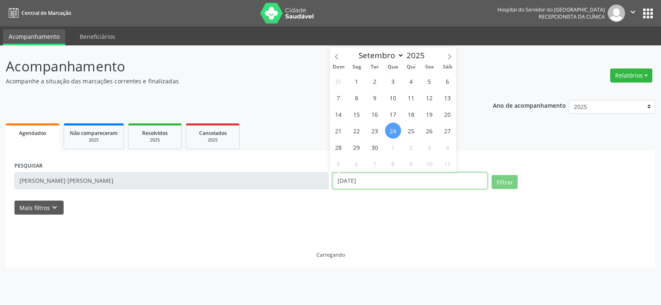
click at [350, 181] on input "[DATE]" at bounding box center [410, 181] width 155 height 17
click at [395, 135] on span "24" at bounding box center [393, 131] width 16 height 16
type input "[DATE]"
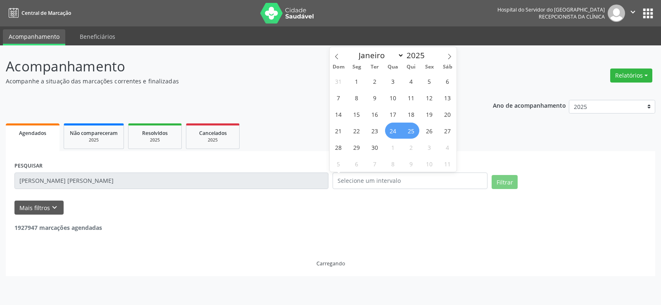
click at [495, 132] on ul "Agendados Não compareceram 2025 Resolvidos 2025 Cancelados 2025" at bounding box center [331, 136] width 650 height 30
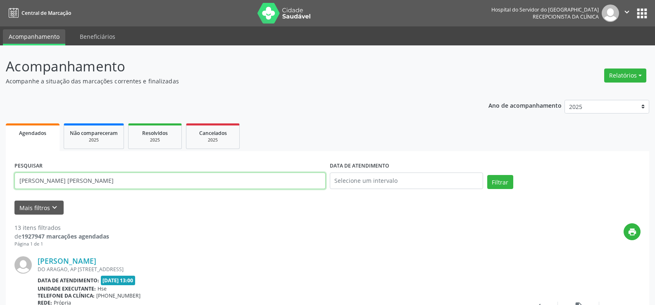
drag, startPoint x: 117, startPoint y: 181, endPoint x: 0, endPoint y: 110, distance: 137.0
type input "[PERSON_NAME][DATE]"
click at [487, 175] on button "Filtrar" at bounding box center [500, 182] width 26 height 14
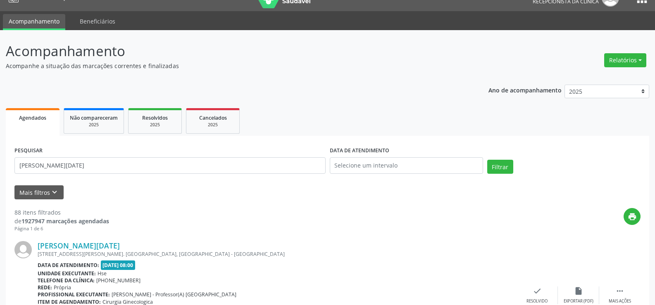
scroll to position [41, 0]
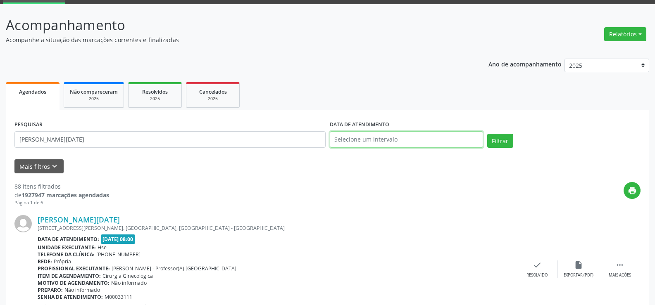
click at [366, 136] on input "text" at bounding box center [406, 139] width 153 height 17
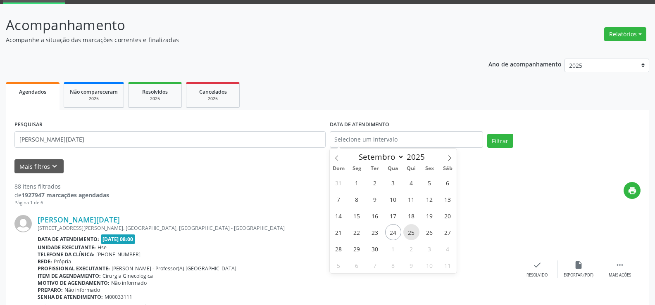
click at [410, 236] on span "25" at bounding box center [411, 232] width 16 height 16
type input "[DATE]"
click at [410, 236] on span "25" at bounding box center [411, 232] width 16 height 16
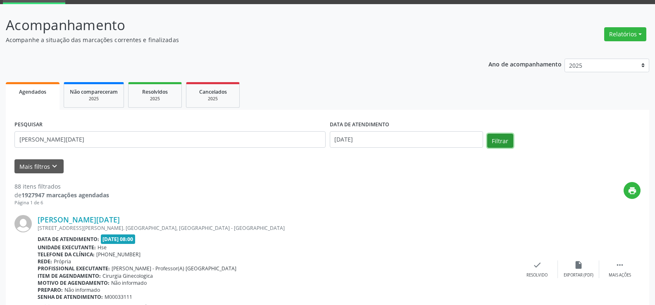
click at [502, 140] on button "Filtrar" at bounding box center [500, 141] width 26 height 14
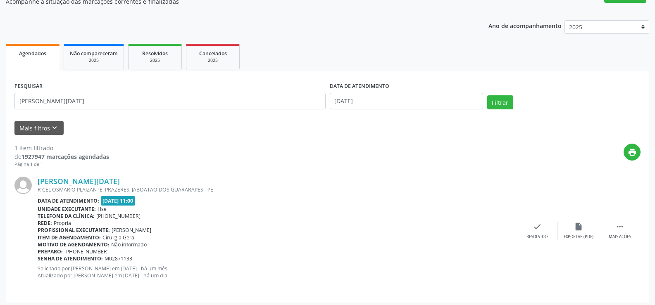
scroll to position [83, 0]
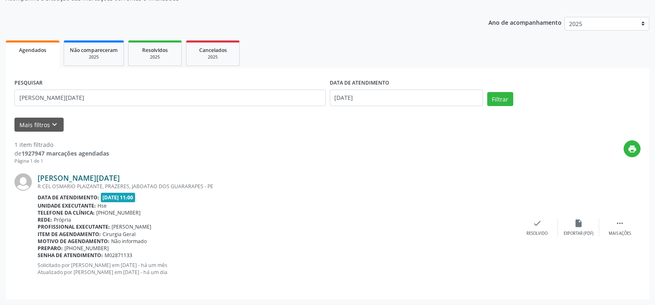
click at [65, 173] on div "[PERSON_NAME][DATE] R CEL OSMARIO PLAIZANTE, PRAZERES, JABOATAO DOS GUARARAPES …" at bounding box center [327, 228] width 626 height 126
click at [65, 174] on link "[PERSON_NAME][DATE]" at bounding box center [79, 178] width 82 height 9
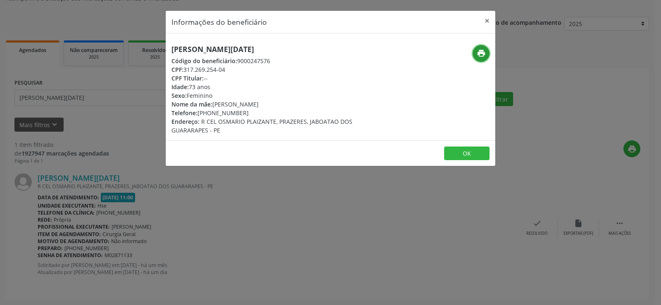
click at [481, 60] on button "print" at bounding box center [481, 53] width 17 height 17
drag, startPoint x: 276, startPoint y: 62, endPoint x: 234, endPoint y: 64, distance: 42.6
click at [234, 64] on div "Código do beneficiário: 9000247576" at bounding box center [275, 61] width 208 height 9
click at [288, 55] on div "[PERSON_NAME][DATE] Código do beneficiário: 9000247576 CPF: 317.269.254-04 CPF …" at bounding box center [275, 90] width 208 height 90
drag, startPoint x: 287, startPoint y: 56, endPoint x: 236, endPoint y: 62, distance: 51.2
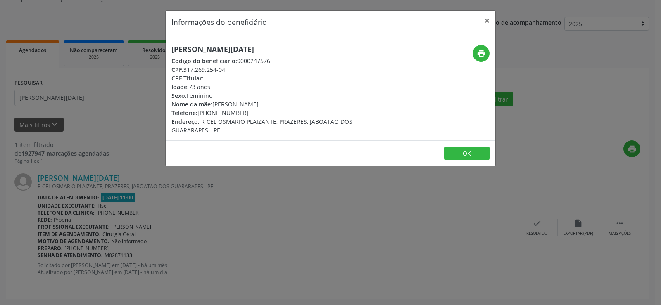
click at [236, 62] on div "[PERSON_NAME][DATE] Código do beneficiário: 9000247576 CPF: 317.269.254-04 CPF …" at bounding box center [275, 90] width 208 height 90
click at [485, 19] on button "×" at bounding box center [487, 21] width 17 height 20
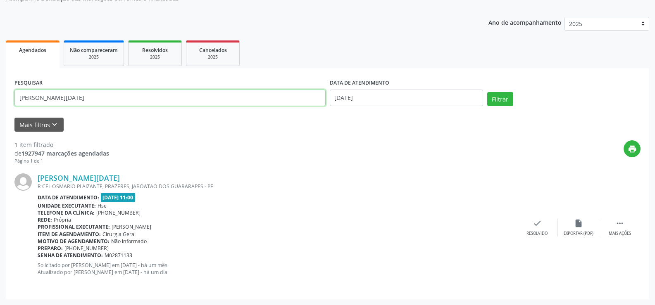
drag, startPoint x: 155, startPoint y: 106, endPoint x: 0, endPoint y: 67, distance: 160.1
click at [0, 67] on div "Acompanhamento Acompanhe a situação das marcações correntes e finalizadas Relat…" at bounding box center [327, 133] width 655 height 343
paste input "9000247576"
type input "9000247576"
click at [386, 110] on div "DATA DE ATENDIMENTO [DATE]" at bounding box center [406, 94] width 157 height 35
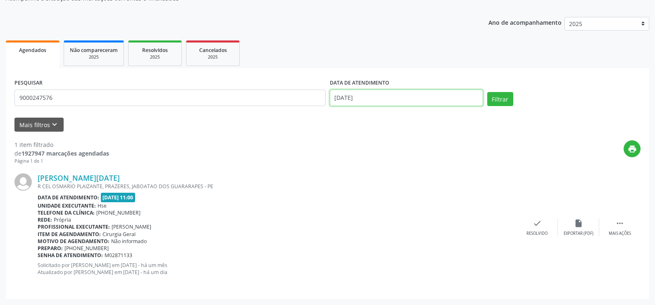
drag, startPoint x: 381, startPoint y: 100, endPoint x: 375, endPoint y: 109, distance: 10.1
click at [381, 100] on input "[DATE]" at bounding box center [406, 98] width 153 height 17
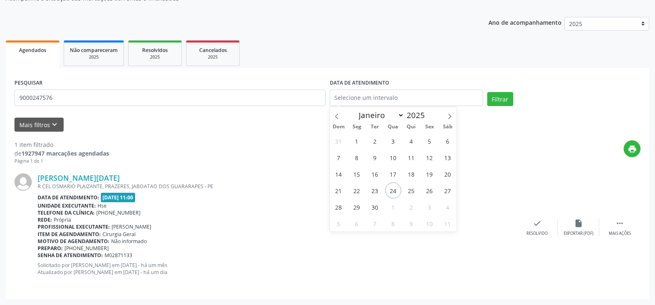
click at [417, 61] on ul "Agendados Não compareceram 2025 Resolvidos 2025 Cancelados 2025" at bounding box center [327, 53] width 643 height 30
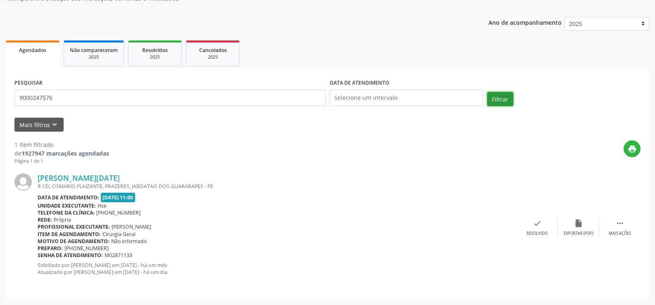
click at [500, 100] on button "Filtrar" at bounding box center [500, 99] width 26 height 14
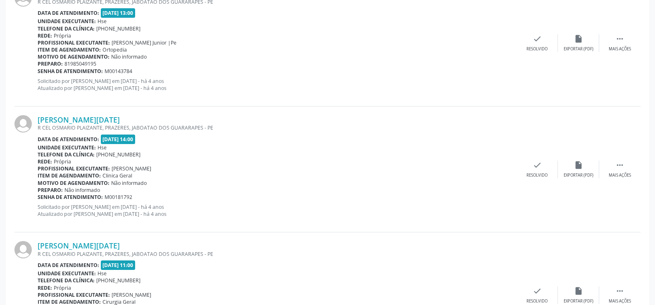
scroll to position [462, 0]
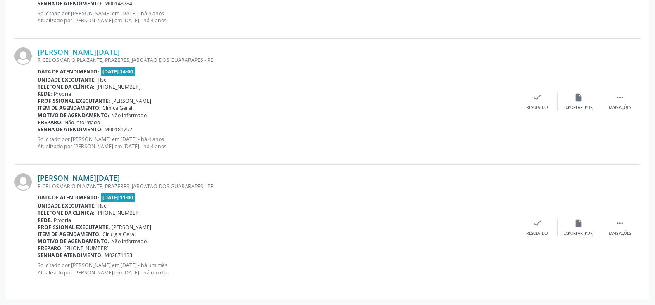
drag, startPoint x: 108, startPoint y: 177, endPoint x: 38, endPoint y: 179, distance: 70.7
click at [38, 179] on div "[PERSON_NAME][DATE]" at bounding box center [277, 178] width 479 height 9
drag, startPoint x: 104, startPoint y: 174, endPoint x: 94, endPoint y: 172, distance: 9.6
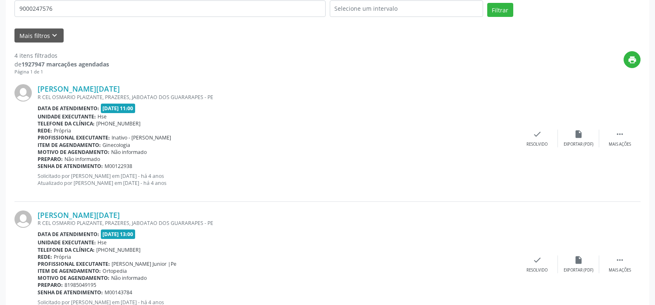
scroll to position [0, 0]
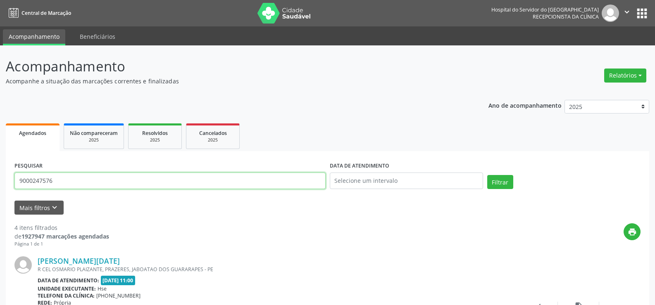
drag, startPoint x: 143, startPoint y: 180, endPoint x: 2, endPoint y: 127, distance: 150.9
paste input "[PERSON_NAME]"
click at [487, 175] on button "Filtrar" at bounding box center [500, 182] width 26 height 14
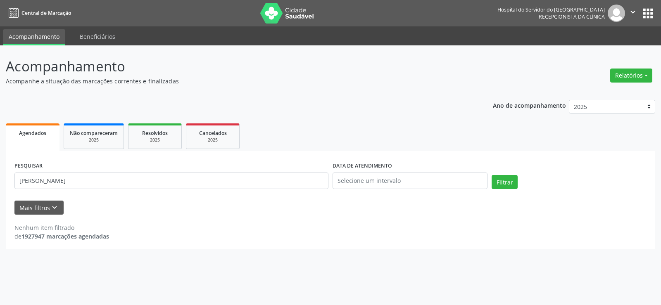
click at [110, 171] on div "PESQUISAR [PERSON_NAME]" at bounding box center [171, 177] width 318 height 35
click at [120, 181] on input "[PERSON_NAME]" at bounding box center [171, 181] width 314 height 17
click at [492, 175] on button "Filtrar" at bounding box center [505, 182] width 26 height 14
drag, startPoint x: 104, startPoint y: 184, endPoint x: 0, endPoint y: 181, distance: 103.7
click at [0, 181] on div "Acompanhamento Acompanhe a situação das marcações correntes e finalizadas Relat…" at bounding box center [330, 175] width 661 height 260
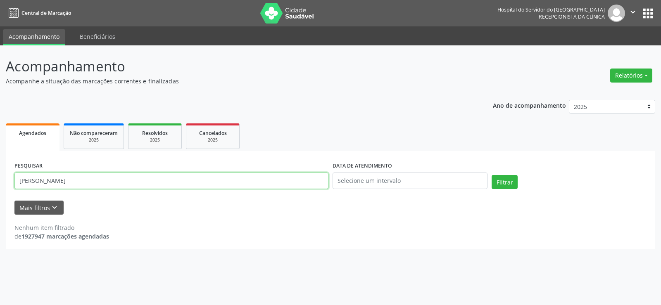
paste input "[PERSON_NAME]"
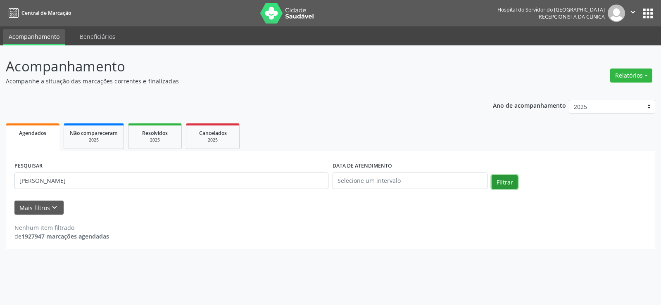
click at [500, 182] on button "Filtrar" at bounding box center [505, 182] width 26 height 14
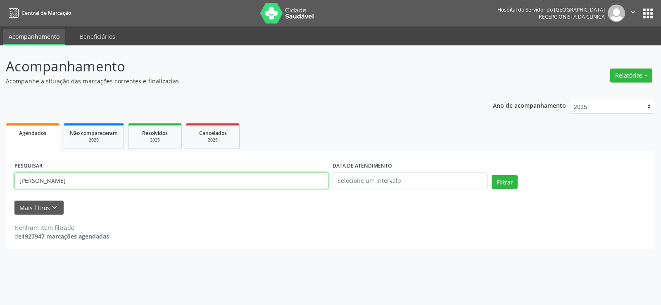
click at [176, 183] on input "[PERSON_NAME]" at bounding box center [171, 181] width 314 height 17
click at [492, 175] on button "Filtrar" at bounding box center [505, 182] width 26 height 14
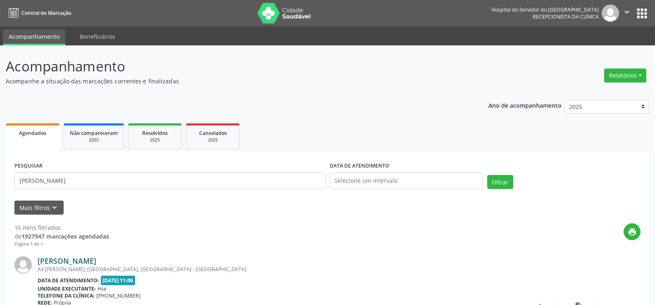
click at [96, 259] on link "[PERSON_NAME]" at bounding box center [67, 261] width 59 height 9
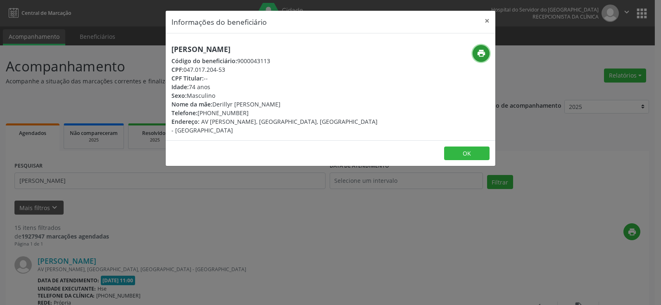
click at [478, 52] on icon "print" at bounding box center [481, 53] width 9 height 9
click at [485, 23] on button "×" at bounding box center [487, 21] width 17 height 20
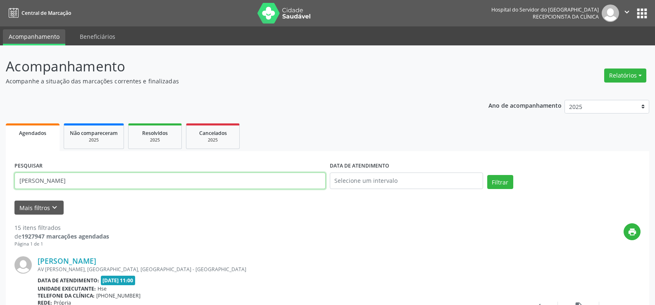
drag, startPoint x: 124, startPoint y: 186, endPoint x: 14, endPoint y: 186, distance: 109.5
click at [14, 186] on input "[PERSON_NAME]" at bounding box center [169, 181] width 311 height 17
paste input "[PERSON_NAME]"
type input "[PERSON_NAME]"
click at [501, 178] on button "Filtrar" at bounding box center [500, 182] width 26 height 14
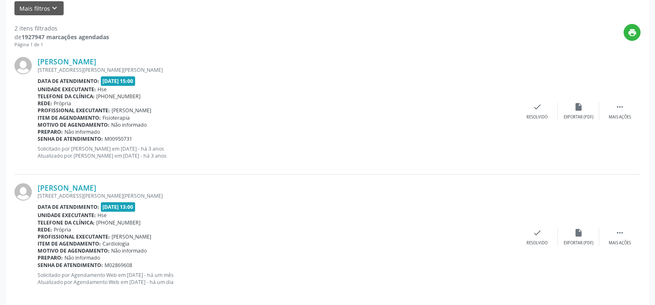
scroll to position [209, 0]
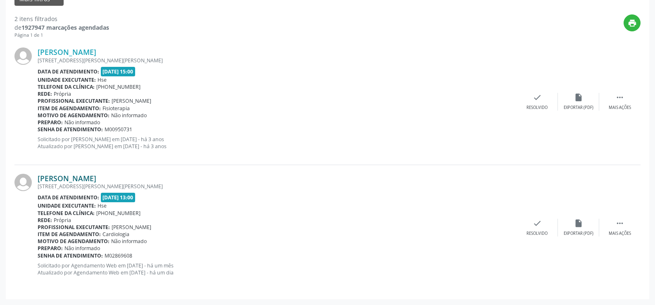
drag, startPoint x: 128, startPoint y: 181, endPoint x: 49, endPoint y: 176, distance: 79.1
click at [50, 176] on div "[PERSON_NAME]" at bounding box center [277, 178] width 479 height 9
click at [55, 162] on div "[PERSON_NAME] [STREET_ADDRESS][PERSON_NAME] Data de atendimento: [DATE] 15:00 U…" at bounding box center [327, 102] width 626 height 126
drag, startPoint x: 133, startPoint y: 177, endPoint x: 32, endPoint y: 181, distance: 100.5
click at [32, 181] on div "[PERSON_NAME] [STREET_ADDRESS][PERSON_NAME] Data de atendimento: [DATE] 13:00 U…" at bounding box center [327, 228] width 626 height 126
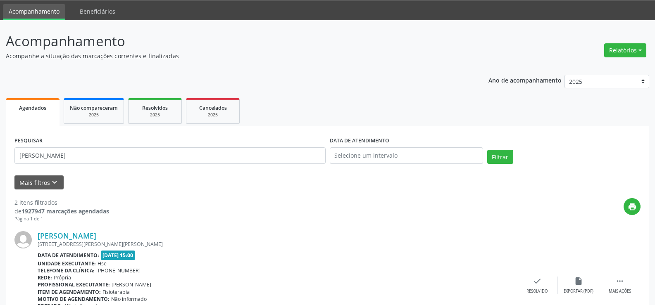
scroll to position [2, 0]
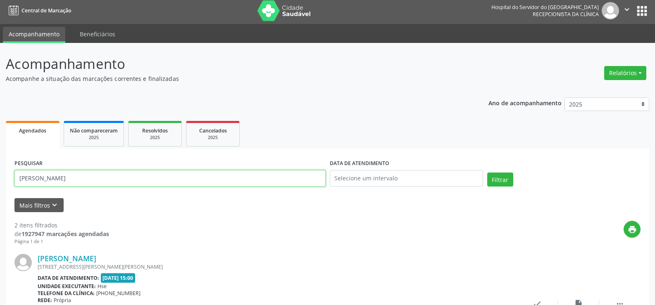
drag, startPoint x: 115, startPoint y: 176, endPoint x: 0, endPoint y: 178, distance: 115.3
click at [0, 178] on div "Acompanhamento Acompanhe a situação das marcações correntes e finalizadas Relat…" at bounding box center [327, 277] width 655 height 469
click at [487, 173] on button "Filtrar" at bounding box center [500, 180] width 26 height 14
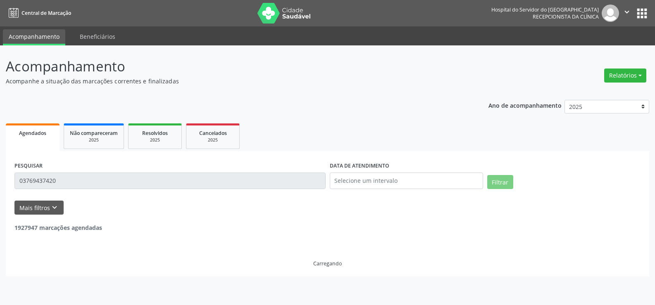
scroll to position [0, 0]
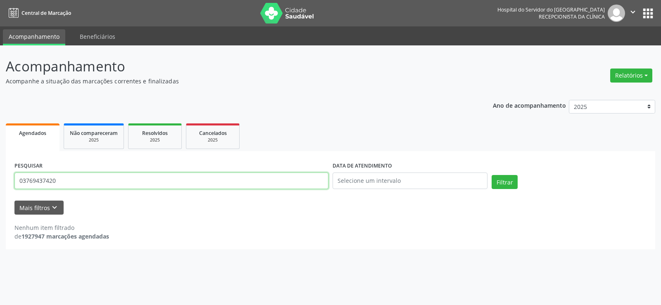
click at [24, 182] on input "03769437420" at bounding box center [171, 181] width 314 height 17
click at [492, 175] on button "Filtrar" at bounding box center [505, 182] width 26 height 14
drag, startPoint x: 88, startPoint y: 181, endPoint x: 15, endPoint y: 181, distance: 72.7
click at [15, 181] on input "3769437420" at bounding box center [171, 181] width 314 height 17
paste input "[PERSON_NAME]"
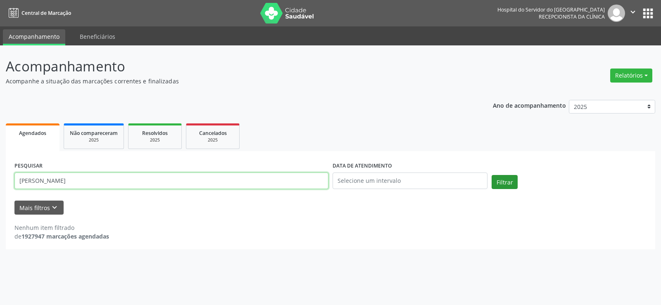
type input "[PERSON_NAME]"
click at [514, 178] on button "Filtrar" at bounding box center [505, 182] width 26 height 14
drag, startPoint x: 115, startPoint y: 182, endPoint x: 0, endPoint y: 183, distance: 114.9
click at [0, 183] on div "Acompanhamento Acompanhe a situação das marcações correntes e finalizadas Relat…" at bounding box center [330, 175] width 661 height 260
click at [642, 77] on button "Relatórios" at bounding box center [631, 76] width 42 height 14
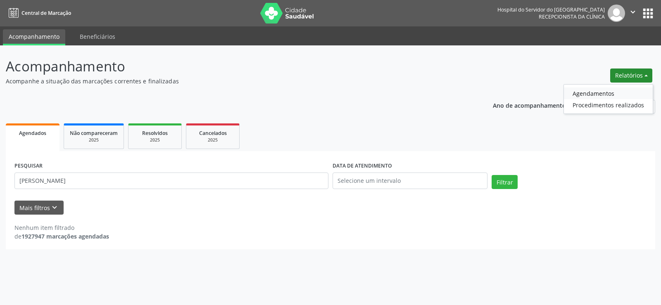
click at [644, 97] on link "Agendamentos" at bounding box center [608, 94] width 89 height 12
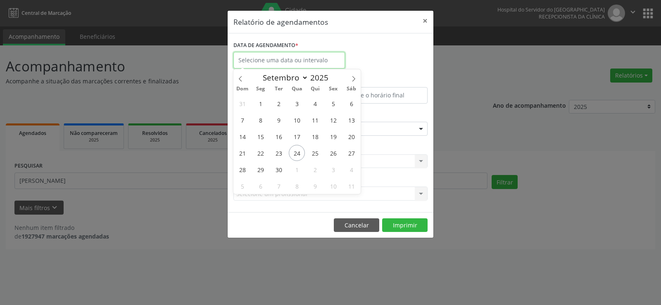
click at [287, 57] on input "text" at bounding box center [289, 60] width 112 height 17
click at [351, 155] on span "27" at bounding box center [351, 153] width 16 height 16
type input "[DATE]"
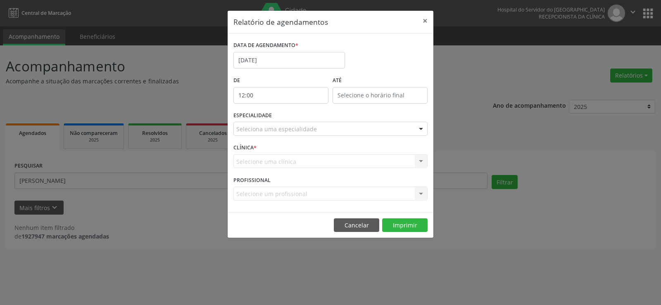
click at [297, 94] on input "12:00" at bounding box center [280, 95] width 95 height 17
click at [291, 117] on span at bounding box center [293, 117] width 6 height 8
type input "11:00"
type input "11"
click at [291, 117] on span at bounding box center [293, 117] width 6 height 8
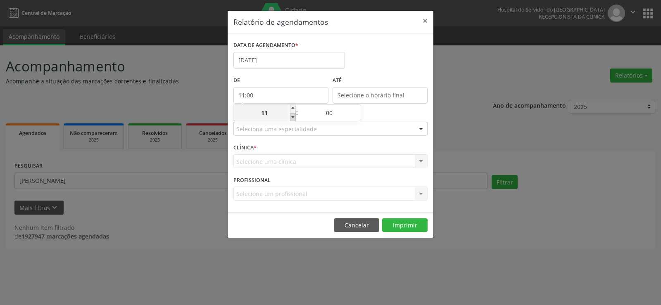
type input "10:00"
type input "10"
click at [291, 117] on span at bounding box center [293, 117] width 6 height 8
type input "09:00"
type input "09"
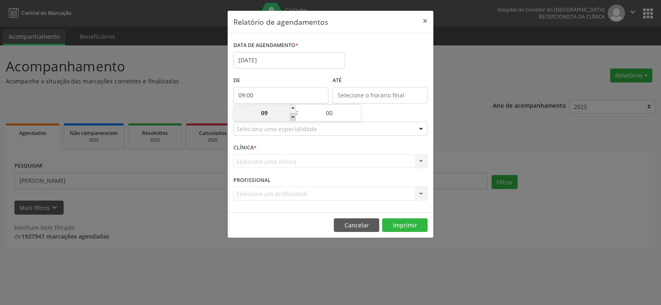
click at [291, 117] on span at bounding box center [293, 117] width 6 height 8
type input "08:00"
type input "08"
click at [291, 117] on span at bounding box center [293, 117] width 6 height 8
type input "07:00"
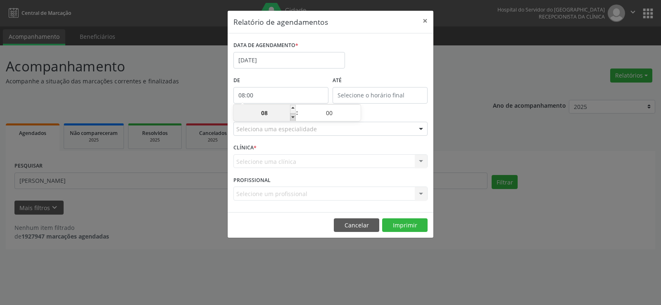
type input "07"
click at [291, 117] on span at bounding box center [293, 117] width 6 height 8
type input "06:00"
type input "06"
click at [354, 92] on input "text" at bounding box center [380, 95] width 95 height 17
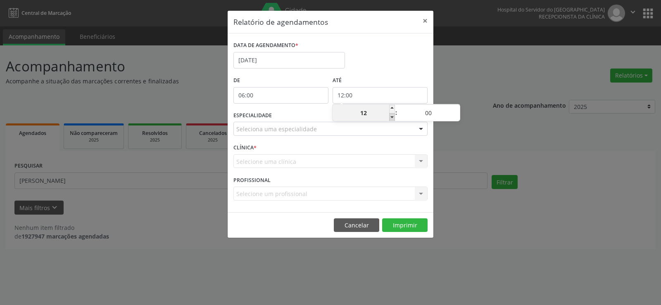
click at [393, 116] on span at bounding box center [392, 117] width 6 height 8
type input "11:00"
type input "11"
click at [393, 116] on span at bounding box center [392, 117] width 6 height 8
type input "10:00"
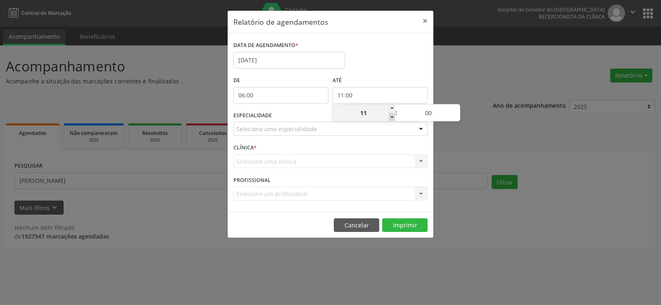
type input "10"
click at [459, 105] on span at bounding box center [457, 109] width 6 height 8
type input "10:05"
type input "05"
click at [459, 105] on span at bounding box center [457, 109] width 6 height 8
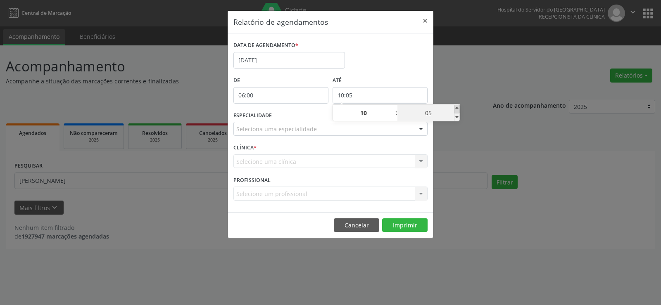
type input "10:10"
type input "10"
click at [459, 105] on span at bounding box center [457, 109] width 6 height 8
type input "10:15"
type input "15"
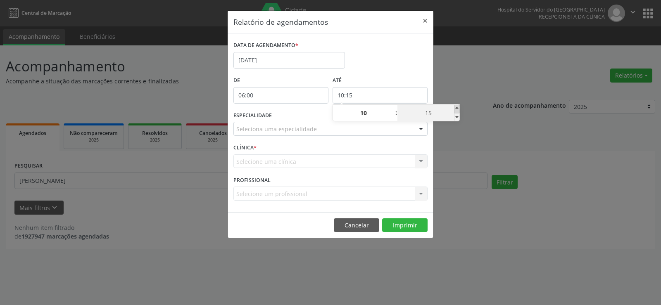
click at [459, 105] on span at bounding box center [457, 109] width 6 height 8
type input "10:20"
type input "20"
click at [459, 105] on span at bounding box center [457, 109] width 6 height 8
type input "10:25"
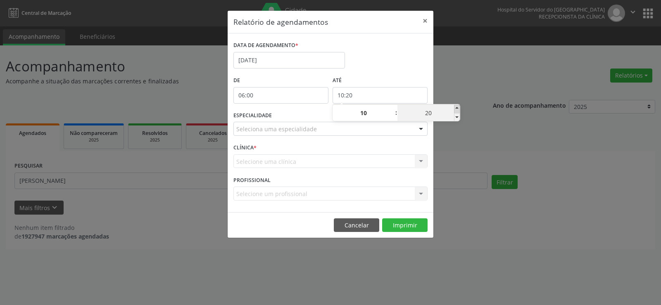
type input "25"
click at [459, 105] on span at bounding box center [457, 109] width 6 height 8
type input "10:30"
type input "30"
click at [459, 105] on span at bounding box center [457, 109] width 6 height 8
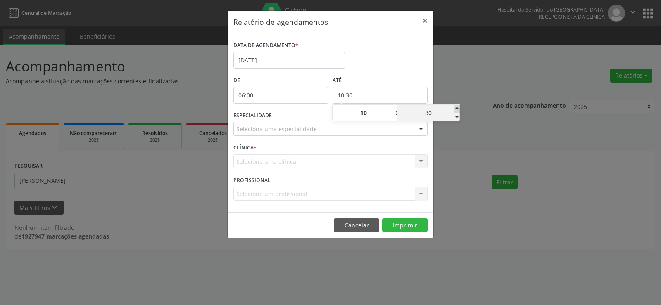
type input "10:35"
type input "35"
click at [459, 105] on span at bounding box center [457, 109] width 6 height 8
type input "10:40"
type input "40"
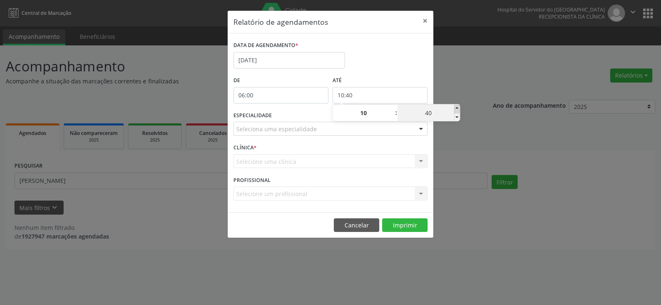
click at [459, 105] on span at bounding box center [457, 109] width 6 height 8
type input "10:45"
type input "45"
click at [459, 105] on span at bounding box center [457, 109] width 6 height 8
type input "10:50"
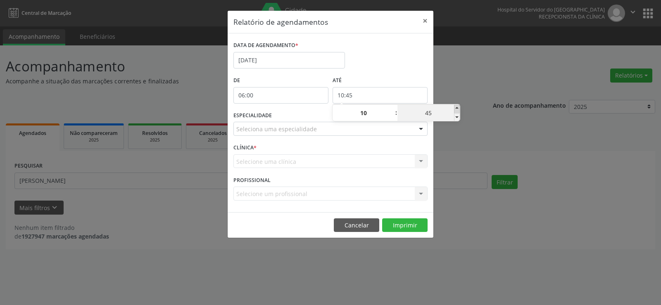
type input "50"
click at [459, 105] on span at bounding box center [457, 109] width 6 height 8
type input "10:55"
type input "55"
click at [464, 86] on div "Relatório de agendamentos × DATA DE AGENDAMENTO * [DATE] De 06:00 ATÉ 10:55 ESP…" at bounding box center [330, 152] width 661 height 305
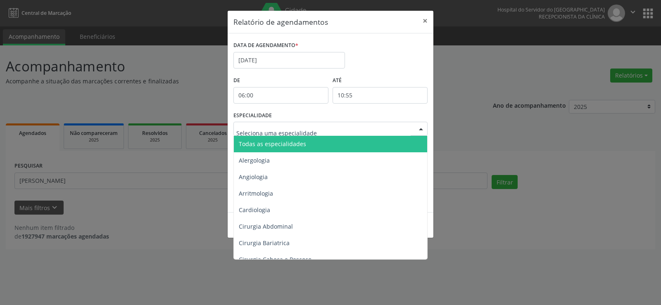
click at [421, 129] on div at bounding box center [421, 129] width 12 height 14
click at [412, 142] on span "Todas as especialidades" at bounding box center [331, 144] width 195 height 17
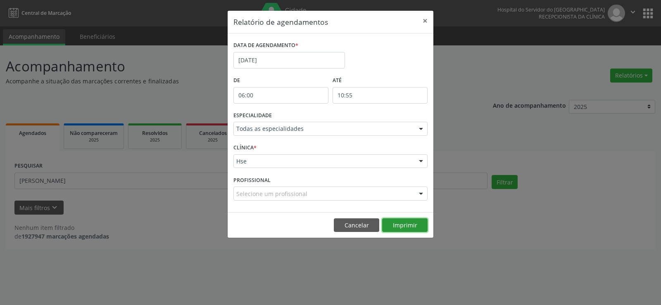
click at [413, 225] on button "Imprimir" at bounding box center [404, 226] width 45 height 14
click at [285, 62] on input "[DATE]" at bounding box center [289, 60] width 112 height 17
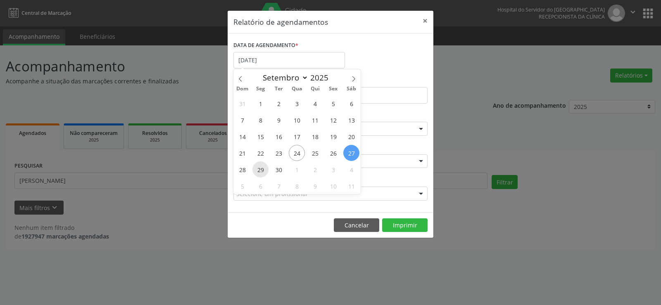
click at [261, 172] on span "29" at bounding box center [260, 170] width 16 height 16
type input "[DATE]"
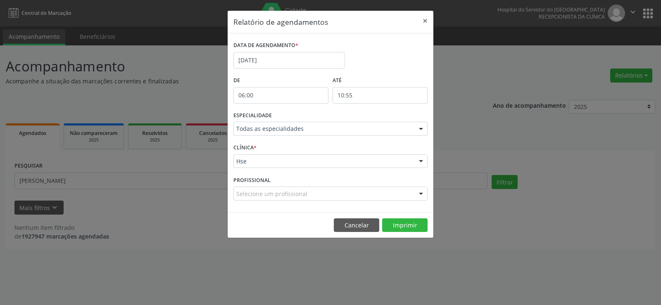
click at [267, 95] on input "06:00" at bounding box center [280, 95] width 95 height 17
click at [292, 120] on span at bounding box center [293, 117] width 6 height 8
type input "05:00"
type input "05"
click at [292, 120] on span at bounding box center [293, 117] width 6 height 8
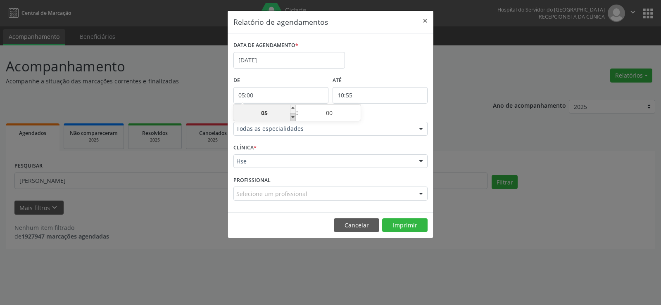
type input "04:00"
type input "04"
click at [292, 107] on span at bounding box center [293, 109] width 6 height 8
type input "05:00"
type input "05"
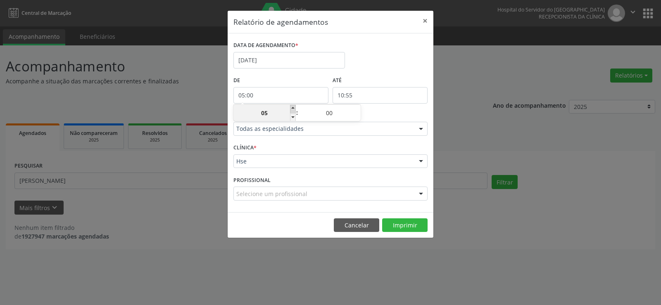
click at [292, 107] on span at bounding box center [293, 109] width 6 height 8
type input "06:00"
type input "06"
click at [424, 17] on button "×" at bounding box center [425, 21] width 17 height 20
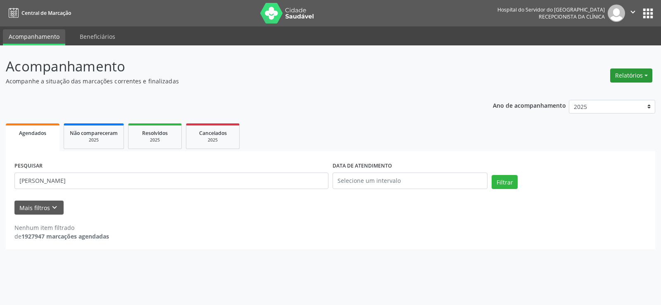
click at [628, 77] on button "Relatórios" at bounding box center [631, 76] width 42 height 14
click at [624, 92] on link "Agendamentos" at bounding box center [608, 94] width 89 height 12
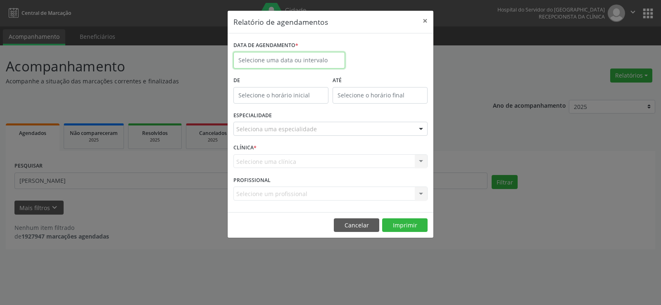
click at [307, 63] on input "text" at bounding box center [289, 60] width 112 height 17
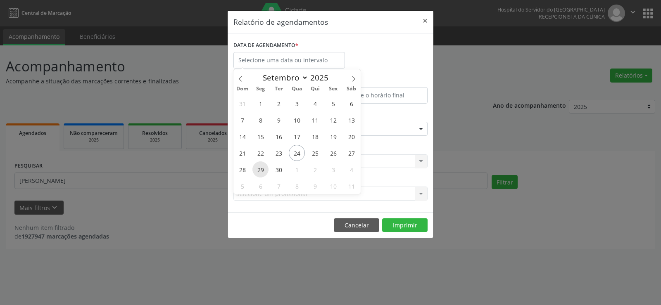
click at [259, 169] on span "29" at bounding box center [260, 170] width 16 height 16
type input "[DATE]"
click at [259, 169] on span "29" at bounding box center [260, 170] width 16 height 16
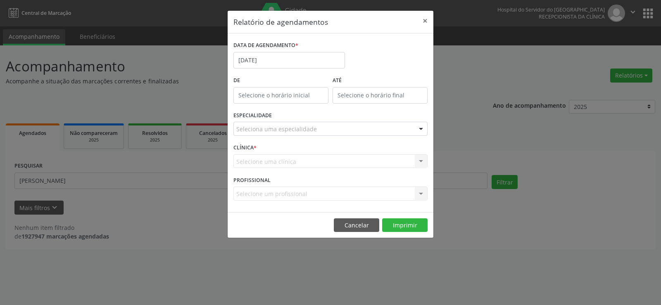
click at [278, 94] on input "text" at bounding box center [280, 95] width 95 height 17
click at [292, 116] on span at bounding box center [293, 117] width 6 height 8
type input "11:00"
type input "11"
click at [292, 116] on span at bounding box center [293, 117] width 6 height 8
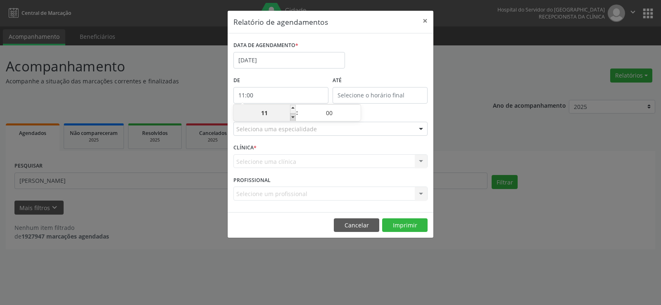
type input "10:00"
type input "10"
click at [292, 116] on span at bounding box center [293, 117] width 6 height 8
type input "09:00"
type input "09"
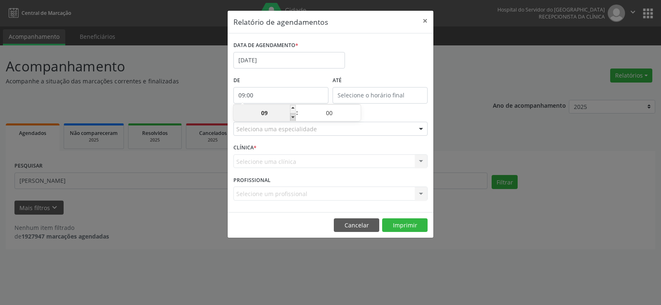
click at [292, 116] on span at bounding box center [293, 117] width 6 height 8
type input "08:00"
type input "08"
click at [292, 116] on span at bounding box center [293, 117] width 6 height 8
type input "07:00"
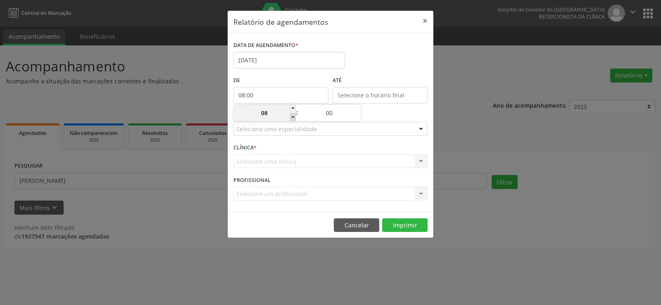
type input "07"
click at [347, 95] on input "12:00" at bounding box center [380, 95] width 95 height 17
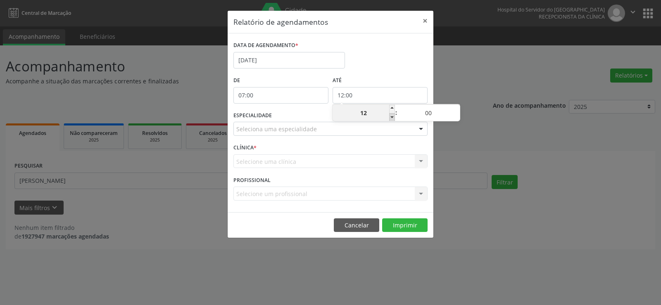
click at [390, 118] on span at bounding box center [392, 117] width 6 height 8
type input "11:00"
type input "11"
click at [390, 120] on span at bounding box center [392, 117] width 6 height 8
type input "10:00"
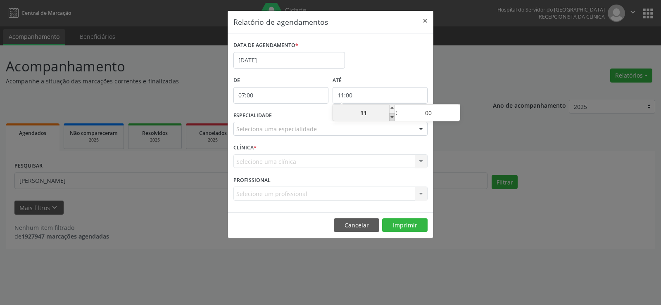
type input "10"
click at [458, 111] on span at bounding box center [457, 109] width 6 height 8
type input "10:05"
type input "05"
click at [458, 111] on span at bounding box center [457, 109] width 6 height 8
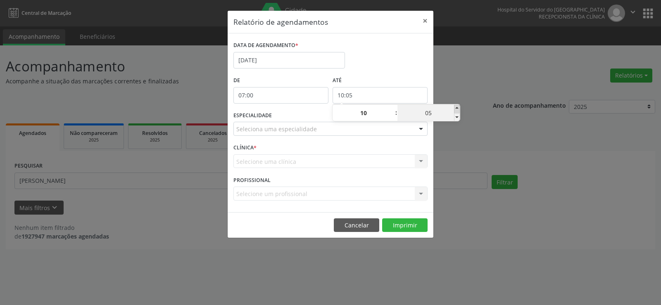
type input "10:10"
type input "10"
click at [458, 111] on span at bounding box center [457, 109] width 6 height 8
type input "10:15"
type input "15"
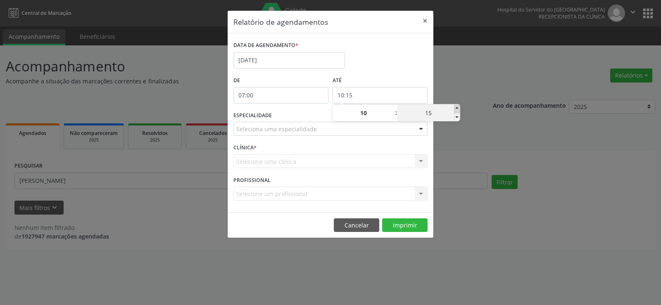
click at [458, 111] on span at bounding box center [457, 109] width 6 height 8
type input "10:20"
type input "20"
click at [458, 111] on span at bounding box center [457, 109] width 6 height 8
type input "10:25"
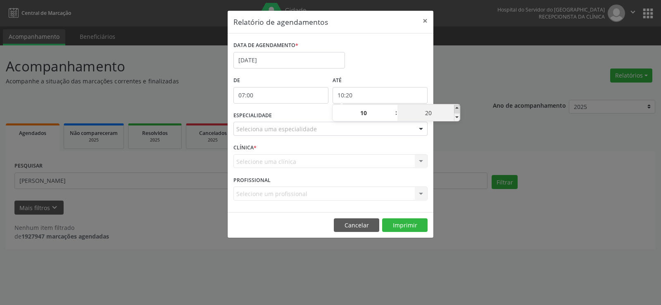
type input "25"
click at [458, 111] on span at bounding box center [457, 109] width 6 height 8
type input "10:30"
type input "30"
click at [458, 111] on span at bounding box center [457, 109] width 6 height 8
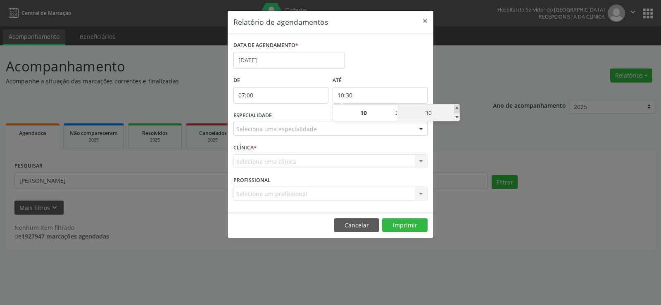
type input "10:35"
type input "35"
click at [458, 111] on span at bounding box center [457, 109] width 6 height 8
type input "10:40"
type input "40"
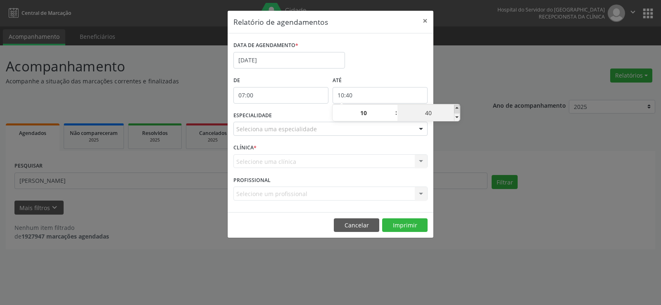
click at [458, 111] on span at bounding box center [457, 109] width 6 height 8
type input "10:45"
type input "45"
click at [458, 111] on span at bounding box center [457, 109] width 6 height 8
type input "10:50"
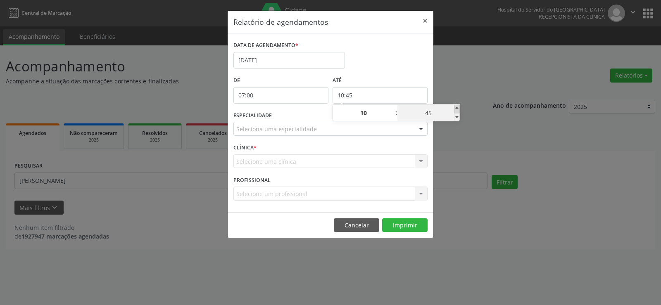
type input "50"
click at [458, 111] on span at bounding box center [457, 109] width 6 height 8
type input "10:55"
type input "55"
click at [457, 86] on div "Relatório de agendamentos × DATA DE AGENDAMENTO * [DATE] De 07:00 ATÉ 10:55 ESP…" at bounding box center [330, 152] width 661 height 305
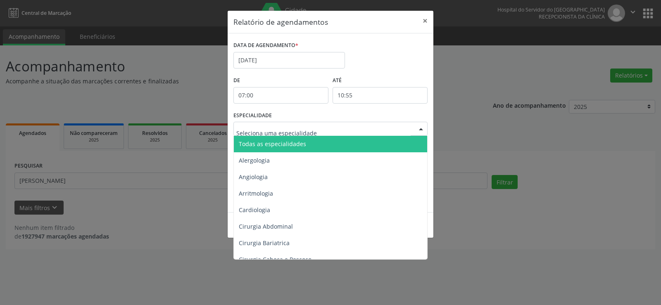
click at [424, 129] on div at bounding box center [421, 129] width 12 height 14
click at [412, 140] on span "Todas as especialidades" at bounding box center [331, 144] width 195 height 17
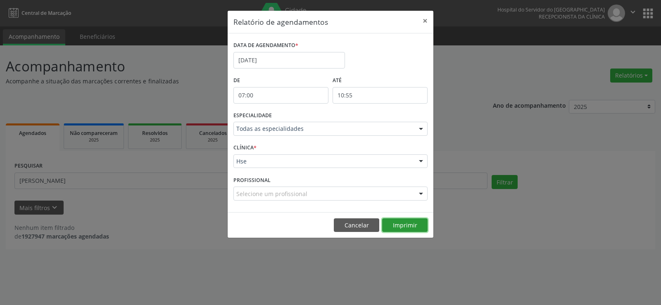
click at [411, 224] on button "Imprimir" at bounding box center [404, 226] width 45 height 14
click at [428, 20] on button "×" at bounding box center [425, 21] width 17 height 20
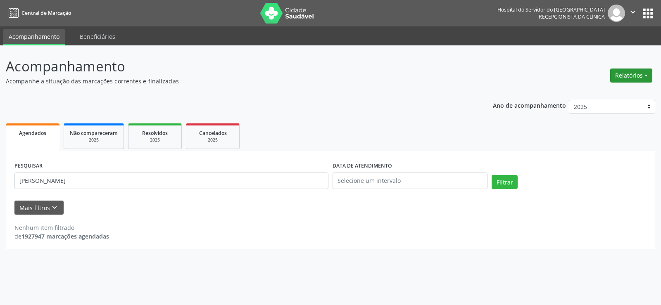
click at [648, 78] on button "Relatórios" at bounding box center [631, 76] width 42 height 14
click at [633, 91] on link "Agendamentos" at bounding box center [608, 94] width 89 height 12
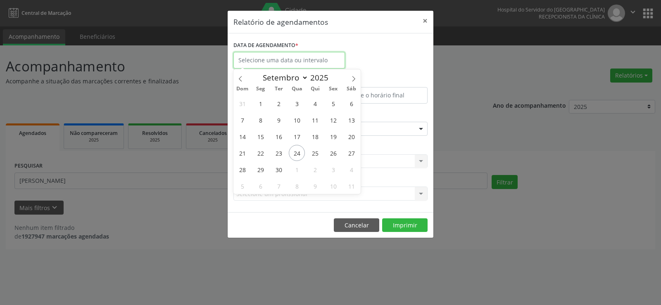
click at [295, 62] on input "text" at bounding box center [289, 60] width 112 height 17
click at [258, 171] on span "29" at bounding box center [260, 170] width 16 height 16
type input "[DATE]"
click at [258, 171] on span "29" at bounding box center [260, 170] width 16 height 16
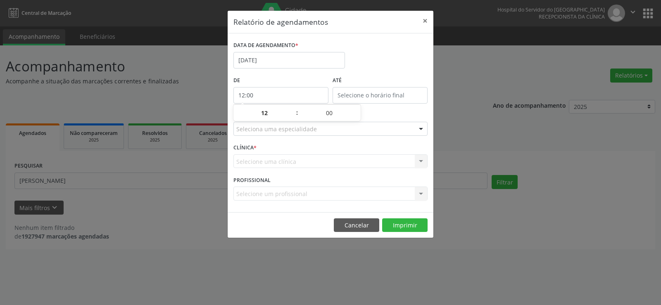
click at [293, 95] on input "12:00" at bounding box center [280, 95] width 95 height 17
click at [292, 118] on span at bounding box center [293, 117] width 6 height 8
type input "11:00"
type input "11"
click at [359, 94] on input "12:00" at bounding box center [380, 95] width 95 height 17
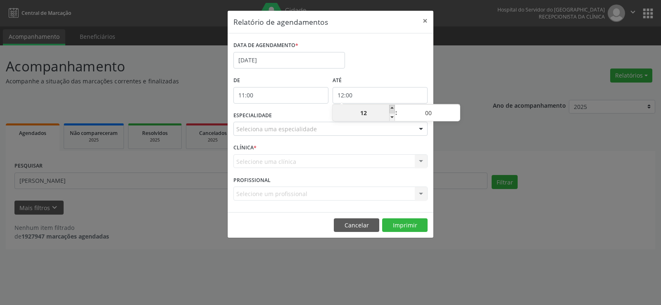
click at [391, 109] on span at bounding box center [392, 109] width 6 height 8
type input "13:00"
type input "13"
click at [391, 109] on span at bounding box center [392, 109] width 6 height 8
type input "14:00"
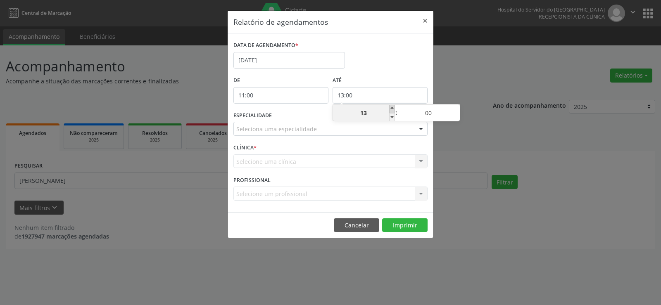
type input "14"
click at [459, 107] on span at bounding box center [457, 109] width 6 height 8
type input "14:05"
type input "05"
click at [459, 107] on span at bounding box center [457, 109] width 6 height 8
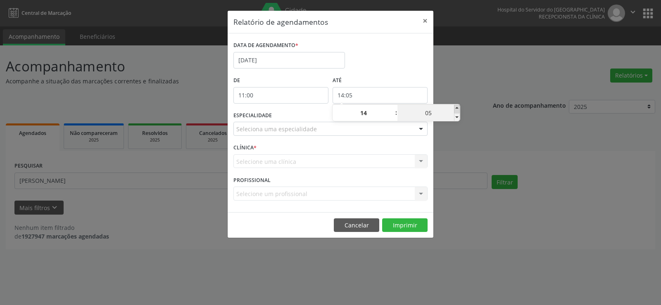
type input "14:10"
type input "10"
click at [459, 107] on span at bounding box center [457, 109] width 6 height 8
type input "14:15"
type input "15"
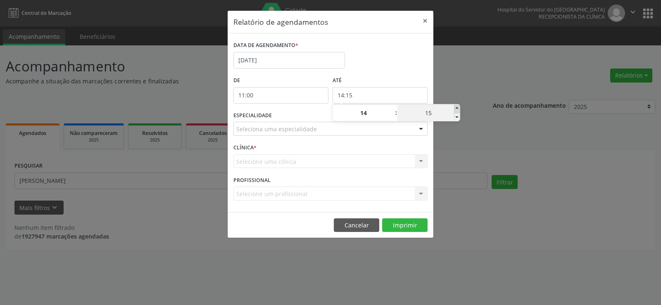
click at [459, 107] on span at bounding box center [457, 109] width 6 height 8
type input "14:20"
type input "20"
click at [459, 107] on span at bounding box center [457, 109] width 6 height 8
type input "14:25"
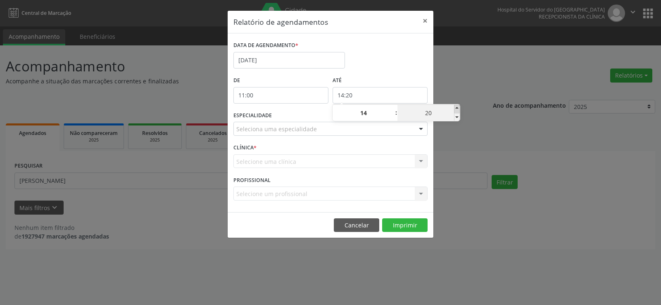
type input "25"
click at [459, 107] on span at bounding box center [457, 109] width 6 height 8
type input "14:30"
type input "30"
click at [459, 107] on span at bounding box center [457, 109] width 6 height 8
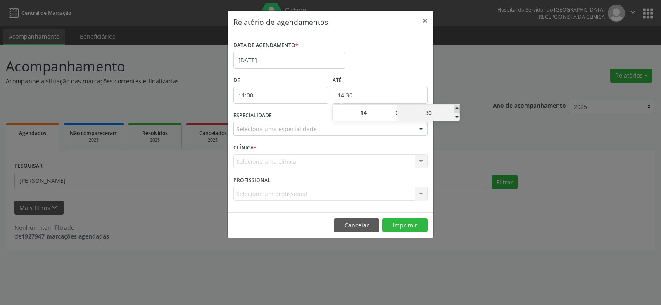
type input "14:35"
type input "35"
click at [459, 107] on span at bounding box center [457, 109] width 6 height 8
type input "14:40"
type input "40"
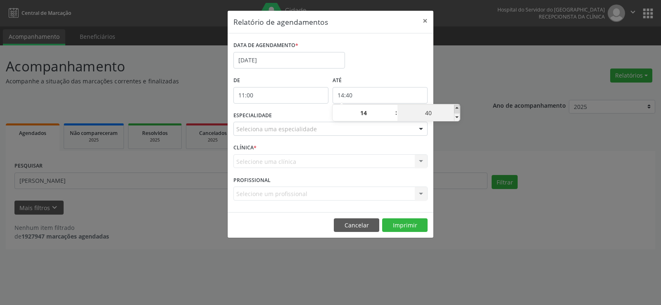
click at [459, 107] on span at bounding box center [457, 109] width 6 height 8
type input "14:45"
type input "45"
click at [459, 107] on span at bounding box center [457, 109] width 6 height 8
click at [457, 107] on span at bounding box center [457, 109] width 6 height 8
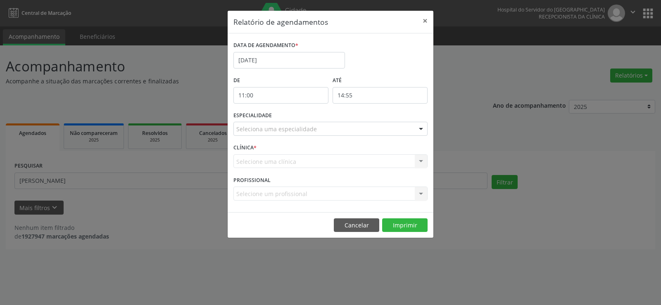
click at [462, 86] on div "Relatório de agendamentos × DATA DE AGENDAMENTO * [DATE] De 11:00 ATÉ 14:55 ESP…" at bounding box center [330, 152] width 661 height 305
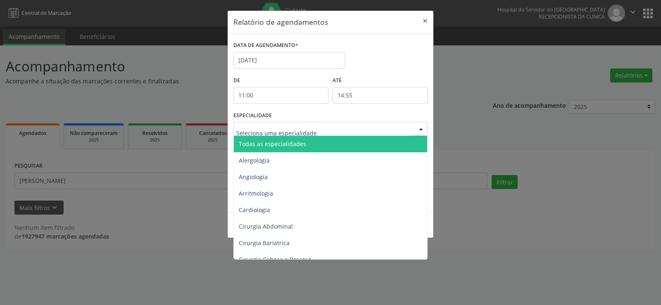
click at [425, 127] on div at bounding box center [421, 129] width 12 height 14
click at [406, 141] on span "Todas as especialidades" at bounding box center [331, 144] width 195 height 17
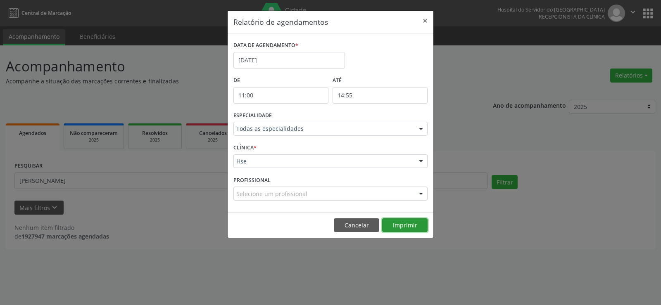
click at [404, 228] on button "Imprimir" at bounding box center [404, 226] width 45 height 14
click at [424, 20] on button "×" at bounding box center [425, 21] width 17 height 20
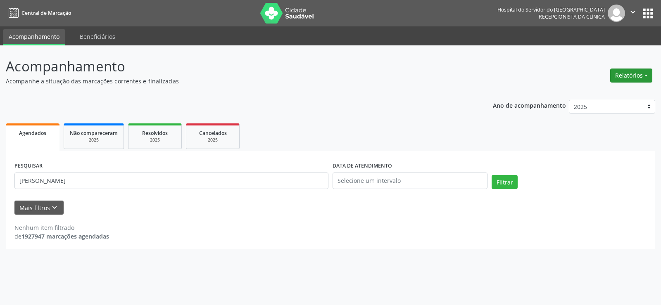
click at [629, 80] on button "Relatórios" at bounding box center [631, 76] width 42 height 14
click at [625, 90] on link "Agendamentos" at bounding box center [608, 94] width 89 height 12
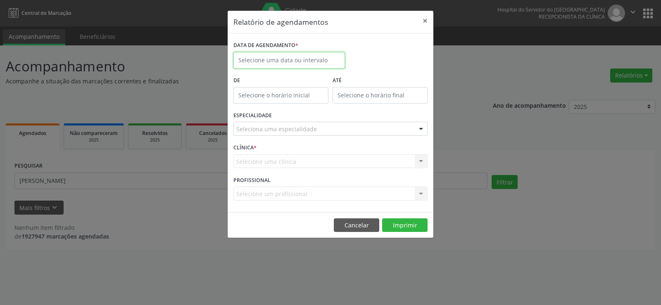
click at [298, 61] on input "text" at bounding box center [289, 60] width 112 height 17
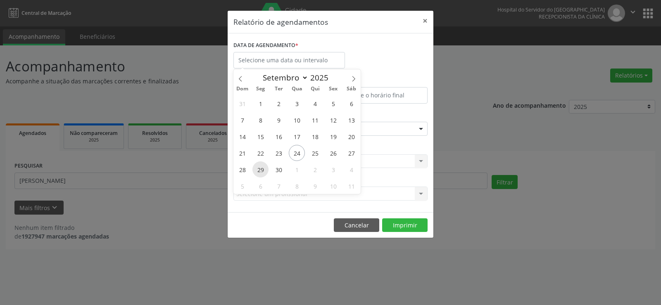
click at [260, 170] on span "29" at bounding box center [260, 170] width 16 height 16
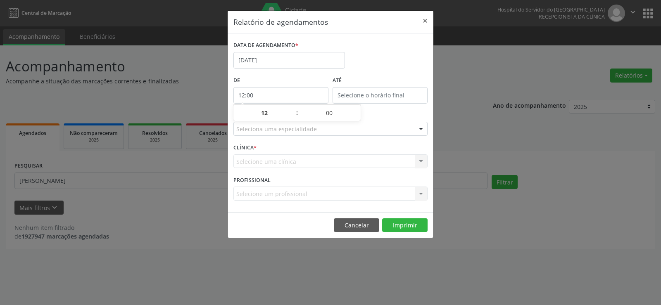
click at [284, 95] on input "12:00" at bounding box center [280, 95] width 95 height 17
click at [293, 106] on span at bounding box center [293, 109] width 6 height 8
click at [356, 93] on input "15:00" at bounding box center [380, 95] width 95 height 17
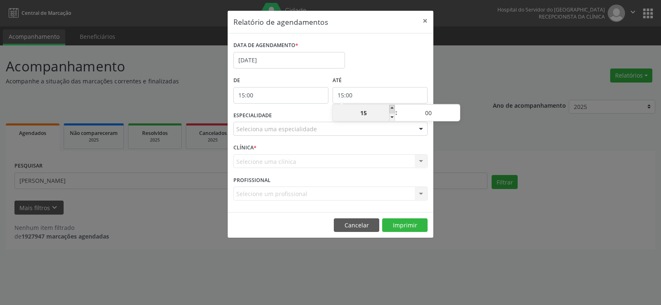
click at [392, 109] on span at bounding box center [392, 109] width 6 height 8
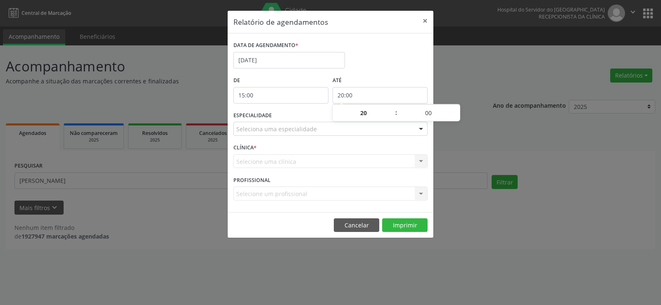
click at [396, 130] on div "Seleciona uma especialidade" at bounding box center [330, 129] width 194 height 14
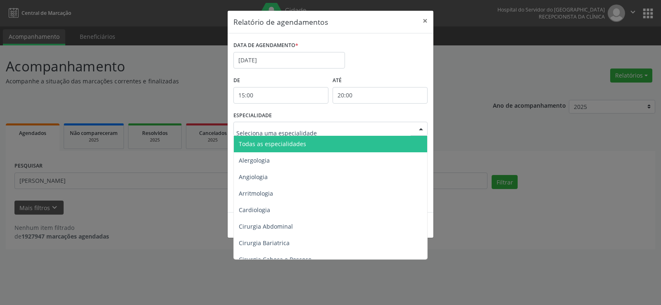
click at [395, 143] on span "Todas as especialidades" at bounding box center [331, 144] width 195 height 17
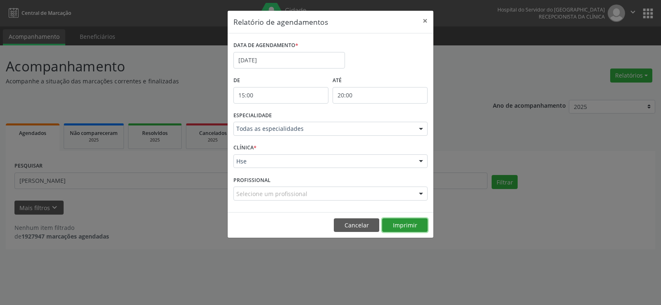
click at [411, 219] on button "Imprimir" at bounding box center [404, 226] width 45 height 14
click at [427, 24] on button "×" at bounding box center [425, 21] width 17 height 20
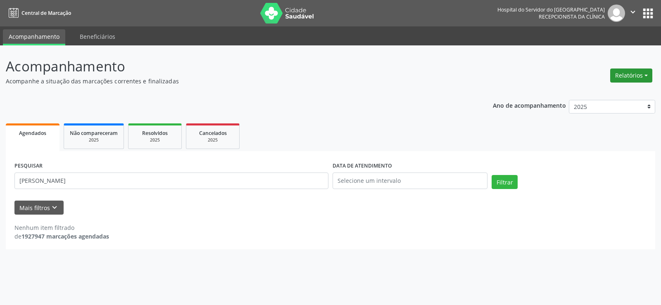
click at [620, 79] on button "Relatórios" at bounding box center [631, 76] width 42 height 14
click at [615, 92] on link "Agendamentos" at bounding box center [608, 94] width 89 height 12
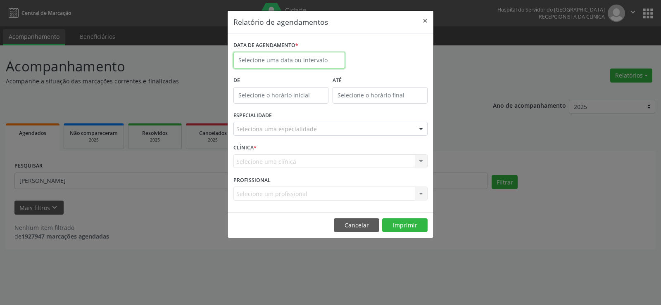
click at [254, 53] on input "text" at bounding box center [289, 60] width 112 height 17
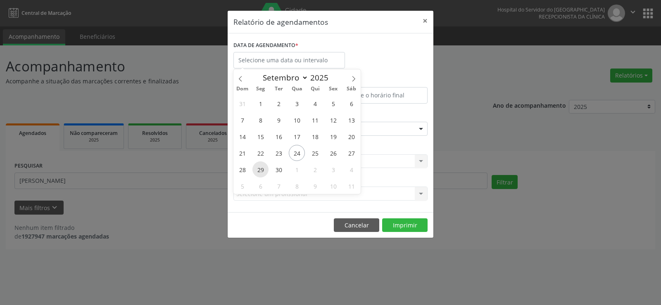
click at [264, 171] on span "29" at bounding box center [260, 170] width 16 height 16
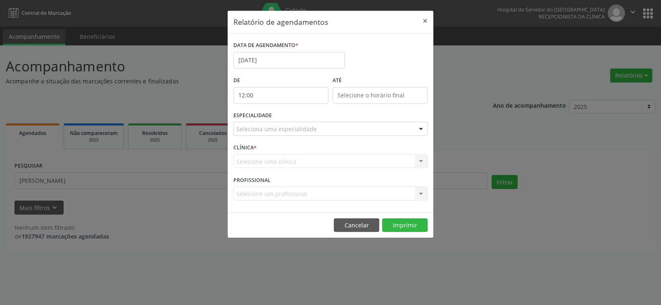
click at [275, 99] on input "12:00" at bounding box center [280, 95] width 95 height 17
click at [293, 117] on span at bounding box center [293, 117] width 6 height 8
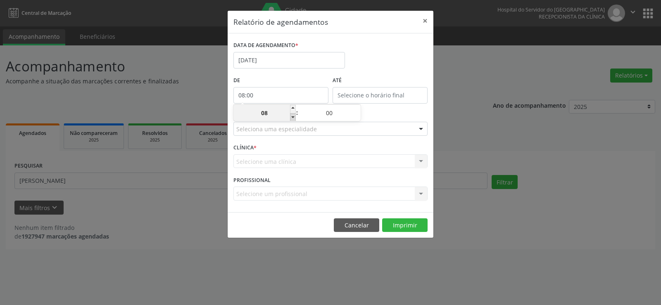
click at [293, 117] on span at bounding box center [293, 117] width 6 height 8
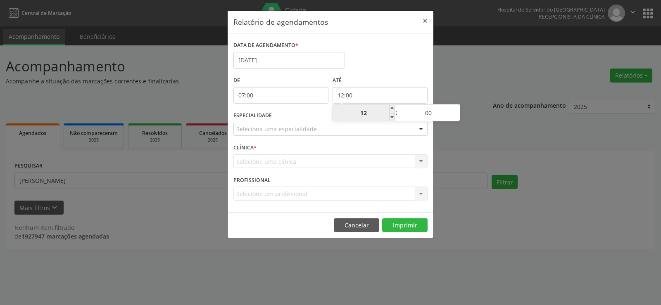
click at [371, 97] on input "12:00" at bounding box center [380, 95] width 95 height 17
click at [391, 117] on span at bounding box center [392, 117] width 6 height 8
click at [458, 108] on span at bounding box center [457, 109] width 6 height 8
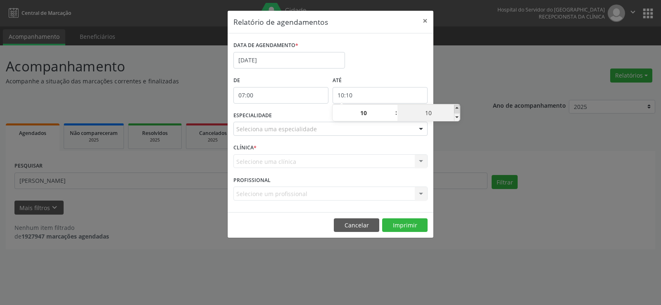
click at [458, 108] on span at bounding box center [457, 109] width 6 height 8
click at [457, 108] on span at bounding box center [457, 109] width 6 height 8
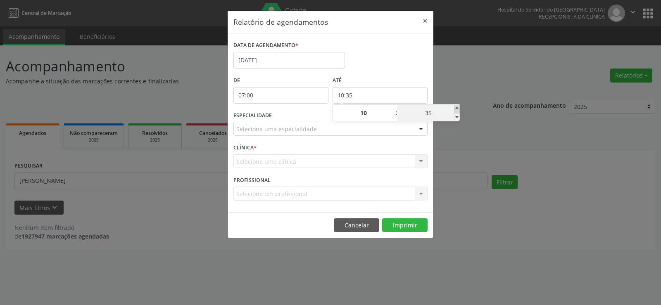
click at [457, 108] on span at bounding box center [457, 109] width 6 height 8
click at [463, 92] on div "Relatório de agendamentos × DATA DE AGENDAMENTO * [DATE] De 07:00 ATÉ 10:55 ESP…" at bounding box center [330, 152] width 661 height 305
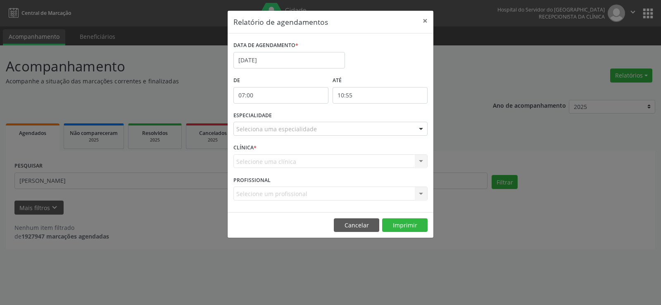
click at [419, 128] on div at bounding box center [421, 129] width 12 height 14
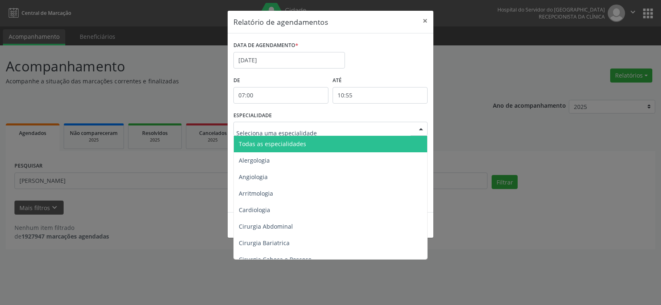
click at [411, 143] on span "Todas as especialidades" at bounding box center [331, 144] width 195 height 17
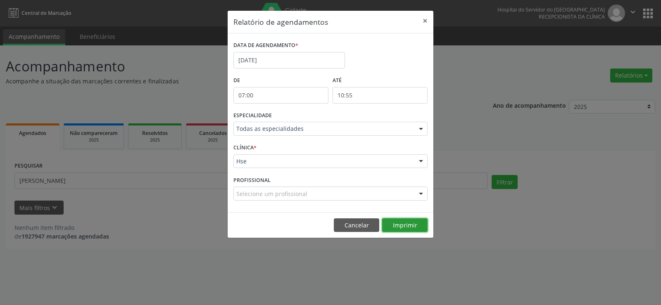
click at [409, 228] on button "Imprimir" at bounding box center [404, 226] width 45 height 14
click at [426, 23] on button "×" at bounding box center [425, 21] width 17 height 20
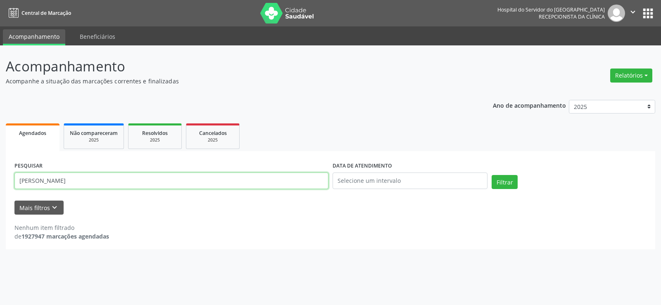
drag, startPoint x: 114, startPoint y: 182, endPoint x: 0, endPoint y: 171, distance: 114.6
click at [0, 171] on div "Acompanhamento Acompanhe a situação das marcações correntes e finalizadas Relat…" at bounding box center [330, 175] width 661 height 260
paste input "[PERSON_NAME] DE"
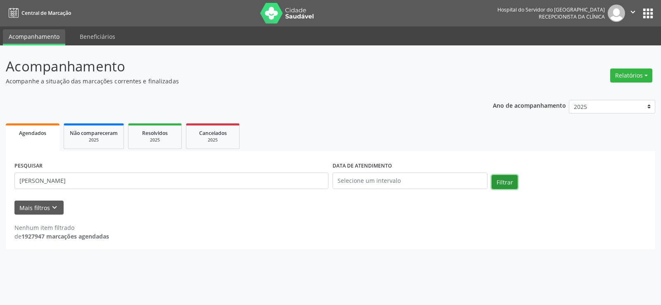
click at [498, 181] on button "Filtrar" at bounding box center [505, 182] width 26 height 14
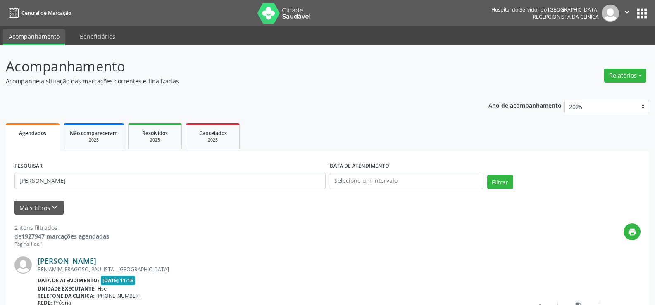
click at [96, 259] on link "[PERSON_NAME]" at bounding box center [67, 261] width 59 height 9
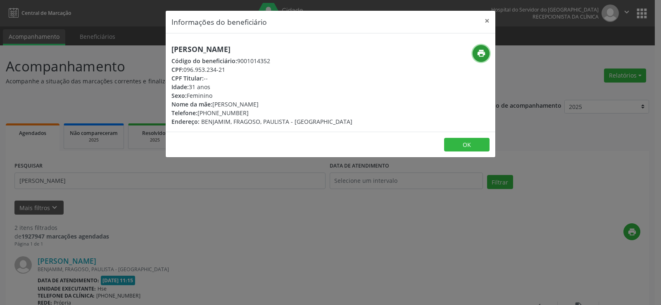
click at [476, 55] on button "print" at bounding box center [481, 53] width 17 height 17
click at [487, 22] on button "×" at bounding box center [487, 21] width 17 height 20
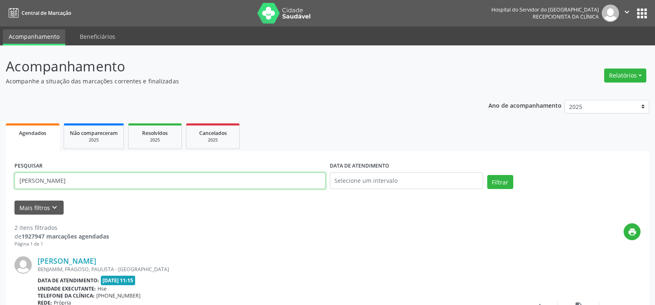
drag, startPoint x: 148, startPoint y: 185, endPoint x: 0, endPoint y: 184, distance: 148.3
click at [0, 184] on div "Acompanhamento Acompanhe a situação das marcações correntes e finalizadas Relat…" at bounding box center [327, 276] width 655 height 462
paste input "[PERSON_NAME] R DOS ANJ"
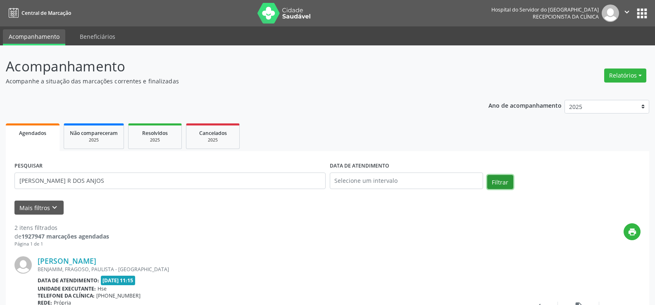
click at [495, 181] on button "Filtrar" at bounding box center [500, 182] width 26 height 14
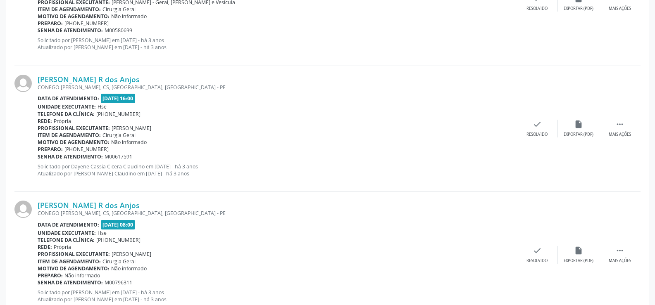
scroll to position [1859, 0]
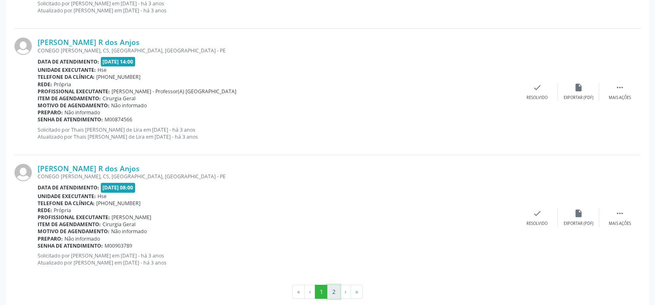
click at [333, 290] on button "2" at bounding box center [333, 292] width 13 height 14
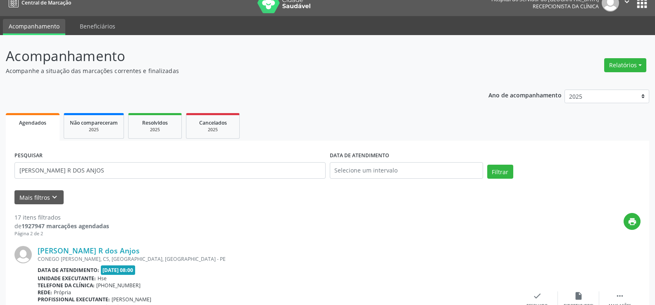
scroll to position [233, 0]
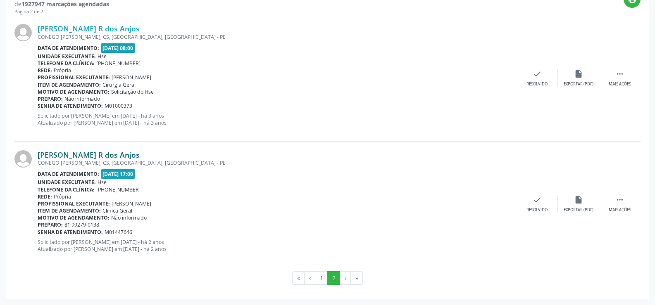
drag, startPoint x: 134, startPoint y: 156, endPoint x: 38, endPoint y: 157, distance: 95.4
click at [38, 157] on div "[PERSON_NAME] R dos Anjos" at bounding box center [277, 154] width 479 height 9
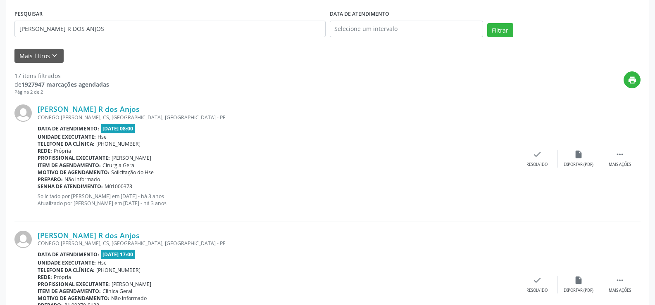
scroll to position [150, 0]
